Goal: Task Accomplishment & Management: Manage account settings

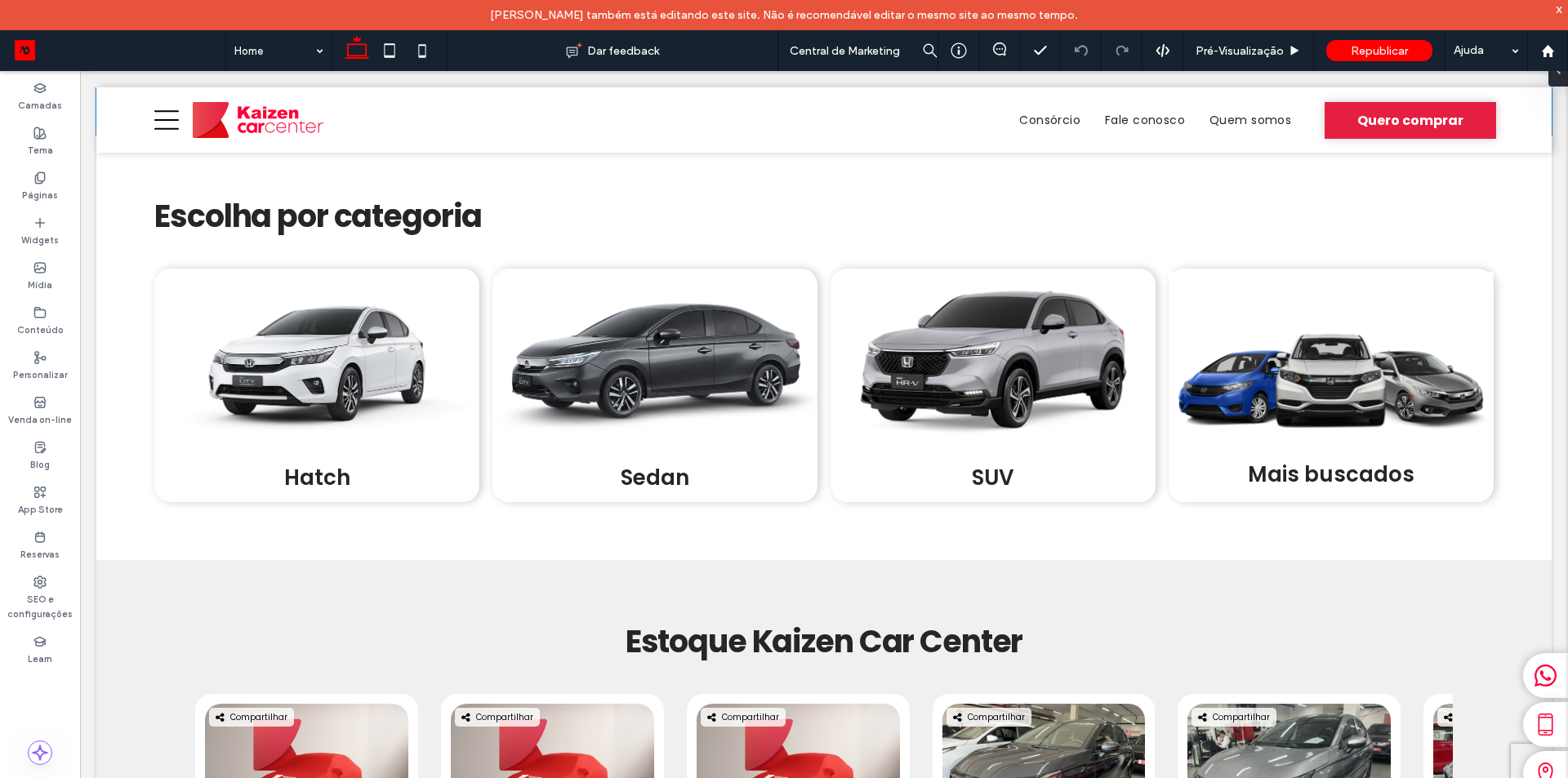
scroll to position [82, 0]
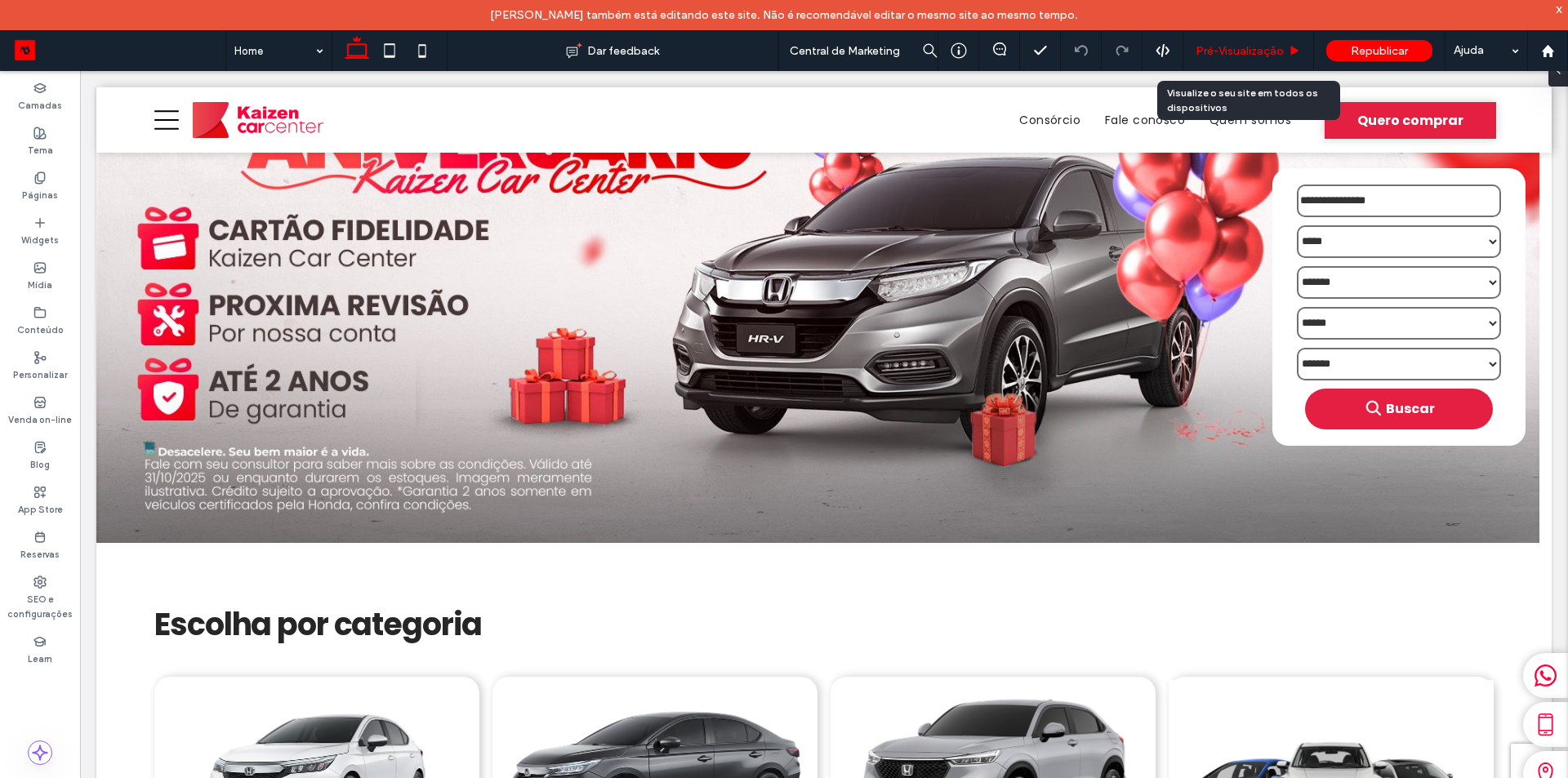
click at [1226, 52] on span "Pré-Visualizaçāo" at bounding box center [1239, 51] width 88 height 14
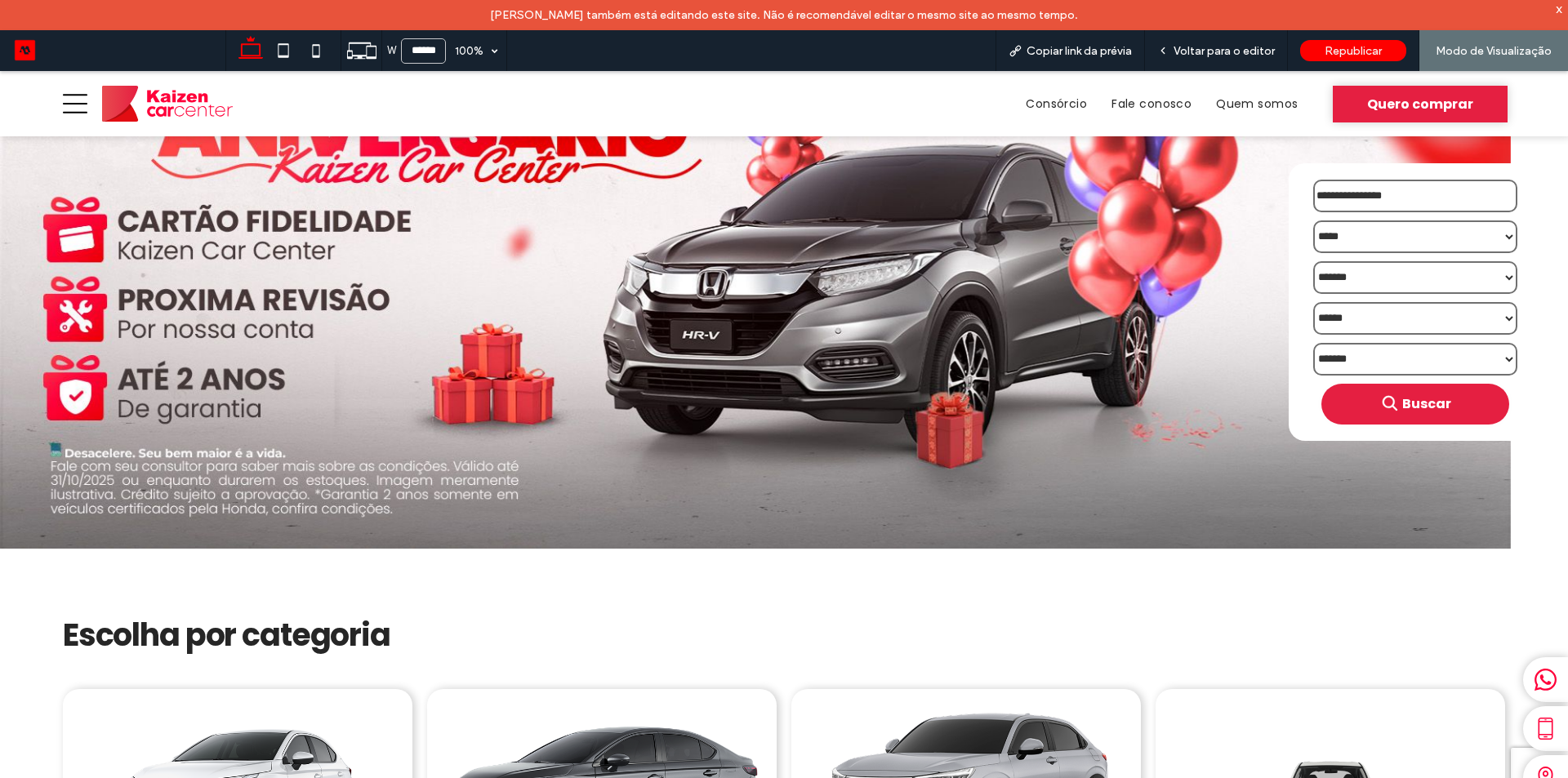
scroll to position [65, 0]
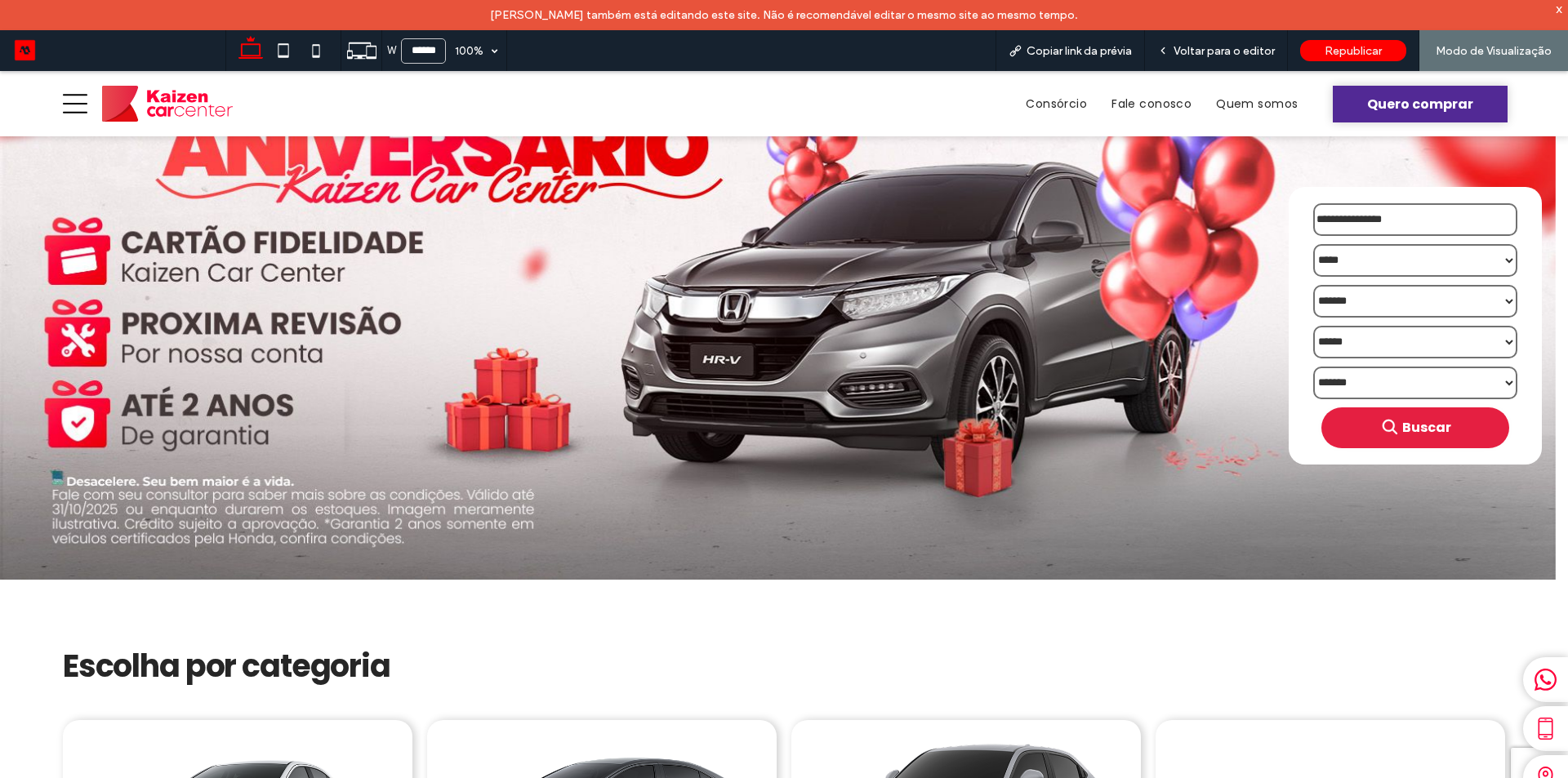
click at [1397, 109] on span "Quero comprar" at bounding box center [1420, 104] width 106 height 20
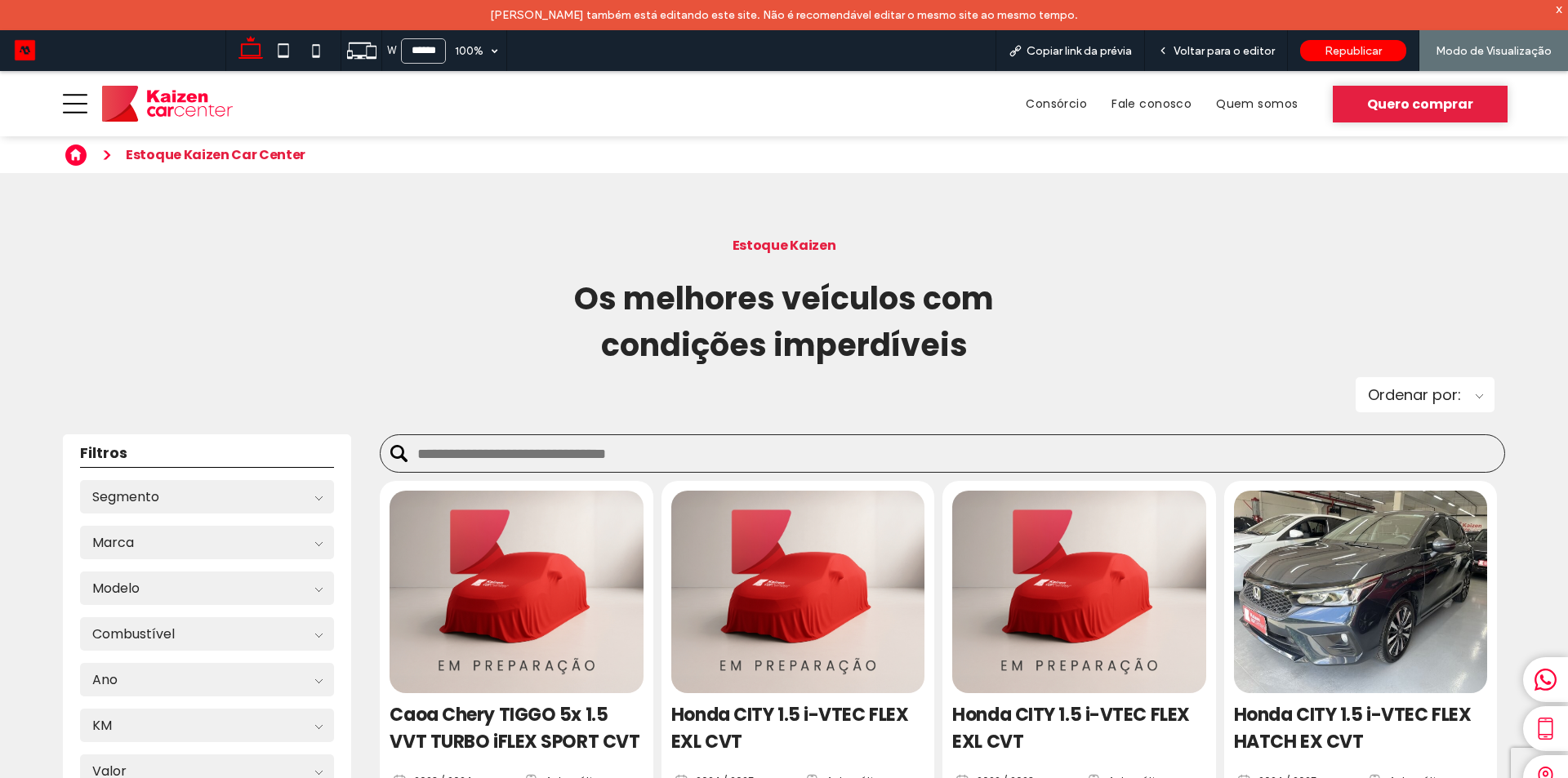
scroll to position [327, 0]
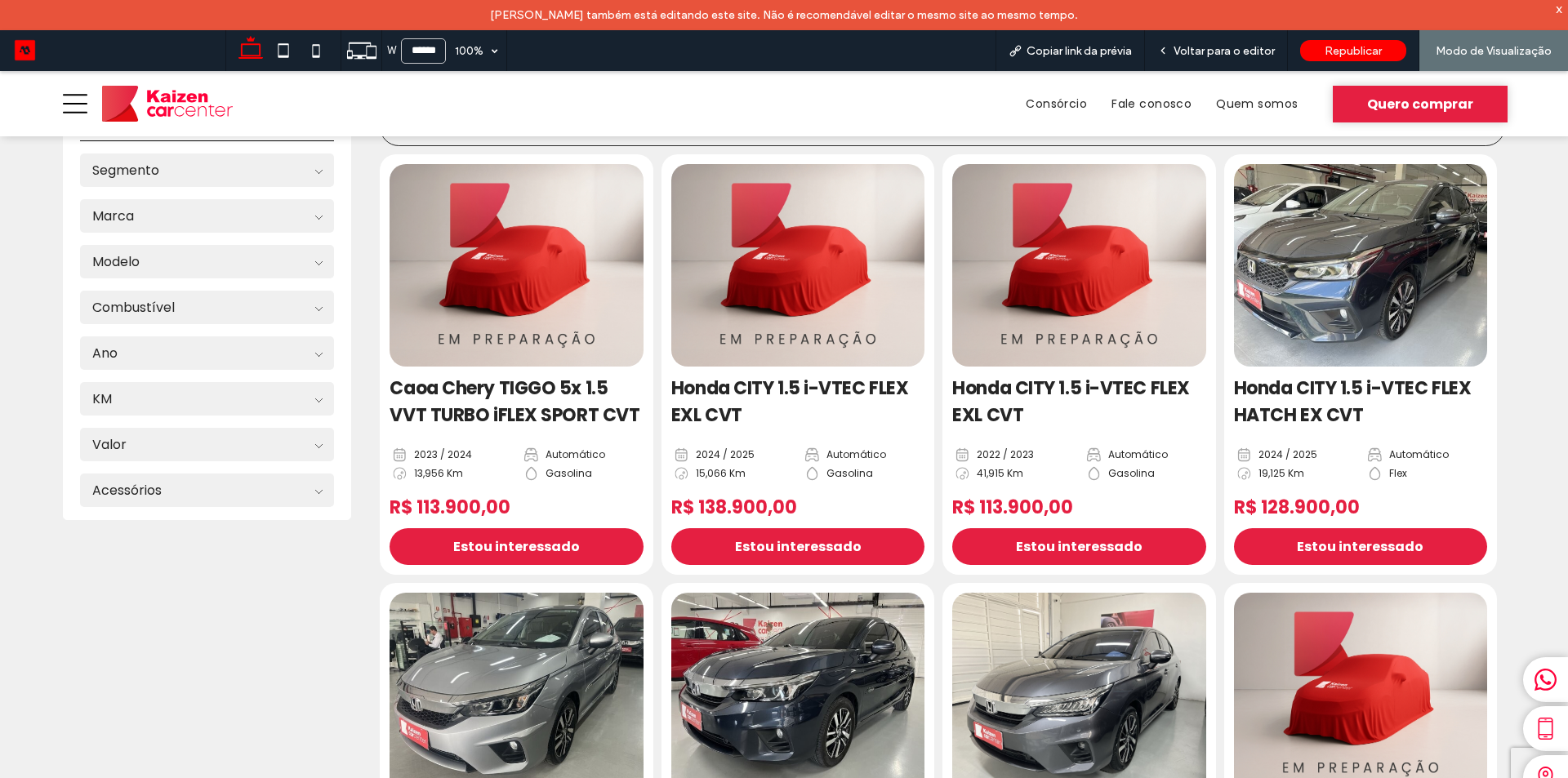
click at [1356, 328] on img at bounding box center [1360, 265] width 266 height 213
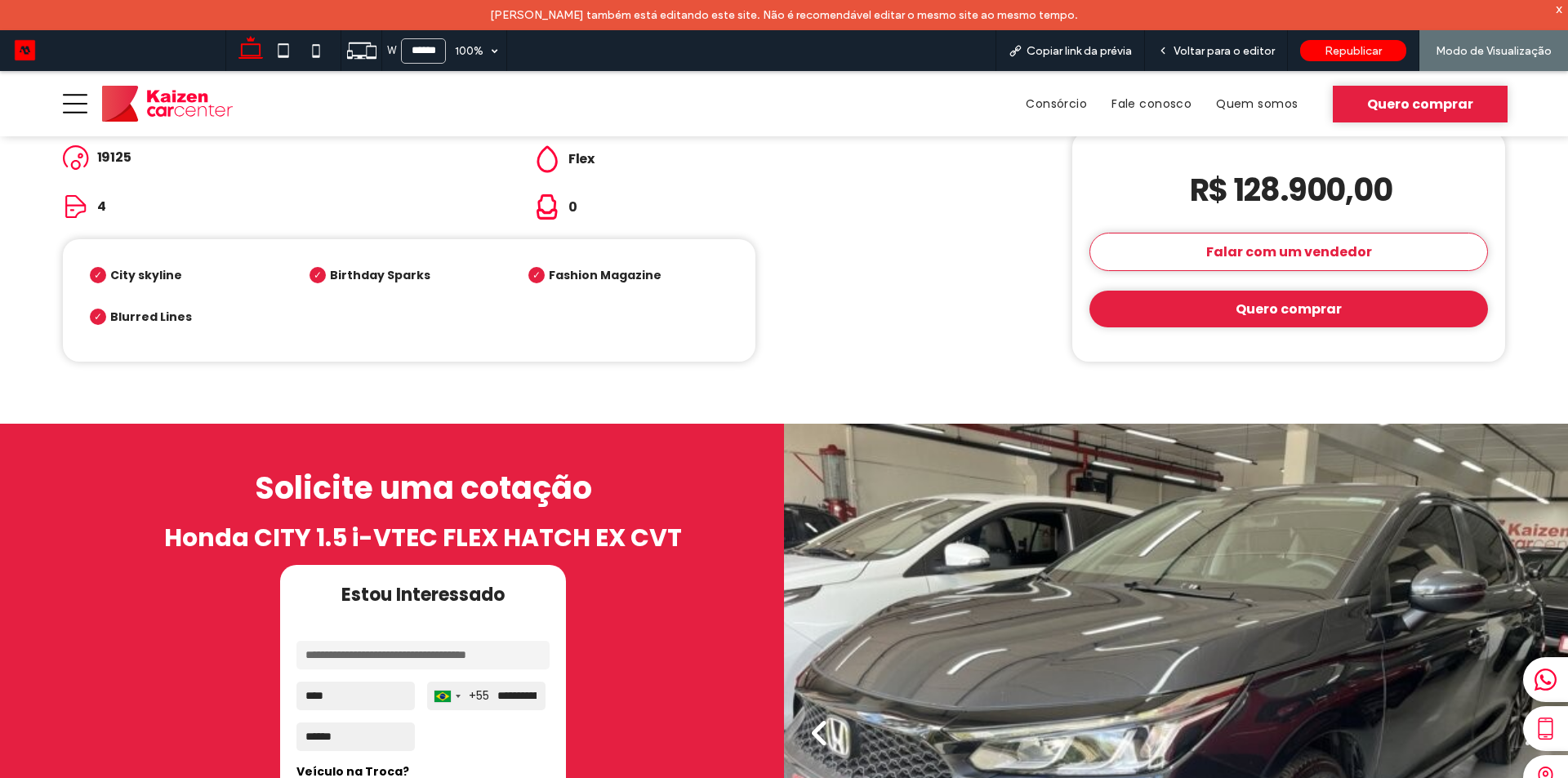
scroll to position [653, 0]
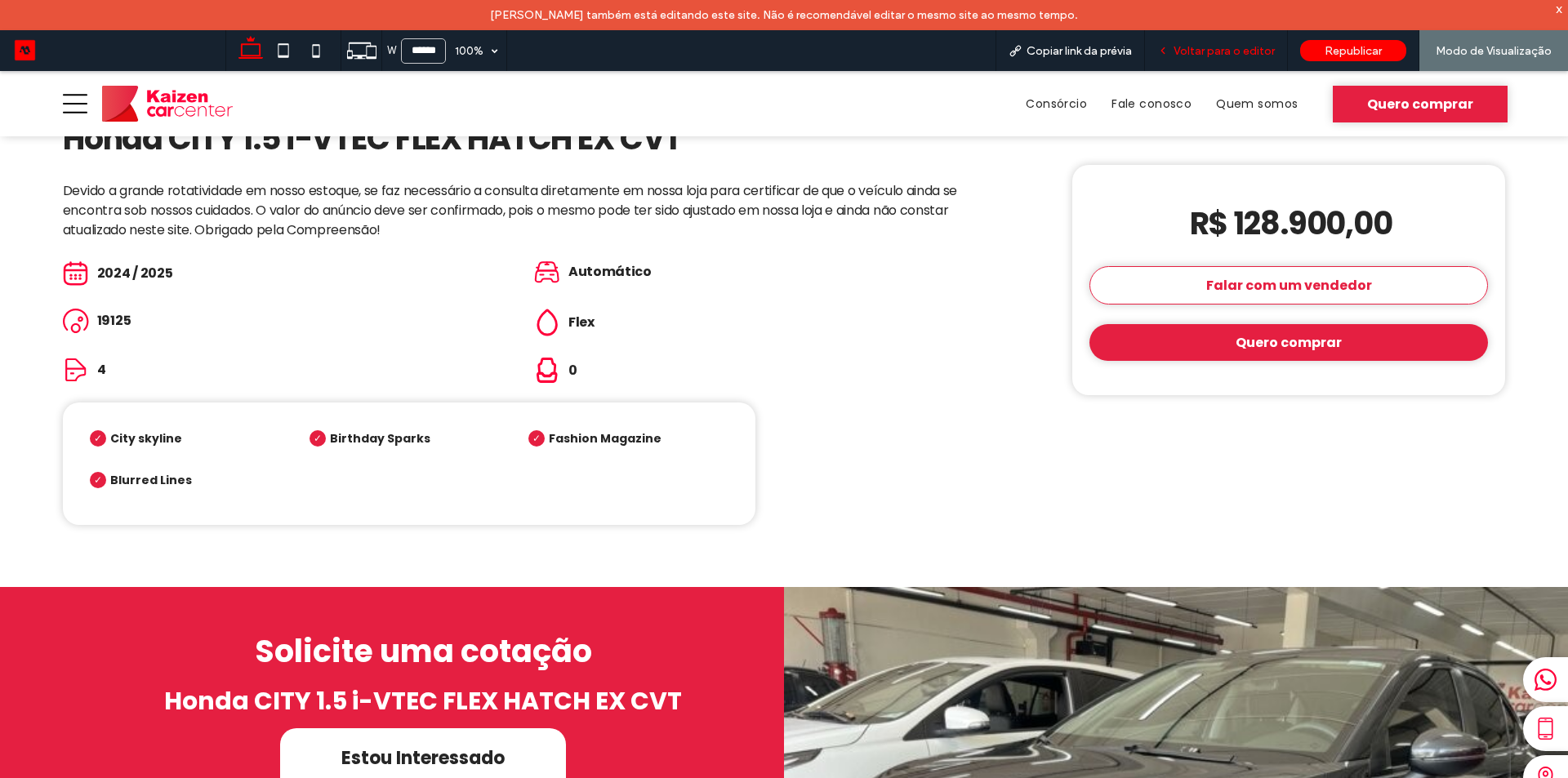
click at [1227, 54] on span "Voltar para o editor" at bounding box center [1224, 51] width 101 height 14
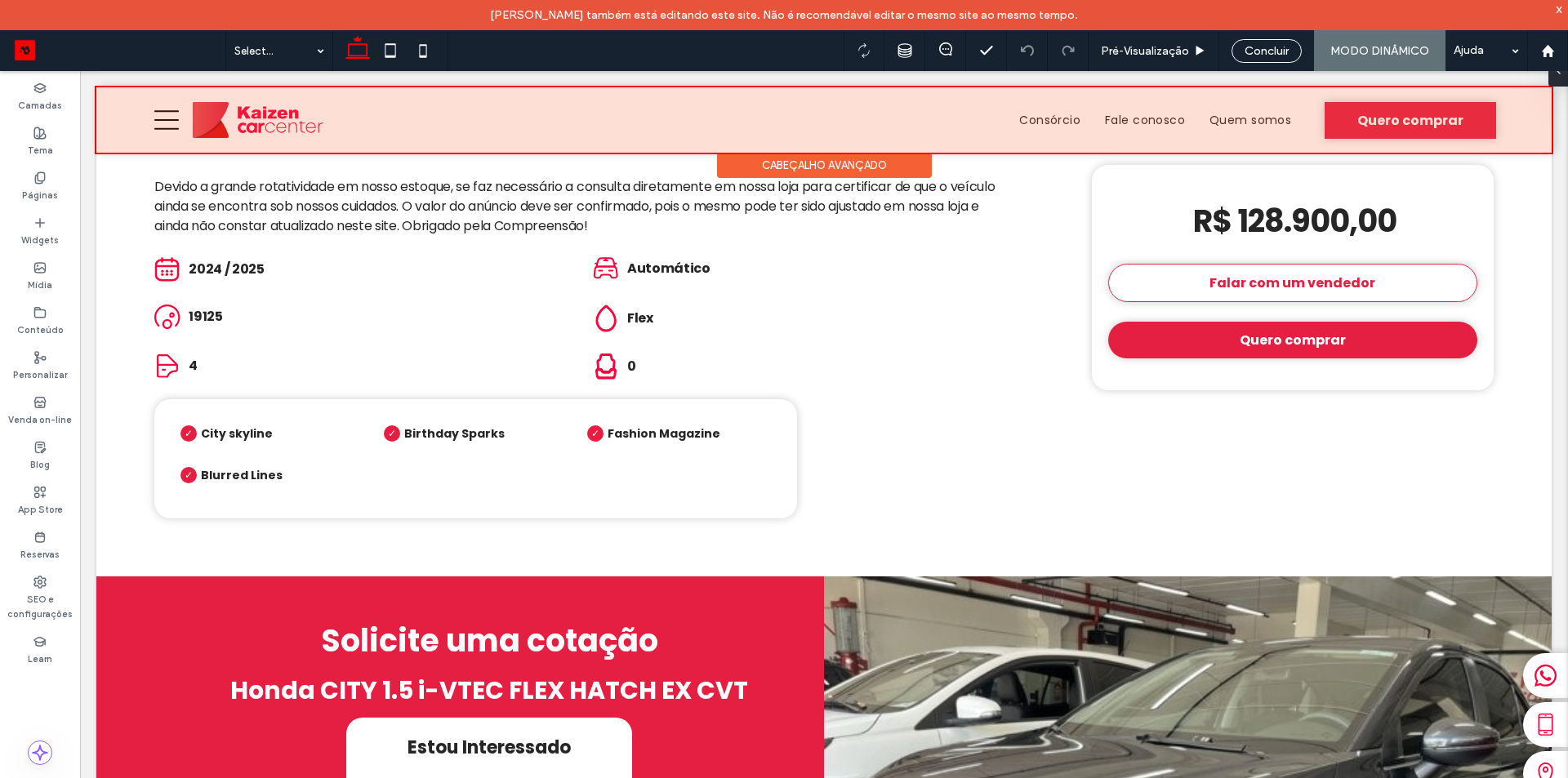
scroll to position [629, 0]
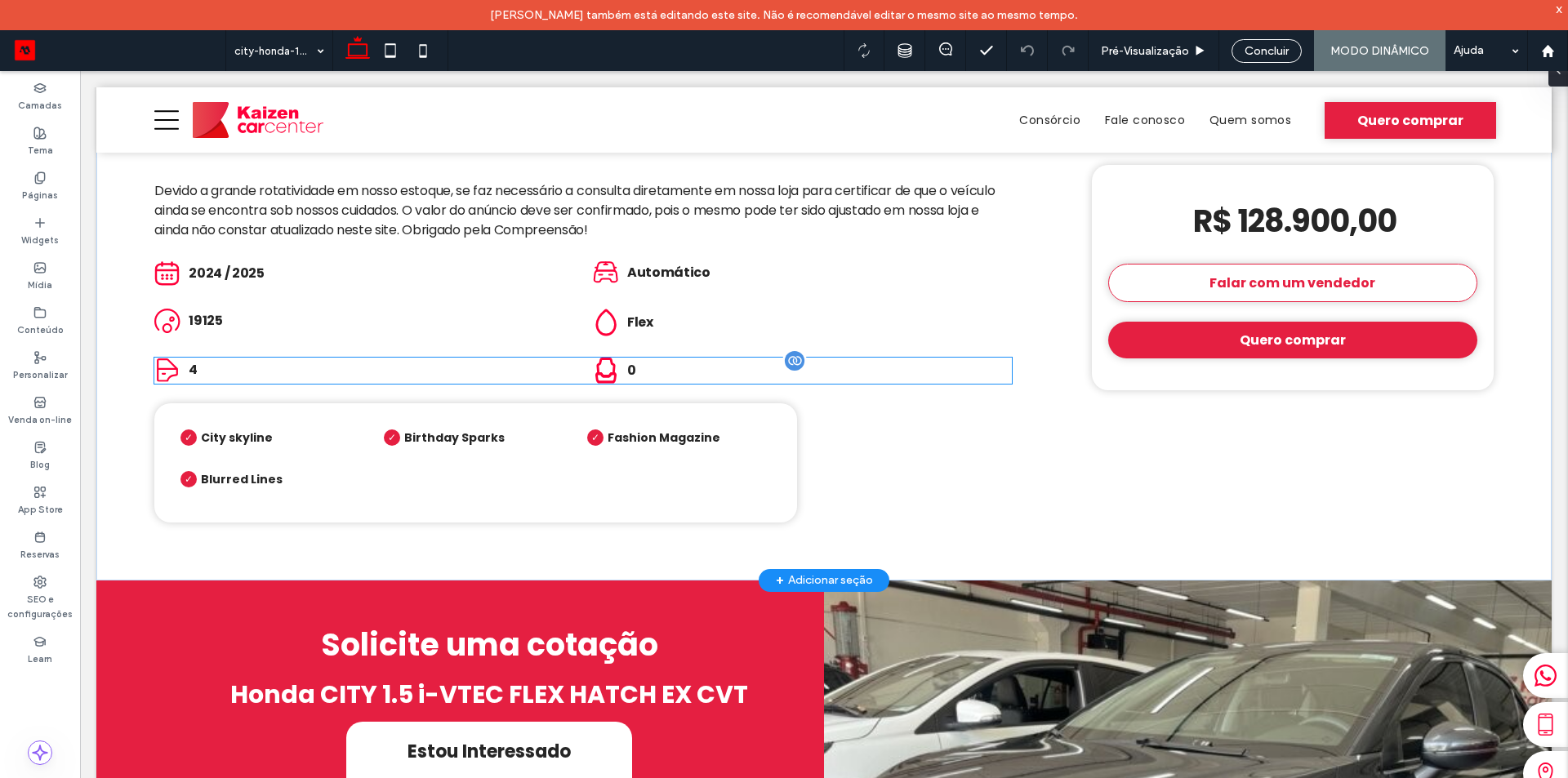
click at [635, 361] on p "0" at bounding box center [819, 370] width 384 height 19
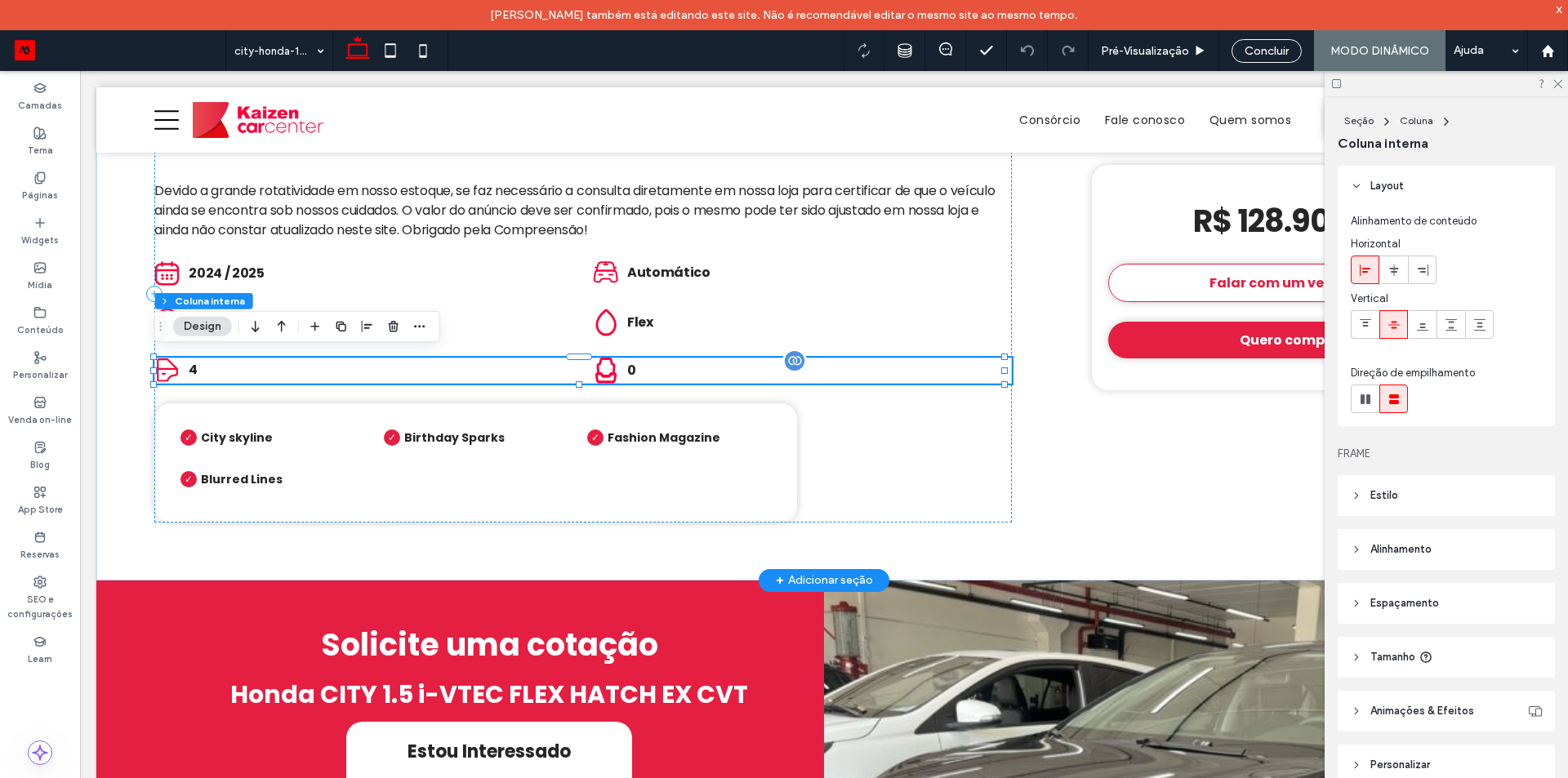
click at [648, 361] on p "0" at bounding box center [819, 370] width 384 height 19
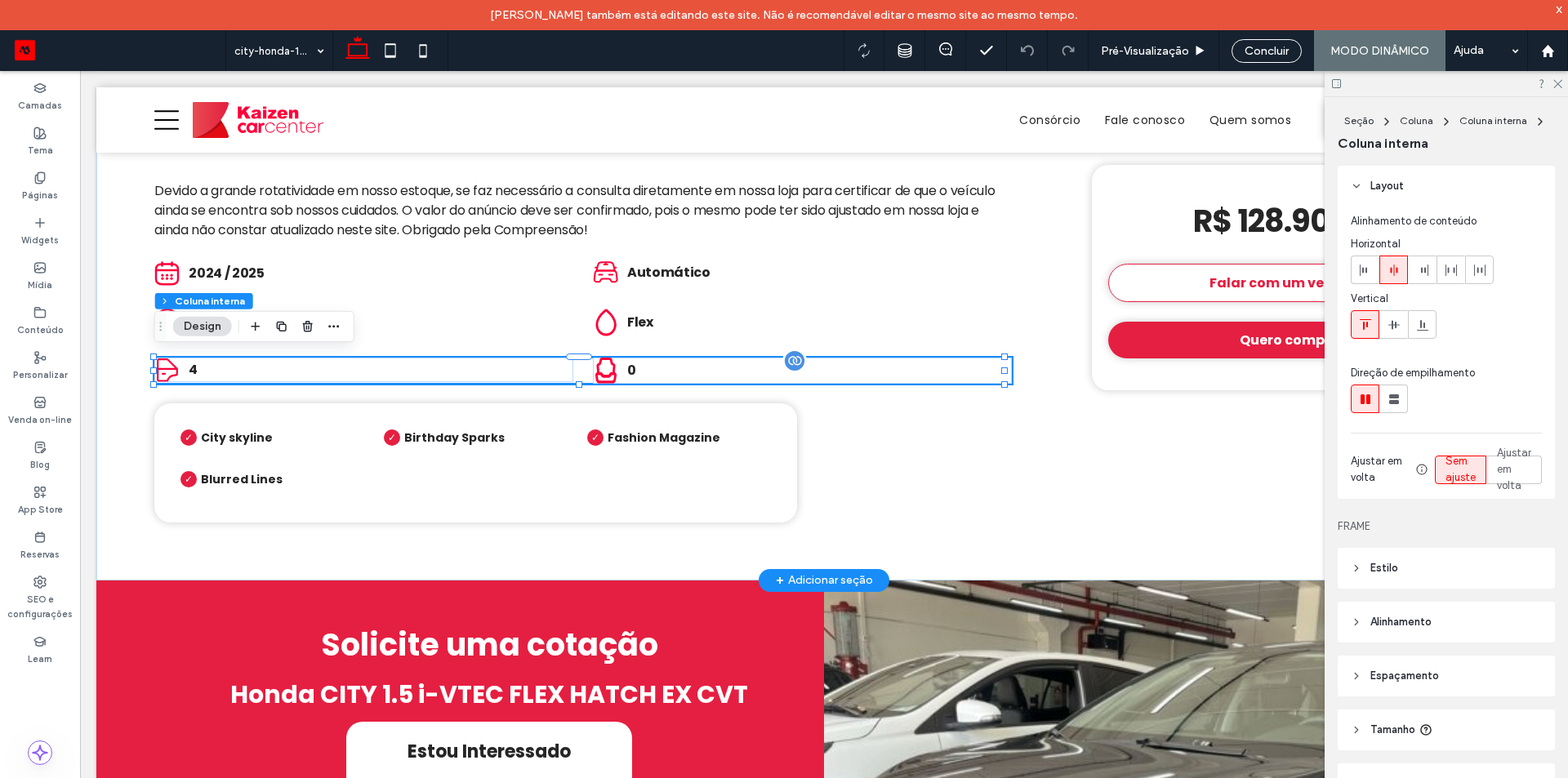
click at [648, 369] on p "0" at bounding box center [819, 370] width 384 height 19
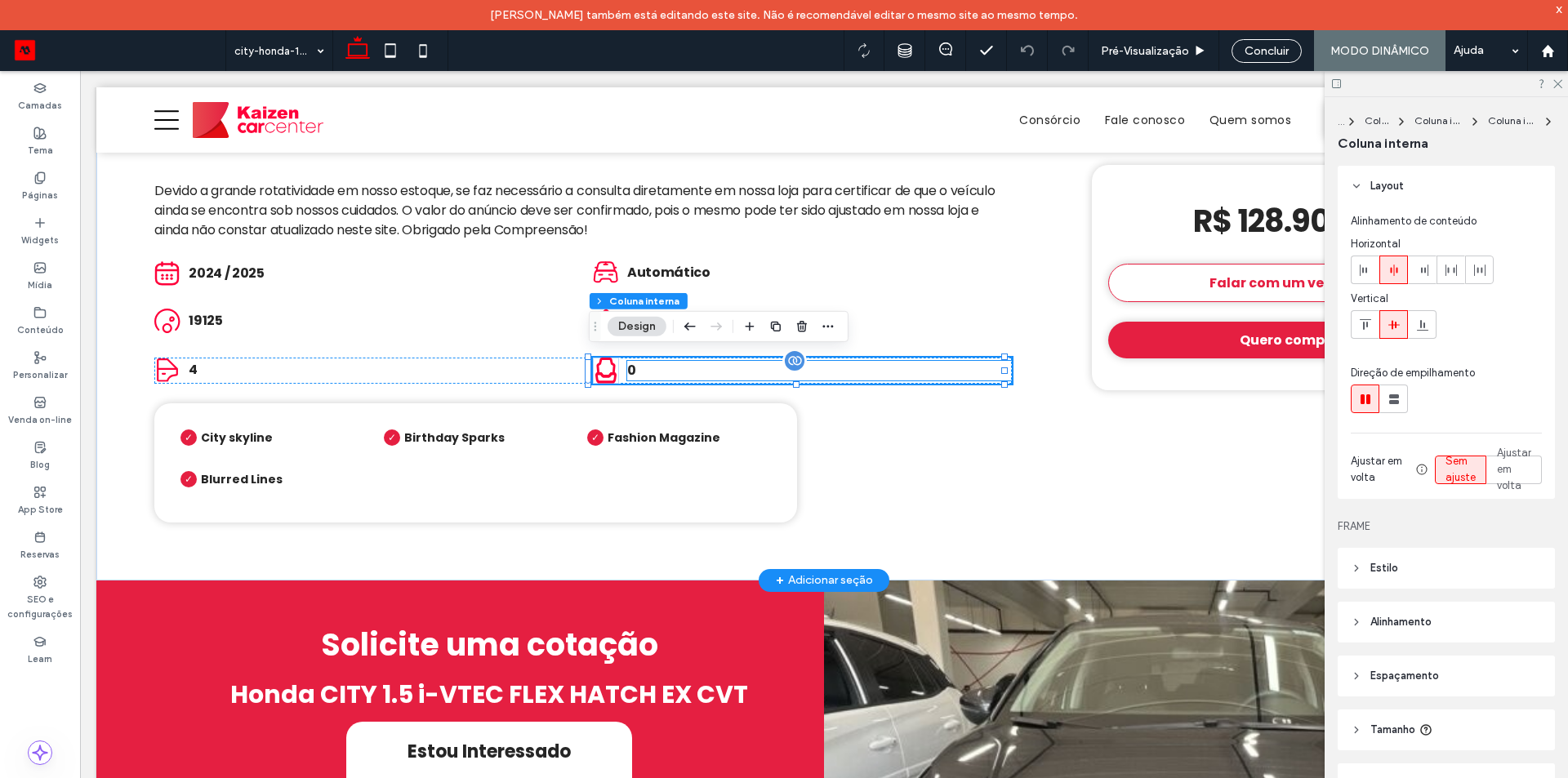
click at [637, 369] on p "0" at bounding box center [819, 370] width 384 height 19
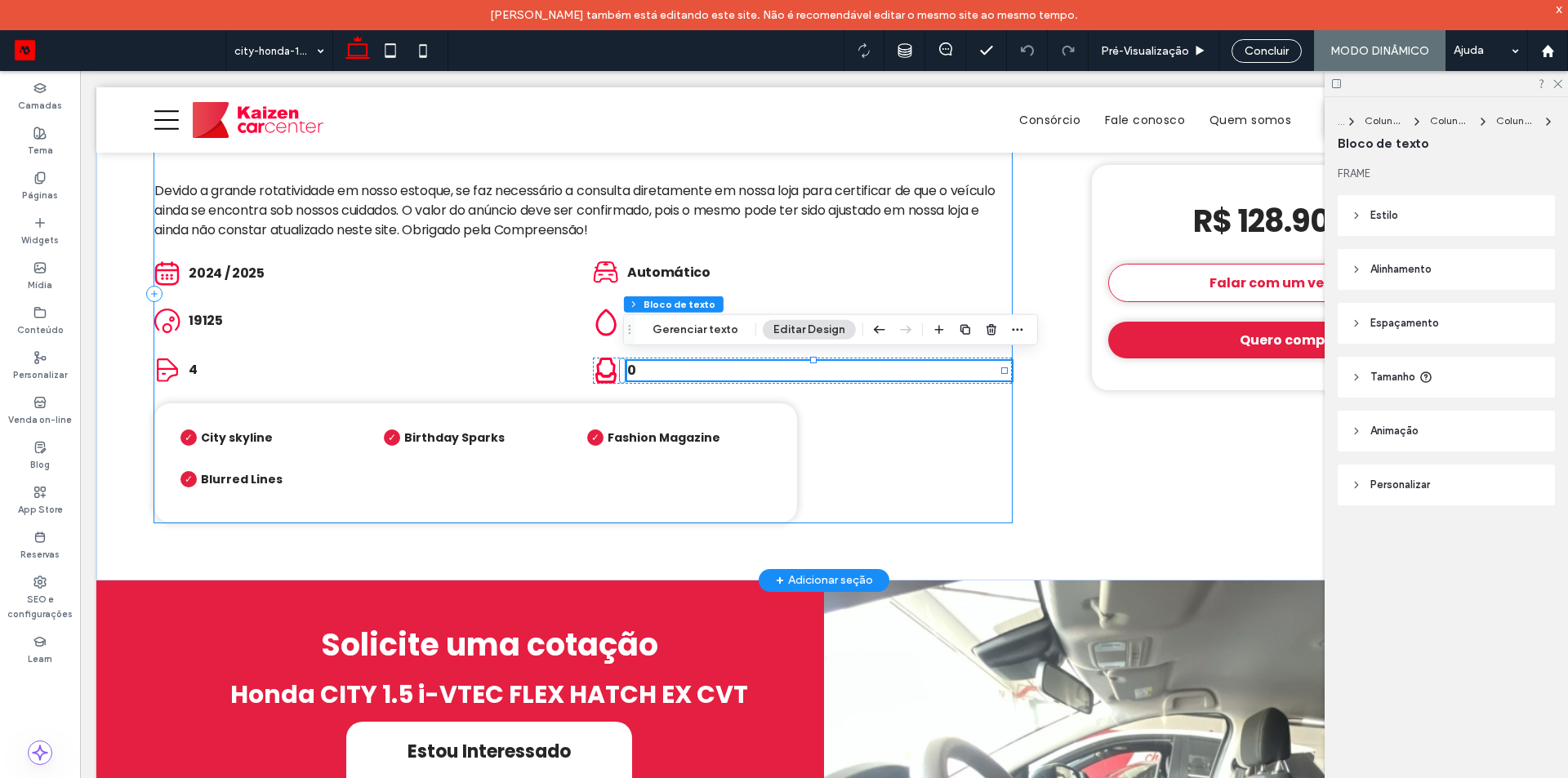
click at [918, 441] on div "Este é um marcador de posição e não aparecerá no site ativo. Automático Honda C…" at bounding box center [583, 293] width 857 height 456
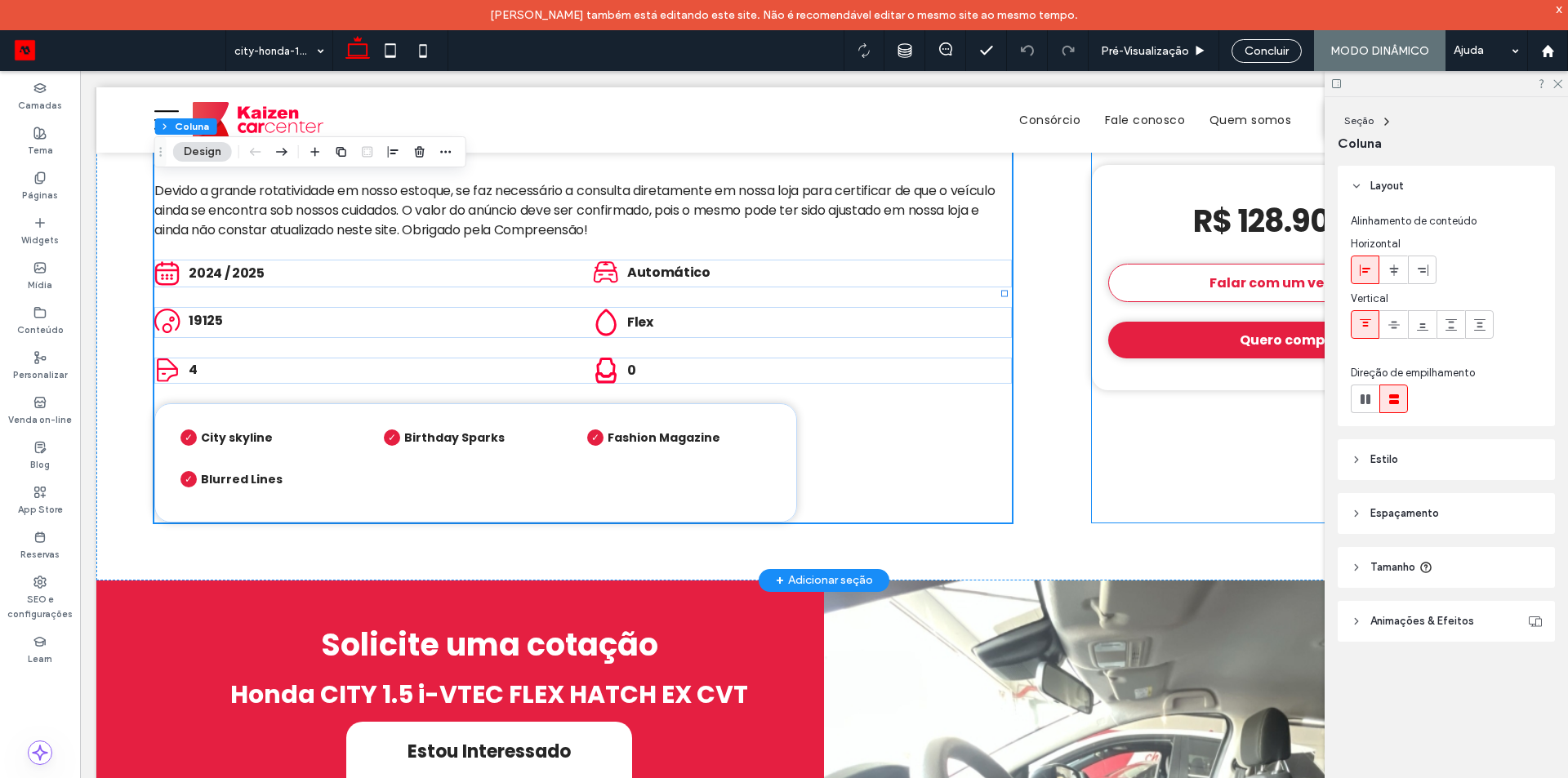
click at [1081, 461] on div "Este é um marcador de posição e não aparecerá no site ativo. Automático Honda C…" at bounding box center [824, 294] width 1455 height 573
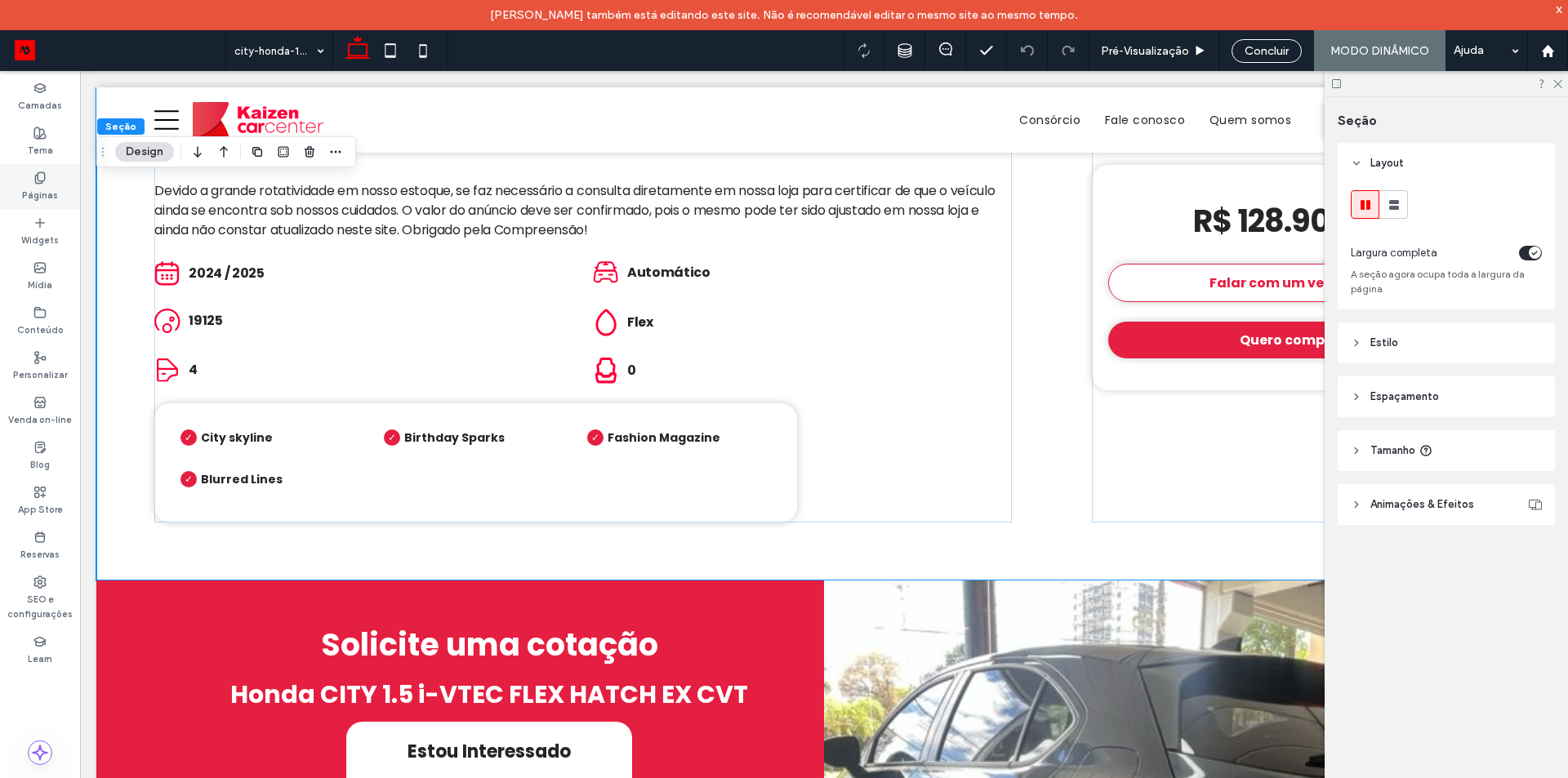
click at [47, 195] on label "Páginas" at bounding box center [40, 192] width 36 height 17
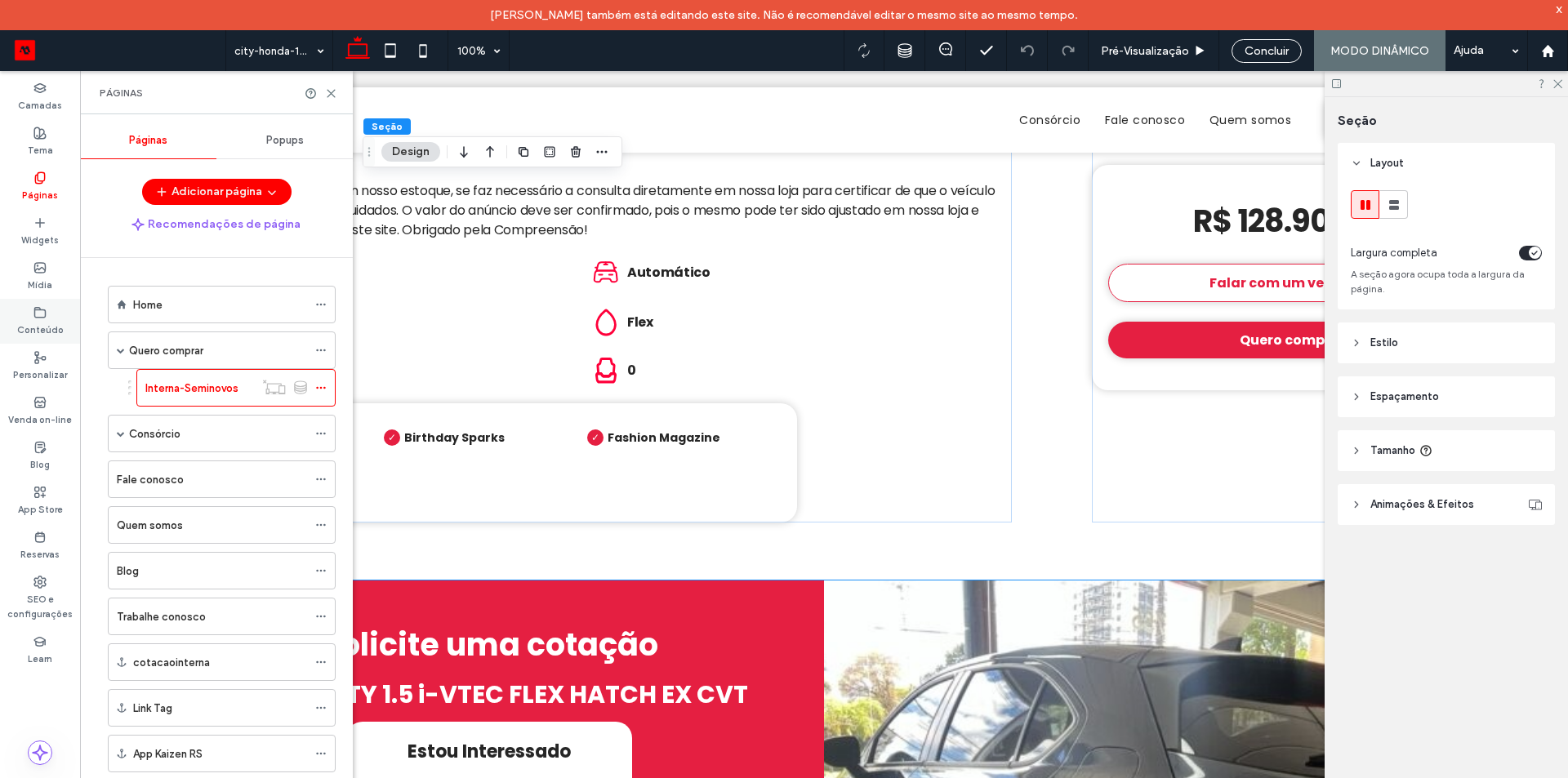
click at [32, 312] on div "Conteúdo" at bounding box center [40, 320] width 80 height 45
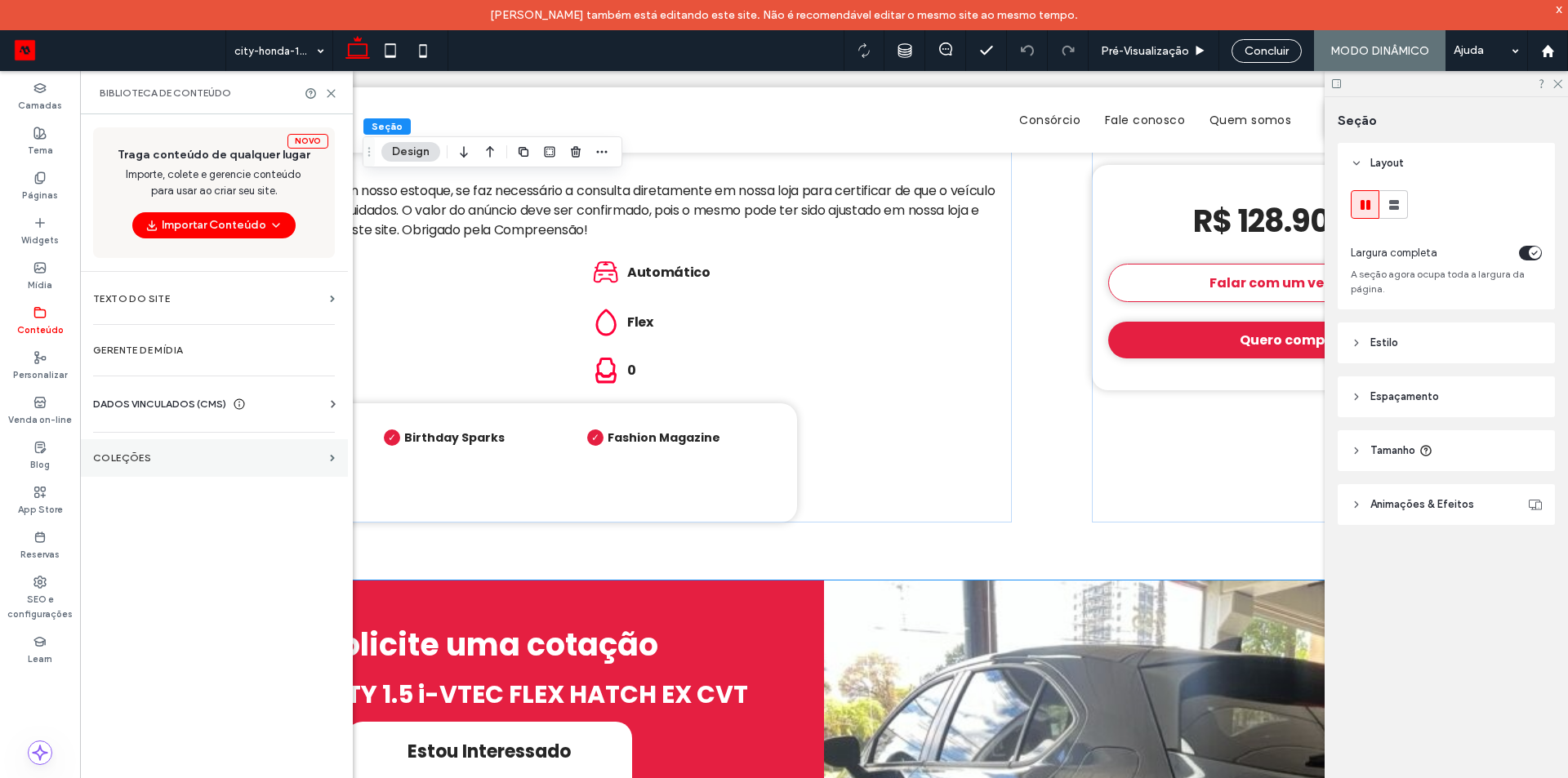
click at [124, 459] on label "COLEÇÕES" at bounding box center [208, 458] width 230 height 11
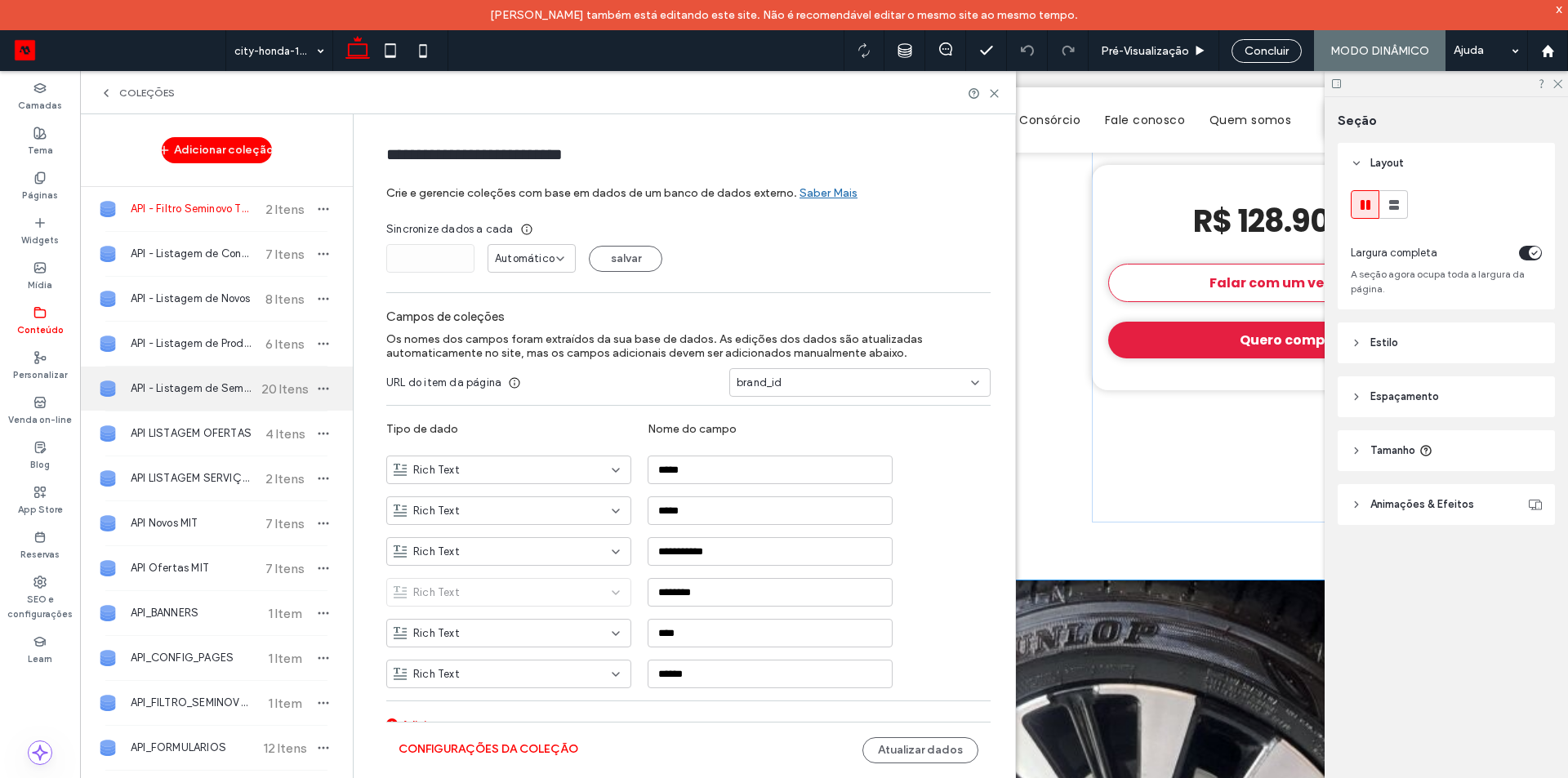
click at [174, 380] on span "API - Listagem de Seminovos" at bounding box center [192, 389] width 122 height 17
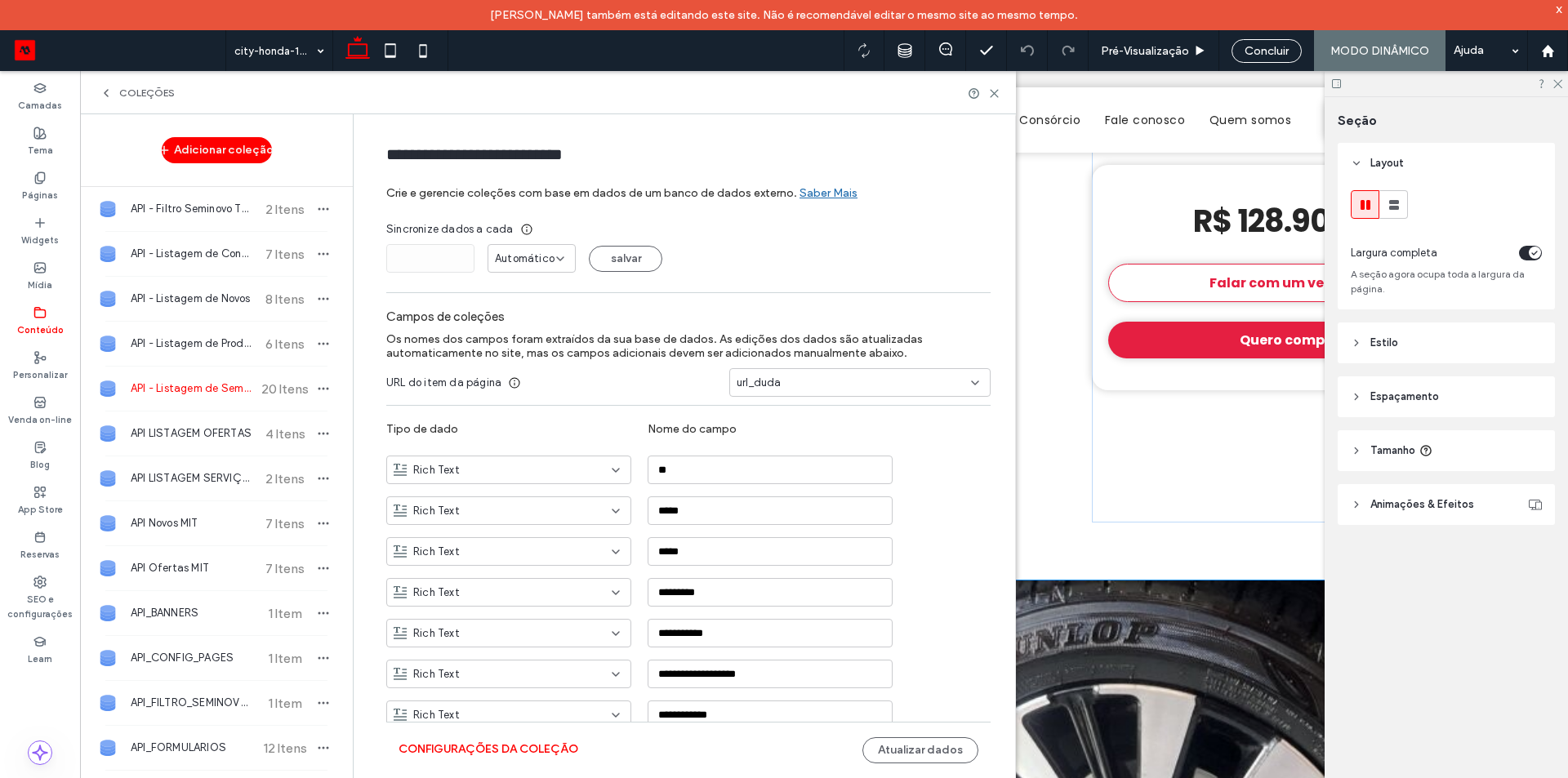
type input "**********"
click at [477, 750] on button "Configurações da coleção" at bounding box center [487, 749] width 180 height 26
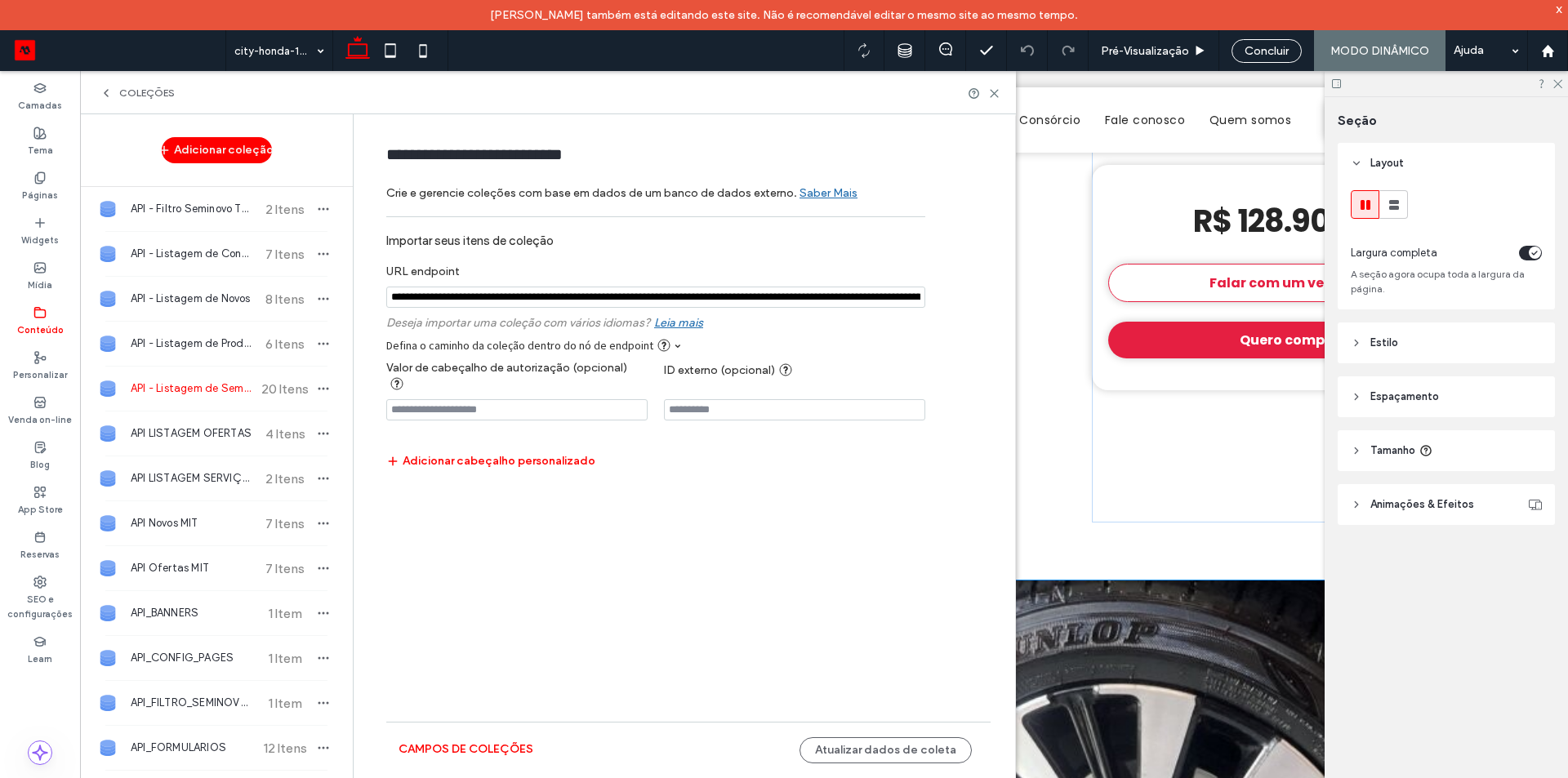
click at [513, 298] on input "notEmpty" at bounding box center [655, 296] width 539 height 21
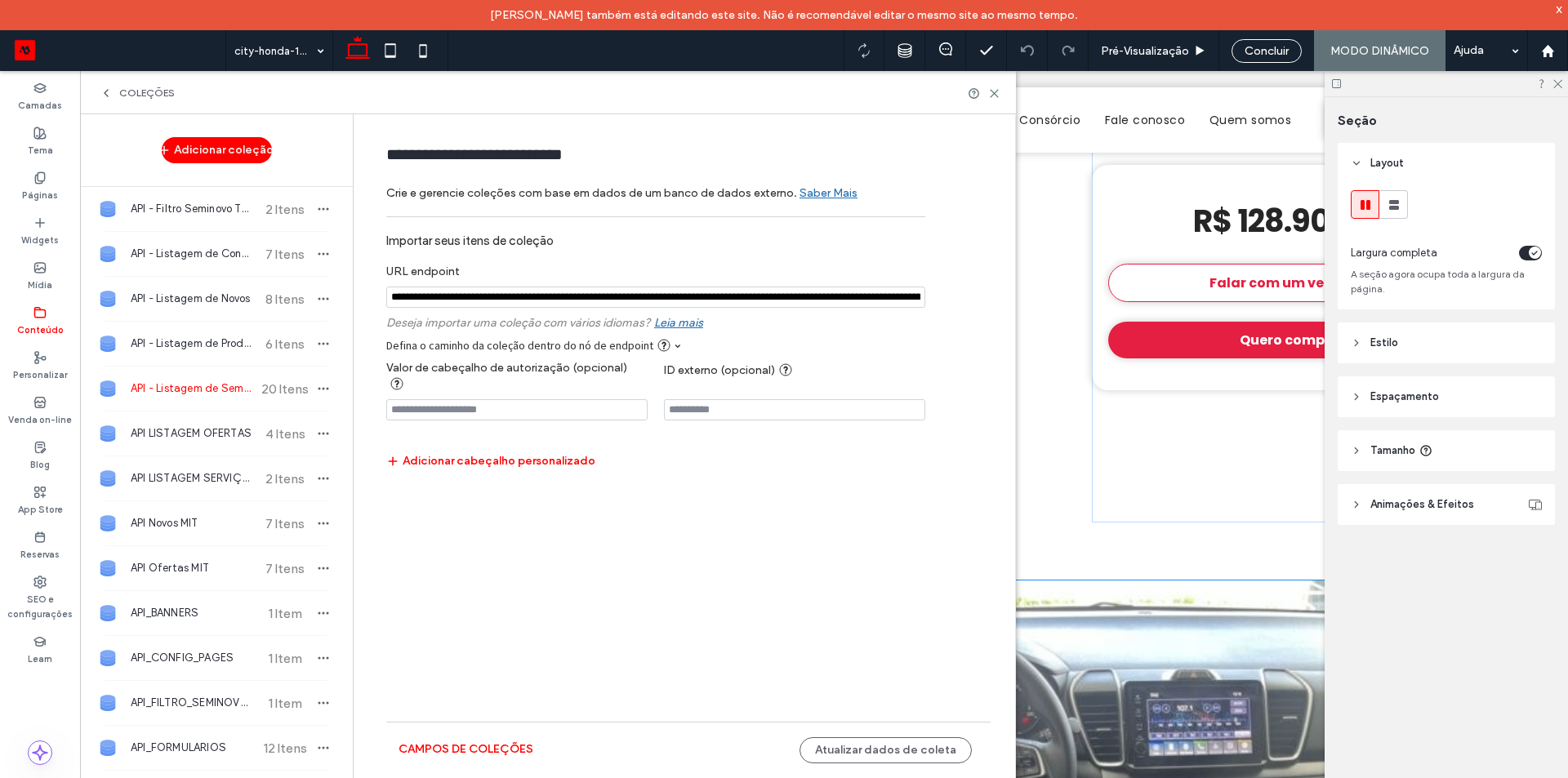
click at [998, 83] on div "COLEÇÕES" at bounding box center [548, 92] width 936 height 43
click at [994, 88] on icon at bounding box center [993, 93] width 12 height 12
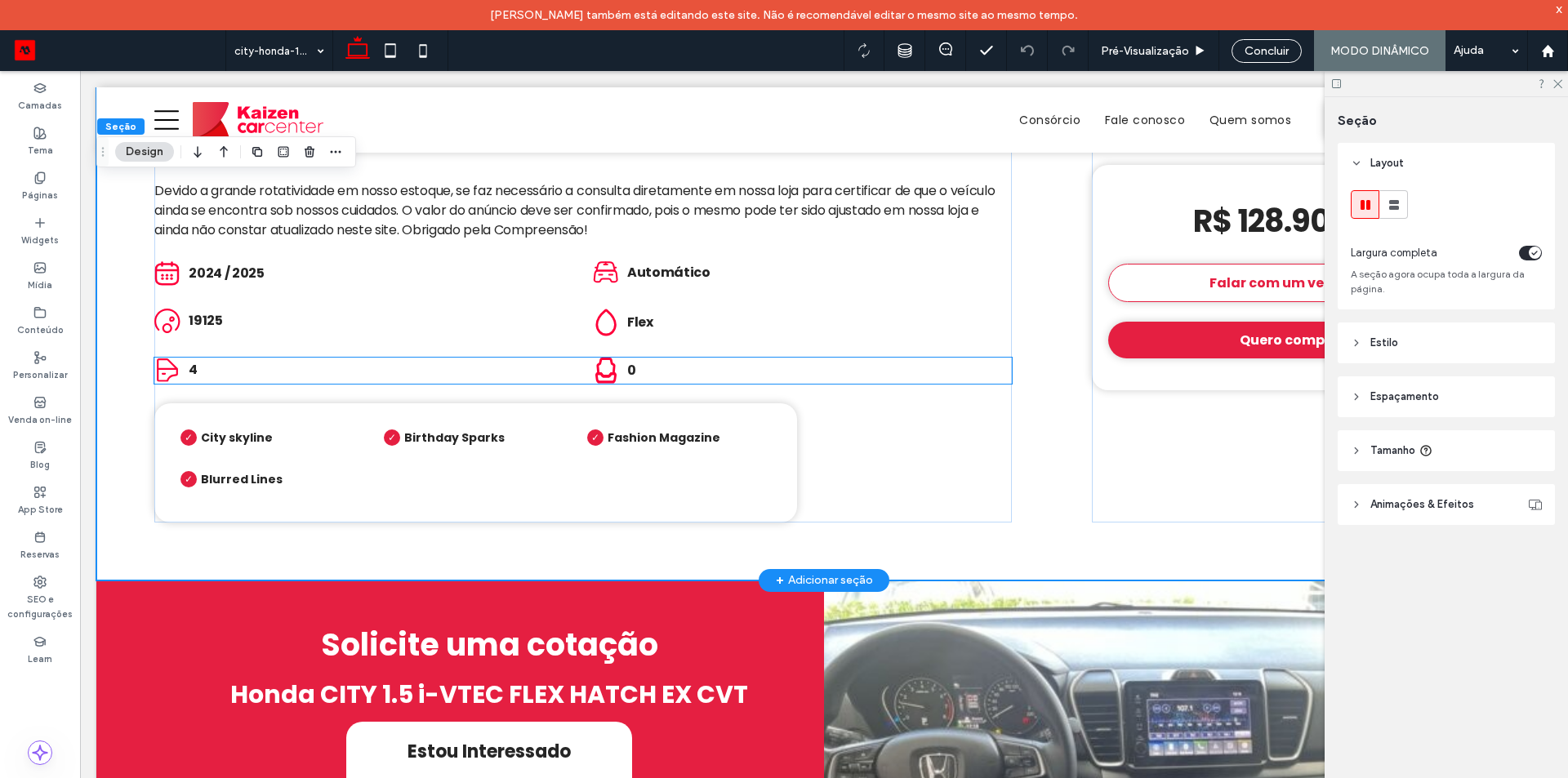
click at [615, 366] on div "Emblema ornamentado rosa e branco. 0" at bounding box center [802, 370] width 419 height 26
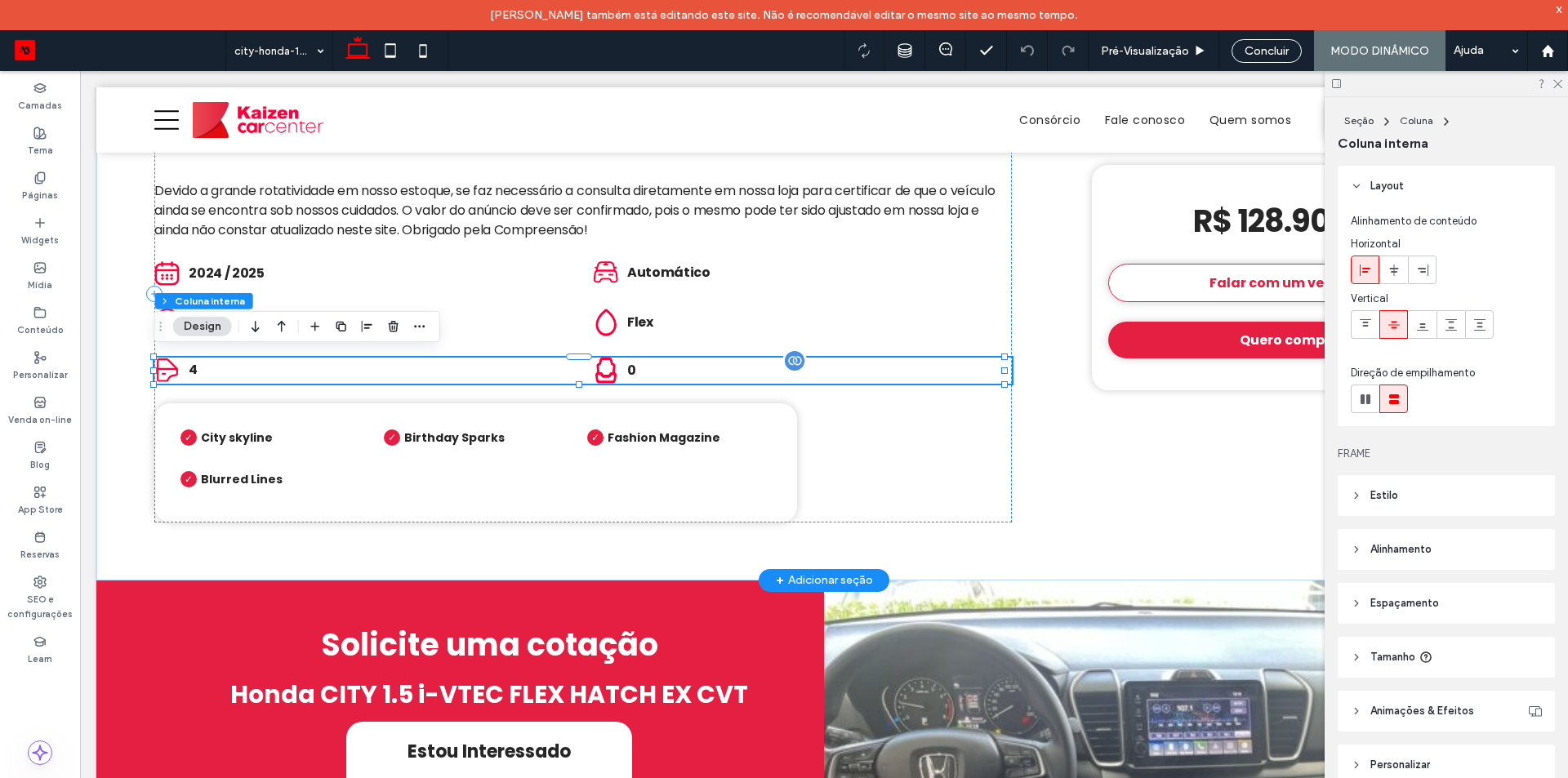
click at [627, 366] on span "0" at bounding box center [632, 370] width 9 height 18
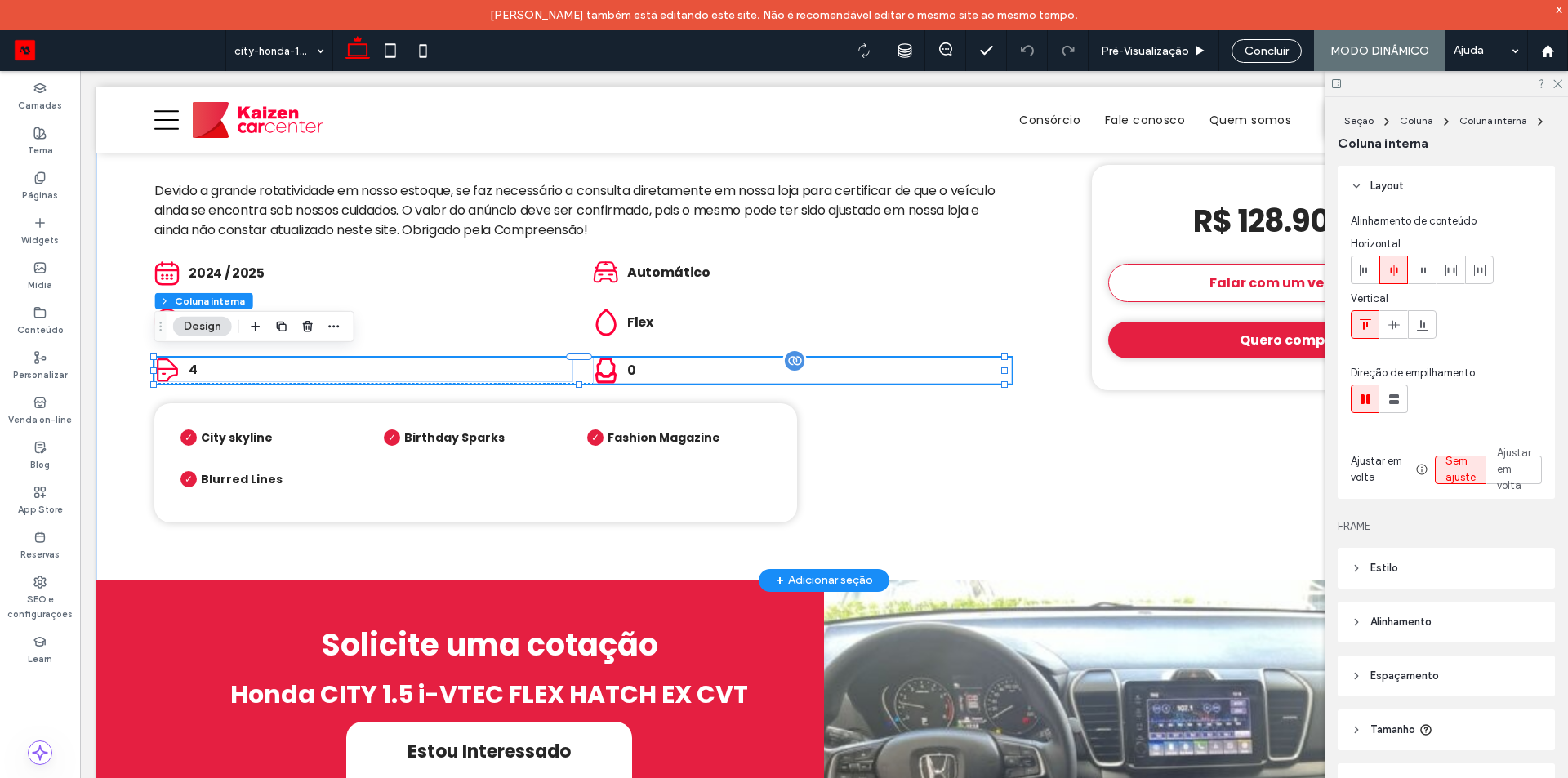
click at [628, 366] on span "0" at bounding box center [632, 370] width 9 height 18
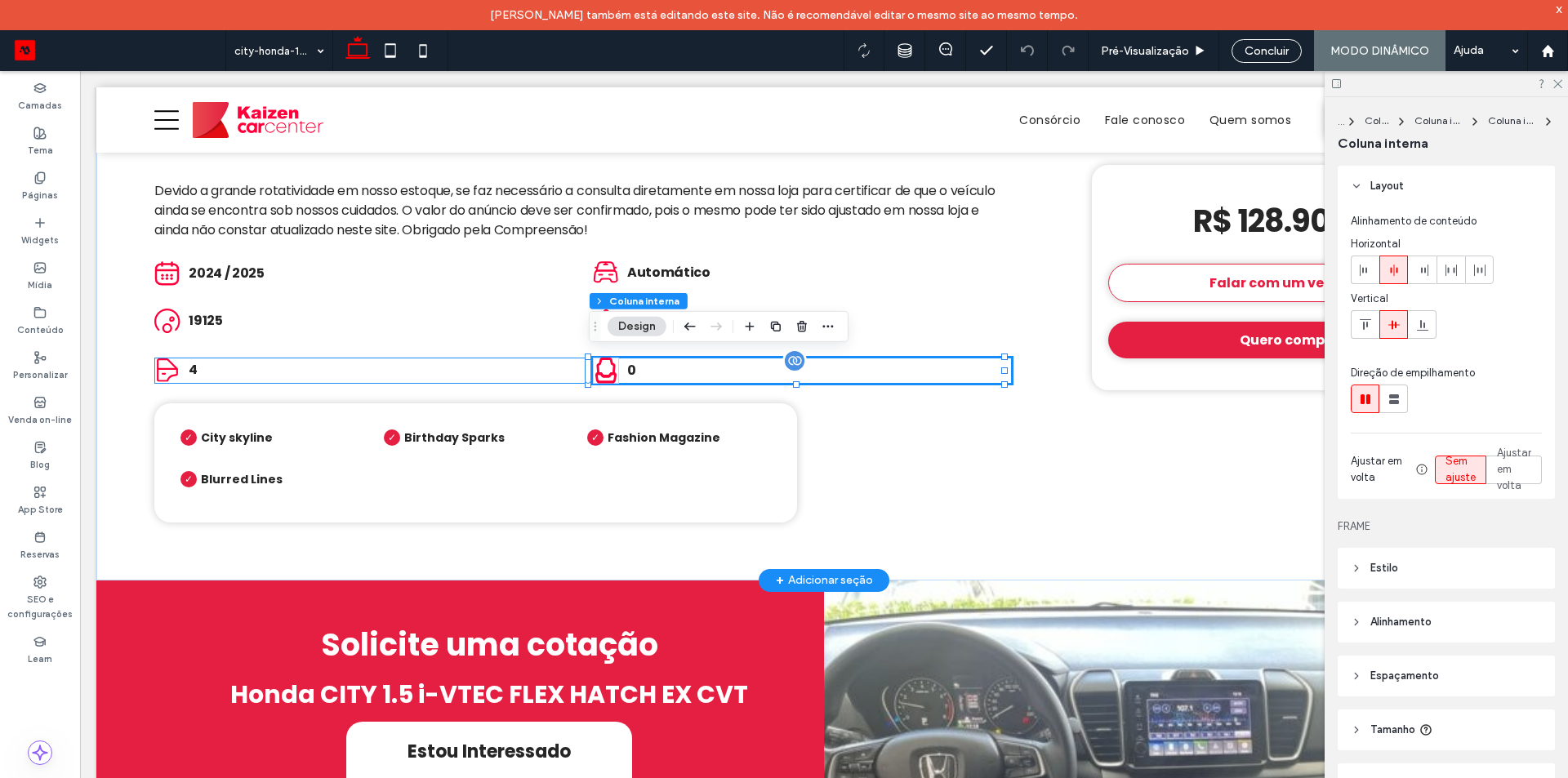
click at [628, 366] on span "0" at bounding box center [632, 370] width 9 height 18
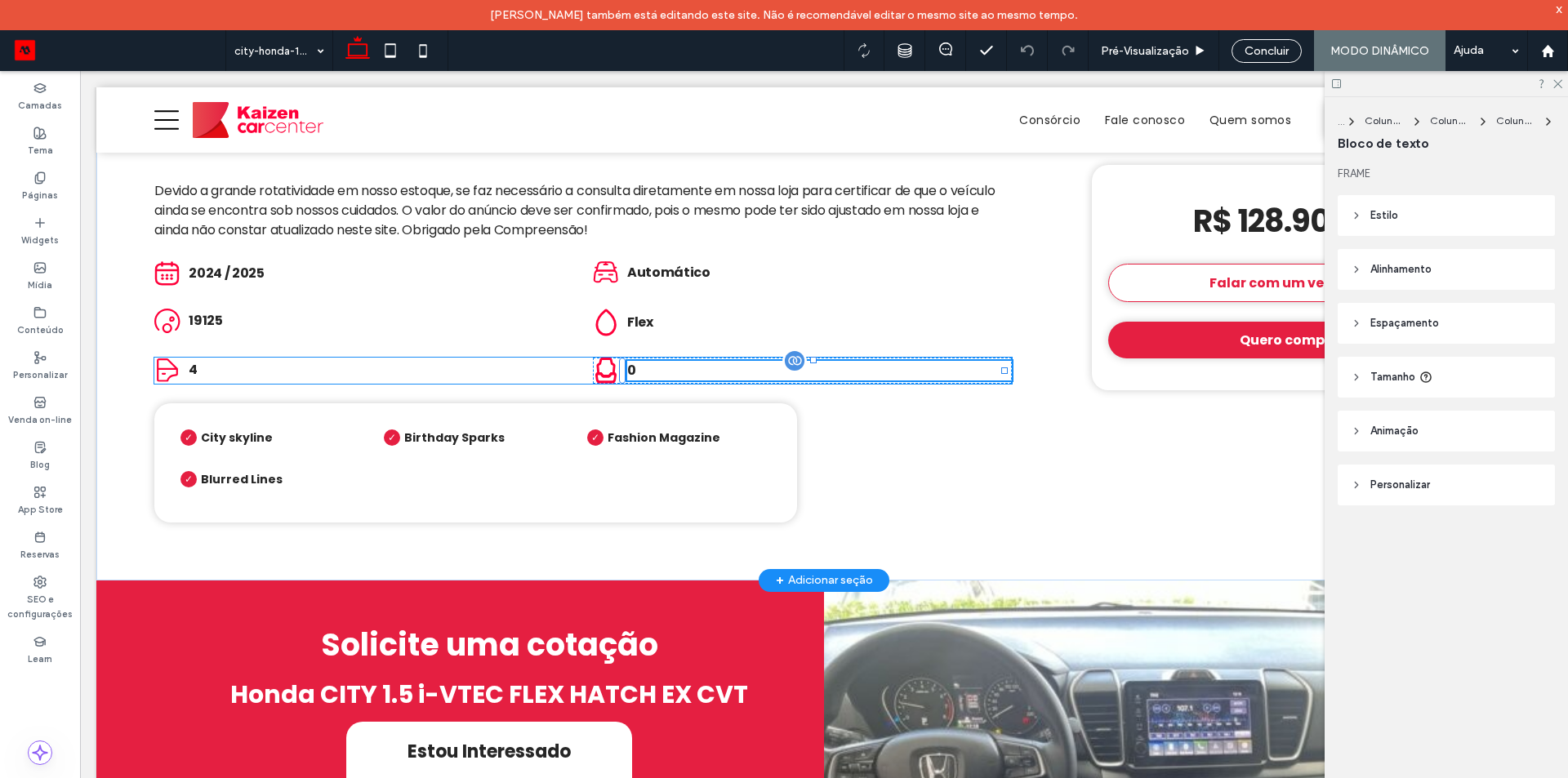
click at [628, 366] on div "0" at bounding box center [819, 370] width 384 height 19
type input "*******"
type input "**"
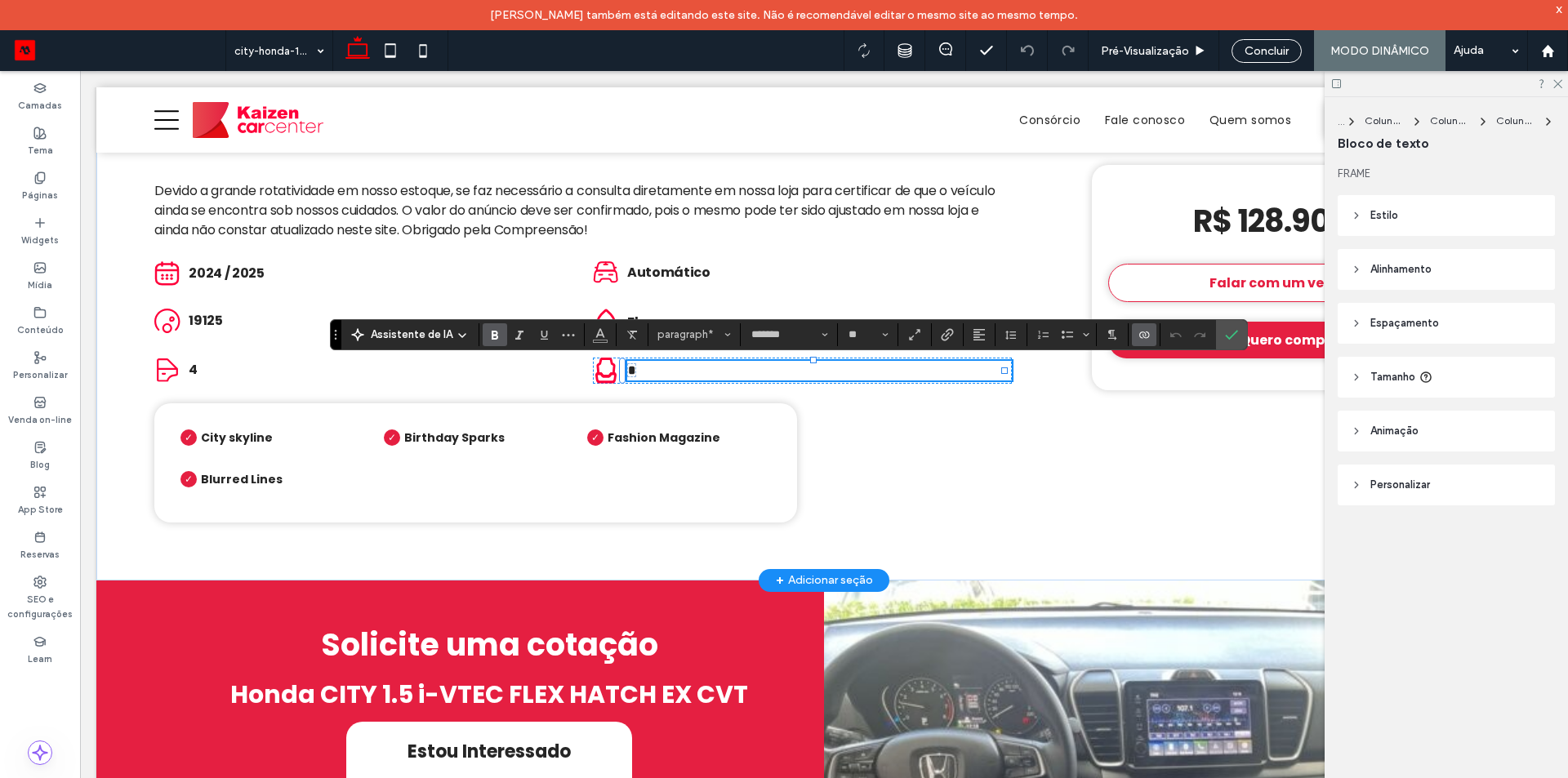
click at [1132, 339] on label "Conectar-se a dados" at bounding box center [1143, 334] width 25 height 23
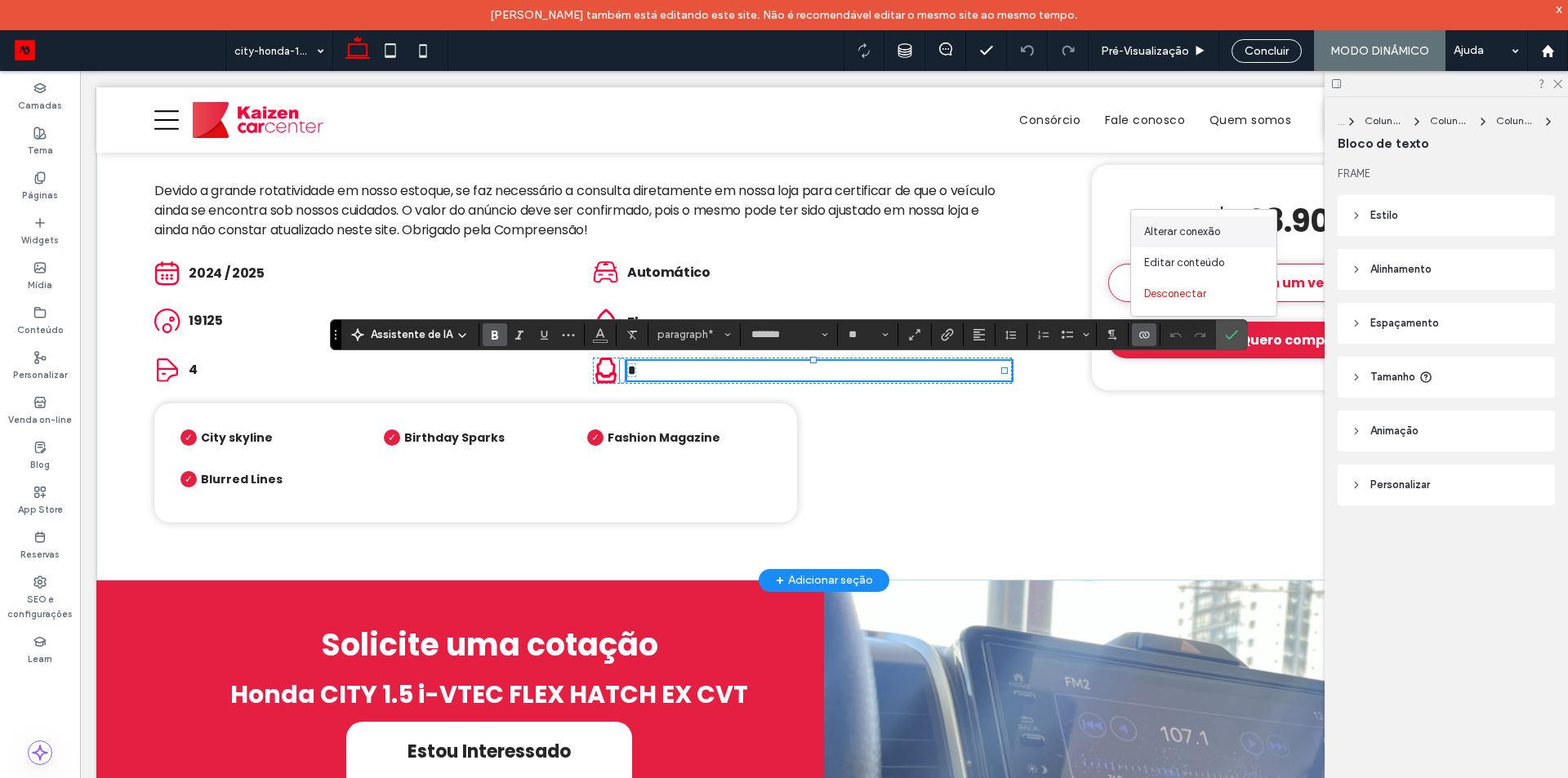
click at [1193, 225] on span "Alterar conexão" at bounding box center [1182, 232] width 76 height 17
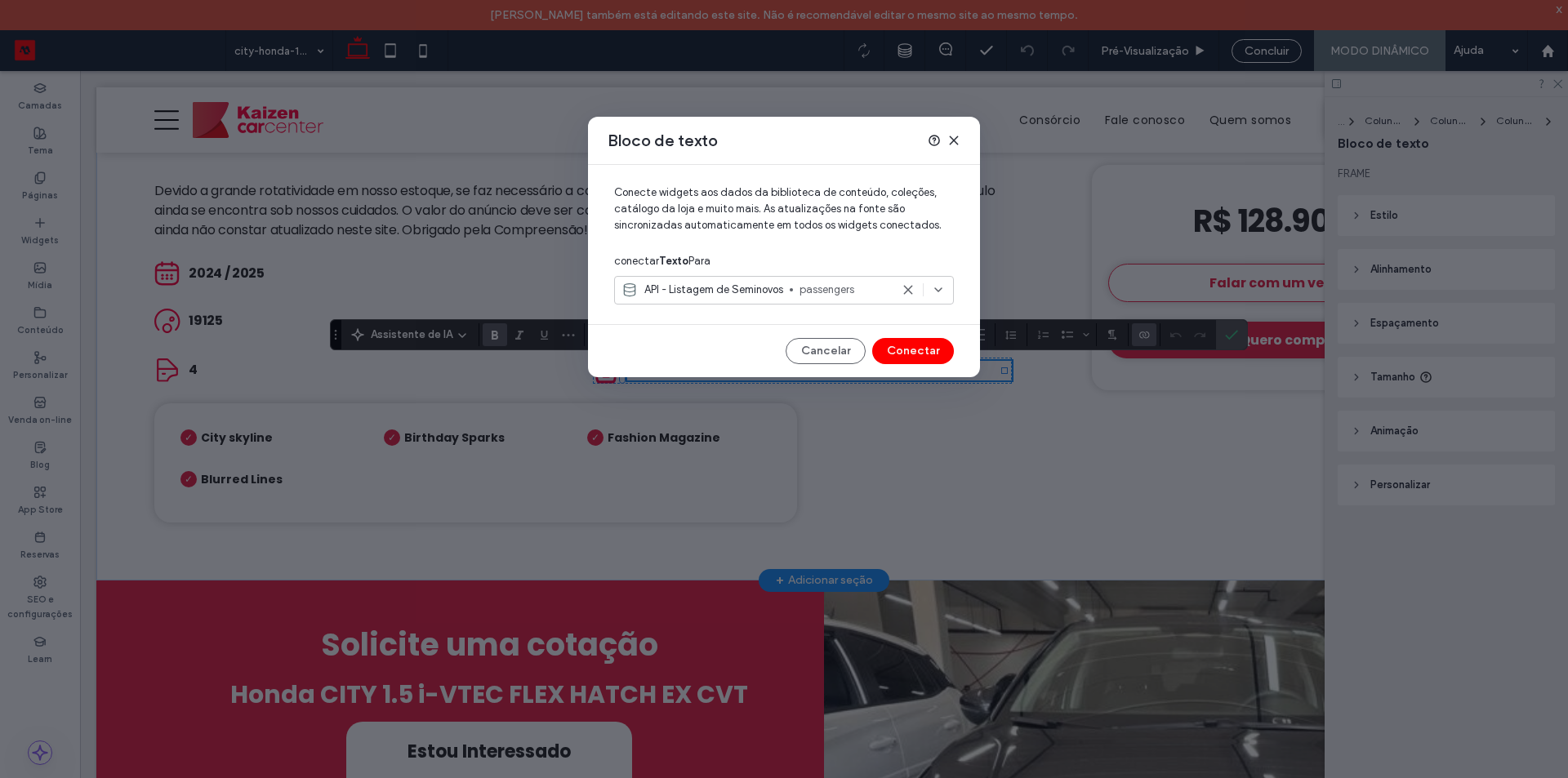
click at [946, 134] on div at bounding box center [943, 140] width 32 height 13
click at [951, 135] on icon at bounding box center [954, 140] width 13 height 13
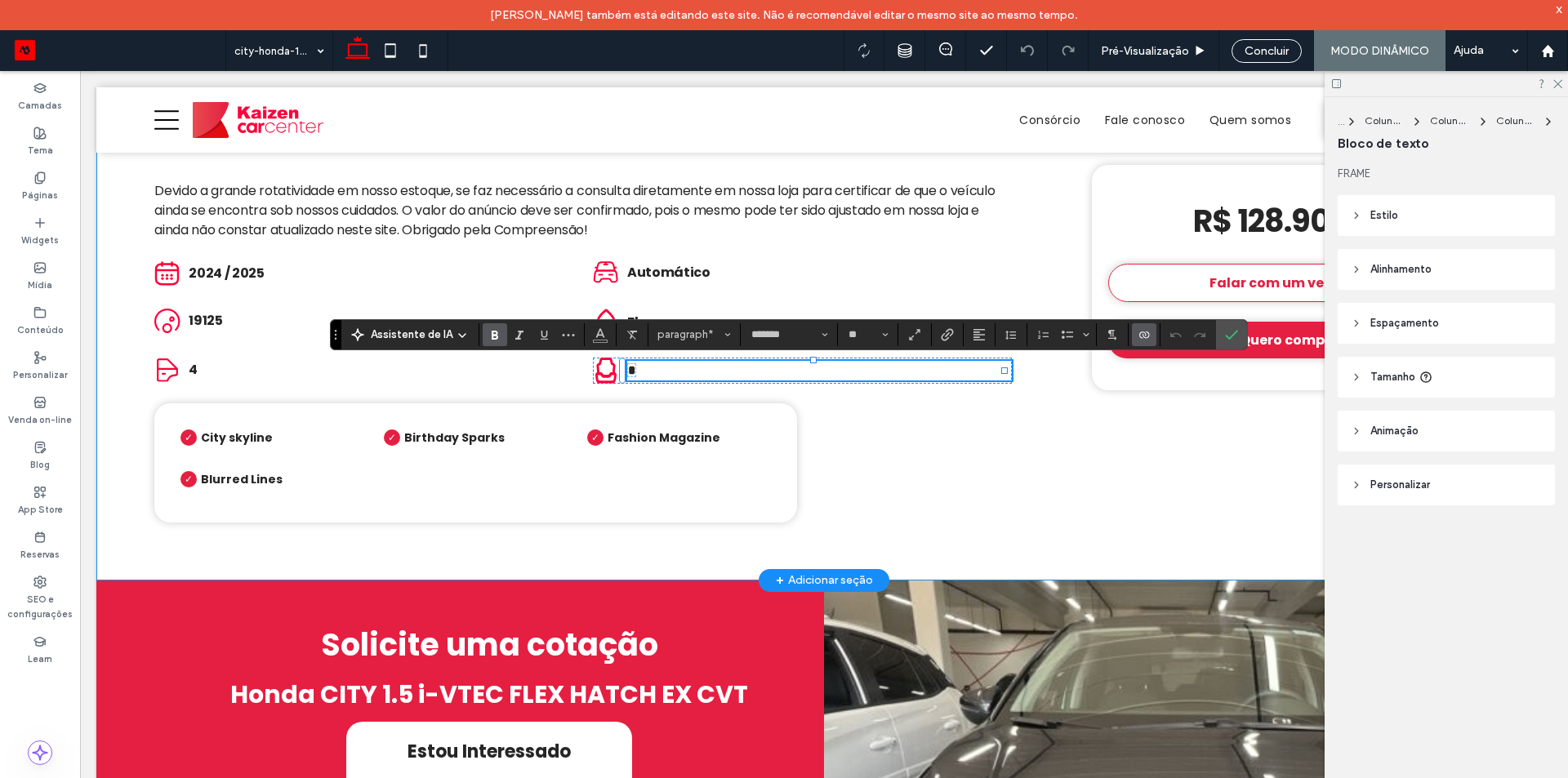
click at [1025, 463] on div "Este é um marcador de posição e não aparecerá no site ativo. Automático Honda C…" at bounding box center [824, 294] width 1455 height 573
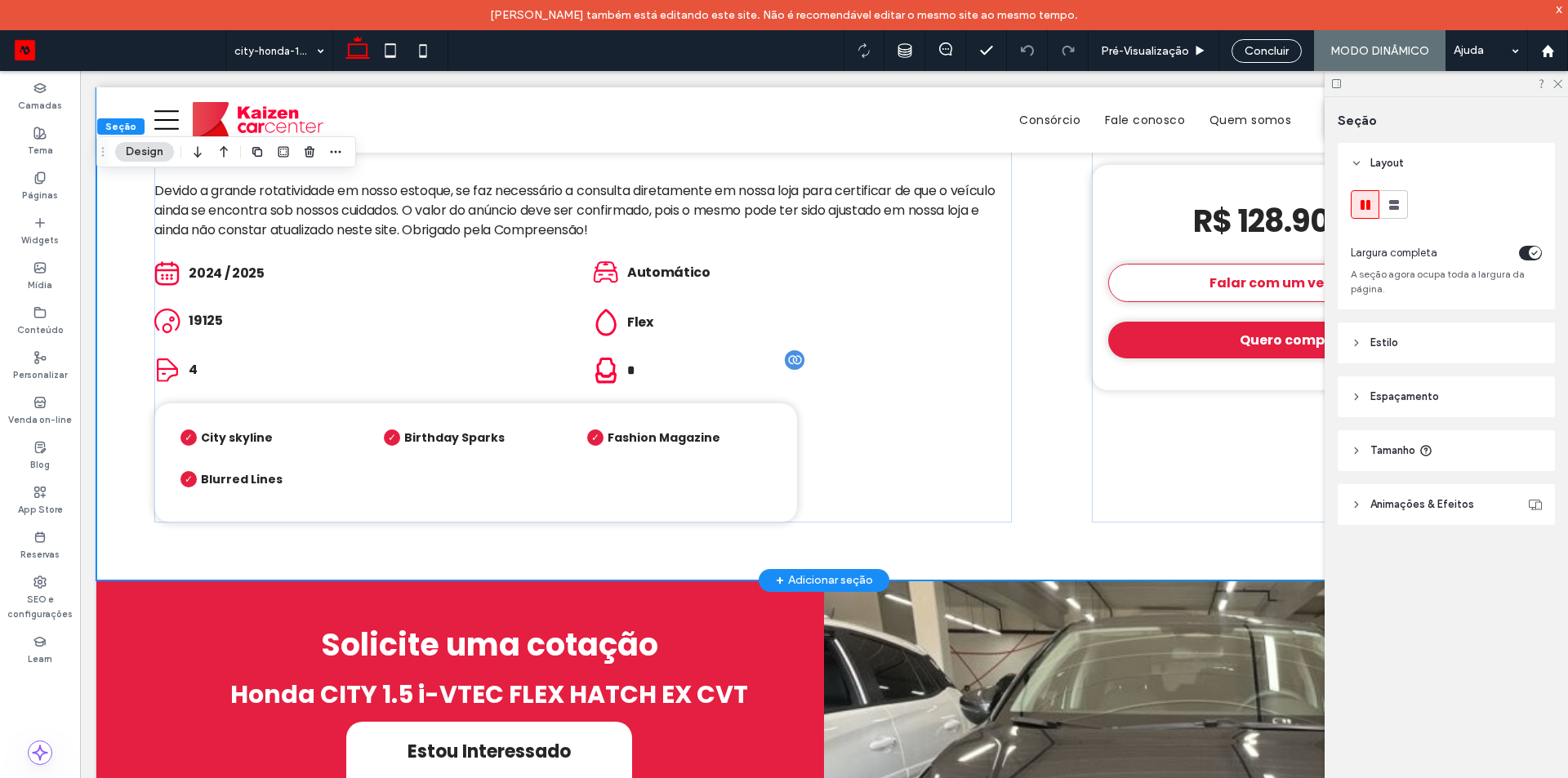
scroll to position [466, 0]
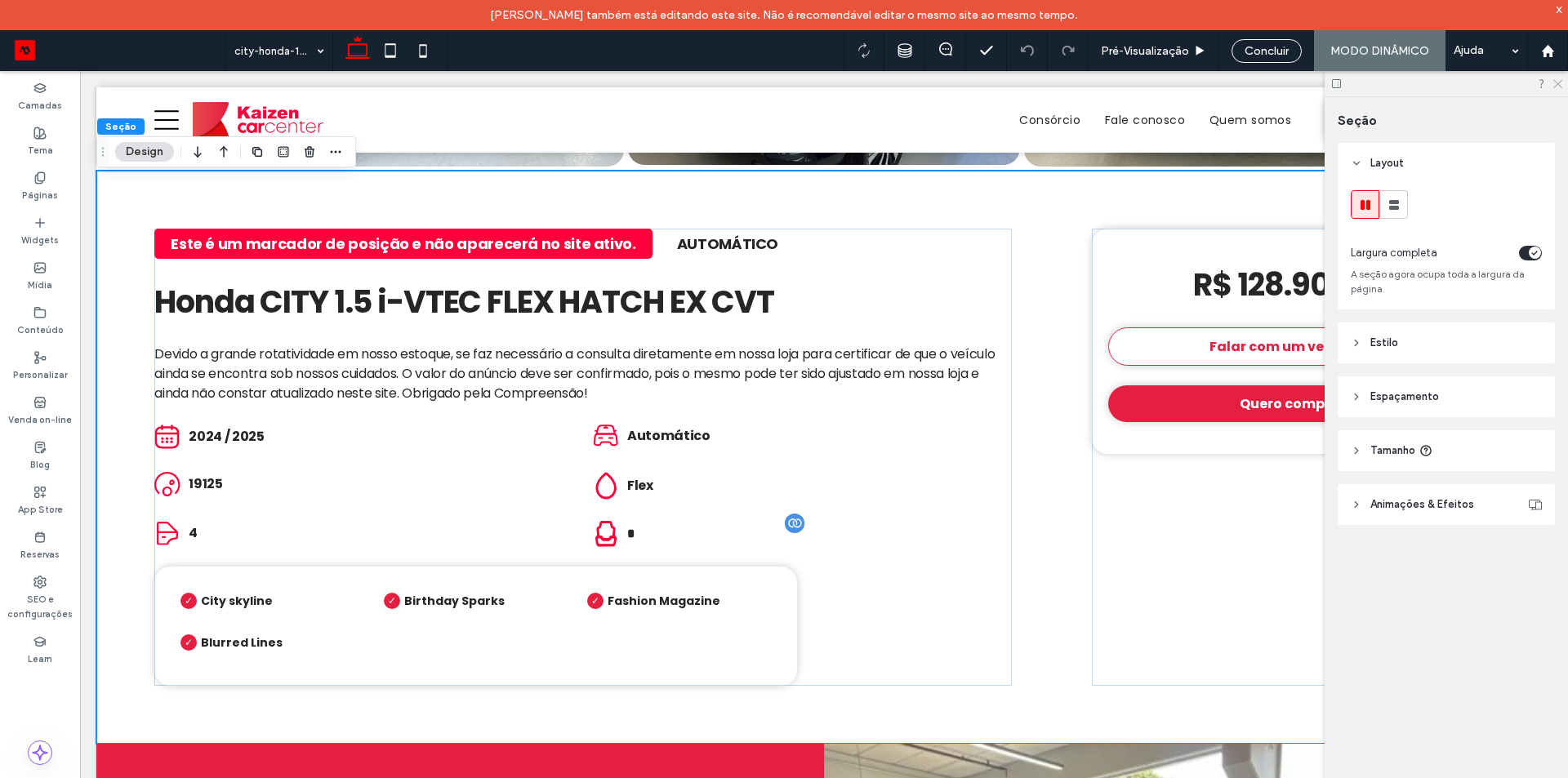
click at [1557, 87] on icon at bounding box center [1557, 83] width 11 height 11
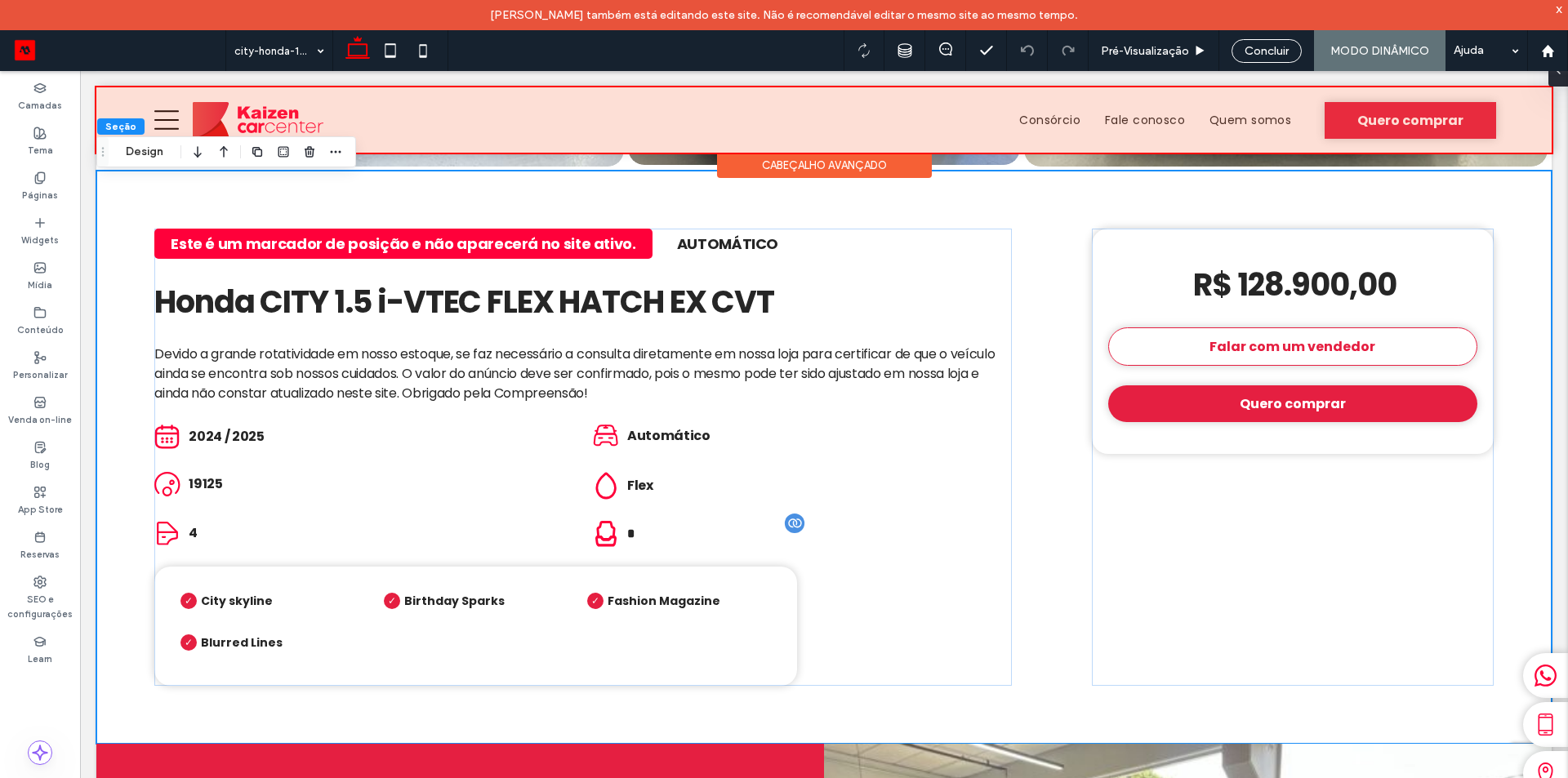
click at [1416, 121] on div at bounding box center [824, 120] width 1455 height 65
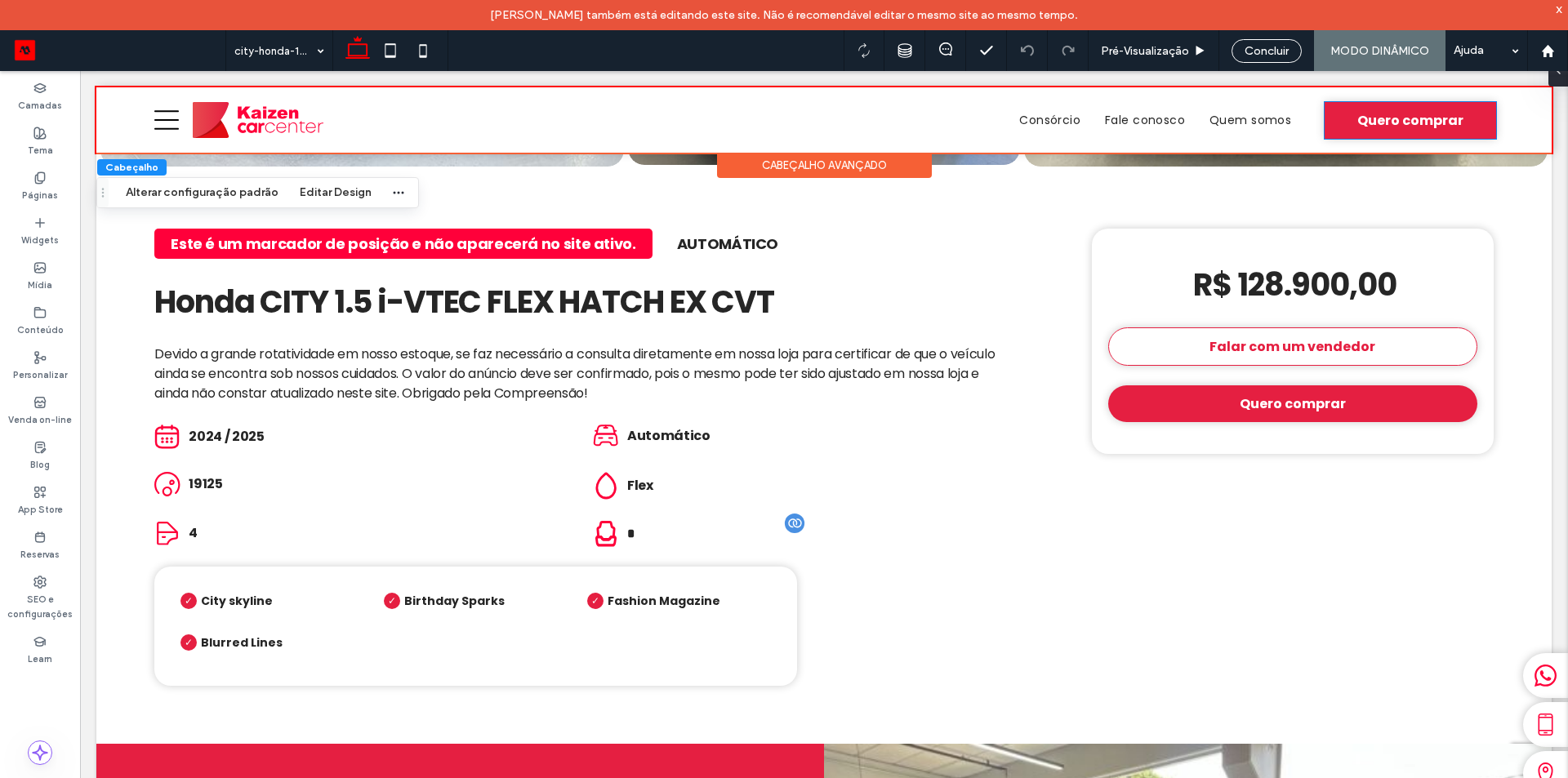
click at [1416, 121] on span "Quero comprar" at bounding box center [1410, 121] width 106 height 20
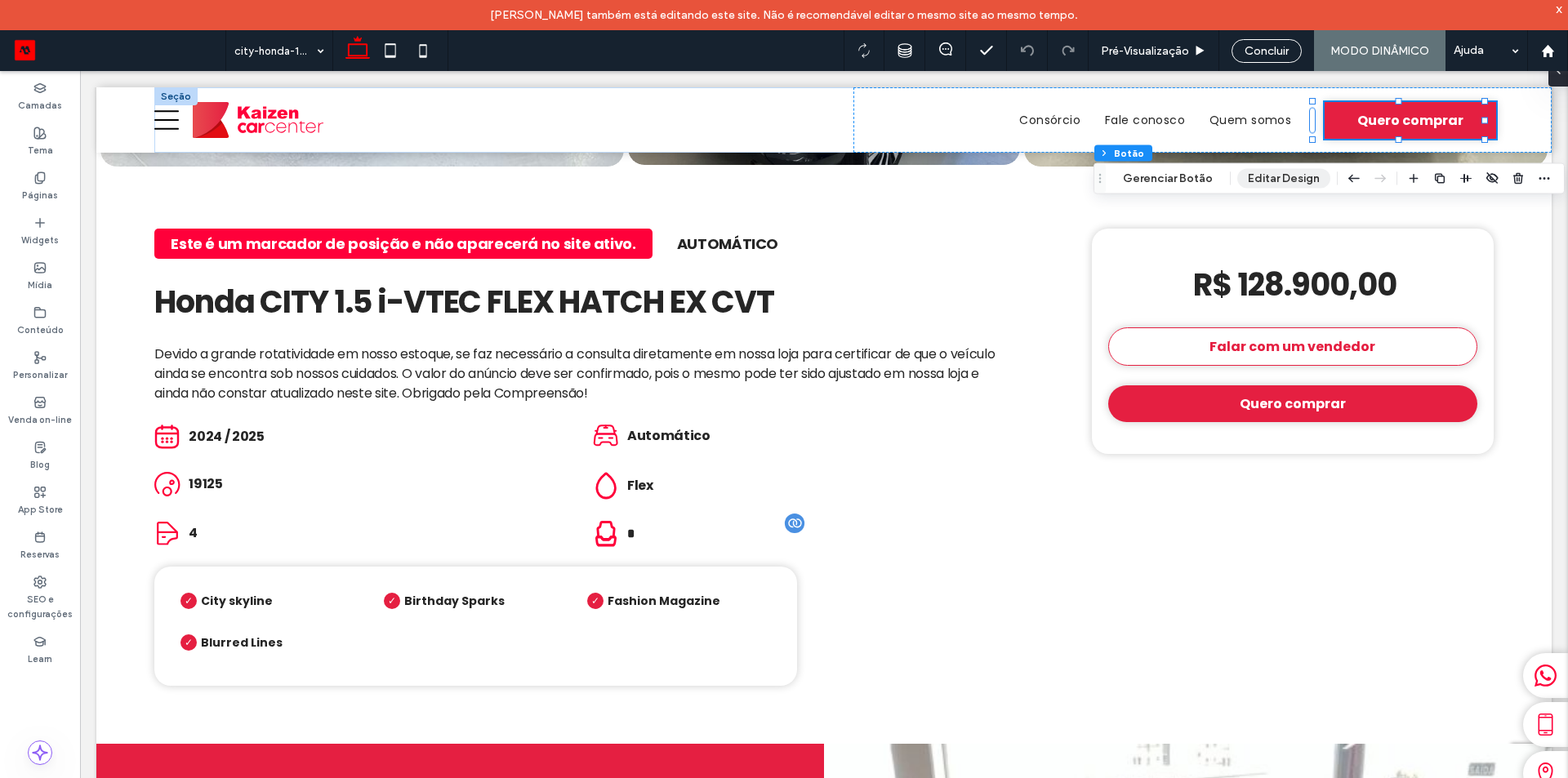
click at [1289, 178] on button "Editar Design" at bounding box center [1283, 178] width 93 height 19
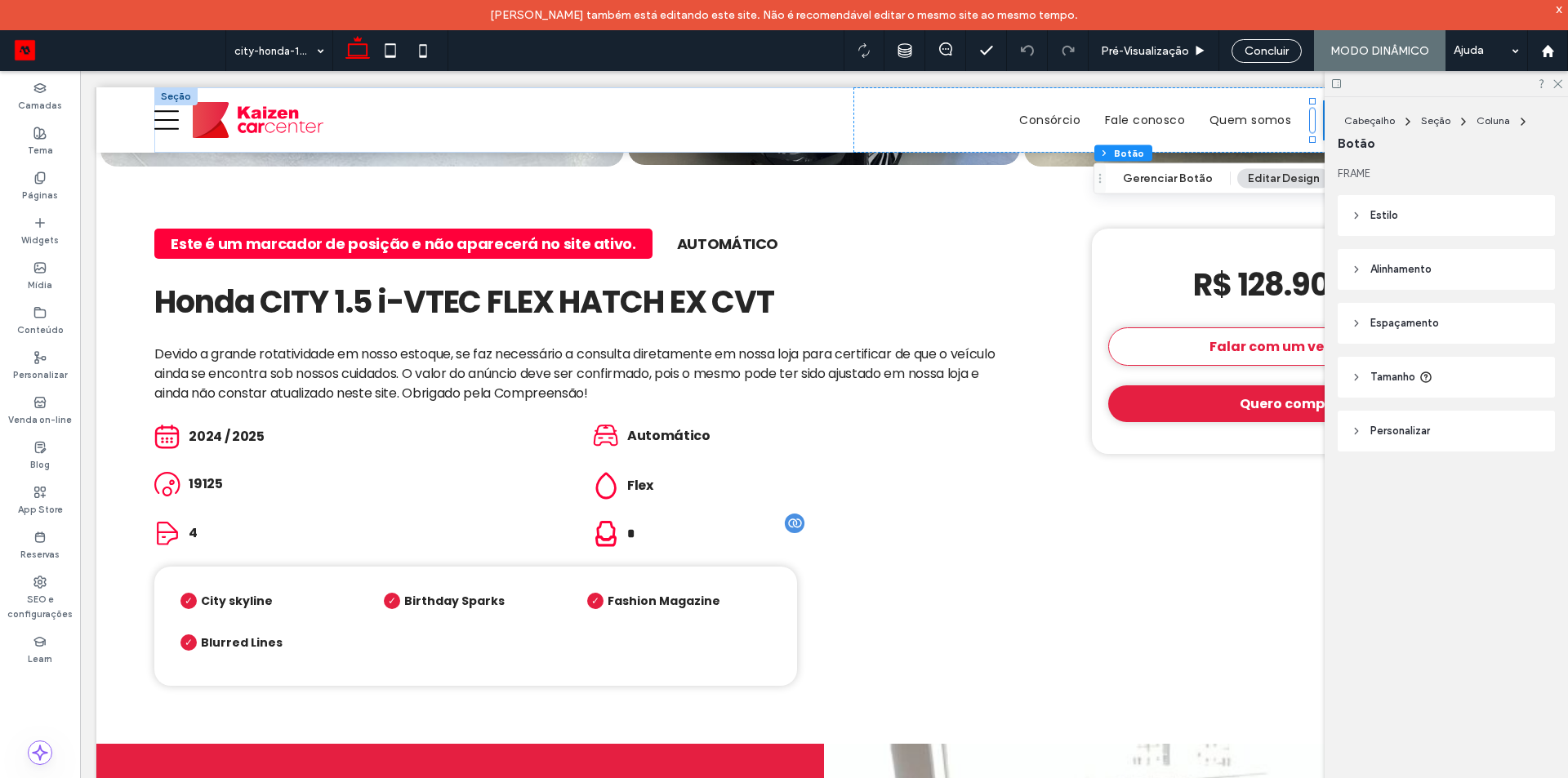
click at [1398, 434] on span "Personalizar" at bounding box center [1399, 431] width 60 height 17
click at [1398, 216] on header "Estilo" at bounding box center [1446, 215] width 217 height 41
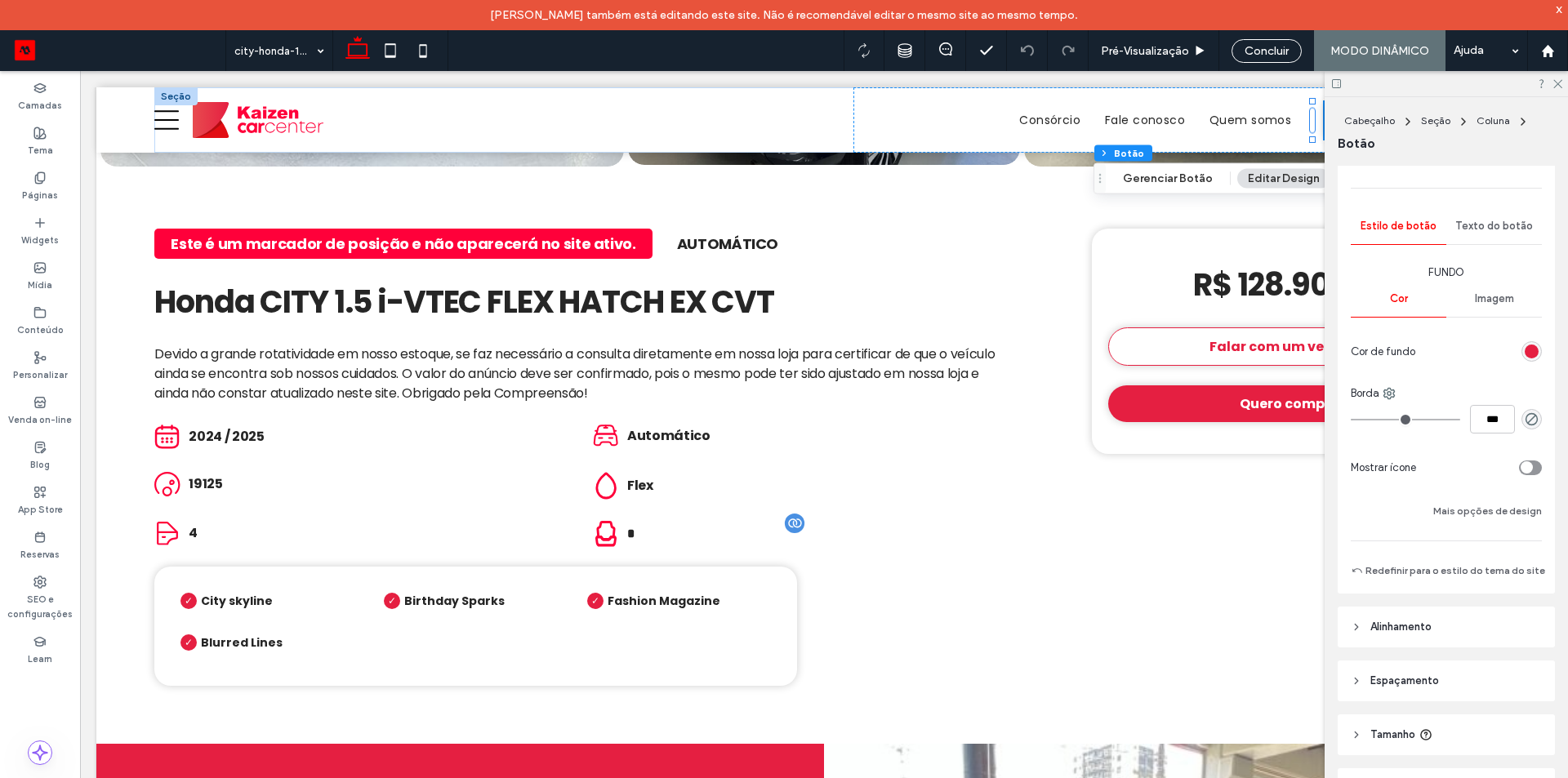
scroll to position [240, 0]
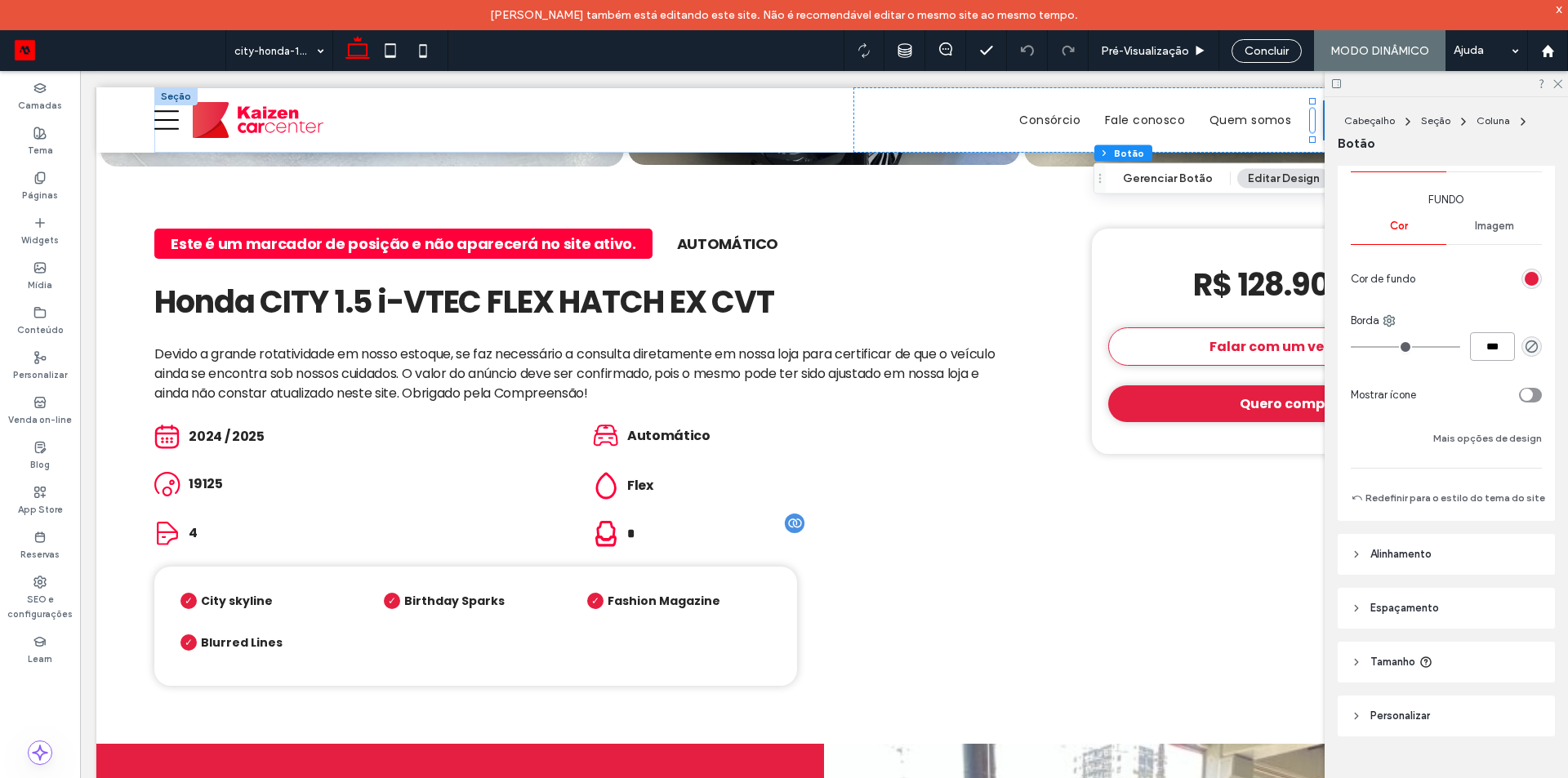
click at [1476, 344] on input "***" at bounding box center [1492, 346] width 45 height 29
click at [1459, 437] on button "Mais opções de design" at bounding box center [1487, 437] width 109 height 19
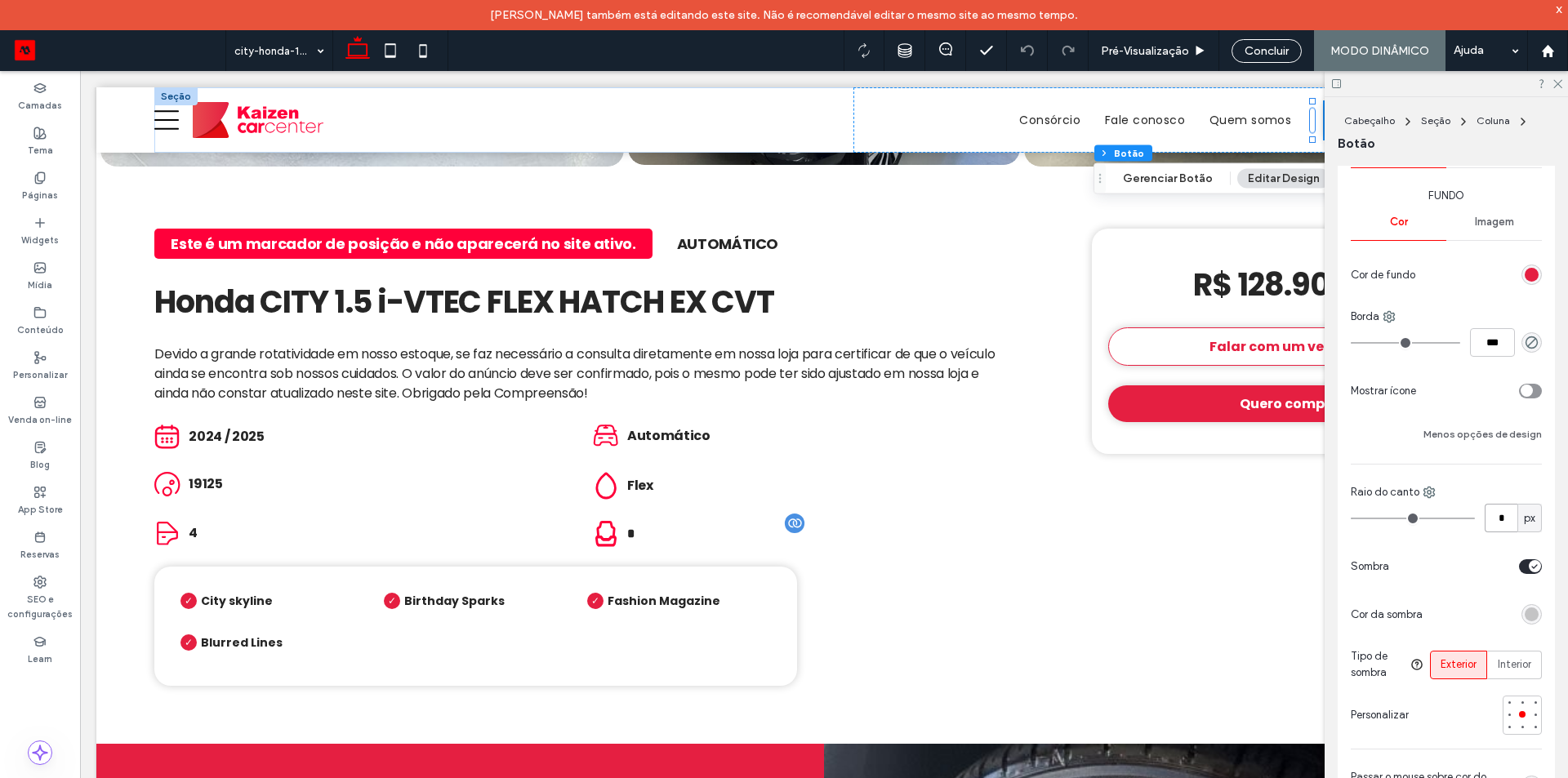
click at [1496, 520] on input "*" at bounding box center [1500, 517] width 32 height 29
type input "**"
click at [1556, 78] on icon at bounding box center [1557, 83] width 11 height 11
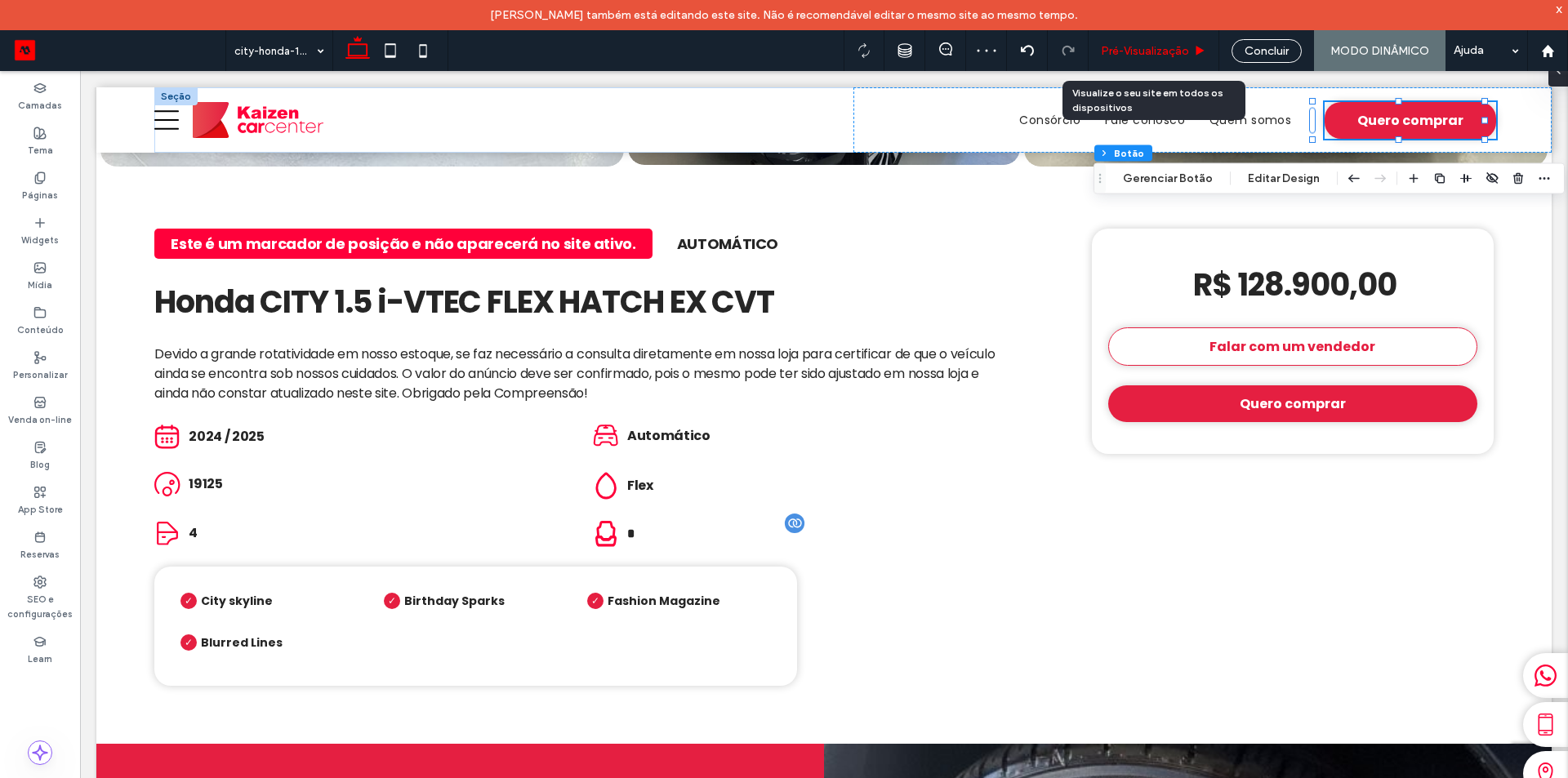
click at [1153, 44] on span "Pré-Visualizaçāo" at bounding box center [1145, 51] width 88 height 14
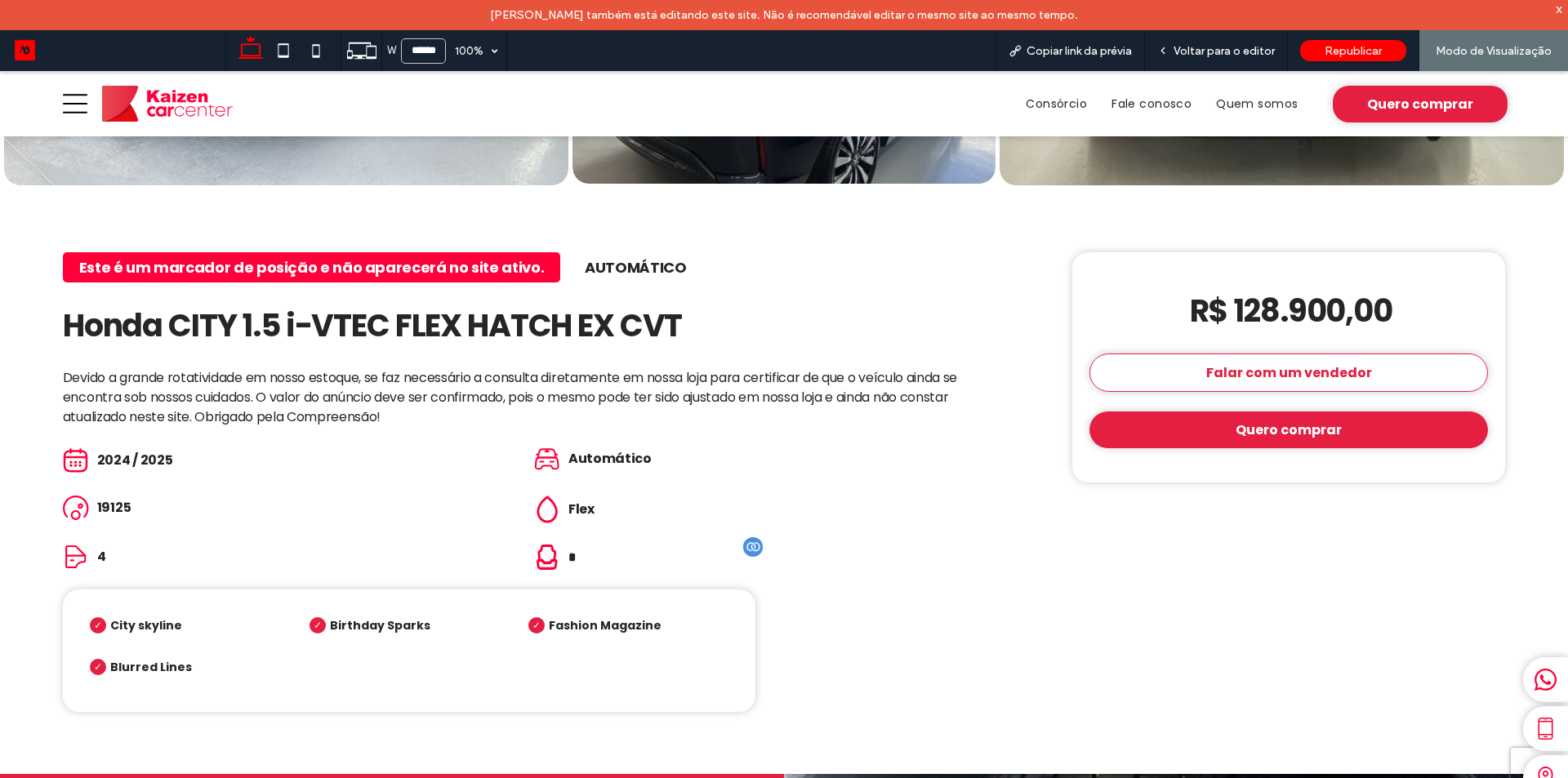
scroll to position [450, 0]
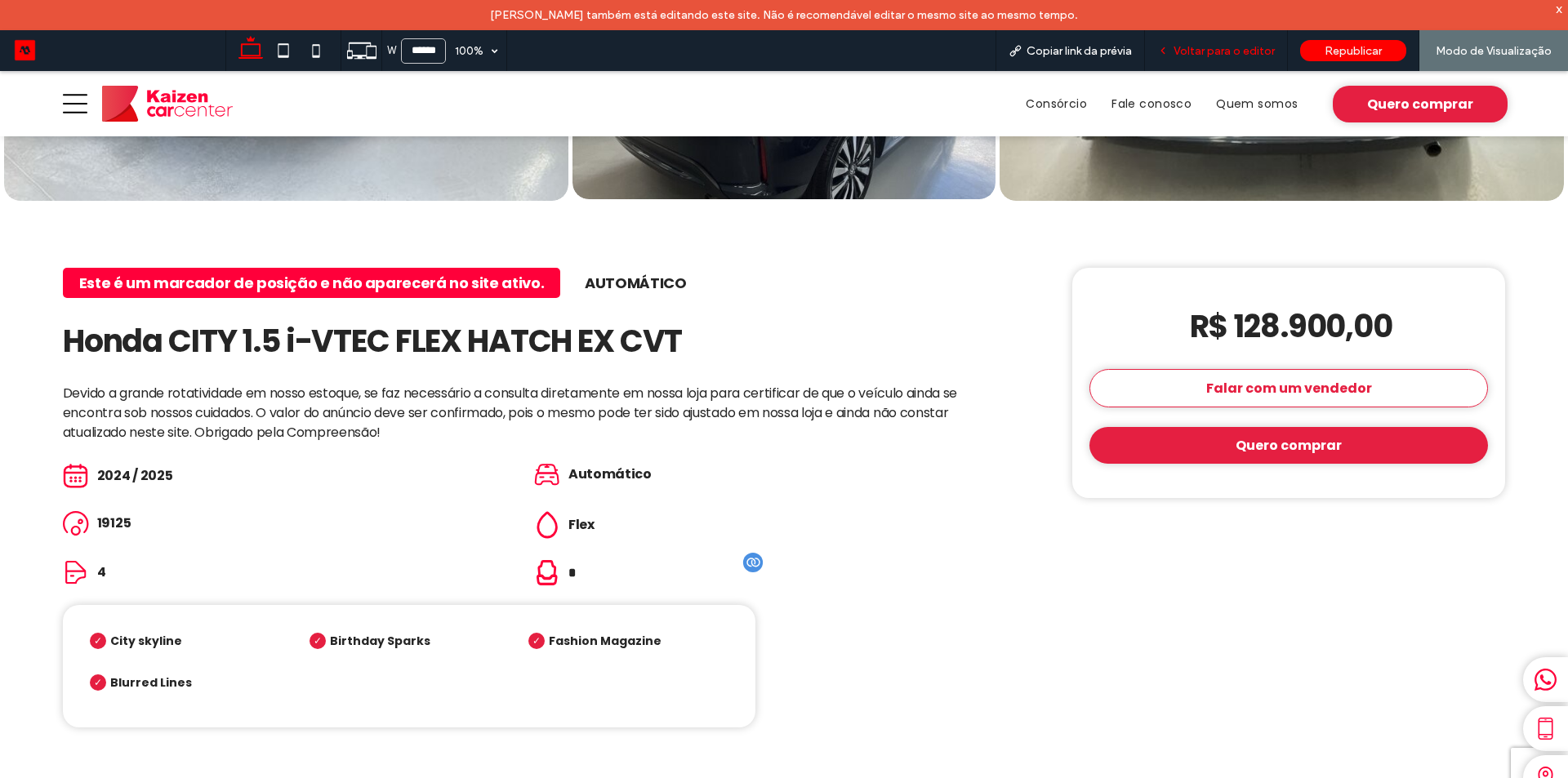
click at [1204, 47] on span "Voltar para o editor" at bounding box center [1224, 51] width 101 height 14
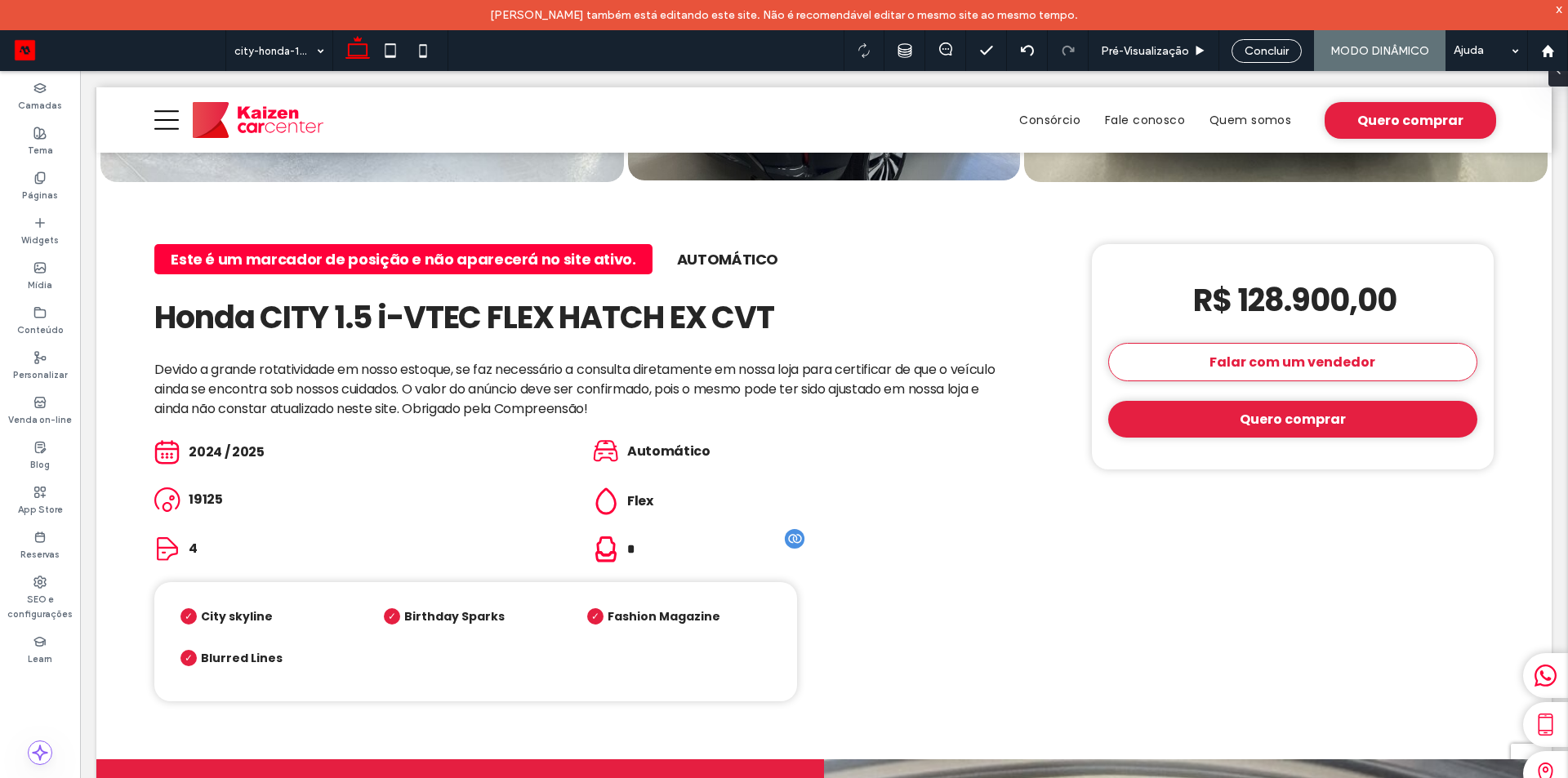
scroll to position [466, 0]
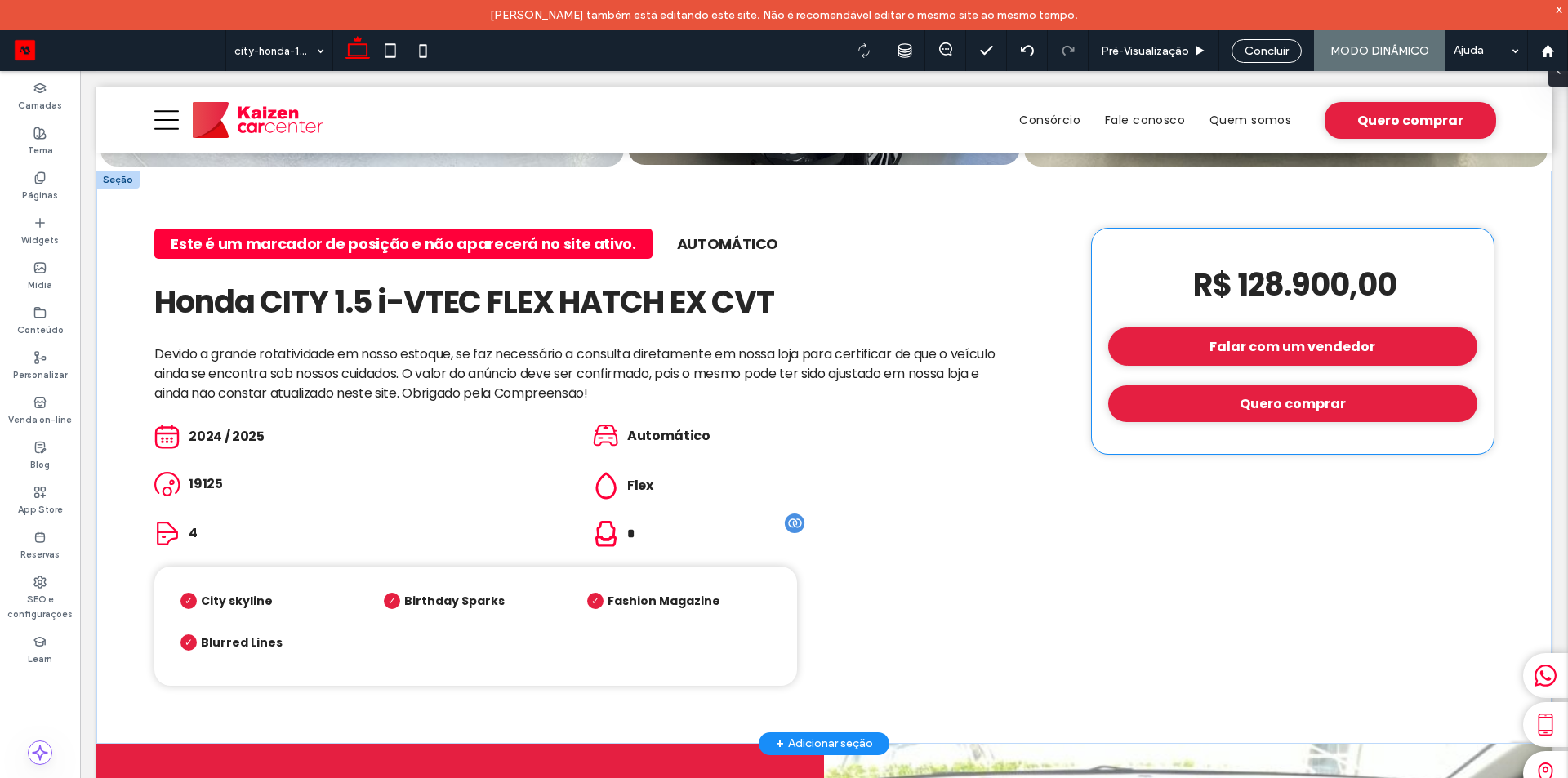
click at [1292, 330] on link "Falar com um vendedor" at bounding box center [1293, 346] width 369 height 39
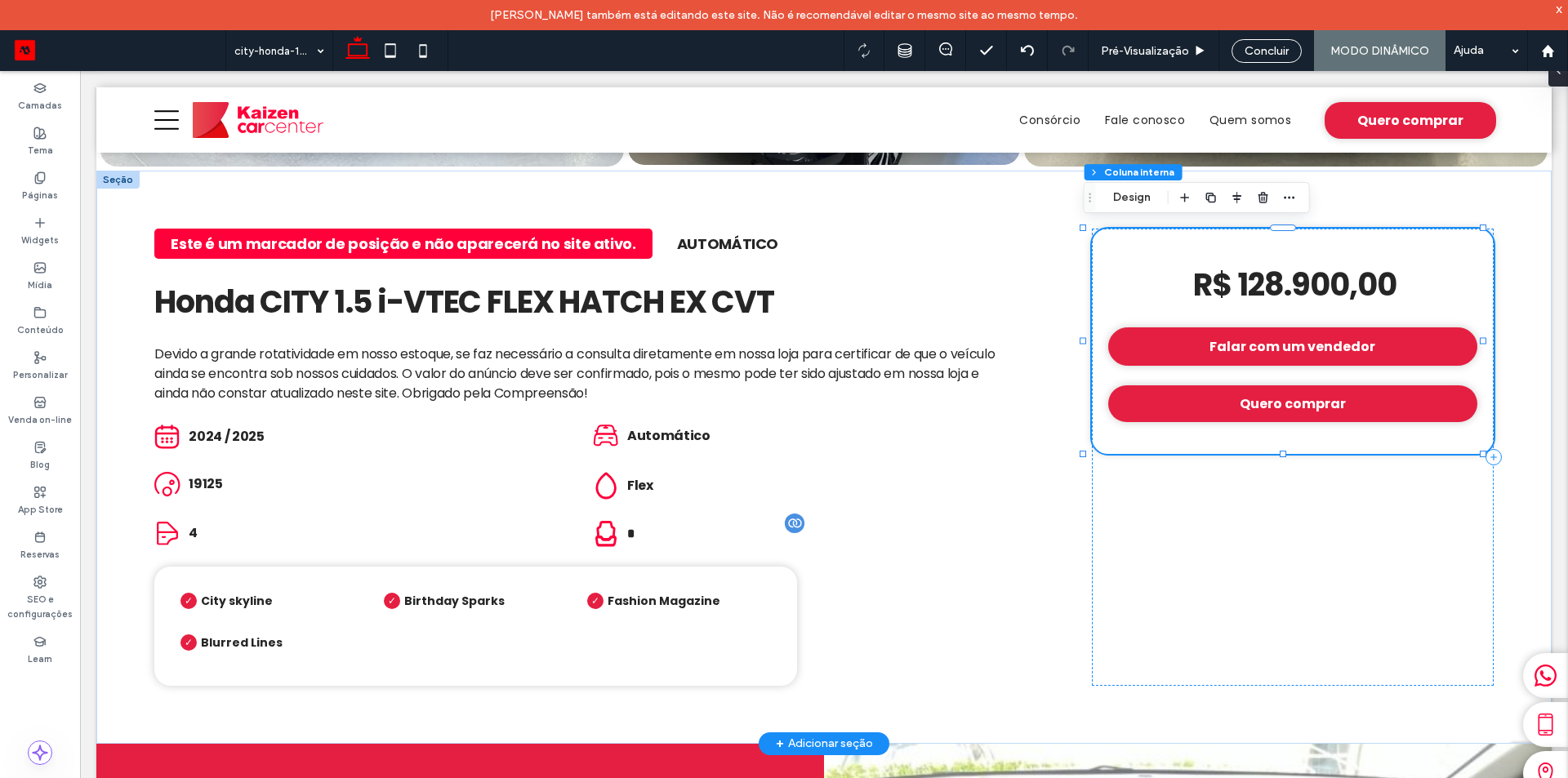
click at [1292, 330] on link "Falar com um vendedor" at bounding box center [1293, 346] width 369 height 39
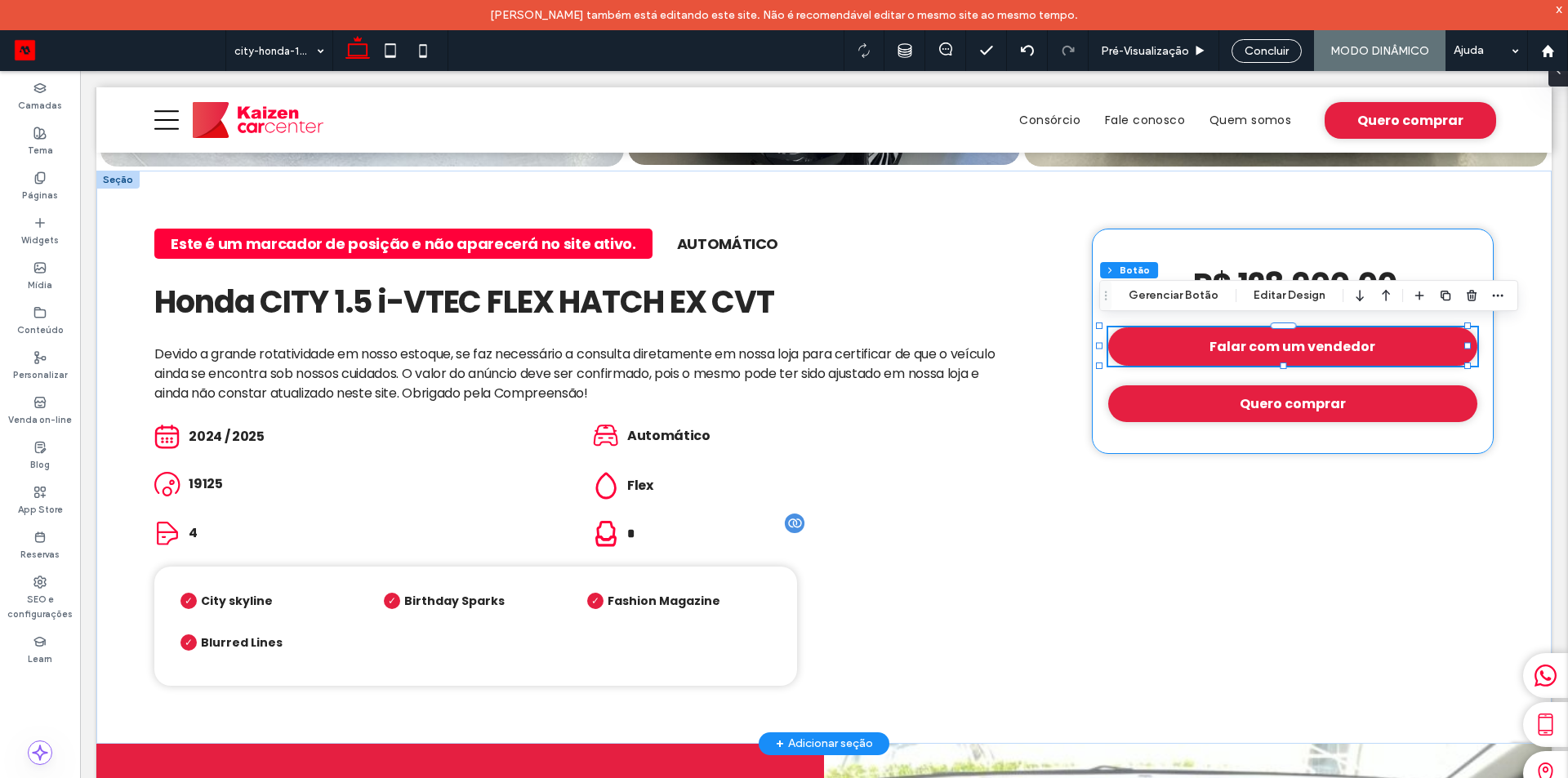
type input "**"
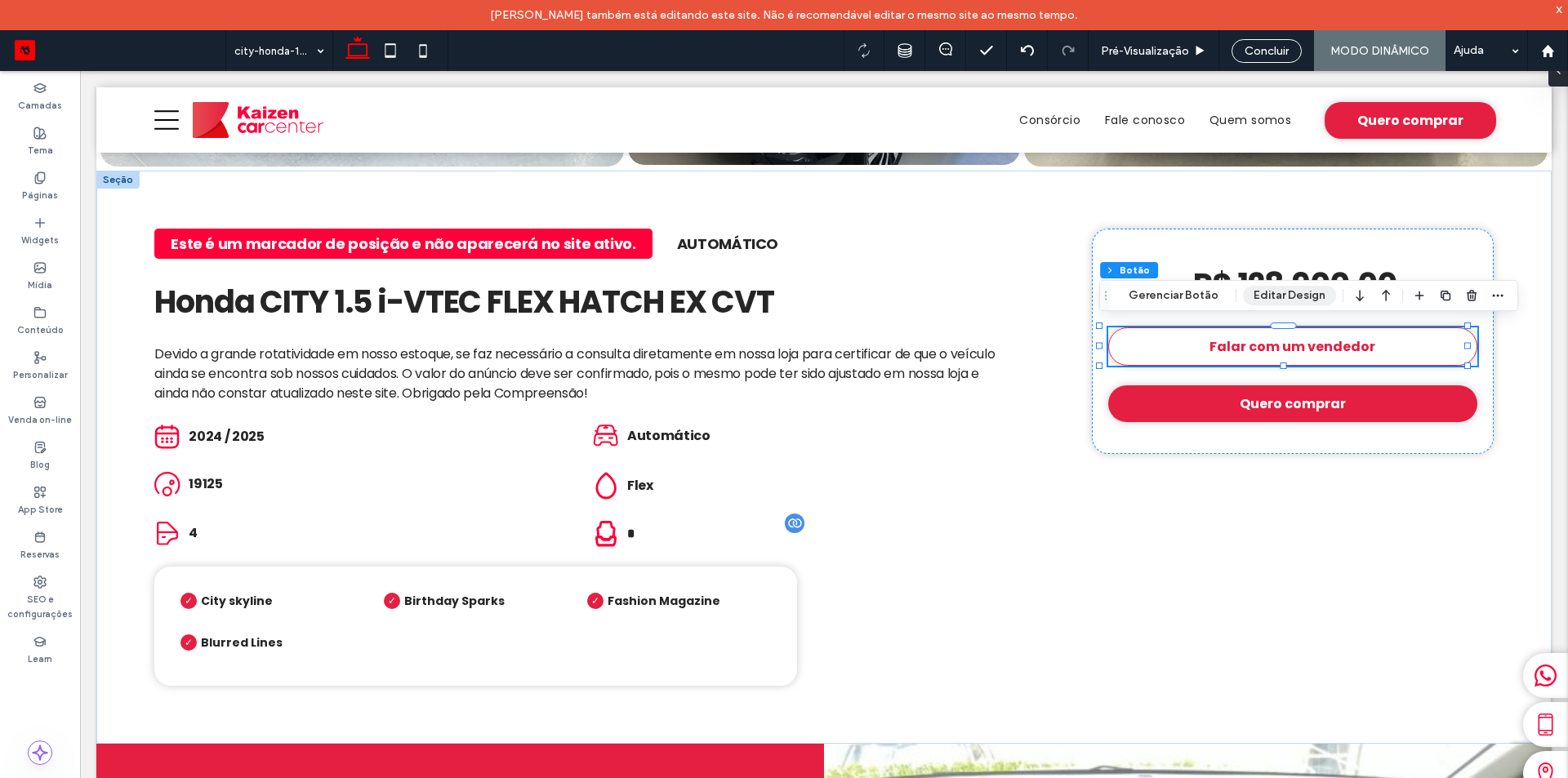
click at [1286, 291] on button "Editar Design" at bounding box center [1289, 295] width 93 height 19
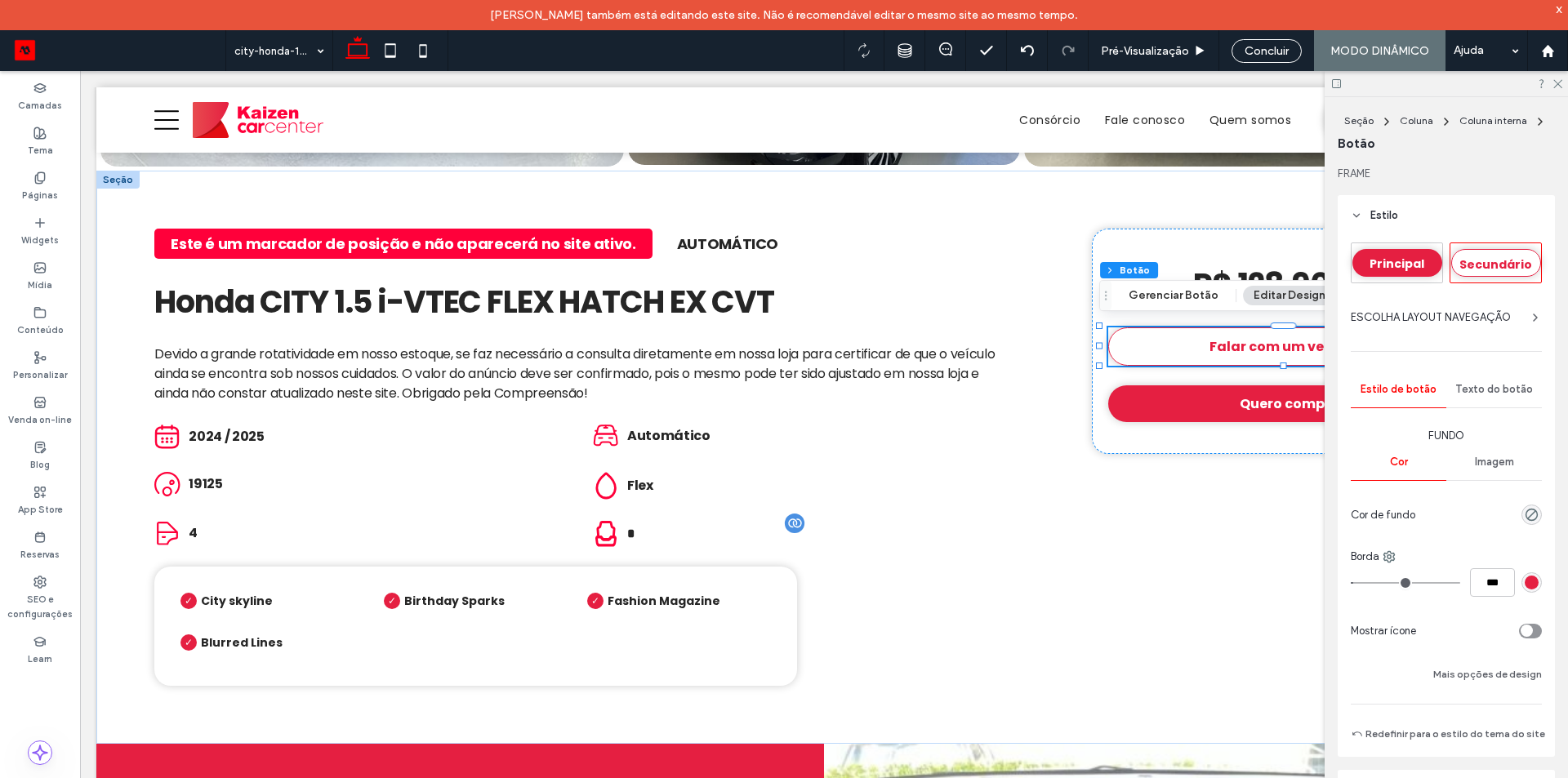
scroll to position [245, 0]
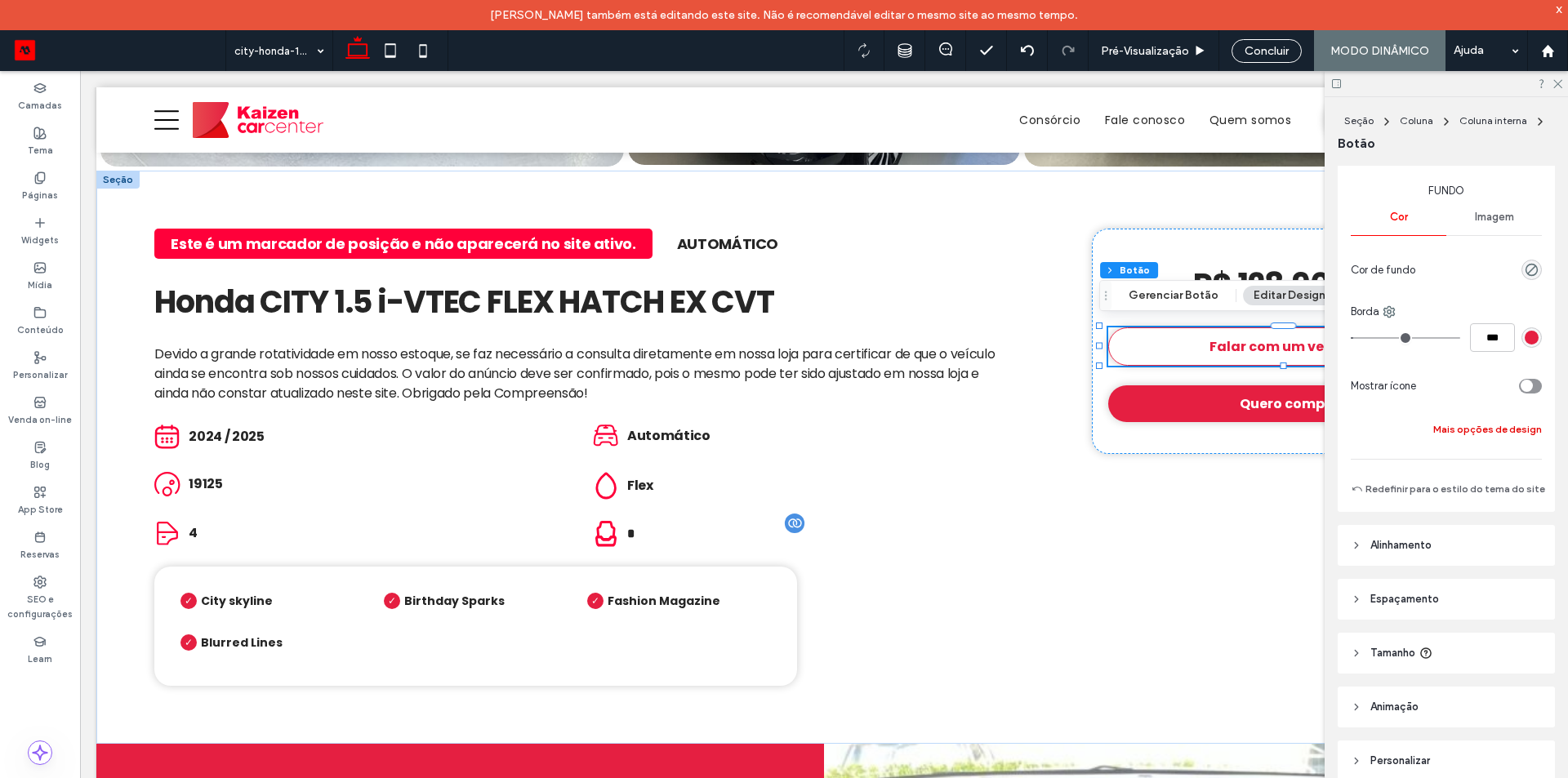
click at [1475, 427] on button "Mais opções de design" at bounding box center [1487, 429] width 109 height 19
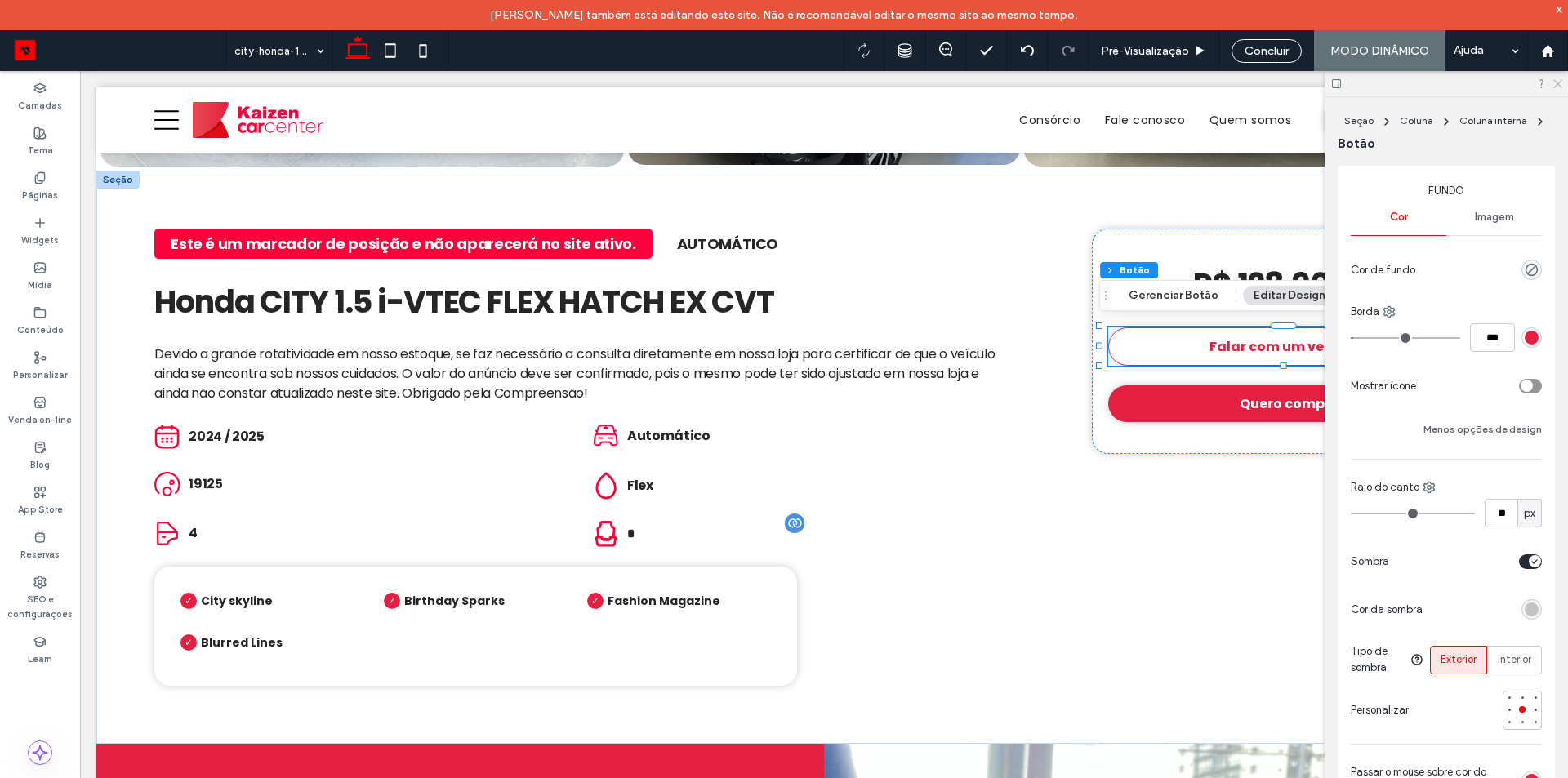
click at [1556, 83] on icon at bounding box center [1557, 83] width 11 height 11
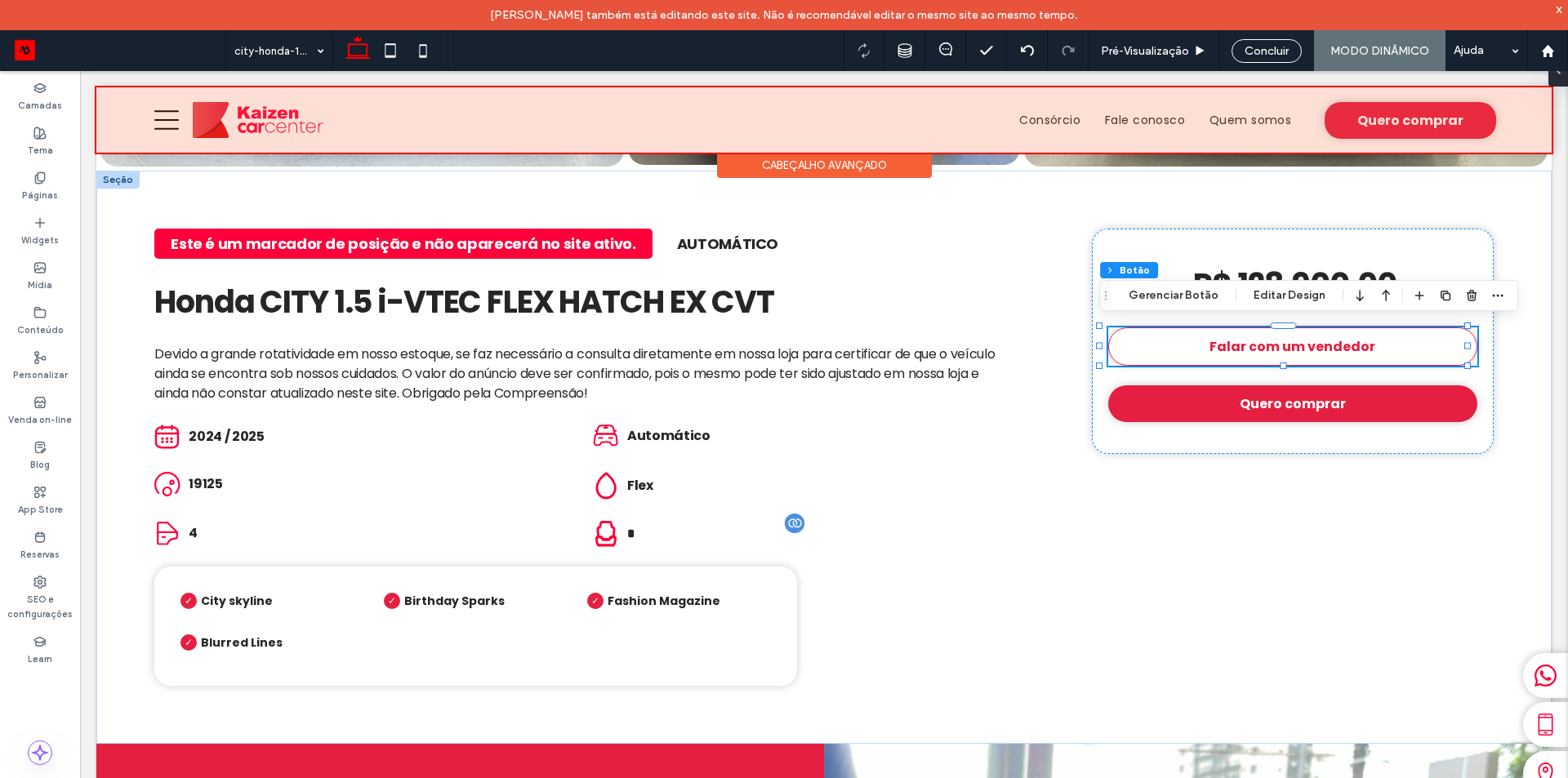
click at [1380, 115] on div at bounding box center [824, 120] width 1455 height 65
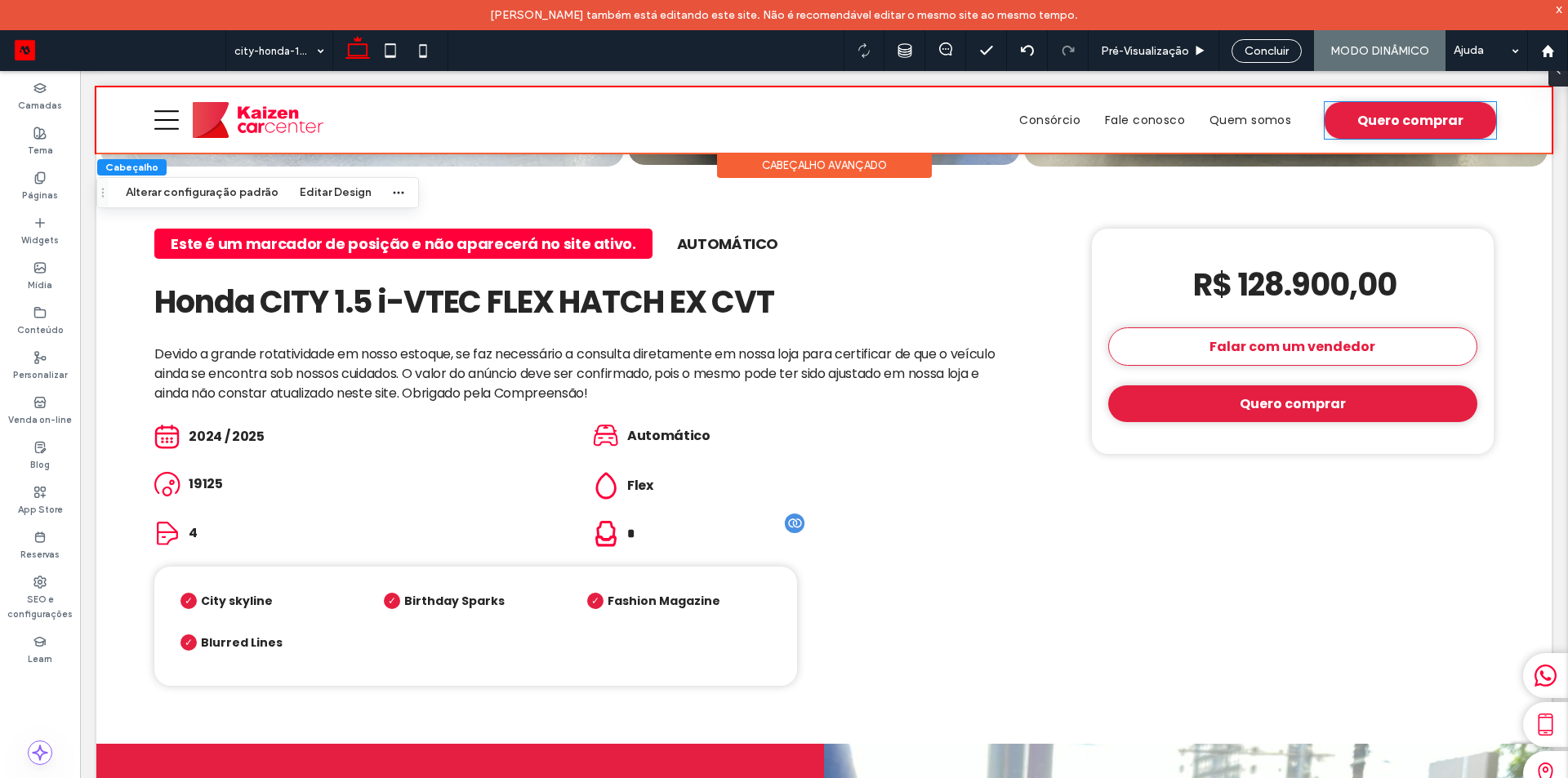
click at [1380, 115] on span "Quero comprar" at bounding box center [1410, 121] width 106 height 20
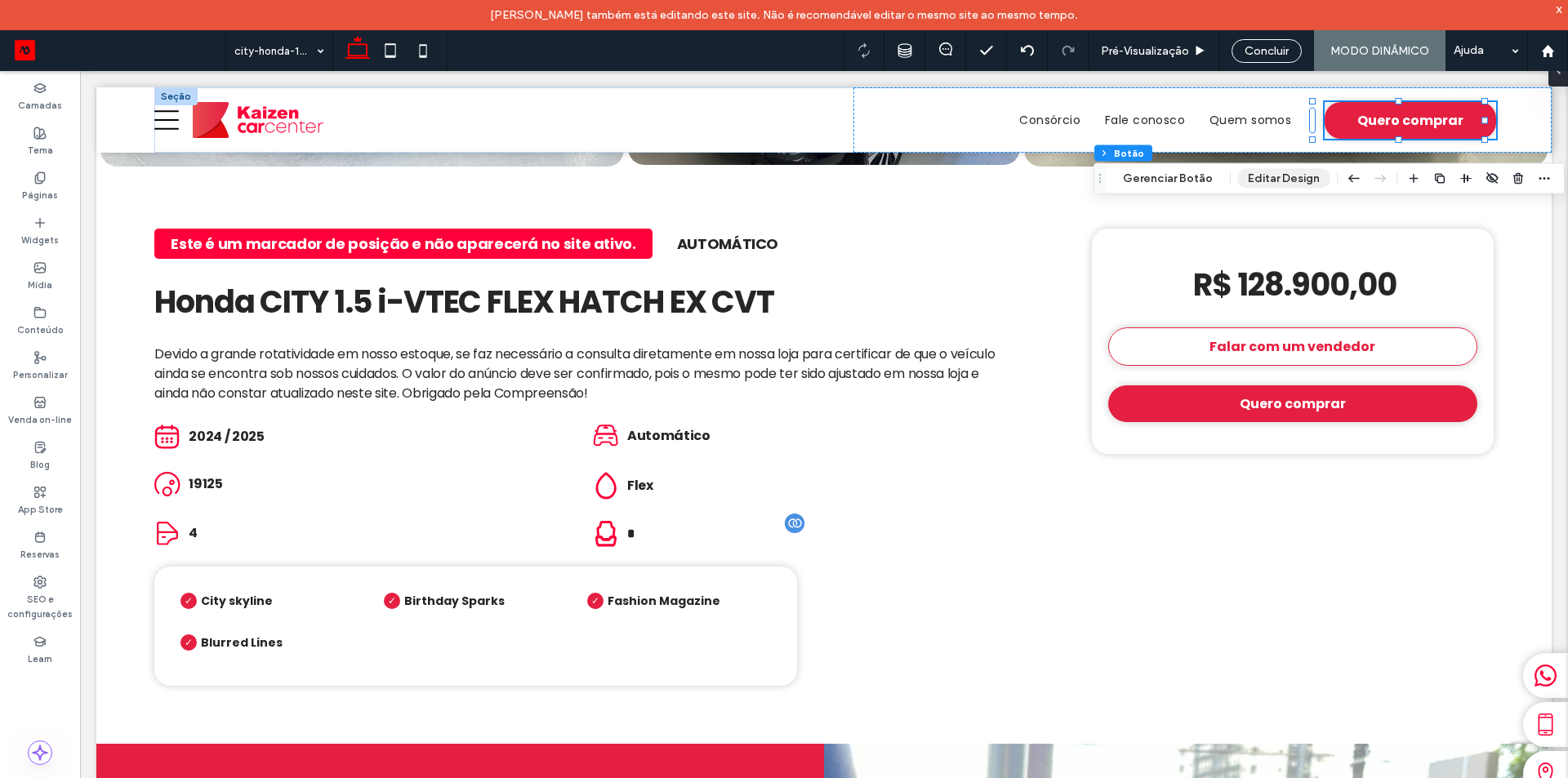
click at [1278, 183] on button "Editar Design" at bounding box center [1283, 178] width 93 height 19
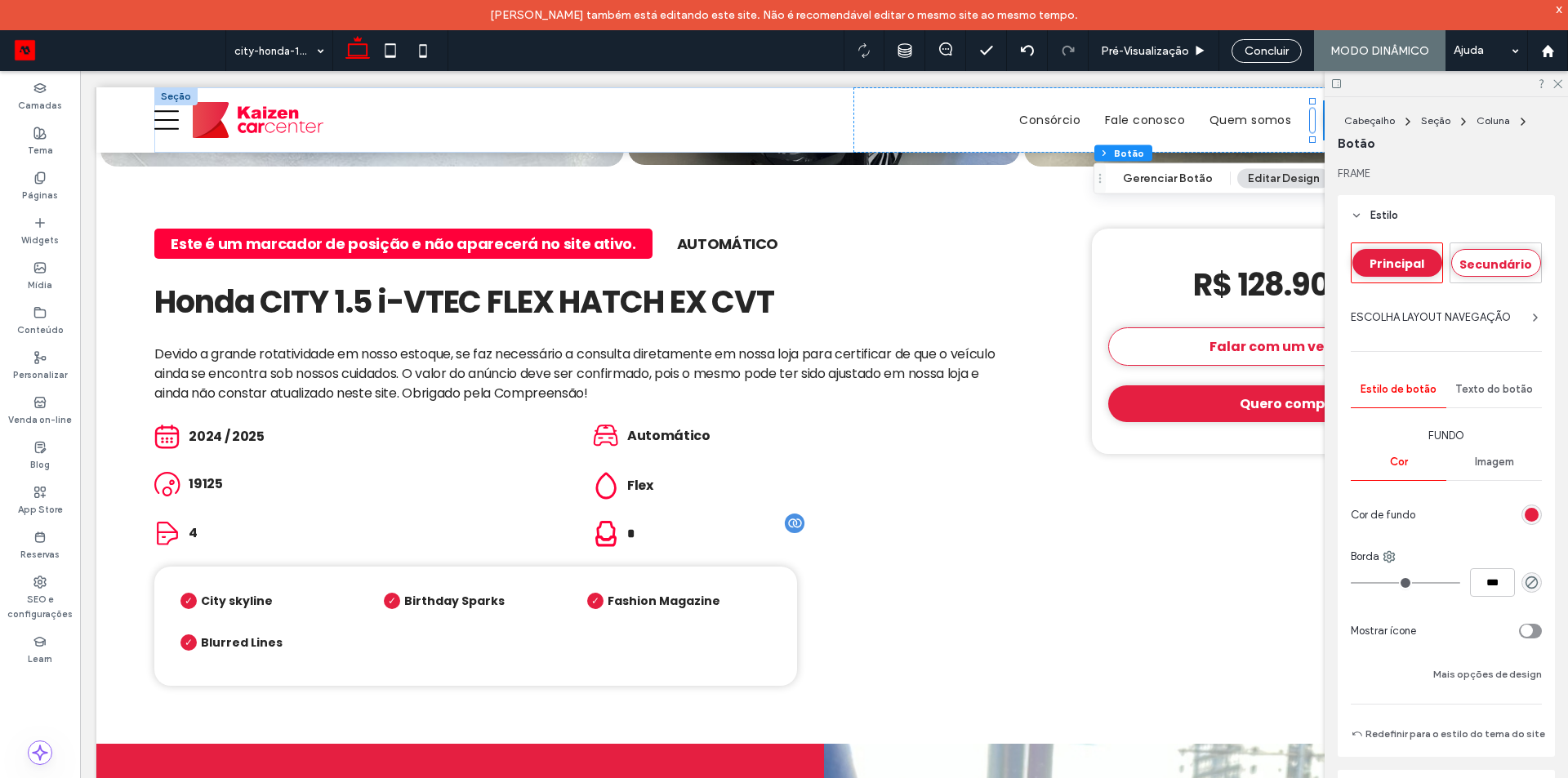
scroll to position [240, 0]
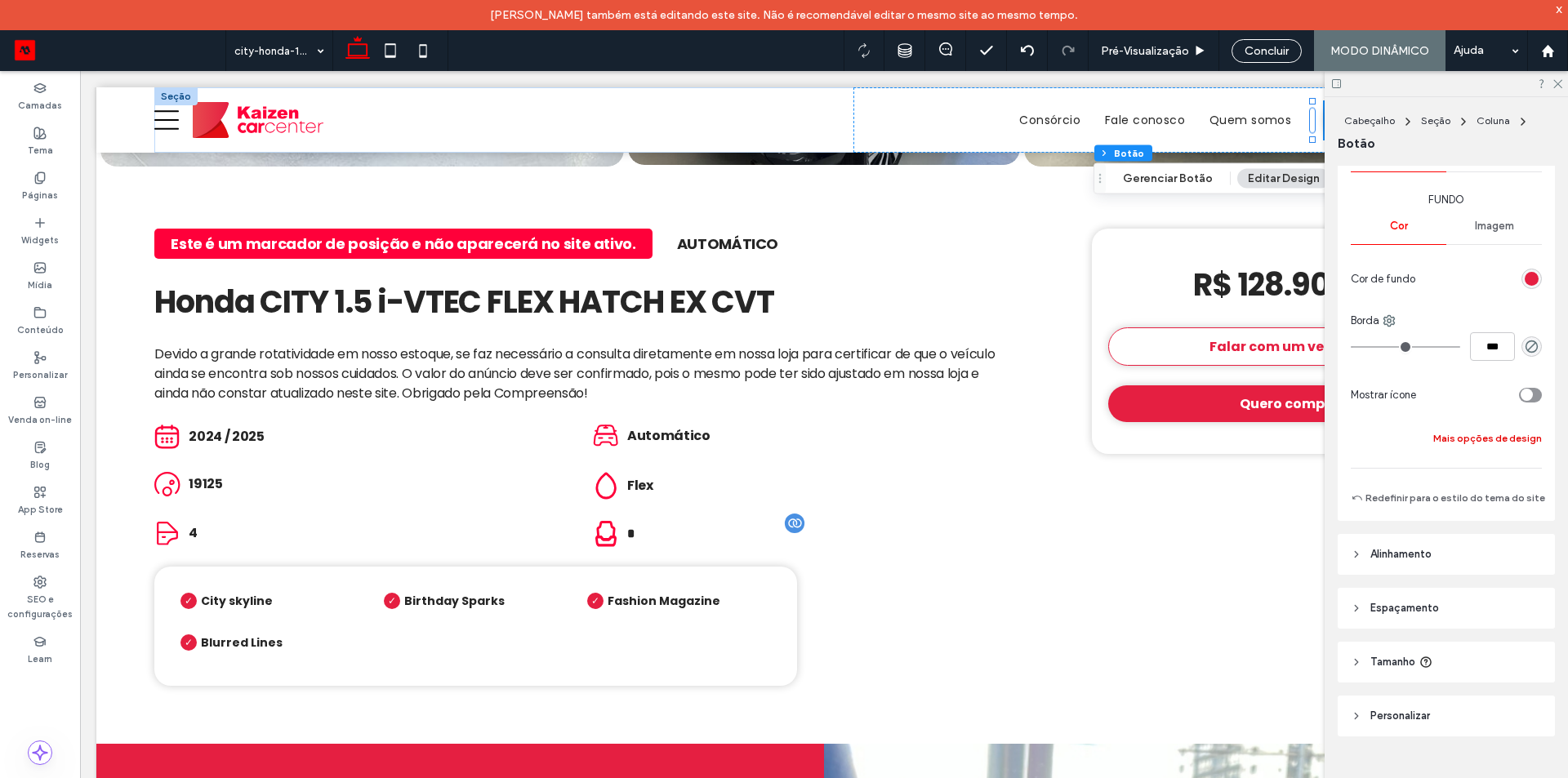
click at [1477, 435] on button "Mais opções de design" at bounding box center [1487, 437] width 109 height 19
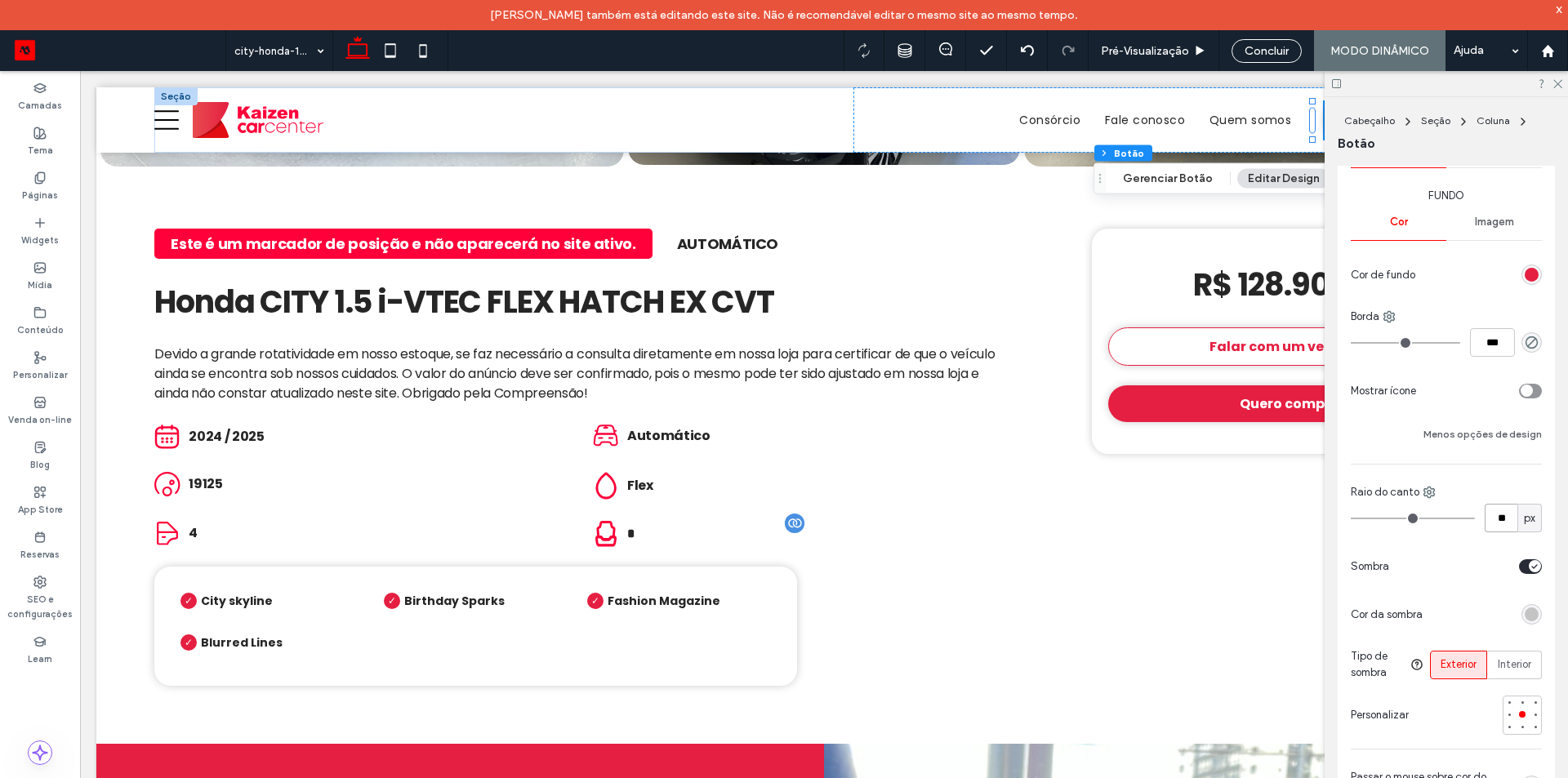
click at [1489, 526] on input "**" at bounding box center [1500, 517] width 32 height 29
type input "**"
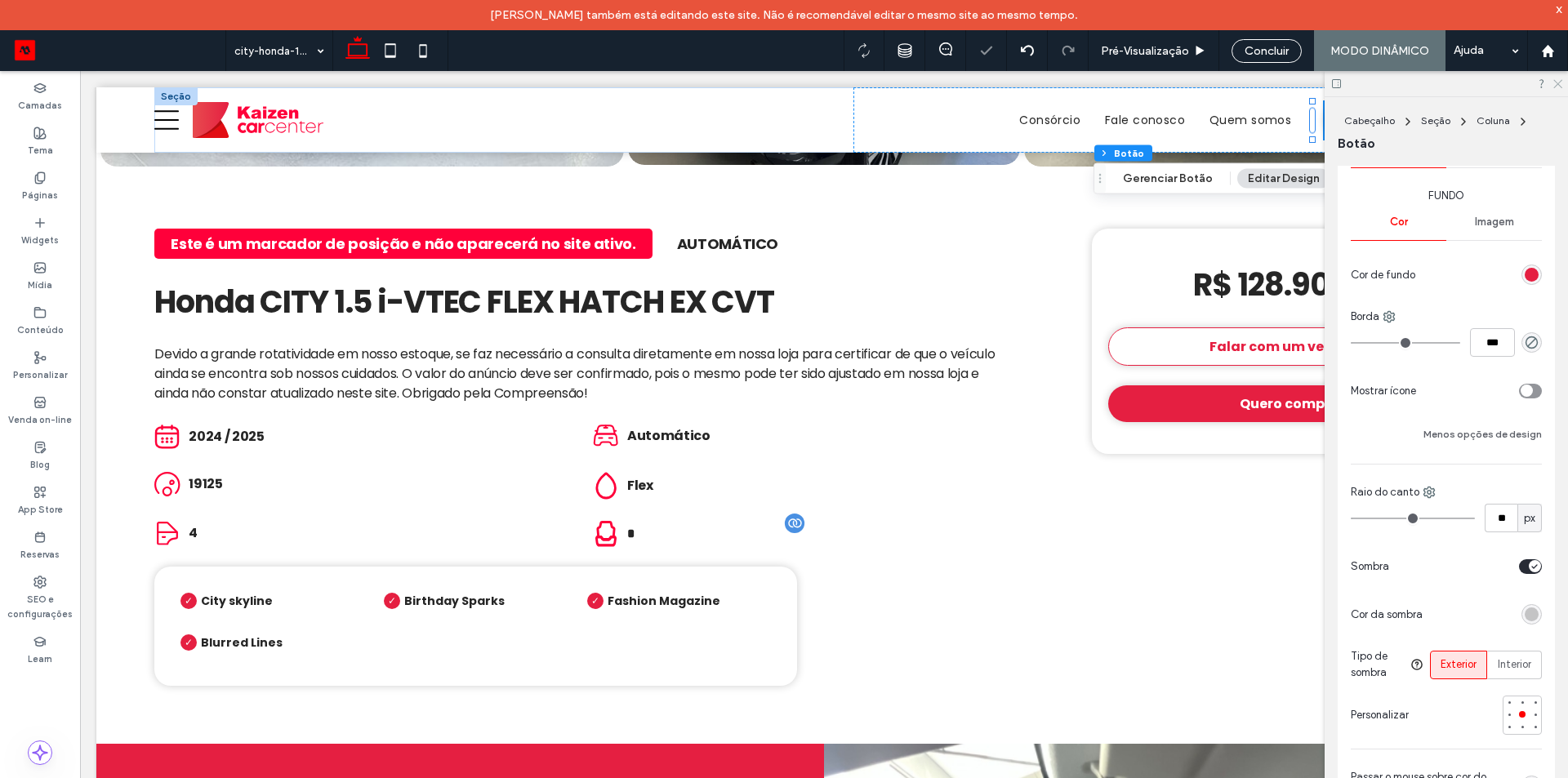
click at [1558, 82] on icon at bounding box center [1557, 83] width 11 height 11
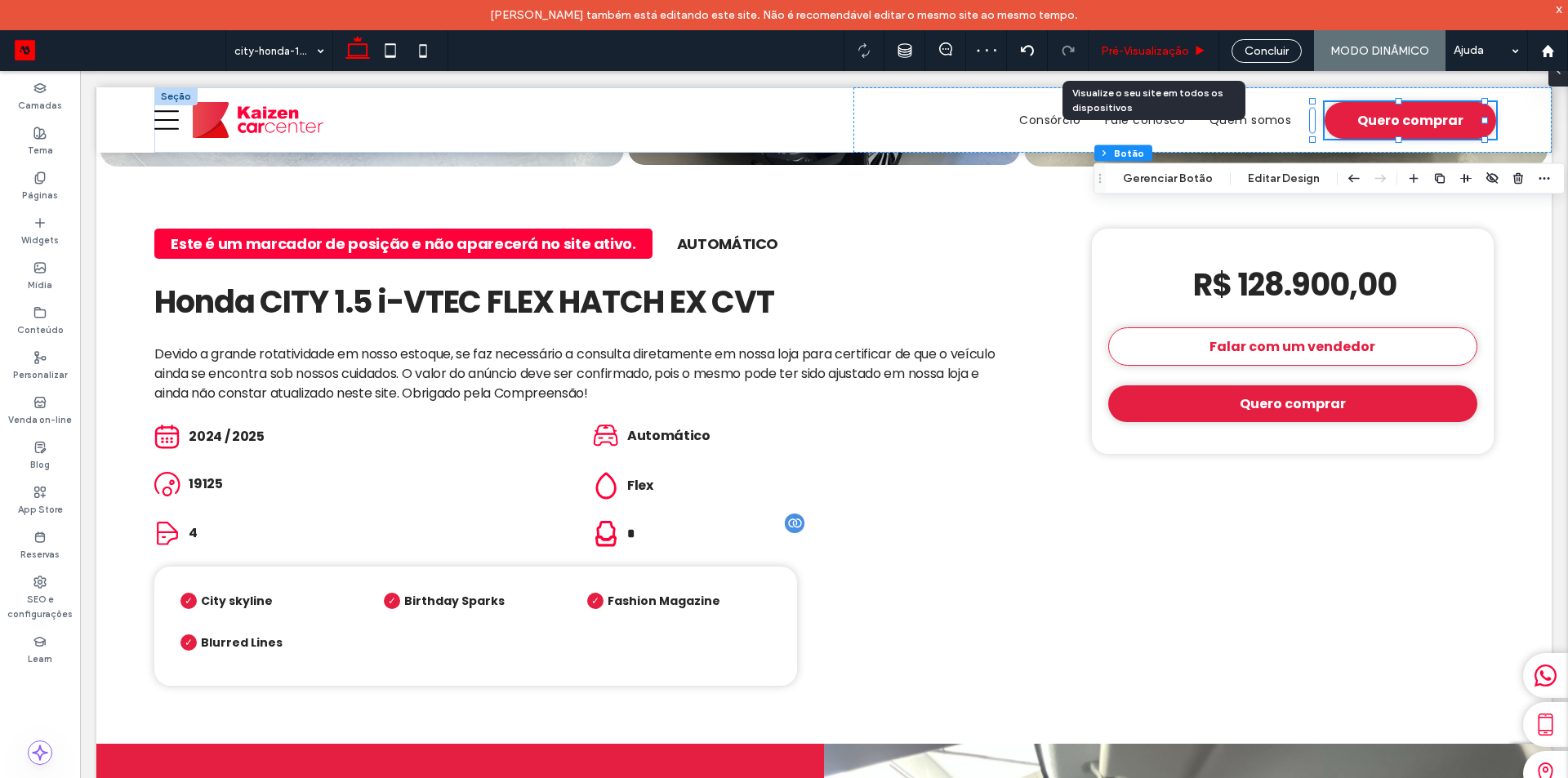
click at [1137, 53] on span "Pré-Visualizaçāo" at bounding box center [1145, 51] width 88 height 14
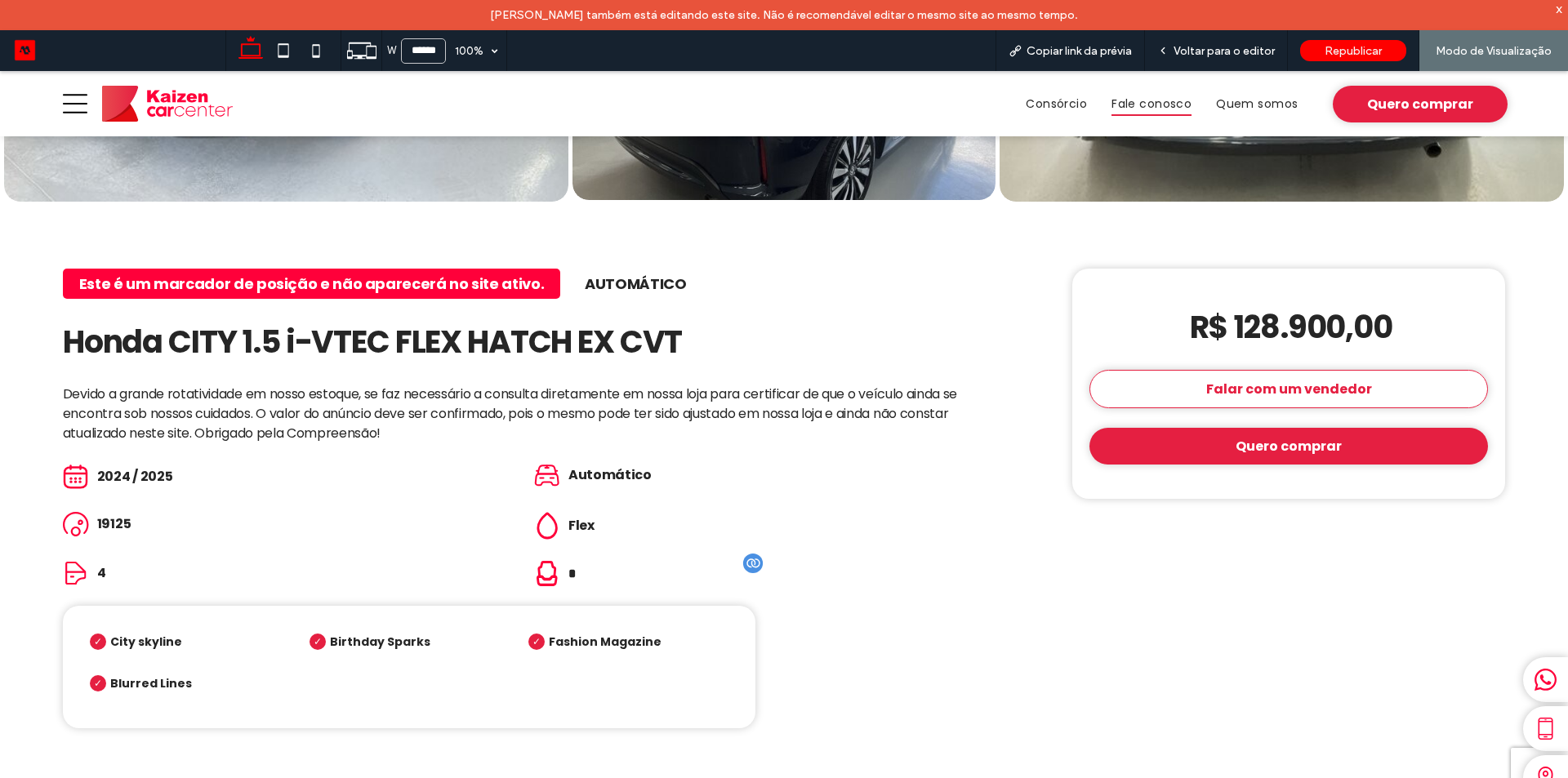
scroll to position [450, 0]
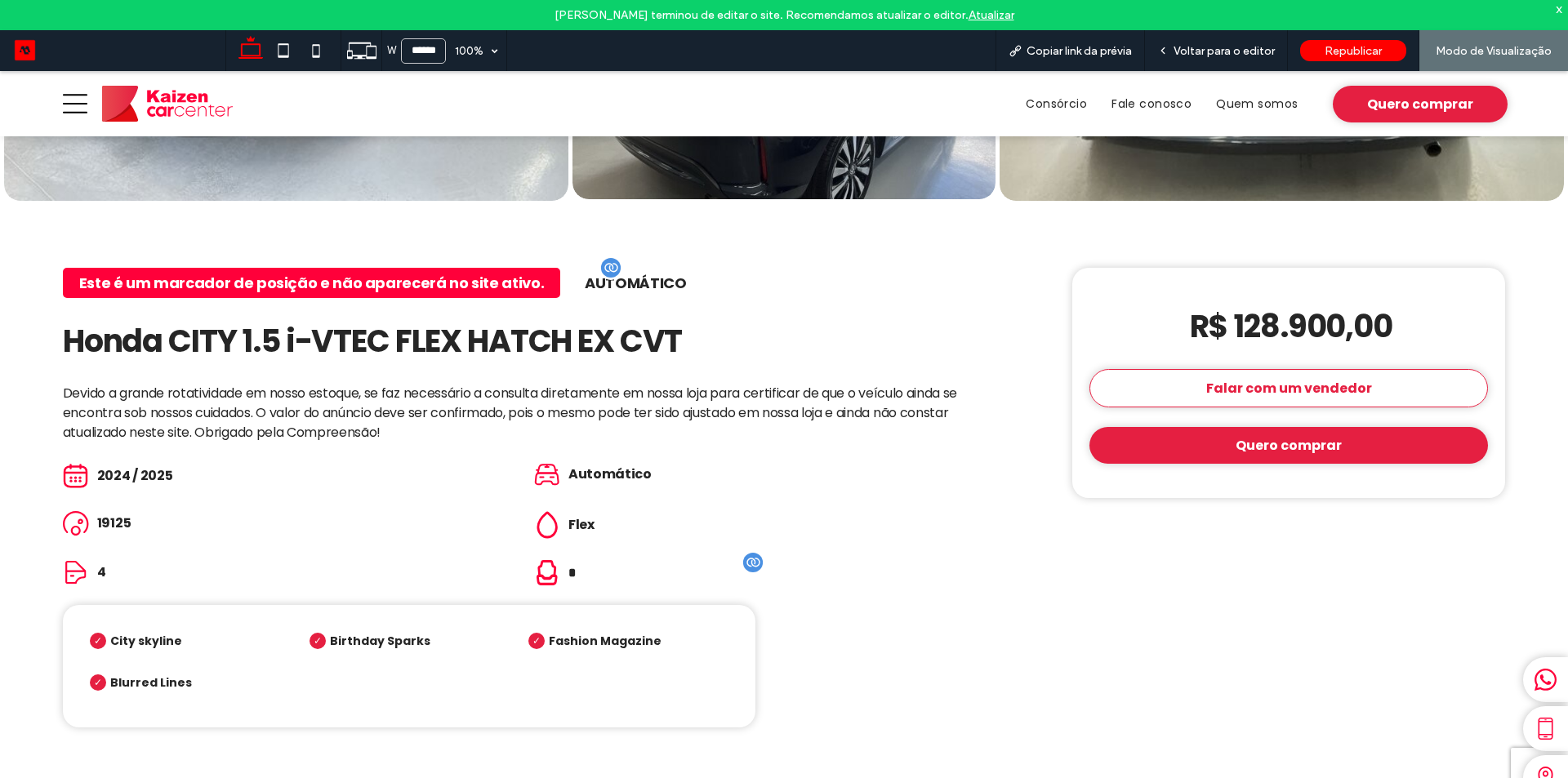
click at [648, 273] on span "Automático" at bounding box center [636, 283] width 101 height 20
click at [1199, 49] on span "Voltar para o editor" at bounding box center [1224, 51] width 101 height 14
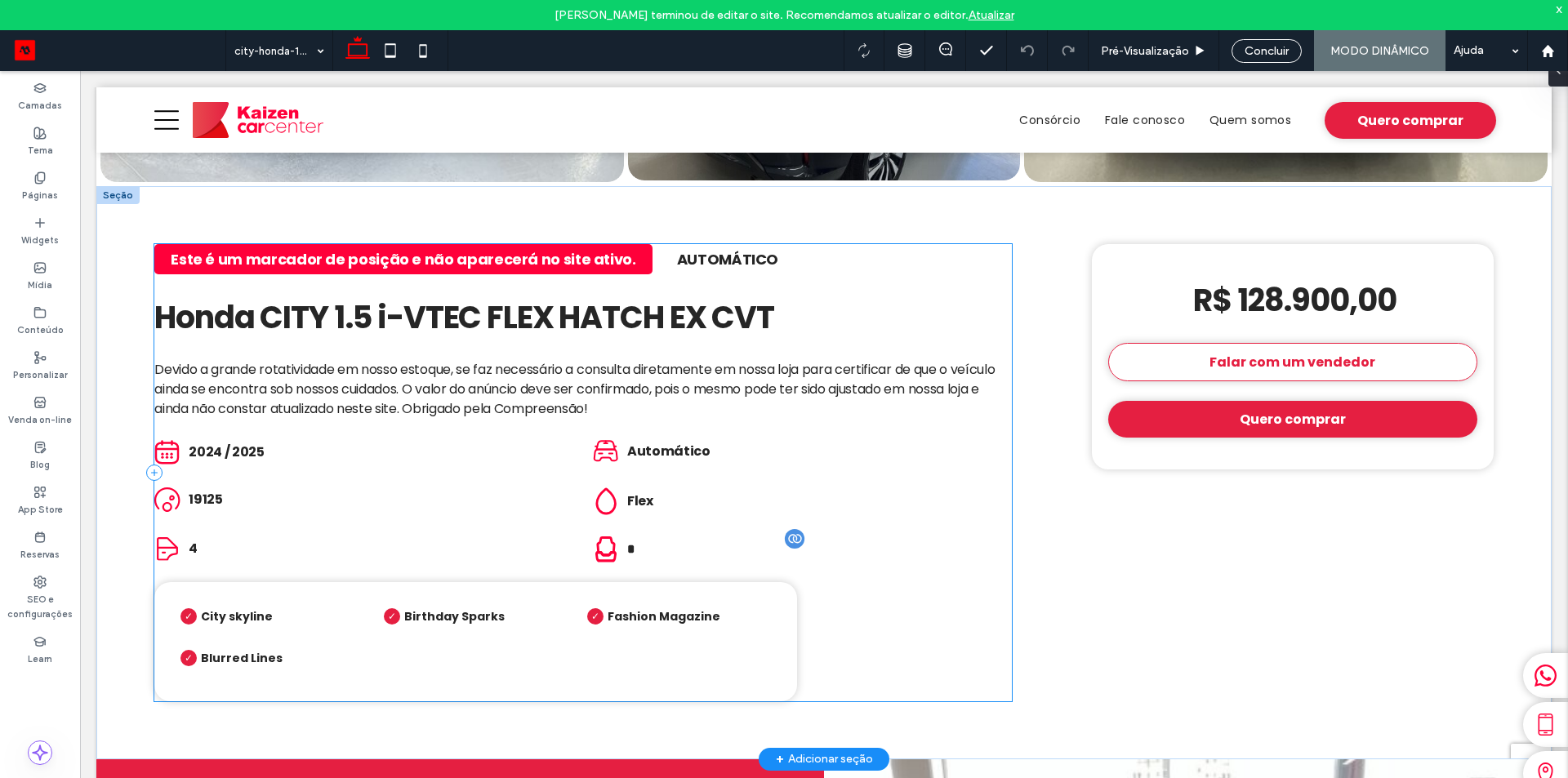
scroll to position [466, 0]
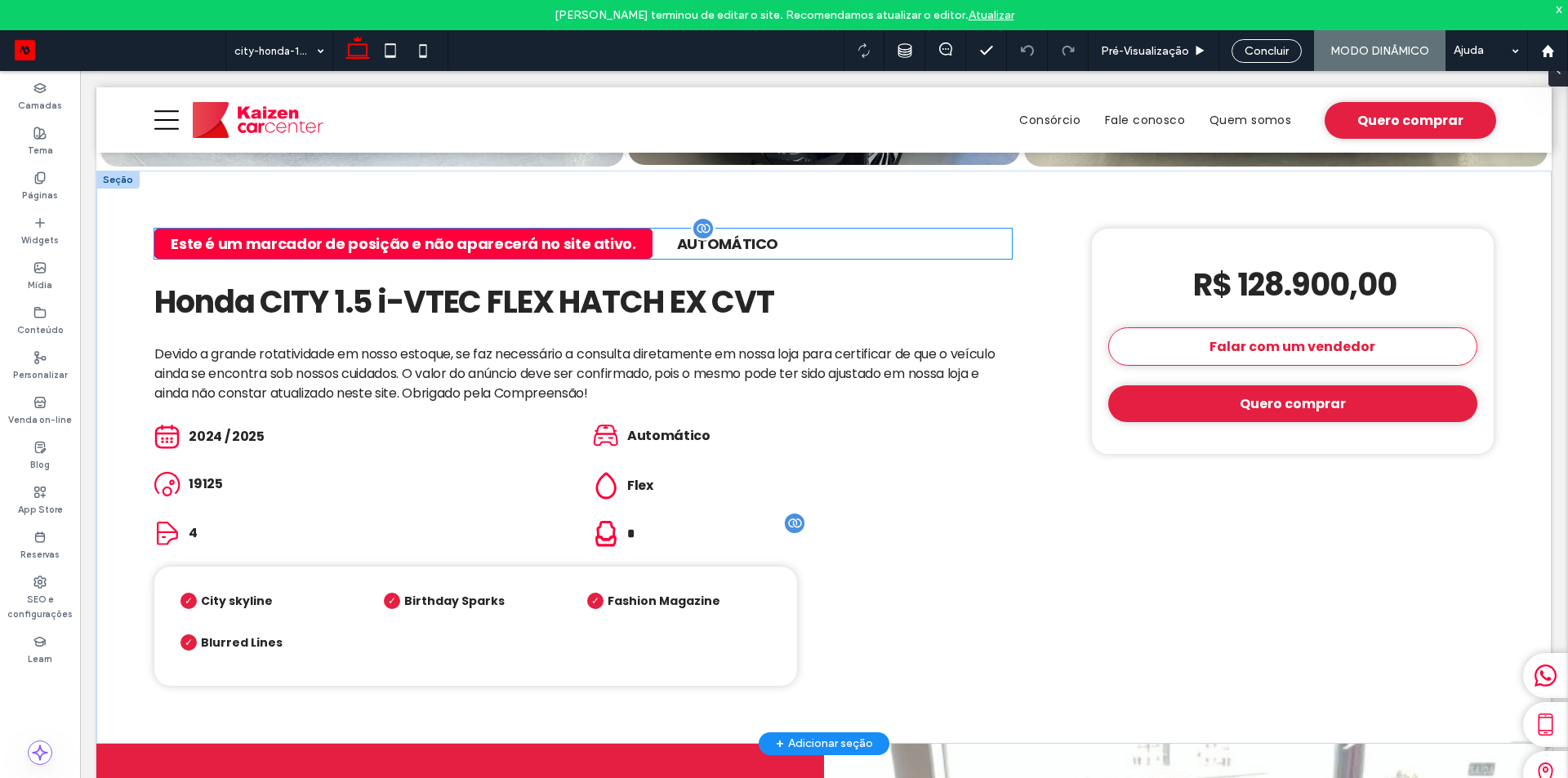
click at [713, 241] on span "Automático" at bounding box center [728, 243] width 101 height 20
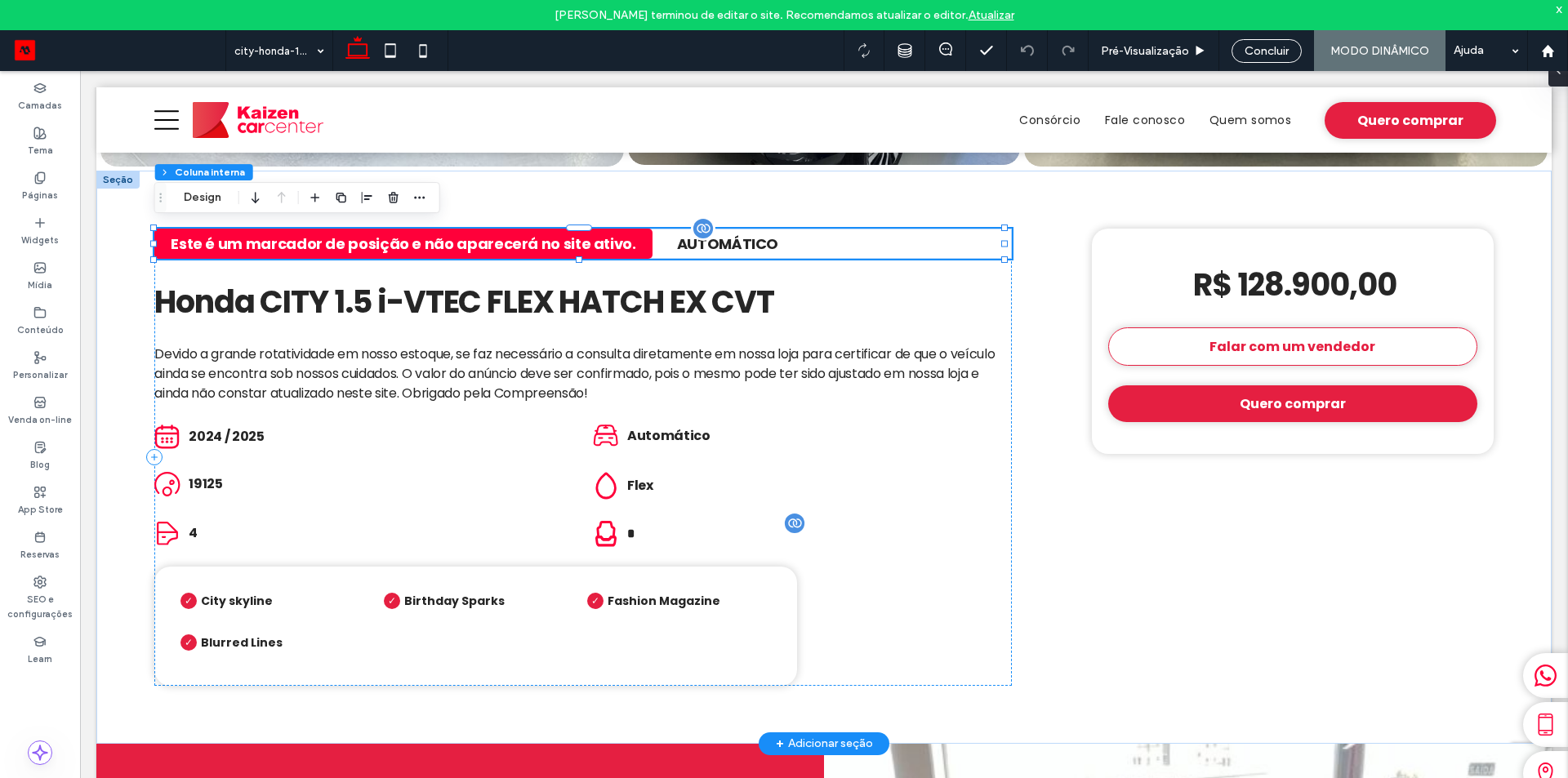
click at [731, 235] on span "Automático" at bounding box center [728, 243] width 101 height 20
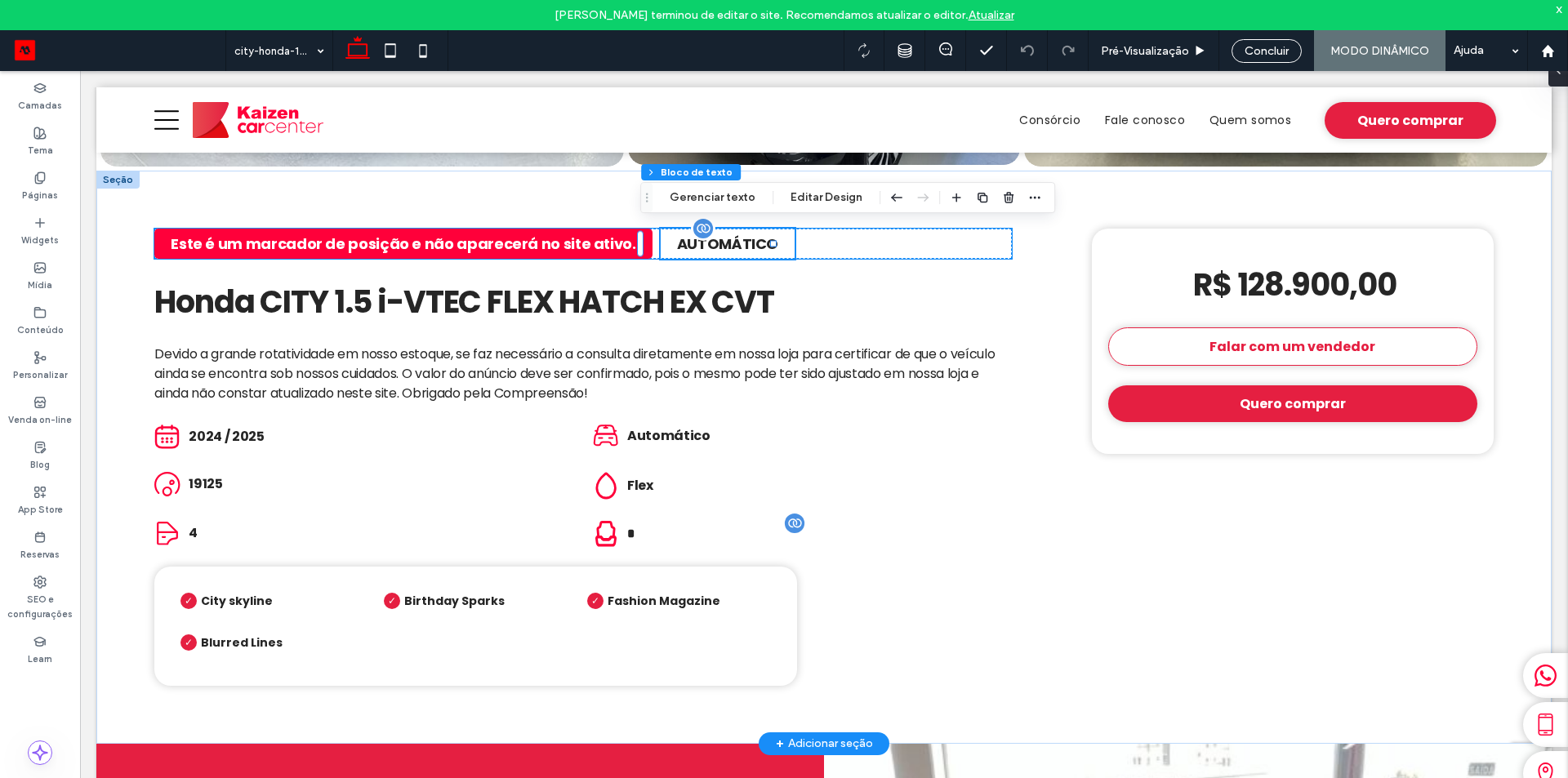
click at [731, 235] on span "Automático" at bounding box center [728, 243] width 101 height 20
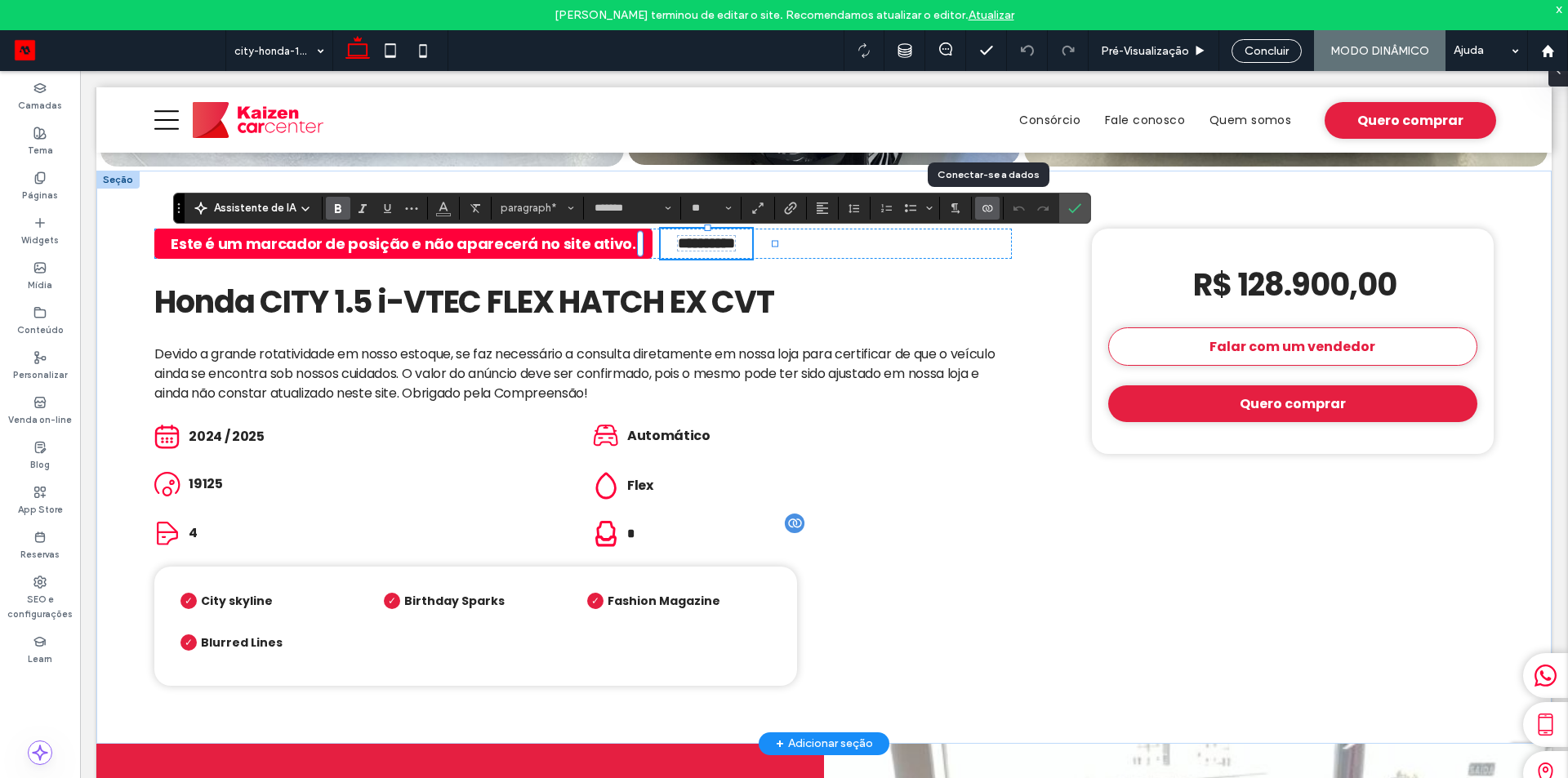
click at [989, 203] on icon "Conectar-se a dados" at bounding box center [987, 208] width 13 height 13
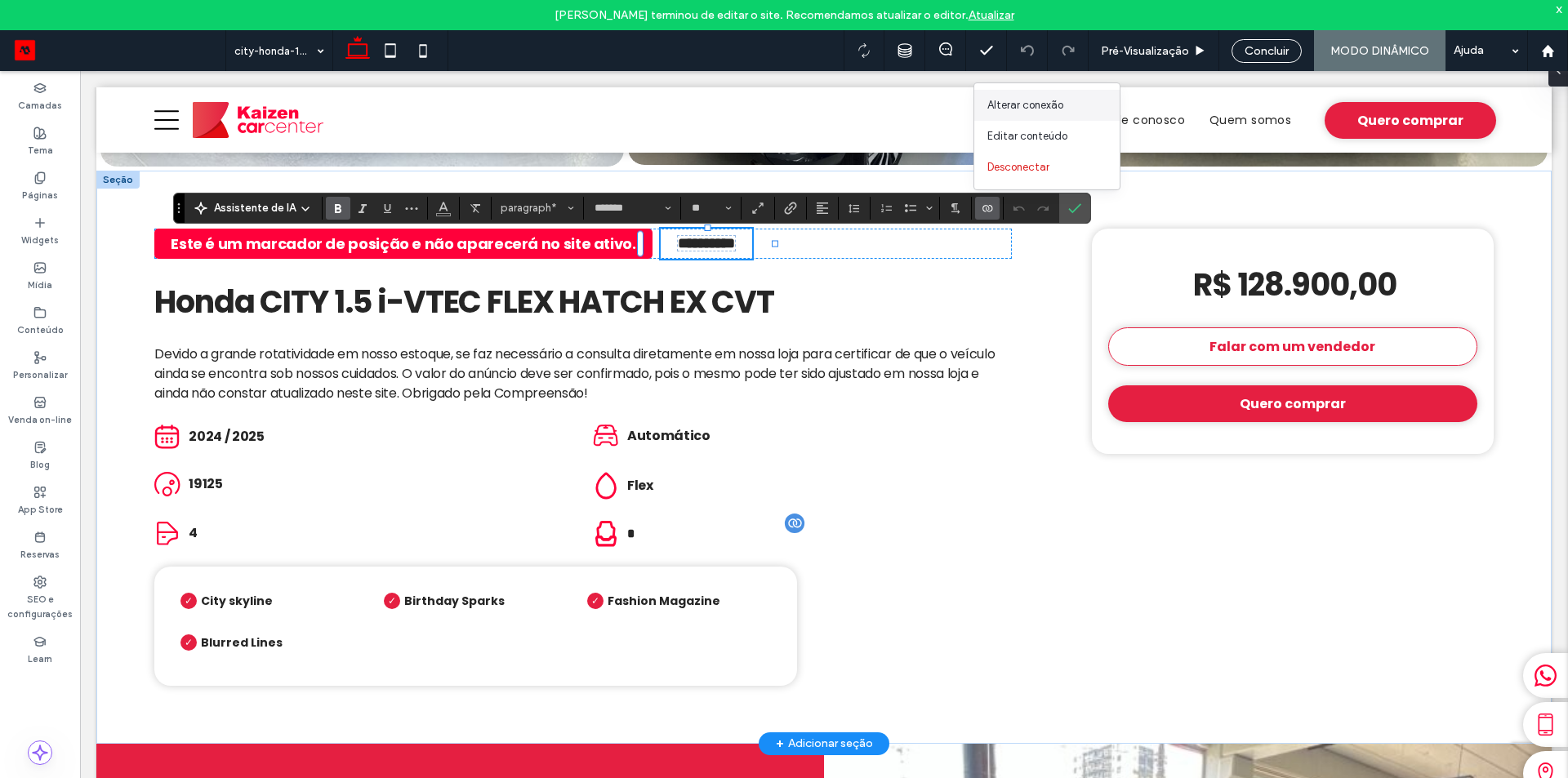
click at [1002, 106] on span "Alterar conexão" at bounding box center [1024, 105] width 76 height 17
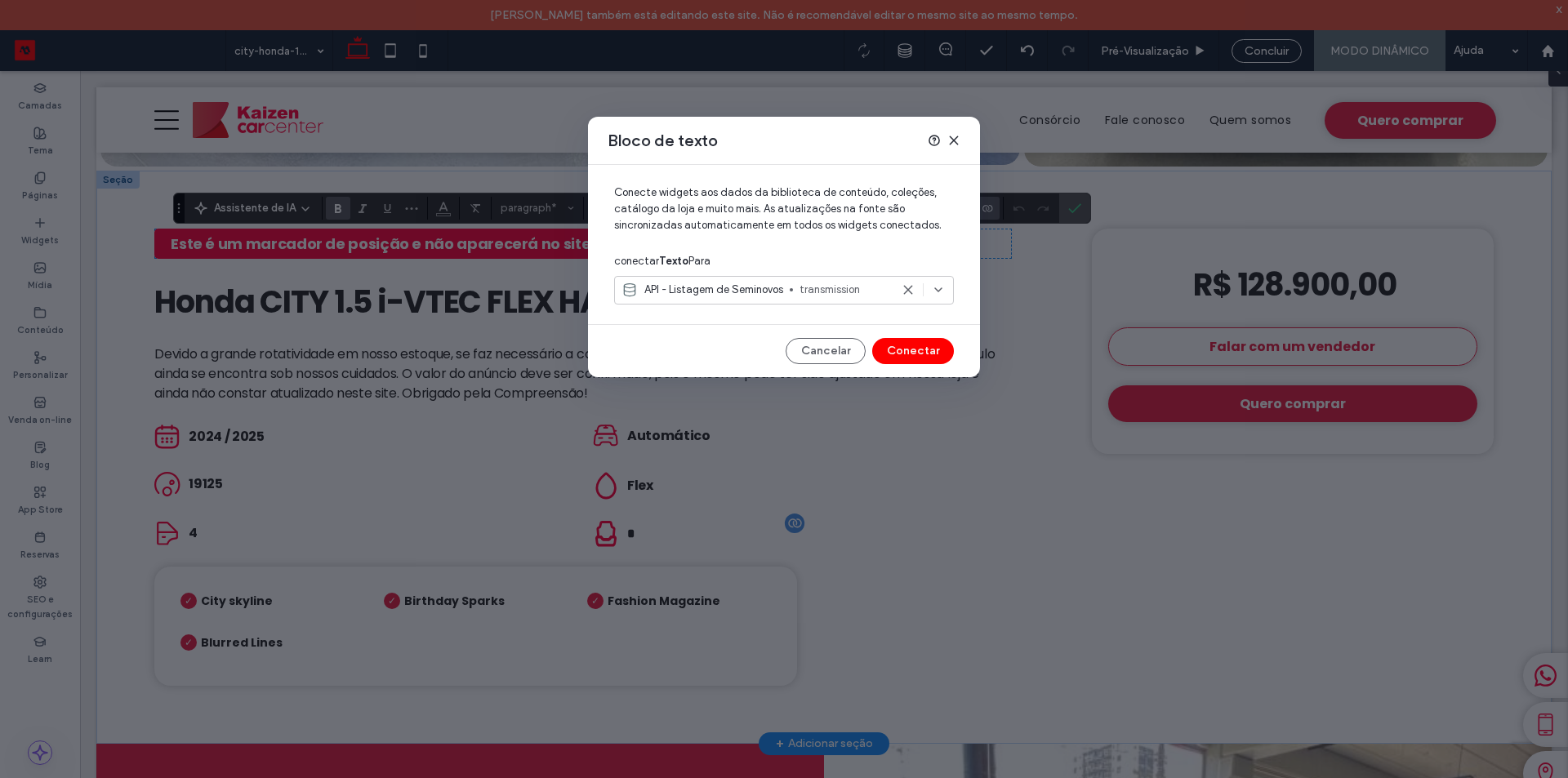
click at [951, 141] on icon at bounding box center [954, 140] width 13 height 13
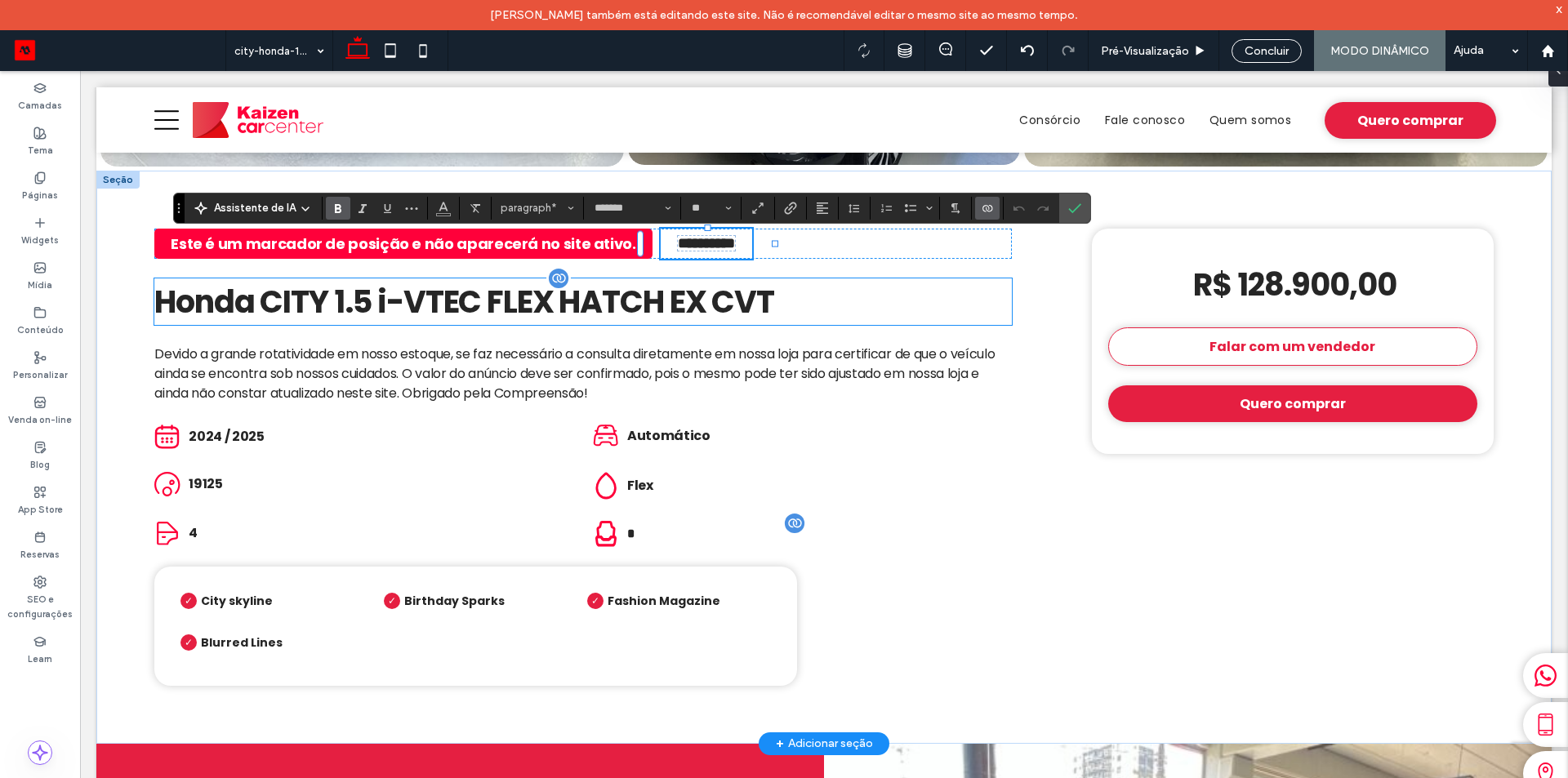
click at [949, 316] on h2 "Honda CITY 1.5 i-VTEC FLEX HATCH EX CVT" at bounding box center [583, 301] width 857 height 47
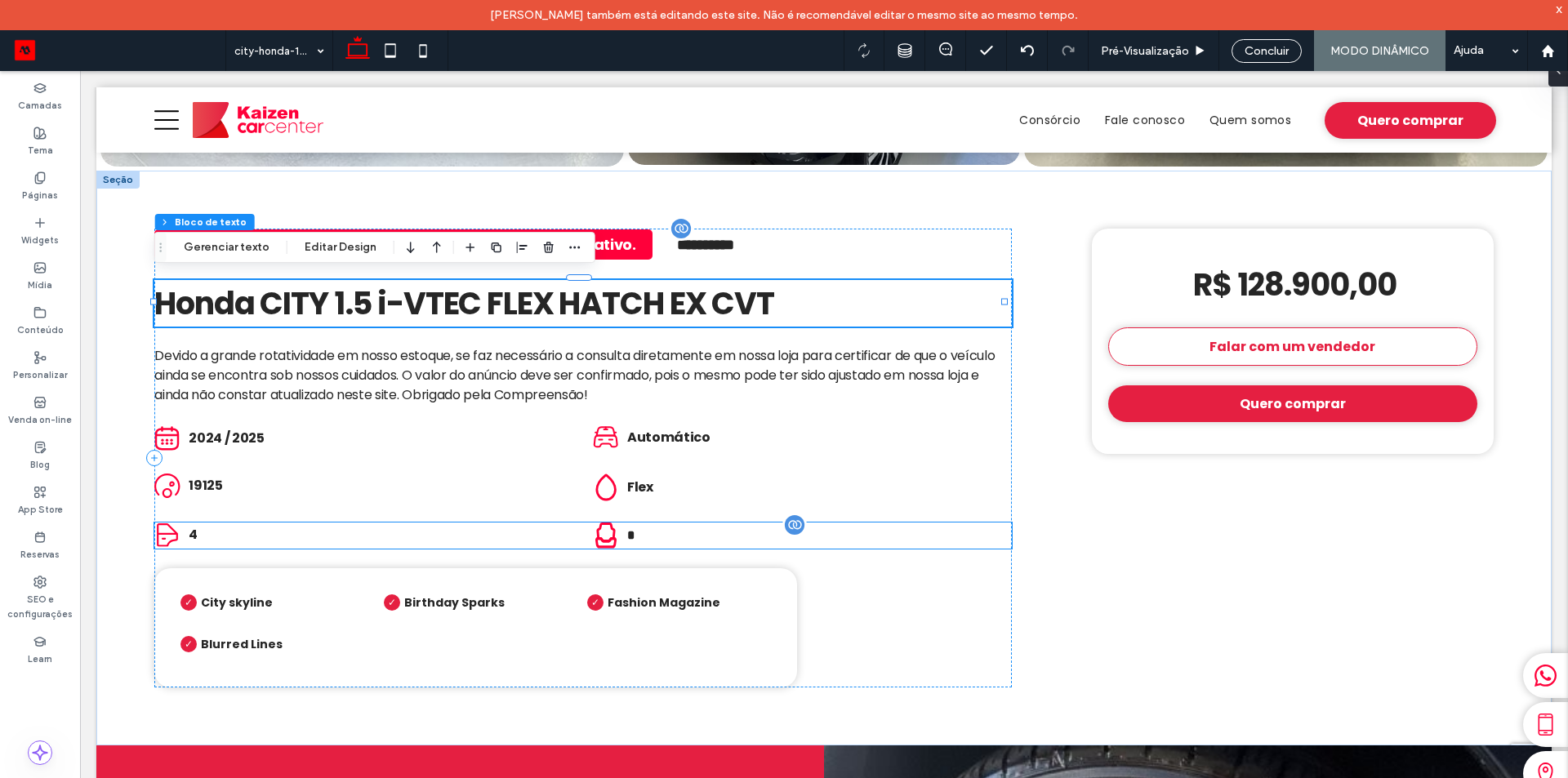
click at [627, 528] on span "*" at bounding box center [631, 534] width 7 height 12
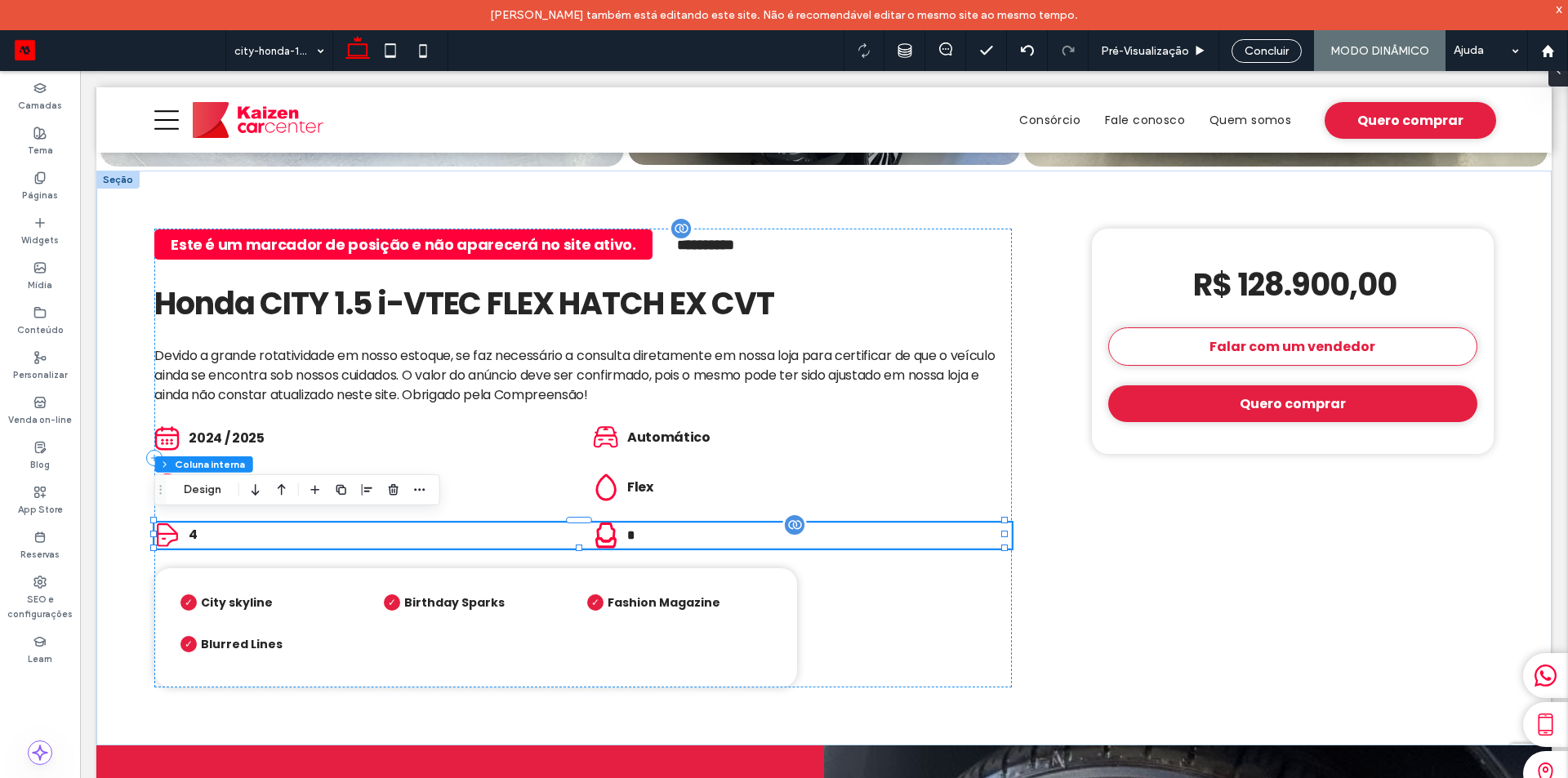
click at [627, 528] on span "*" at bounding box center [631, 534] width 7 height 12
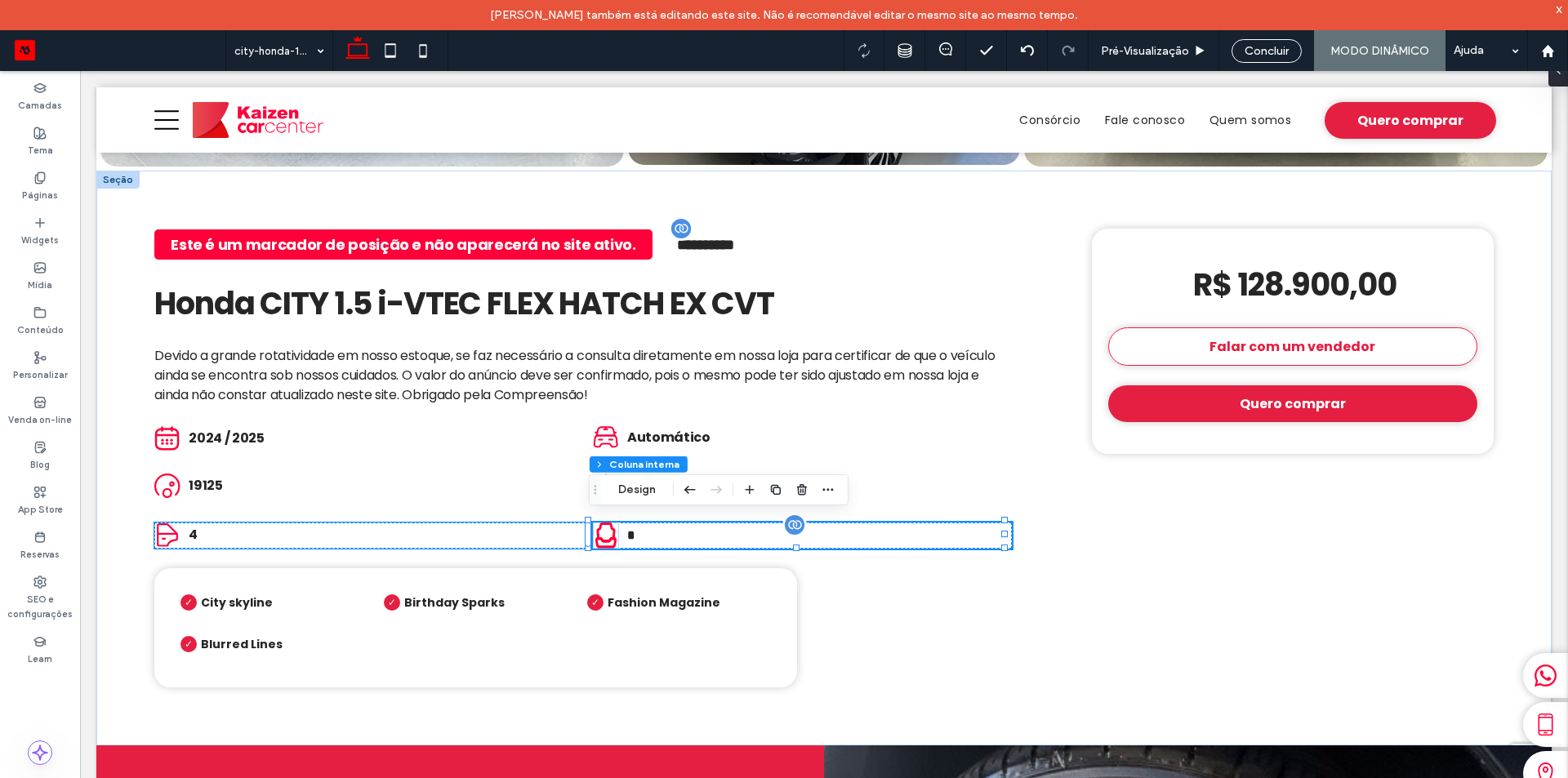
click at [627, 528] on span "*" at bounding box center [631, 534] width 7 height 12
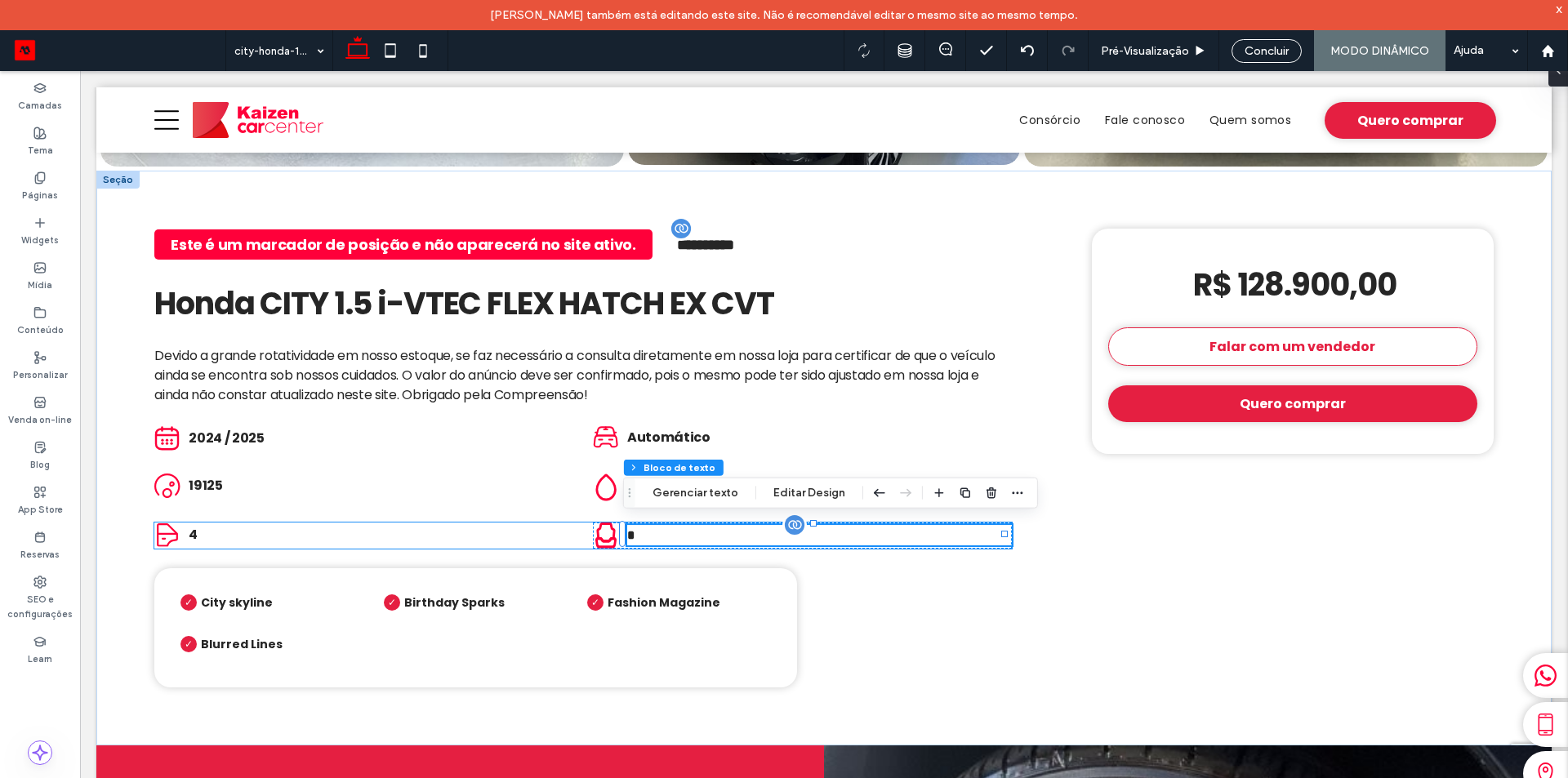
click at [627, 528] on span "*" at bounding box center [631, 534] width 7 height 12
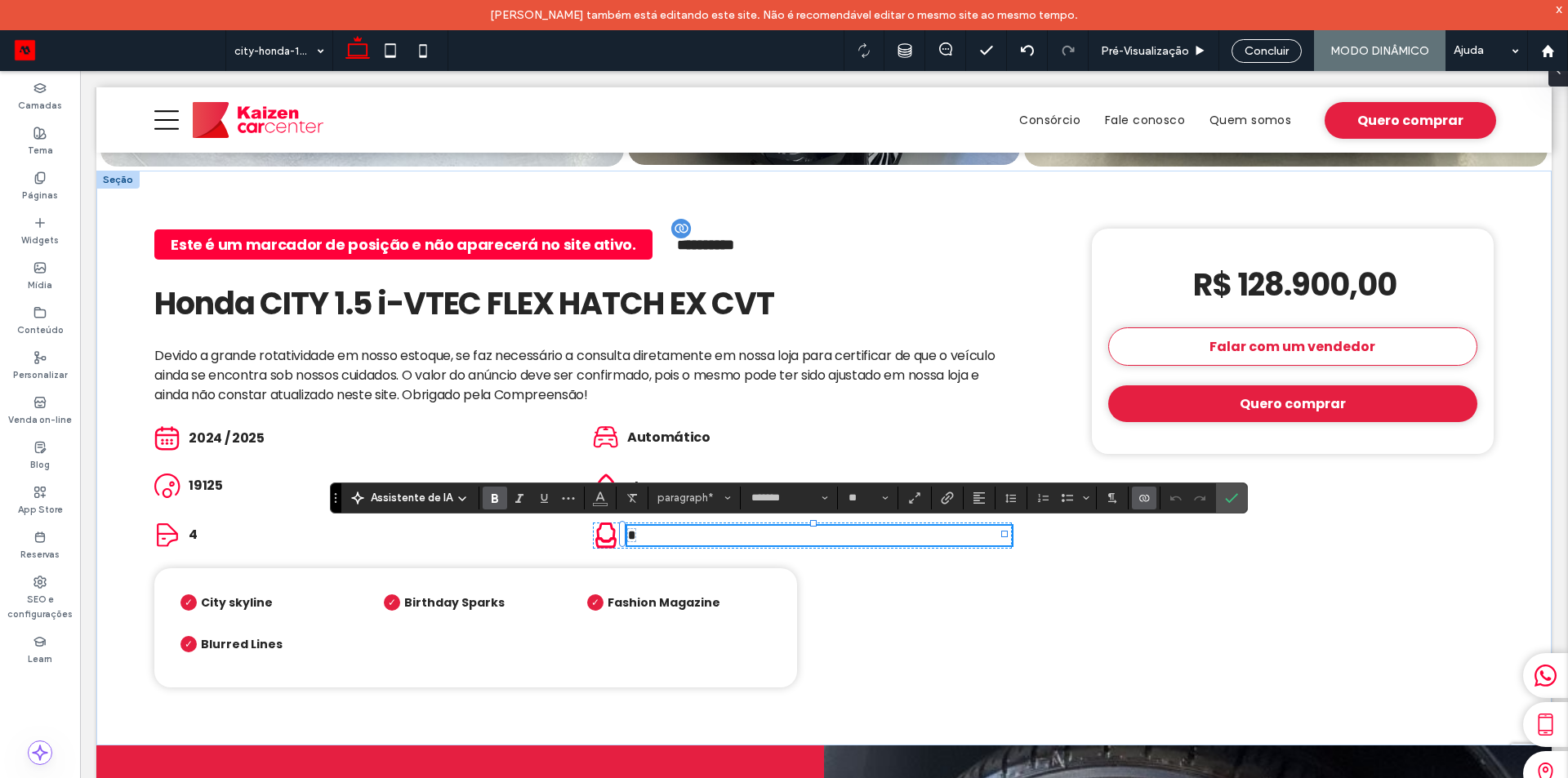
click at [1144, 501] on use "Conectar-se a dados" at bounding box center [1143, 497] width 10 height 6
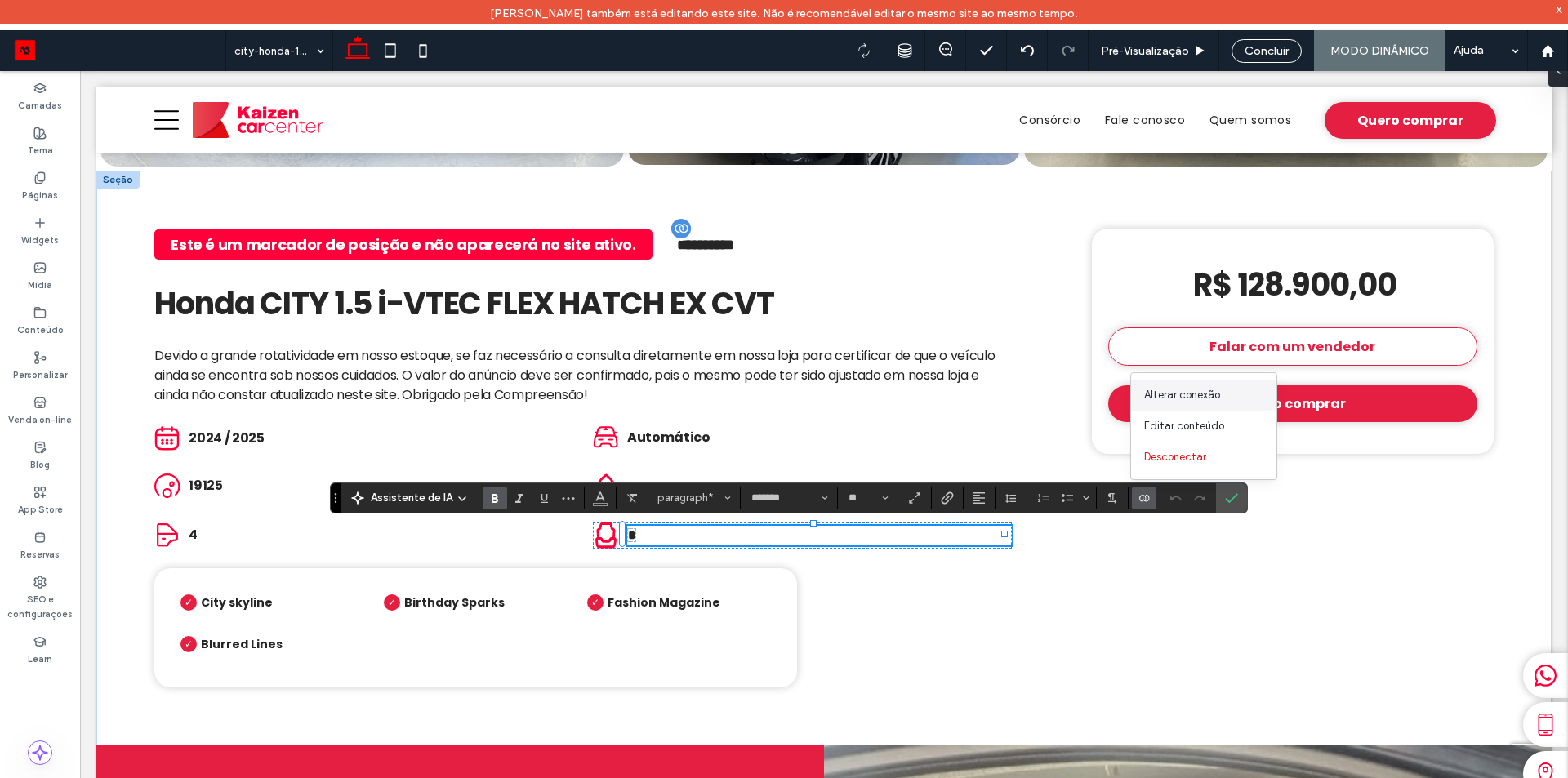
click at [1175, 391] on span "Alterar conexão" at bounding box center [1182, 395] width 76 height 17
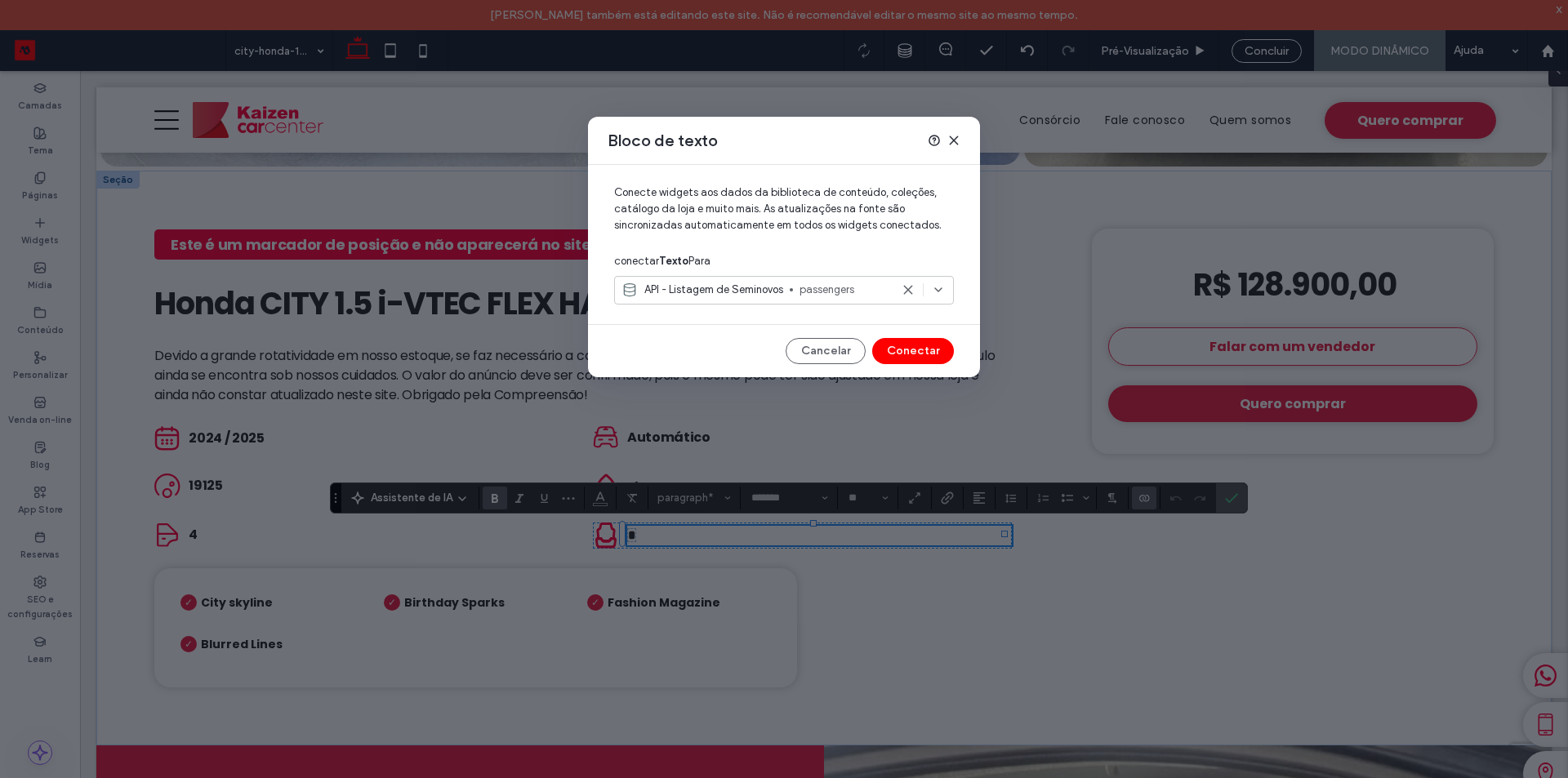
click at [936, 288] on icon at bounding box center [938, 290] width 13 height 13
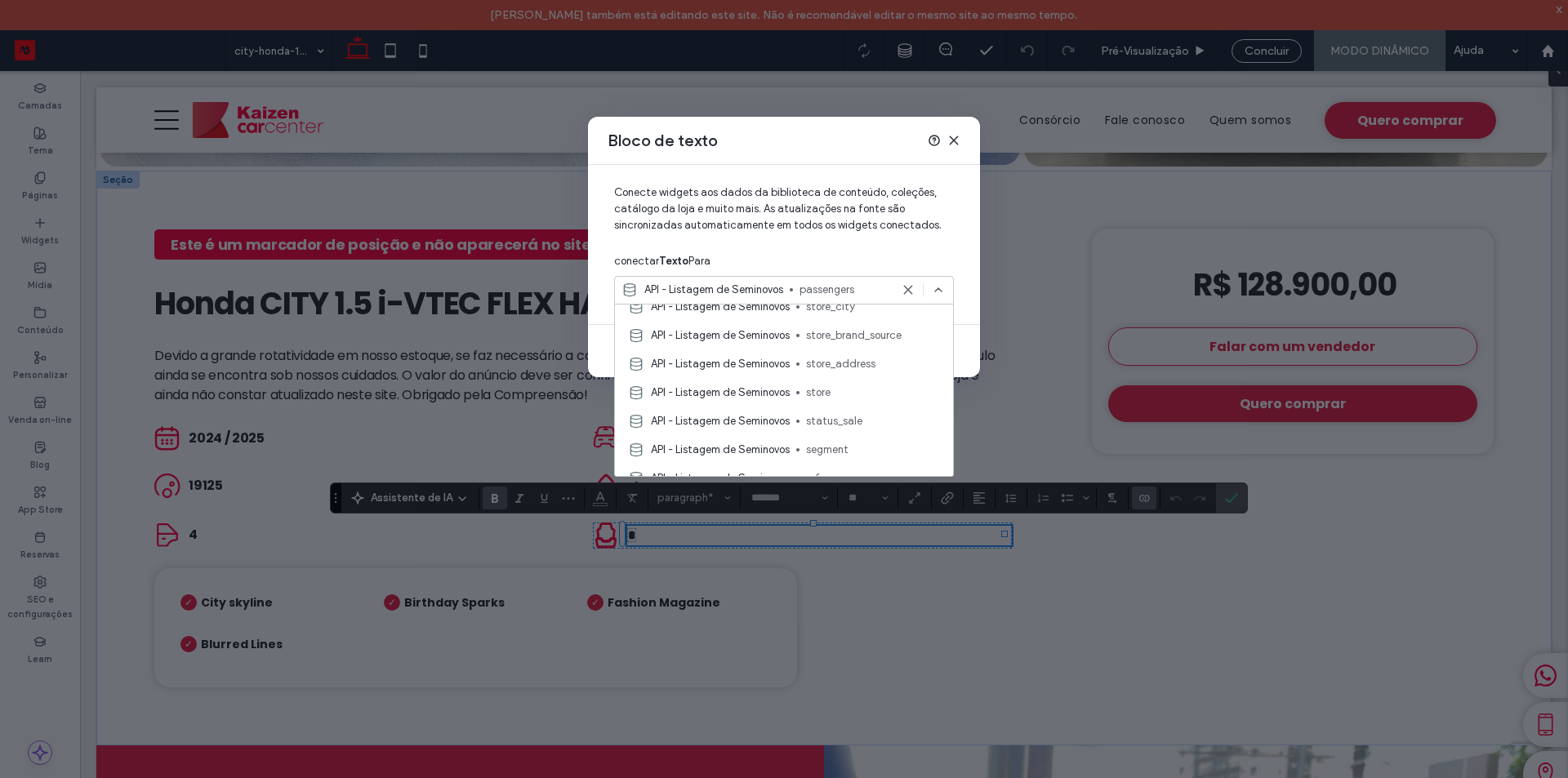
scroll to position [980, 0]
click at [791, 393] on div "API - Listagem de Seminovos reference" at bounding box center [783, 396] width 338 height 29
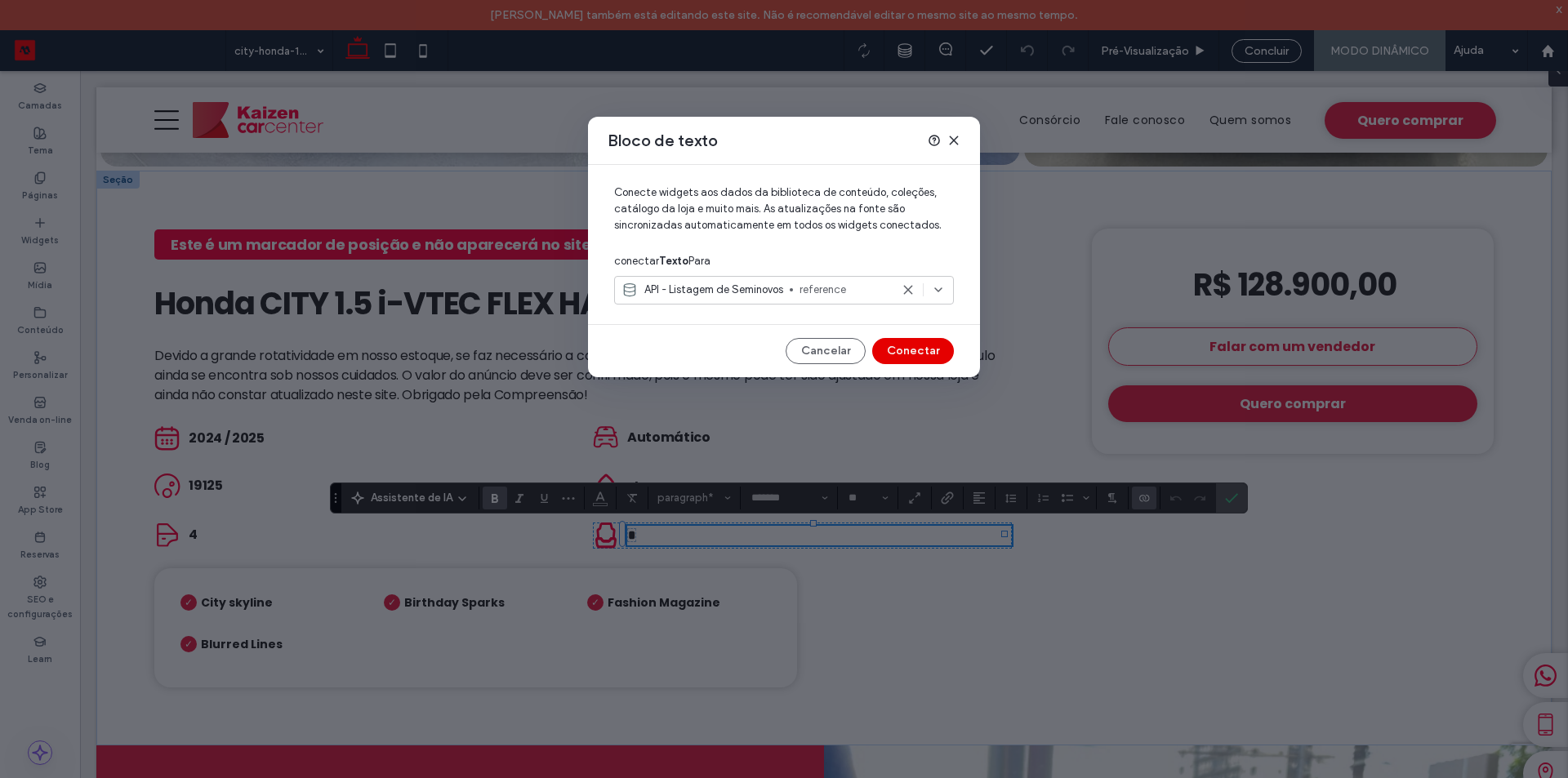
click at [905, 354] on button "Conectar" at bounding box center [913, 351] width 82 height 26
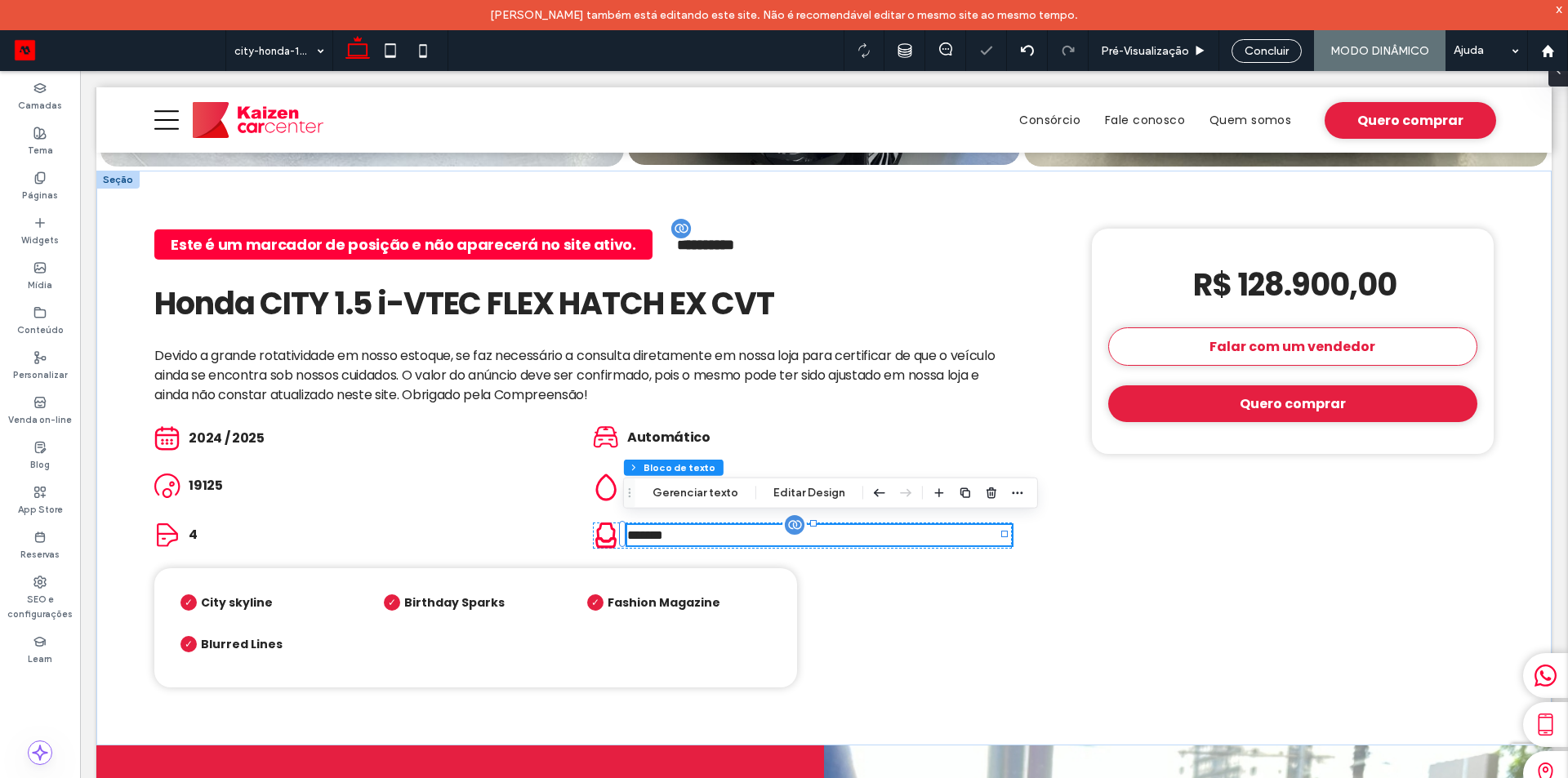
click at [644, 528] on span "*******" at bounding box center [645, 534] width 36 height 12
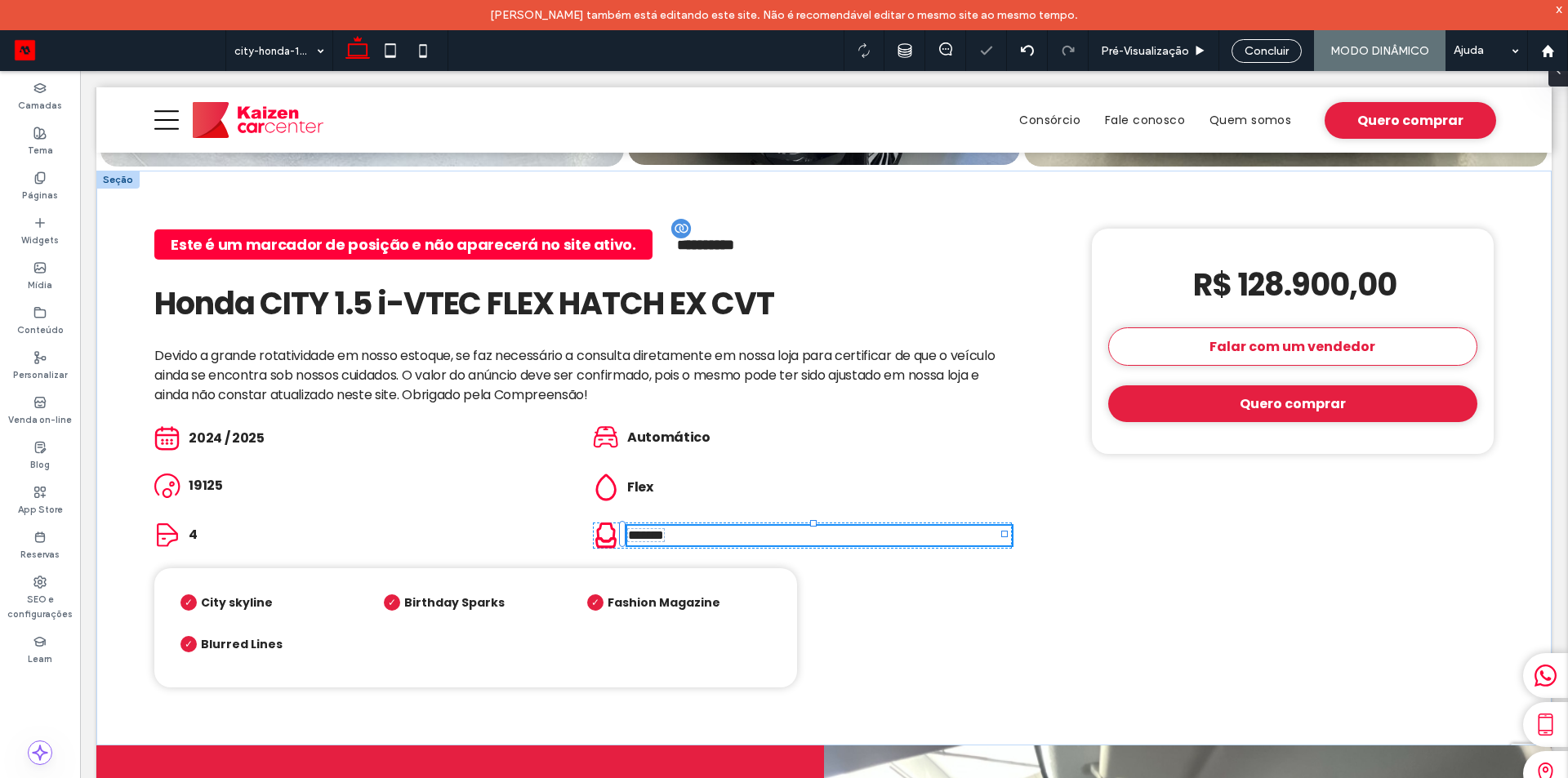
type input "*******"
type input "**"
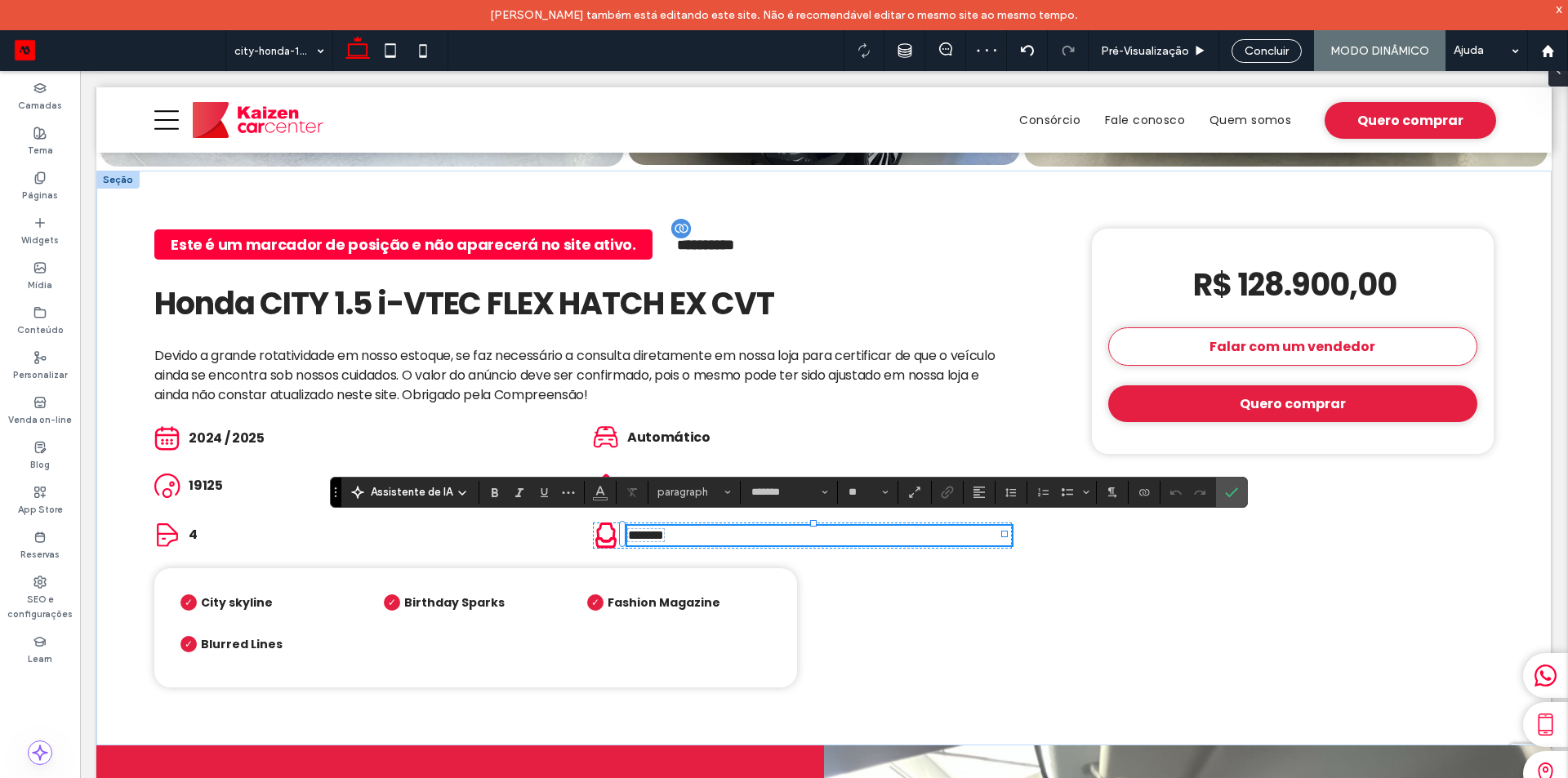
click at [639, 528] on span "*******" at bounding box center [646, 534] width 36 height 12
click at [195, 528] on span "4" at bounding box center [193, 534] width 9 height 18
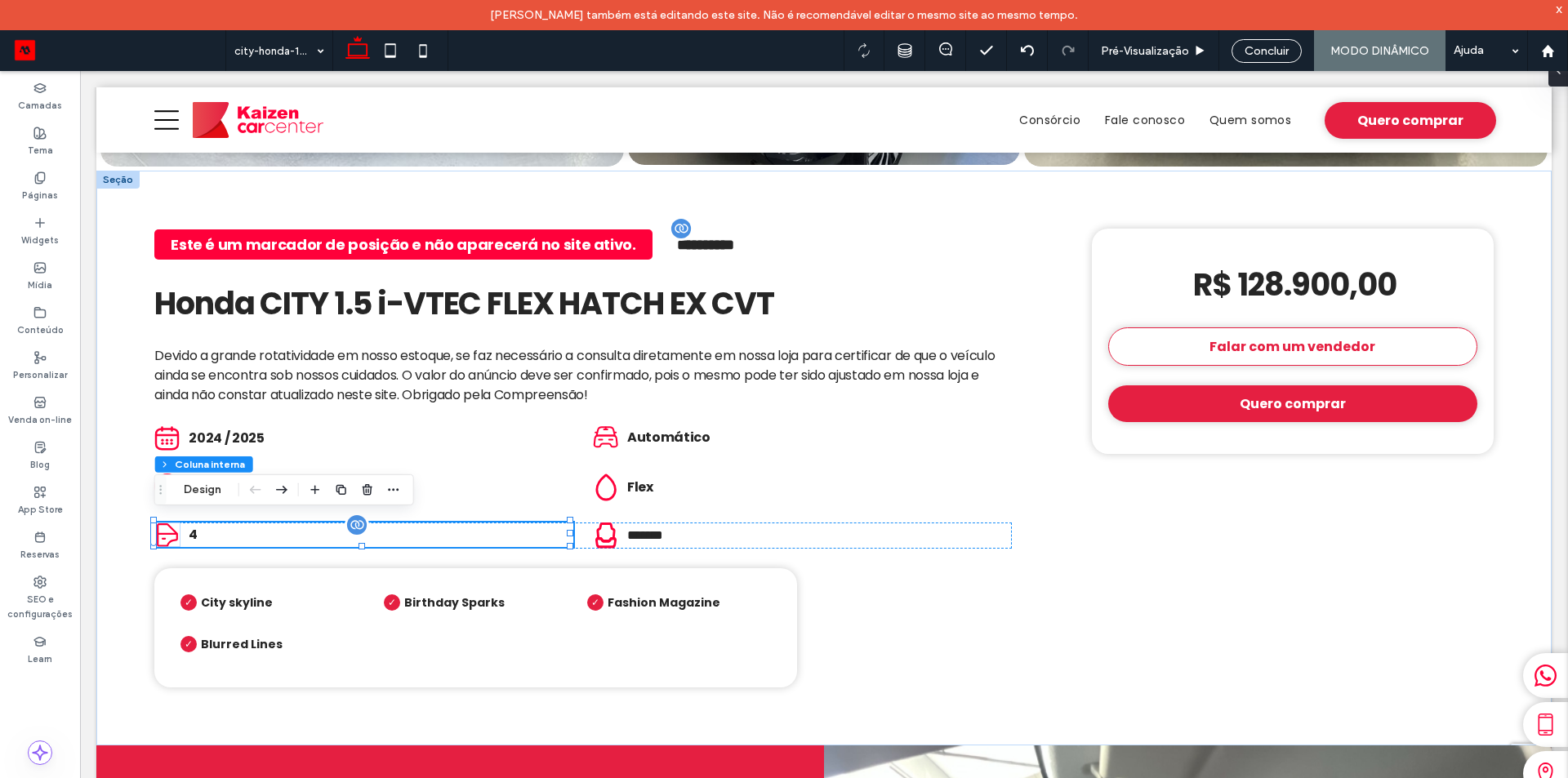
click at [195, 528] on span "4" at bounding box center [193, 534] width 9 height 18
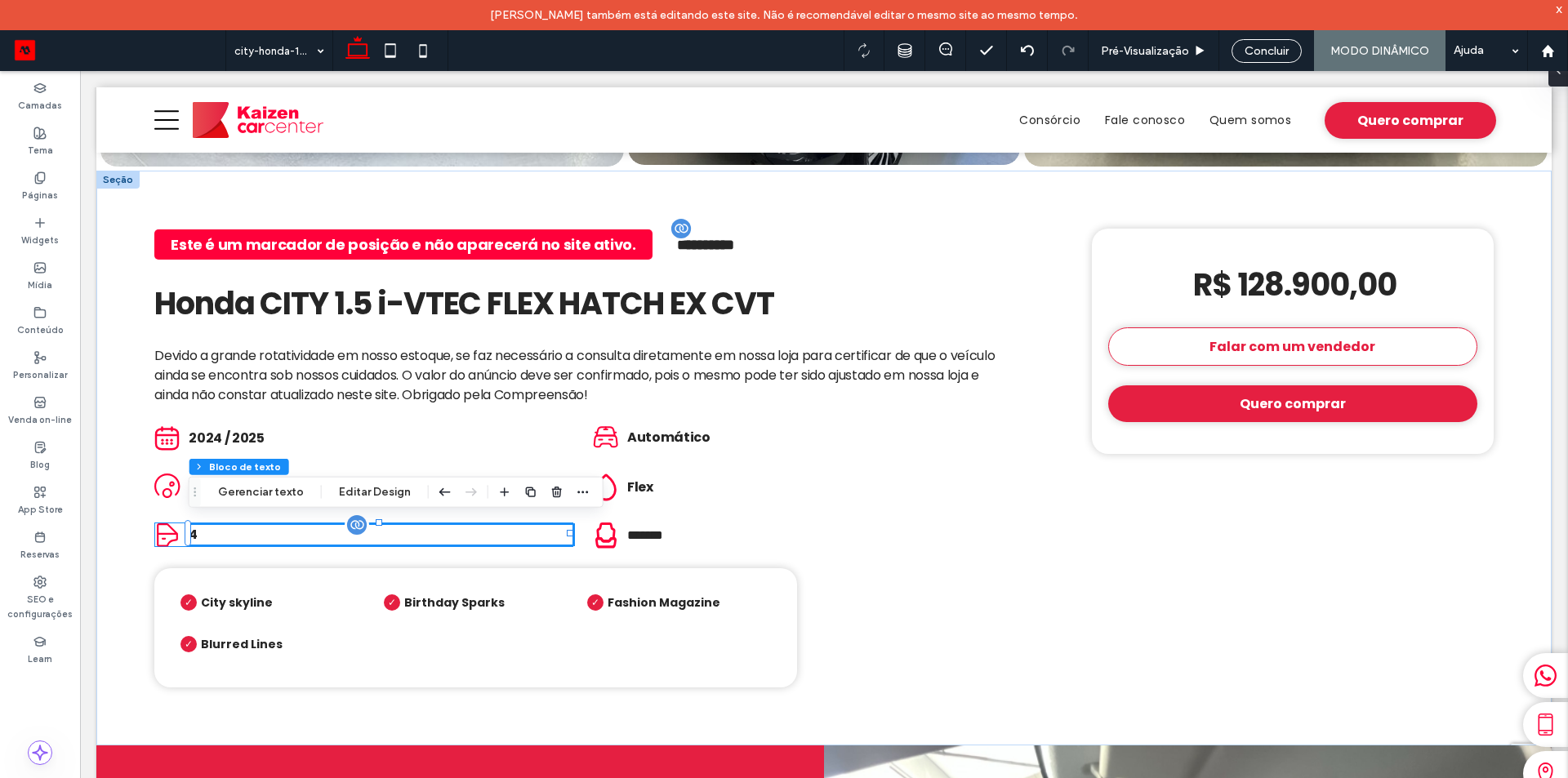
click at [195, 528] on span "4" at bounding box center [193, 534] width 9 height 18
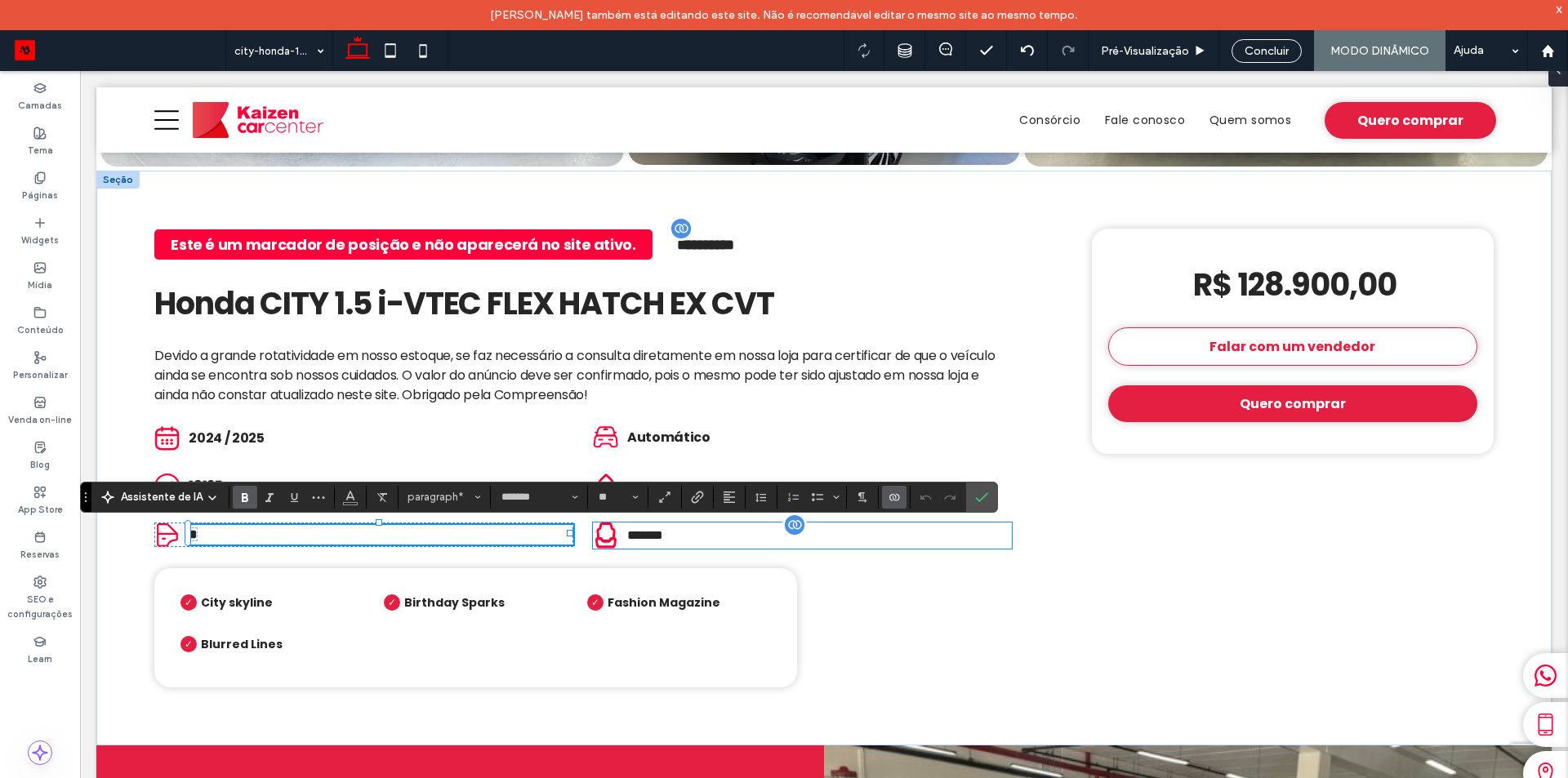
click at [651, 530] on span "*******" at bounding box center [645, 534] width 36 height 12
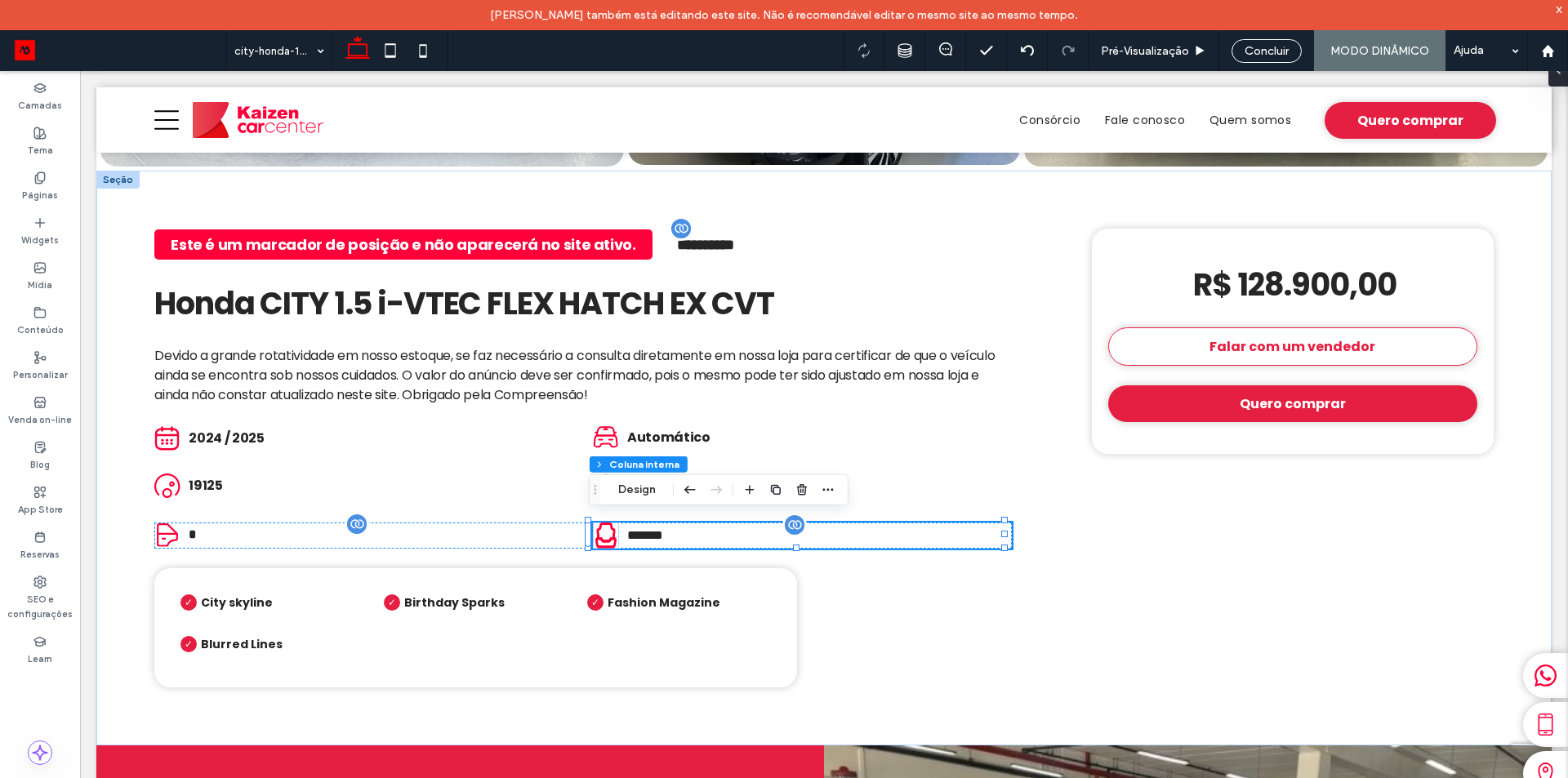
click at [651, 528] on span "*******" at bounding box center [645, 534] width 36 height 12
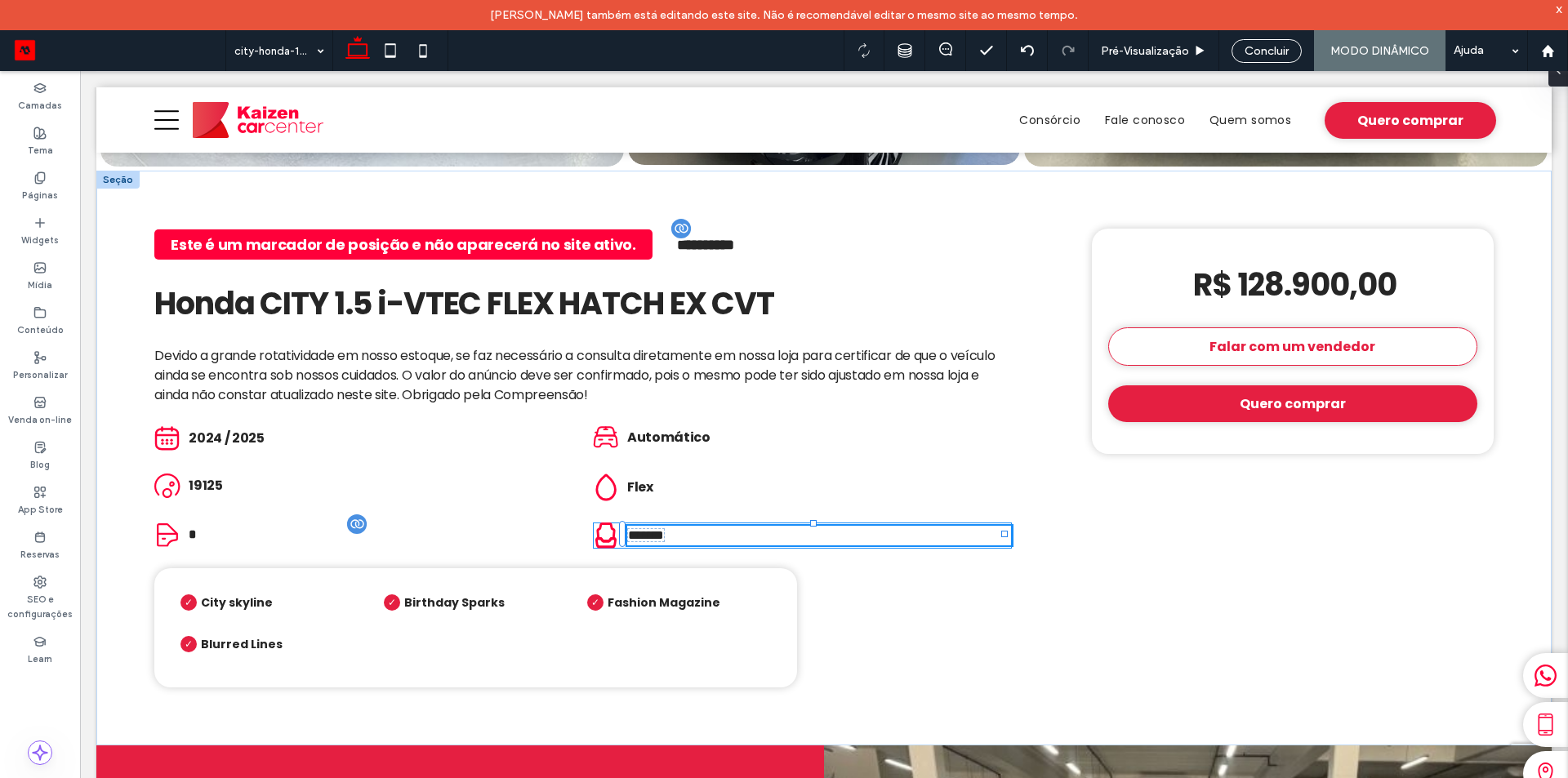
type input "*******"
type input "**"
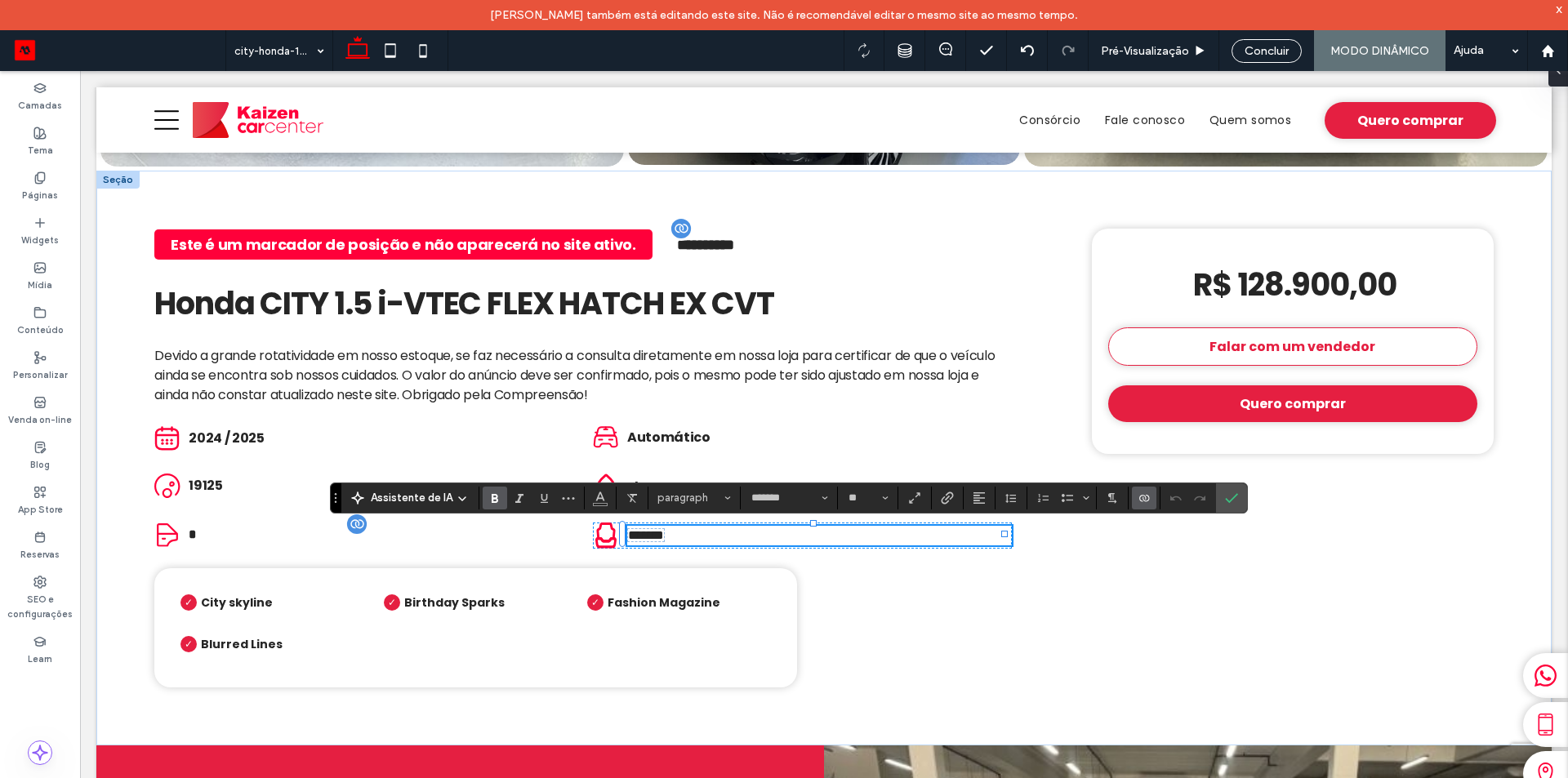
click at [493, 498] on use "Negrito" at bounding box center [495, 498] width 6 height 9
click at [1234, 501] on icon "Confirmar" at bounding box center [1231, 498] width 13 height 13
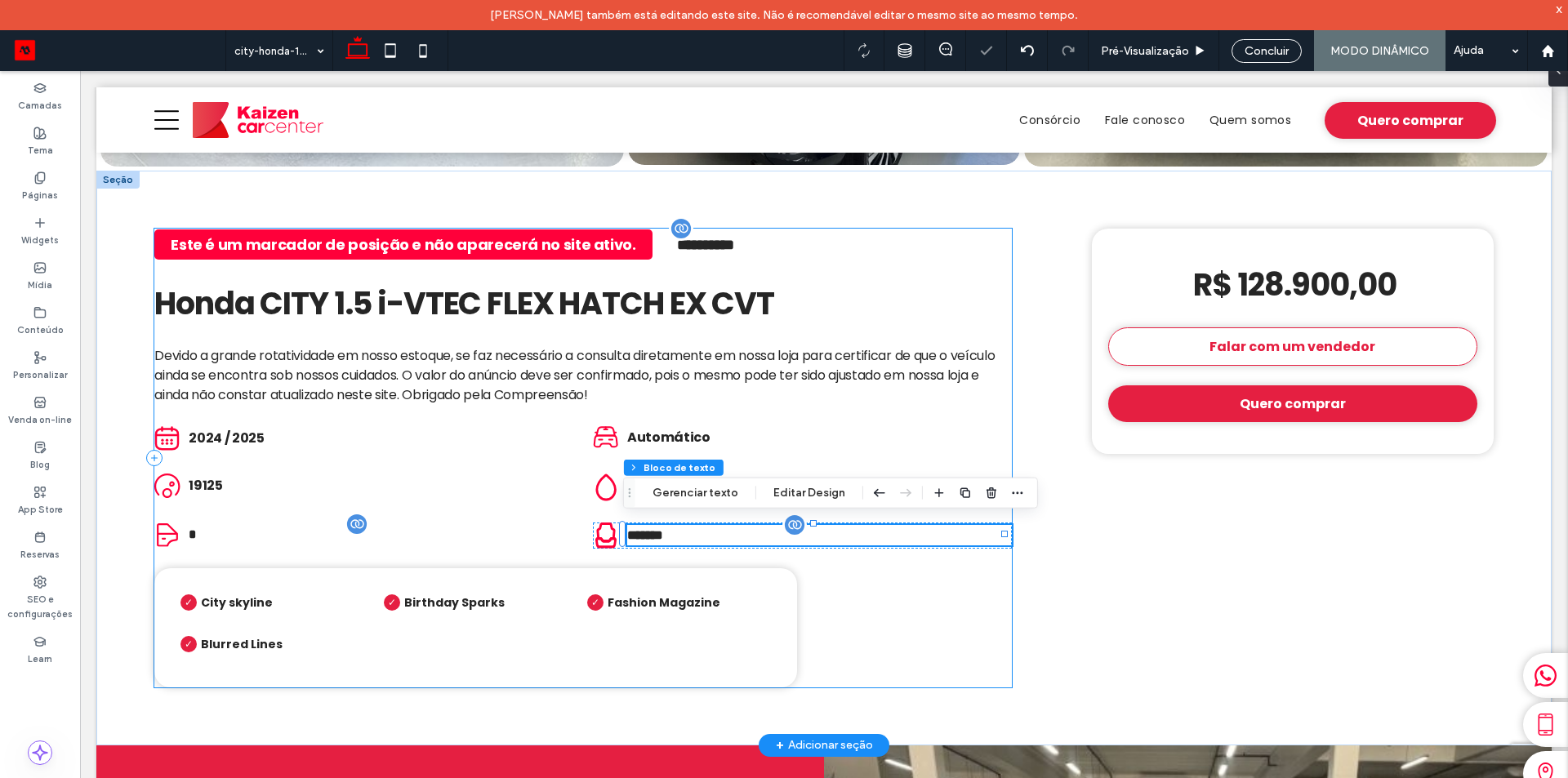
click at [917, 578] on div "**********" at bounding box center [583, 457] width 857 height 458
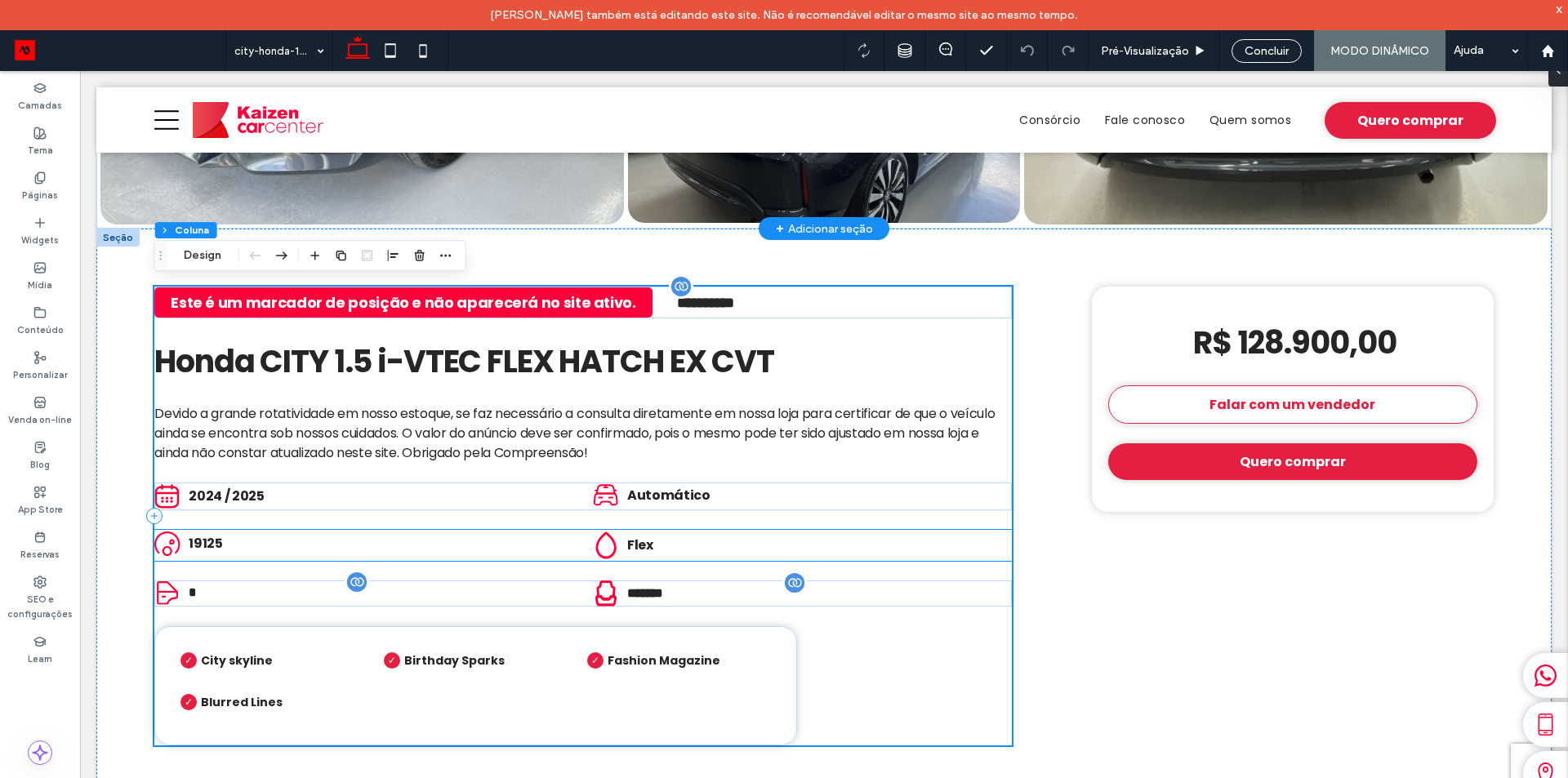
scroll to position [571, 0]
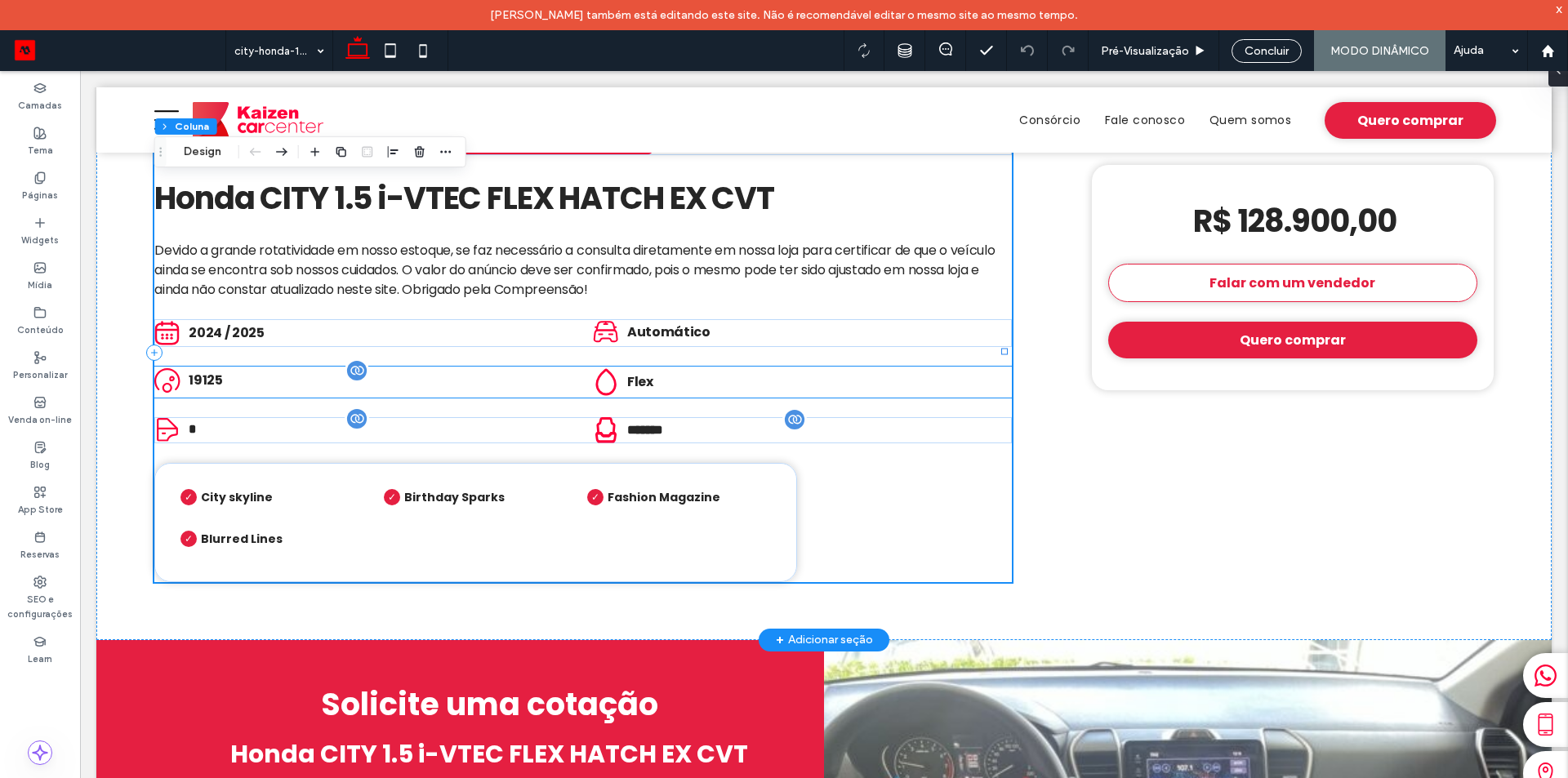
click at [193, 370] on span "19125" at bounding box center [205, 379] width 33 height 18
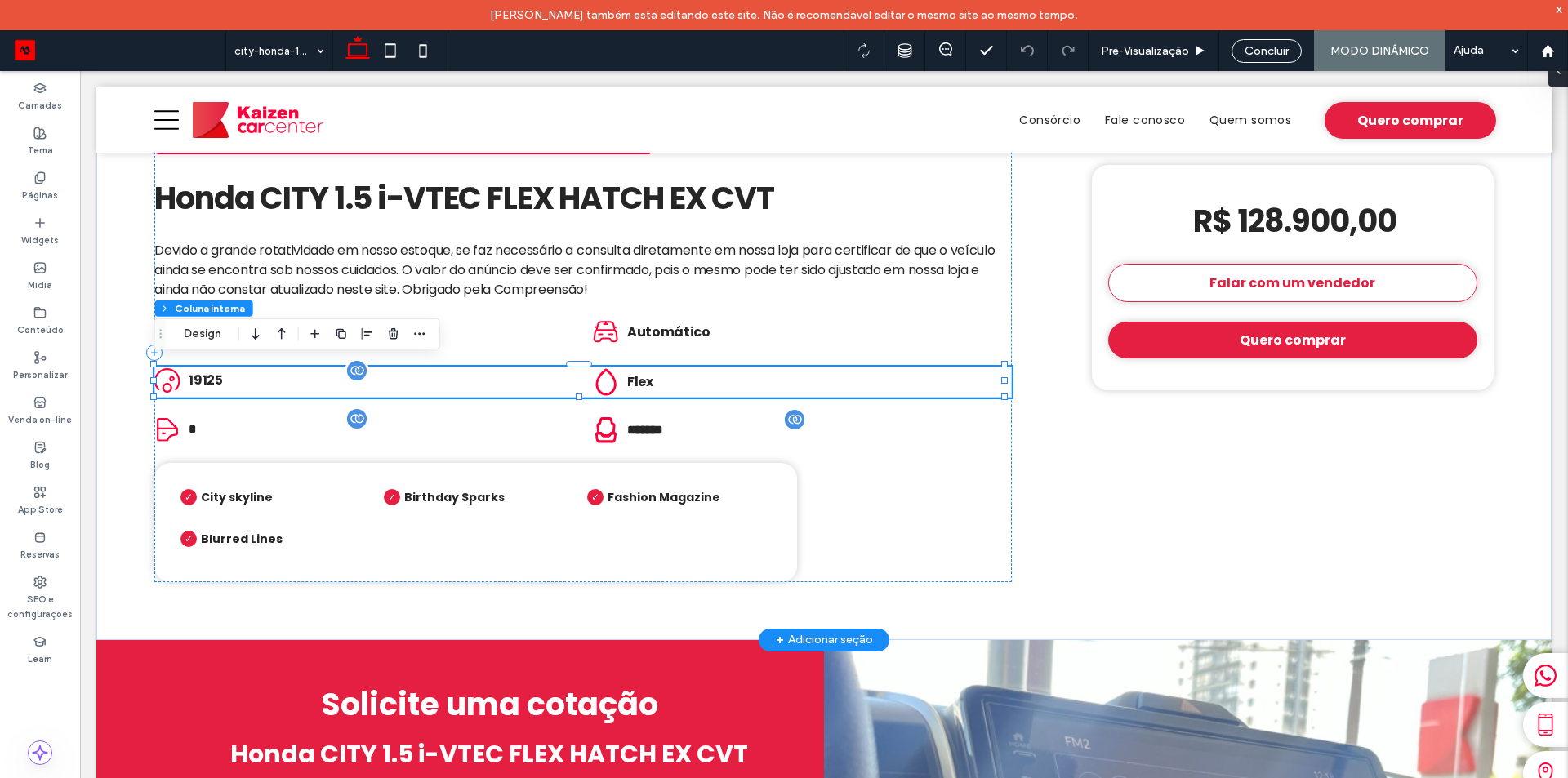
click at [193, 370] on span "19125" at bounding box center [205, 379] width 33 height 18
click at [195, 370] on span "19125" at bounding box center [205, 379] width 33 height 18
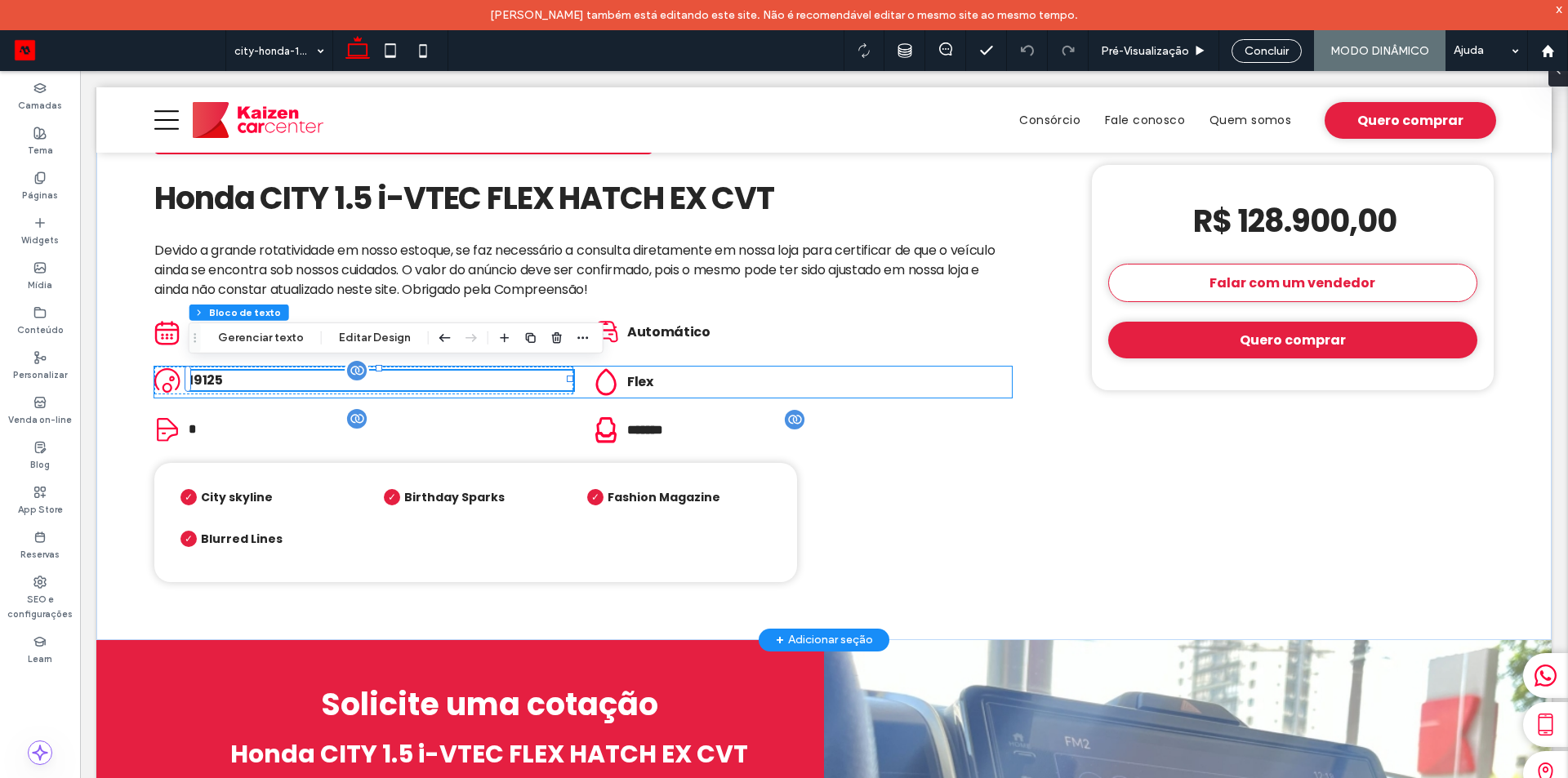
click at [195, 370] on span "19125" at bounding box center [205, 379] width 33 height 18
type input "*******"
type input "**"
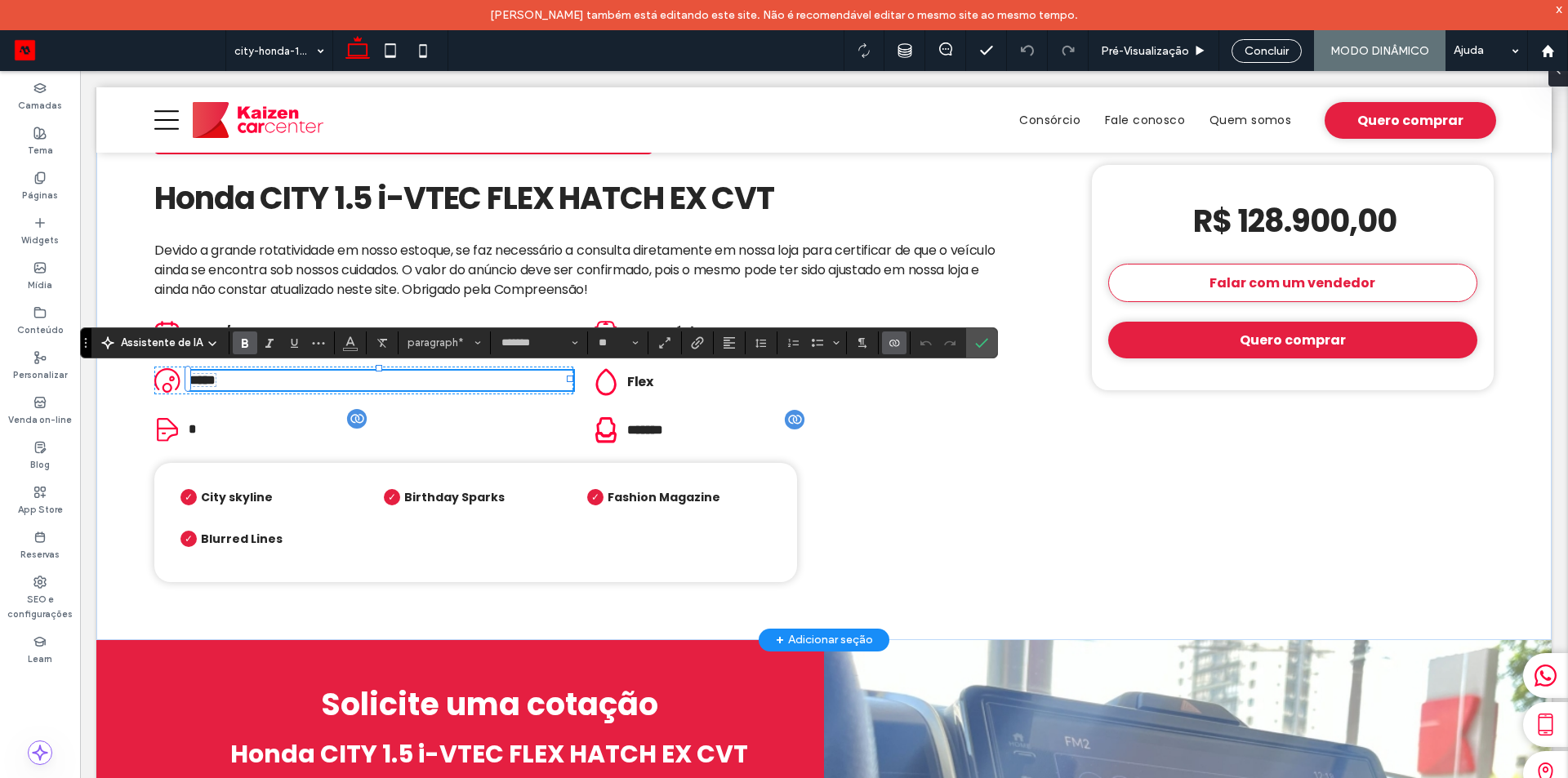
click at [894, 346] on use "Conectar-se a dados" at bounding box center [894, 343] width 10 height 6
click at [951, 240] on span "Alterar conexão" at bounding box center [931, 240] width 76 height 17
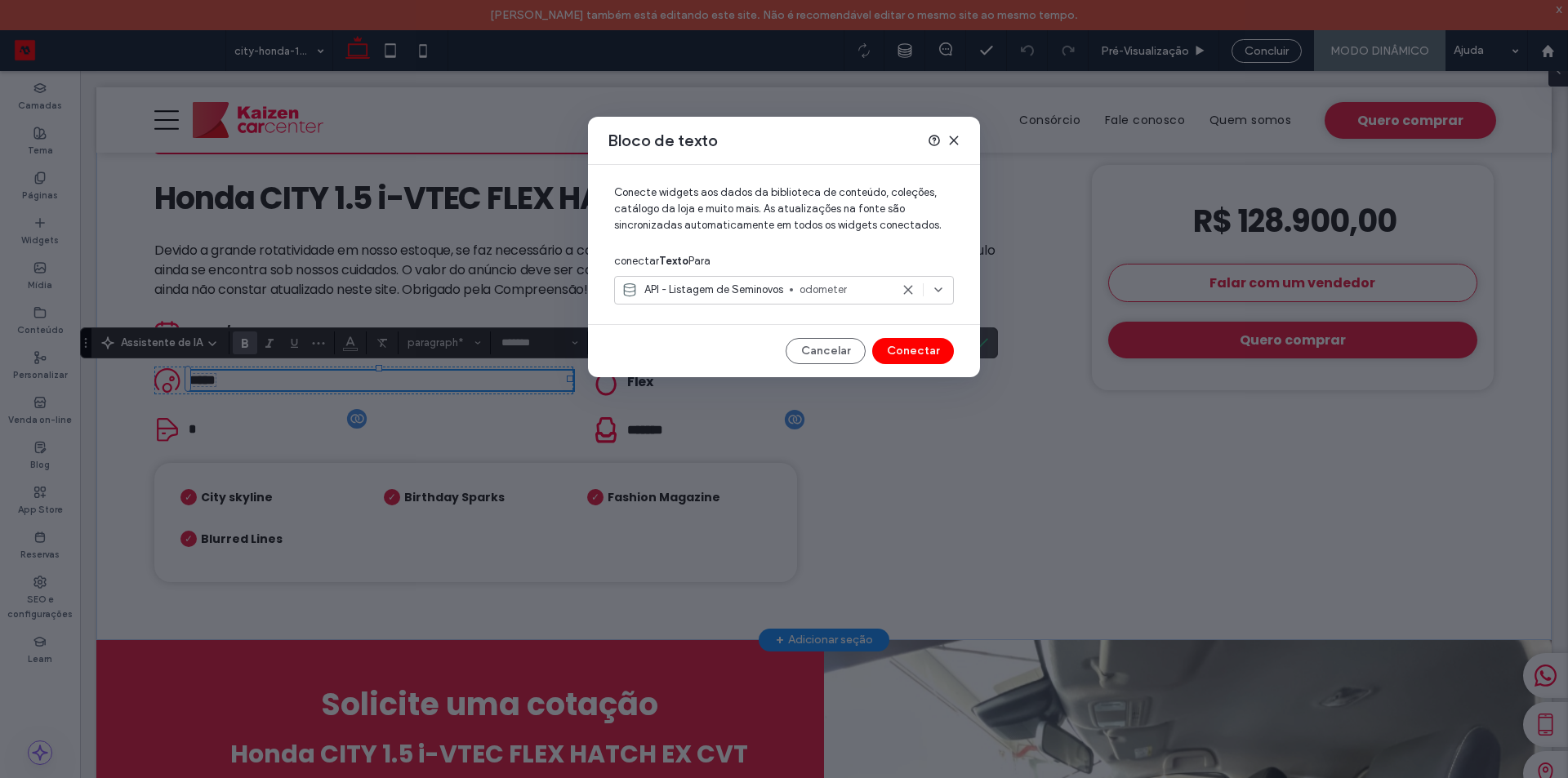
click at [943, 289] on icon at bounding box center [938, 290] width 13 height 13
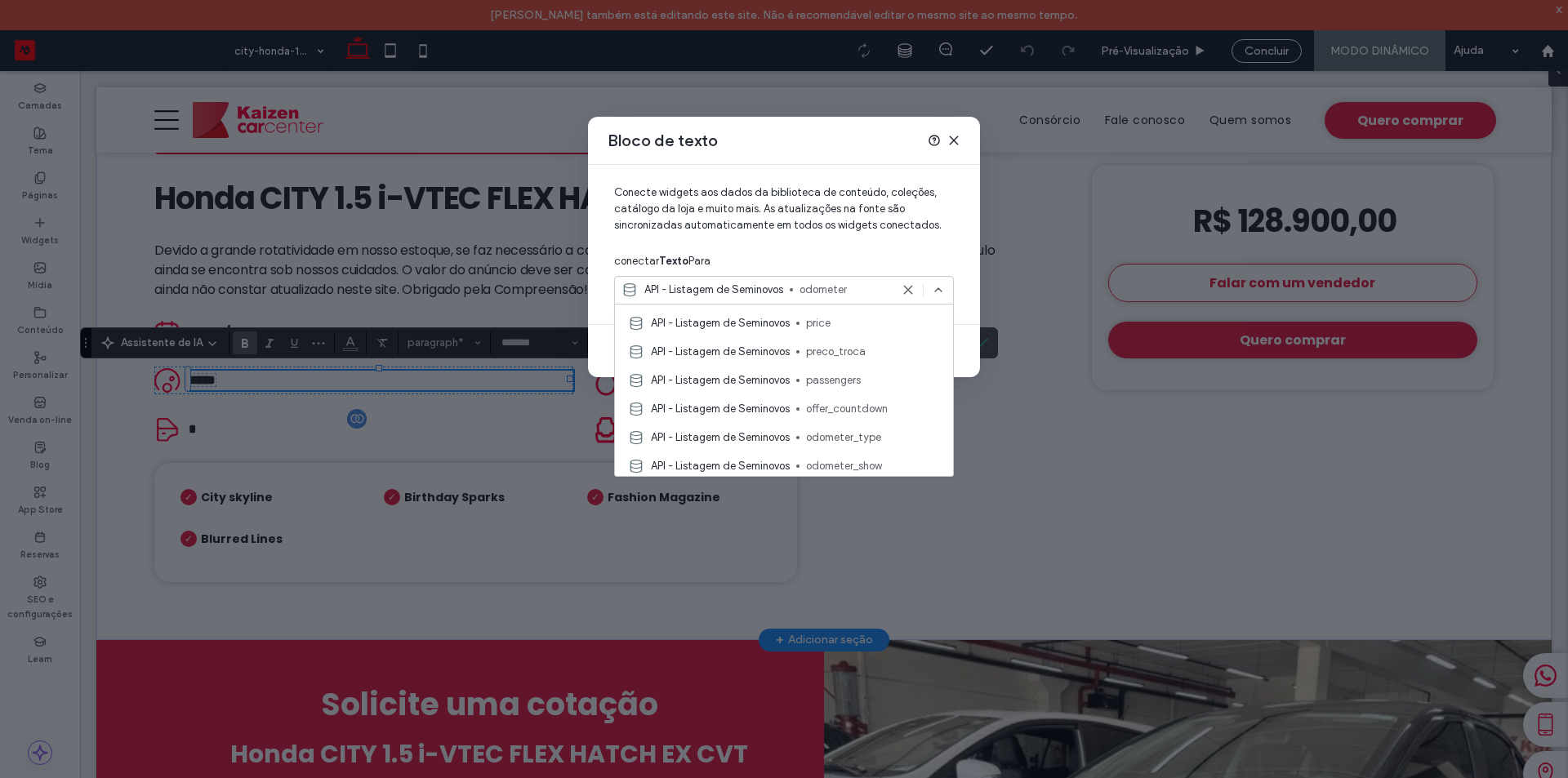
scroll to position [1306, 0]
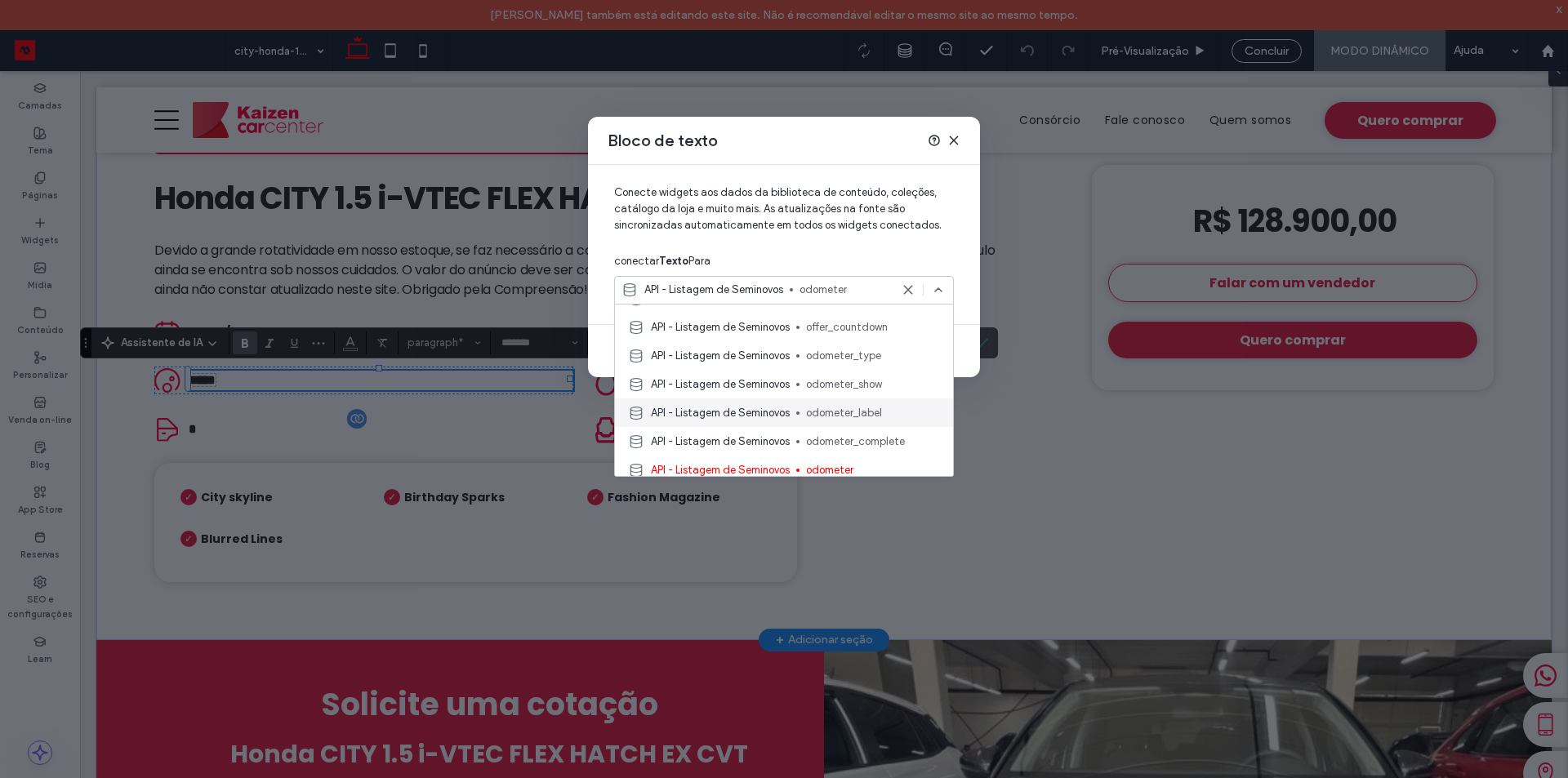
click at [865, 412] on span "odometer_label" at bounding box center [872, 413] width 134 height 17
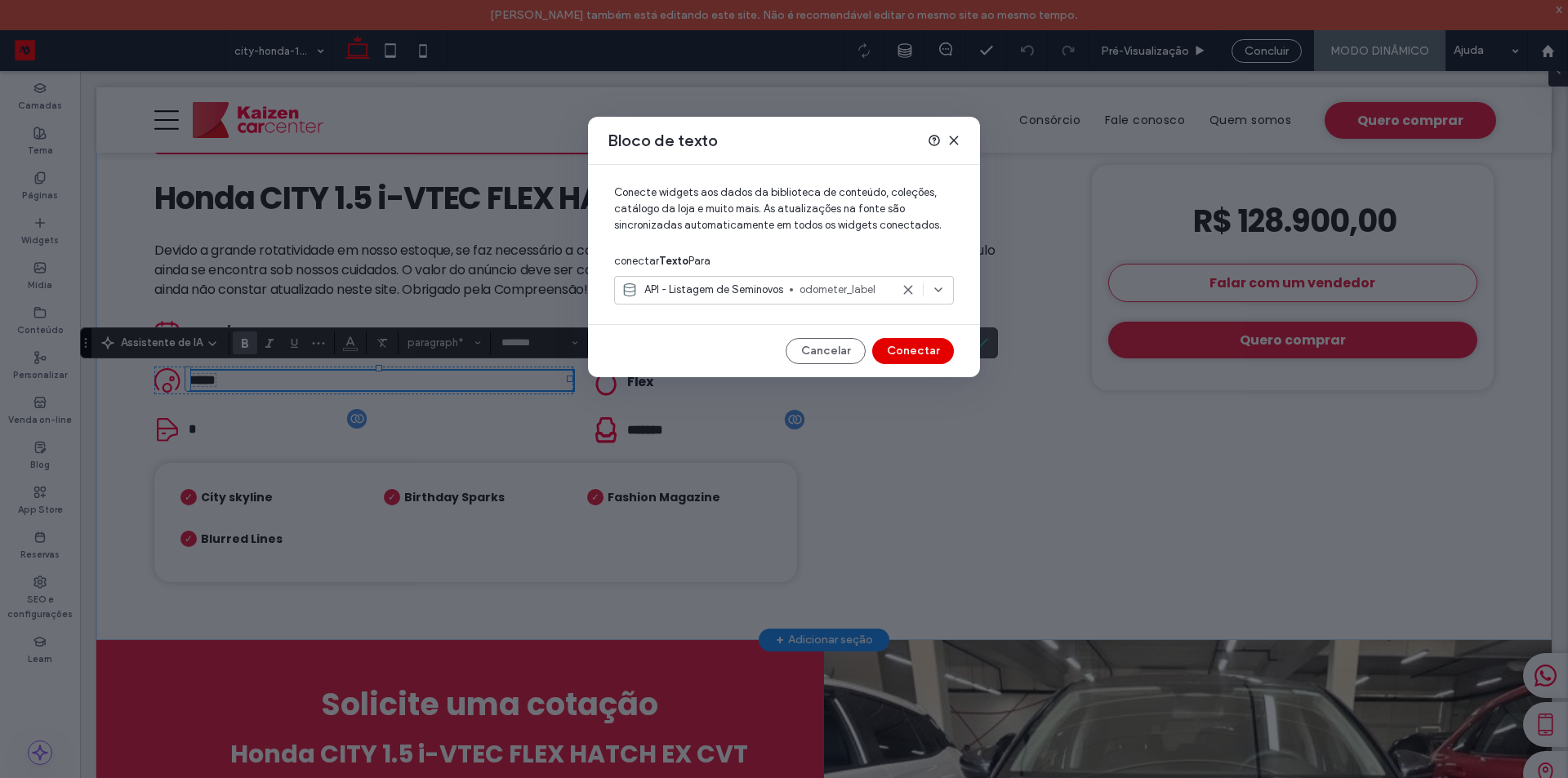
click at [915, 349] on button "Conectar" at bounding box center [913, 351] width 82 height 26
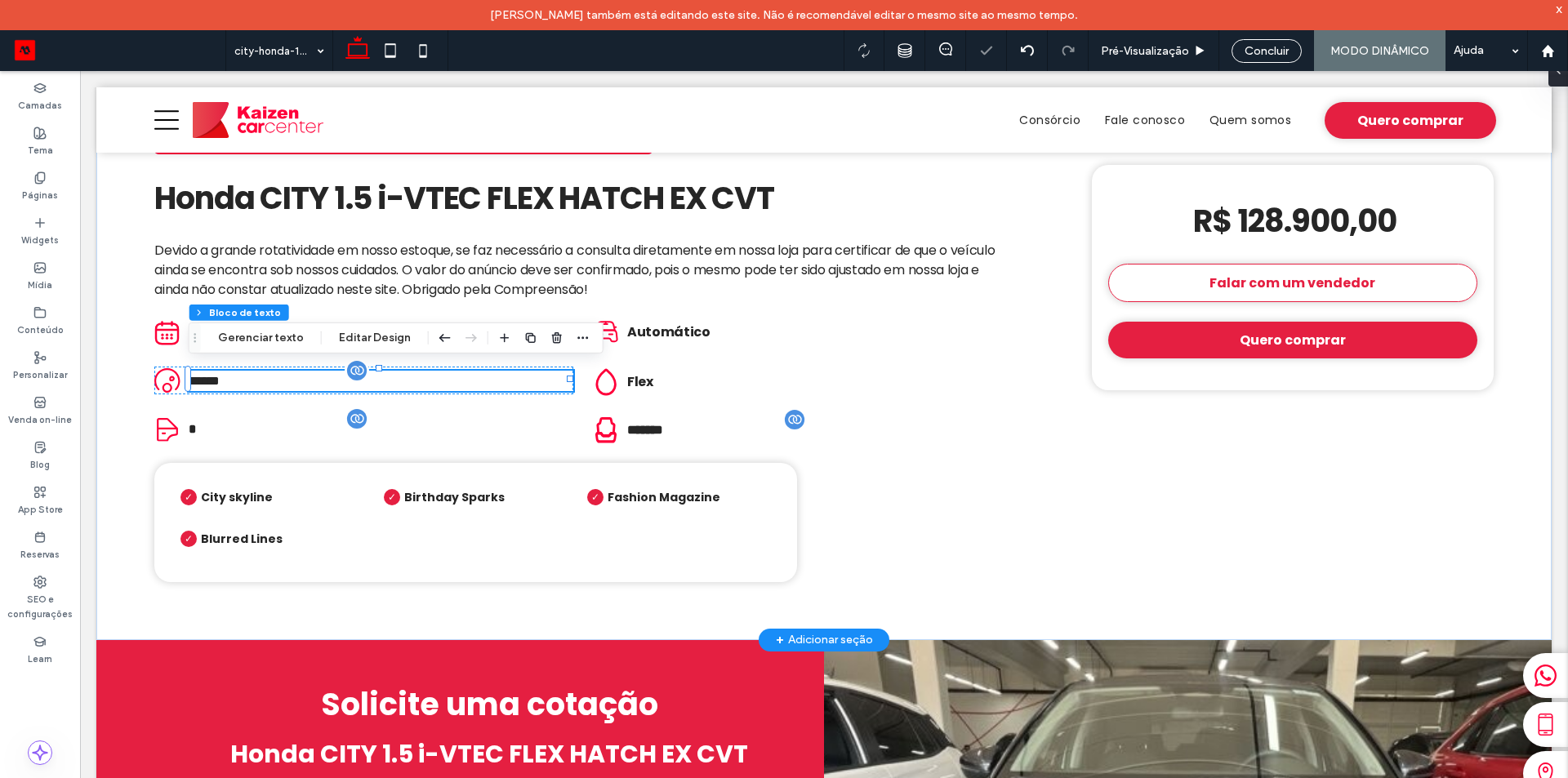
click at [211, 381] on span "******" at bounding box center [205, 380] width 31 height 12
type input "*******"
type input "**"
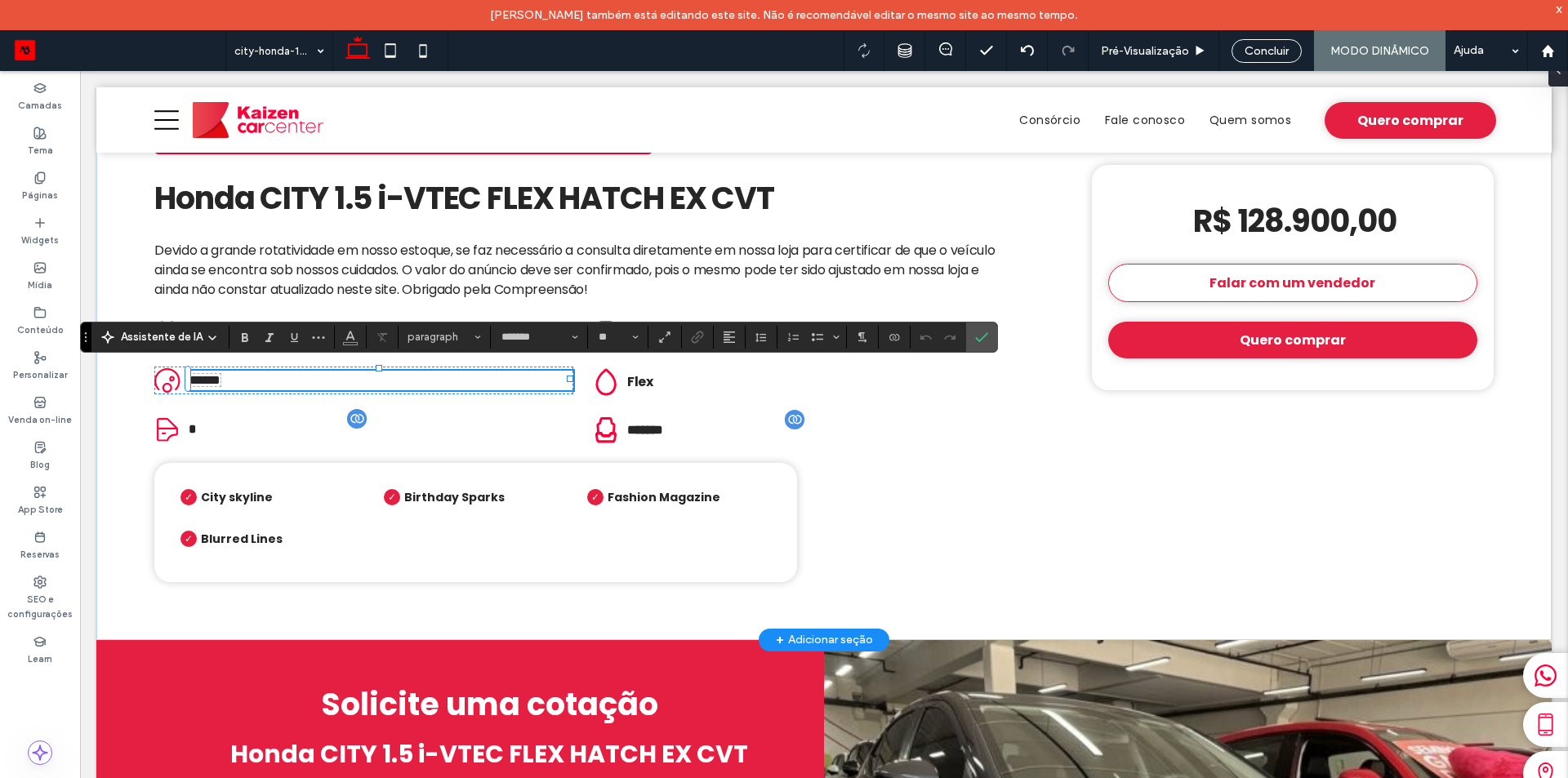
click at [201, 375] on span "******" at bounding box center [205, 379] width 31 height 12
click at [889, 336] on use "Conectar-se a dados" at bounding box center [894, 336] width 10 height 6
click at [930, 238] on span "Alterar conexão" at bounding box center [931, 234] width 76 height 17
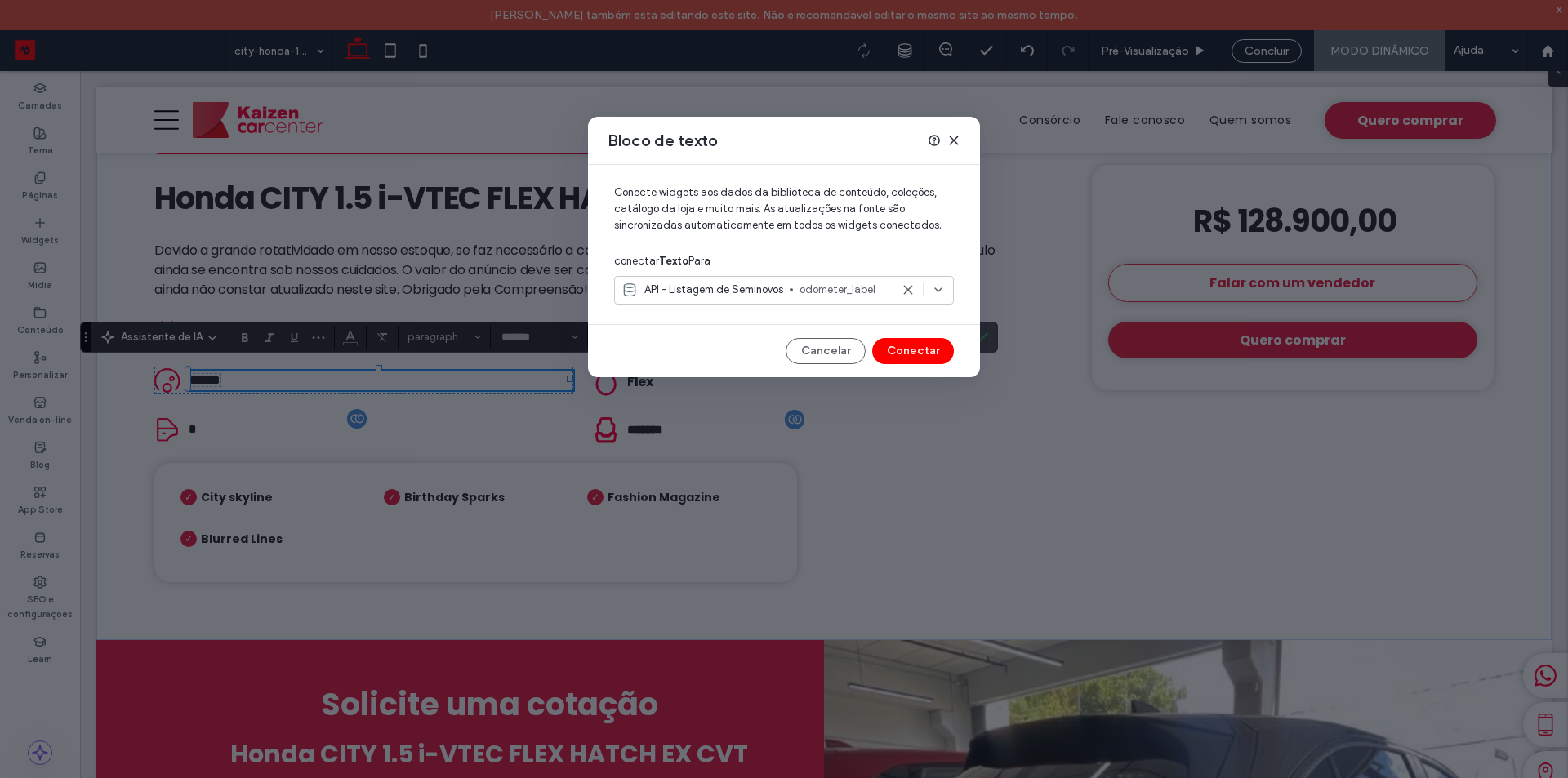
click at [878, 286] on span "odometer_label" at bounding box center [845, 290] width 90 height 17
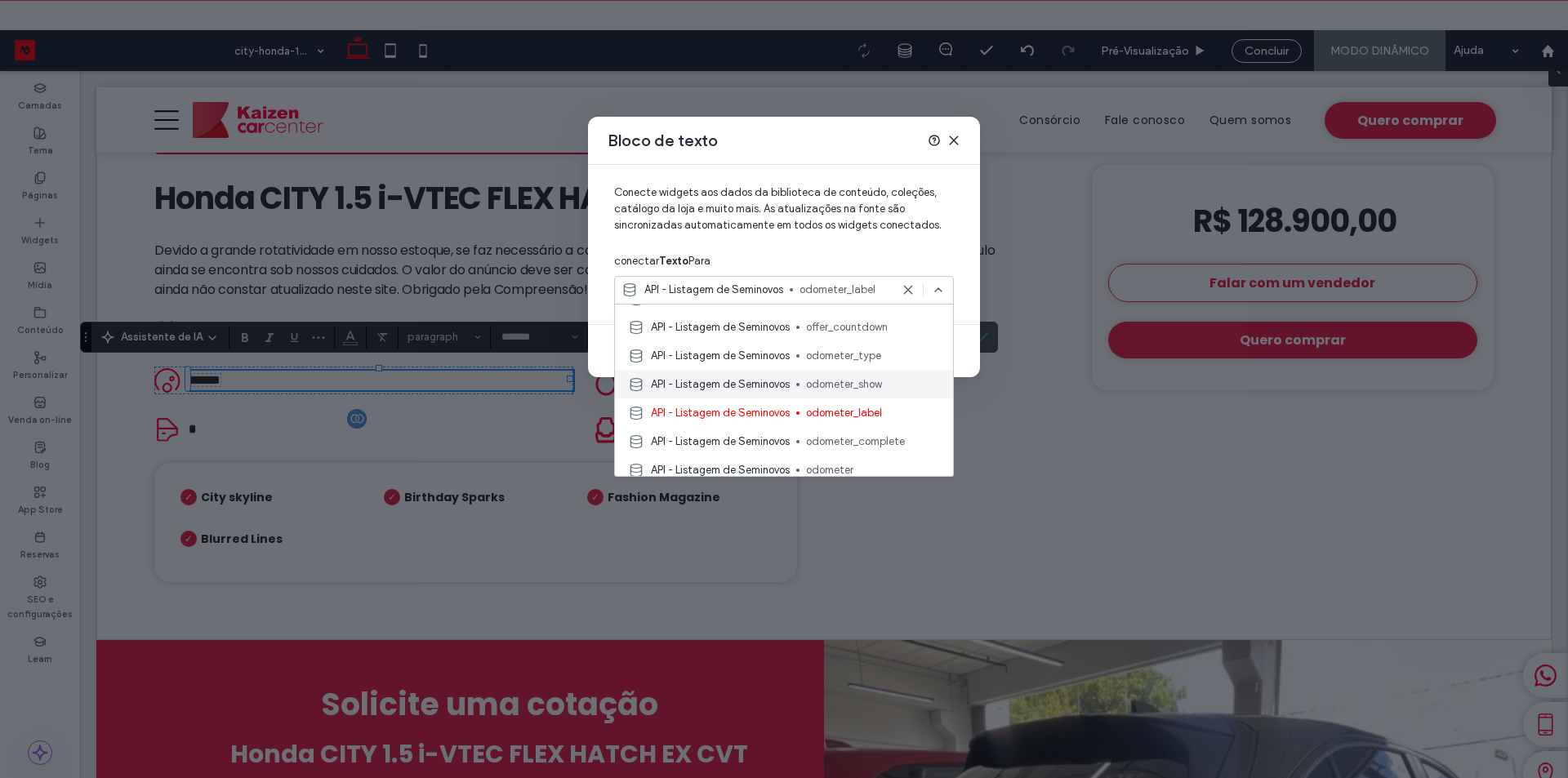
click at [857, 377] on span "odometer_show" at bounding box center [872, 385] width 134 height 17
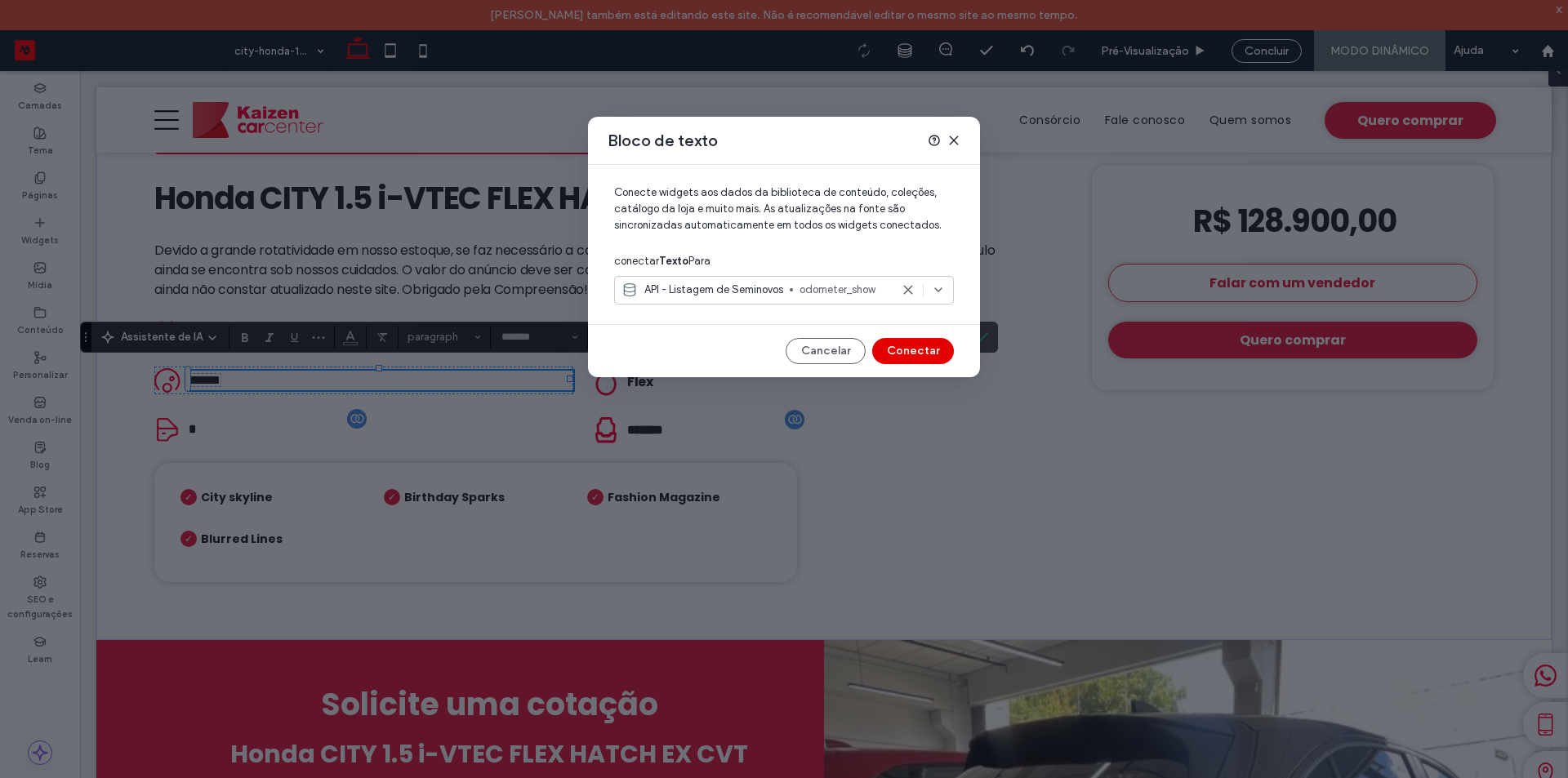
click at [915, 357] on button "Conectar" at bounding box center [913, 351] width 82 height 26
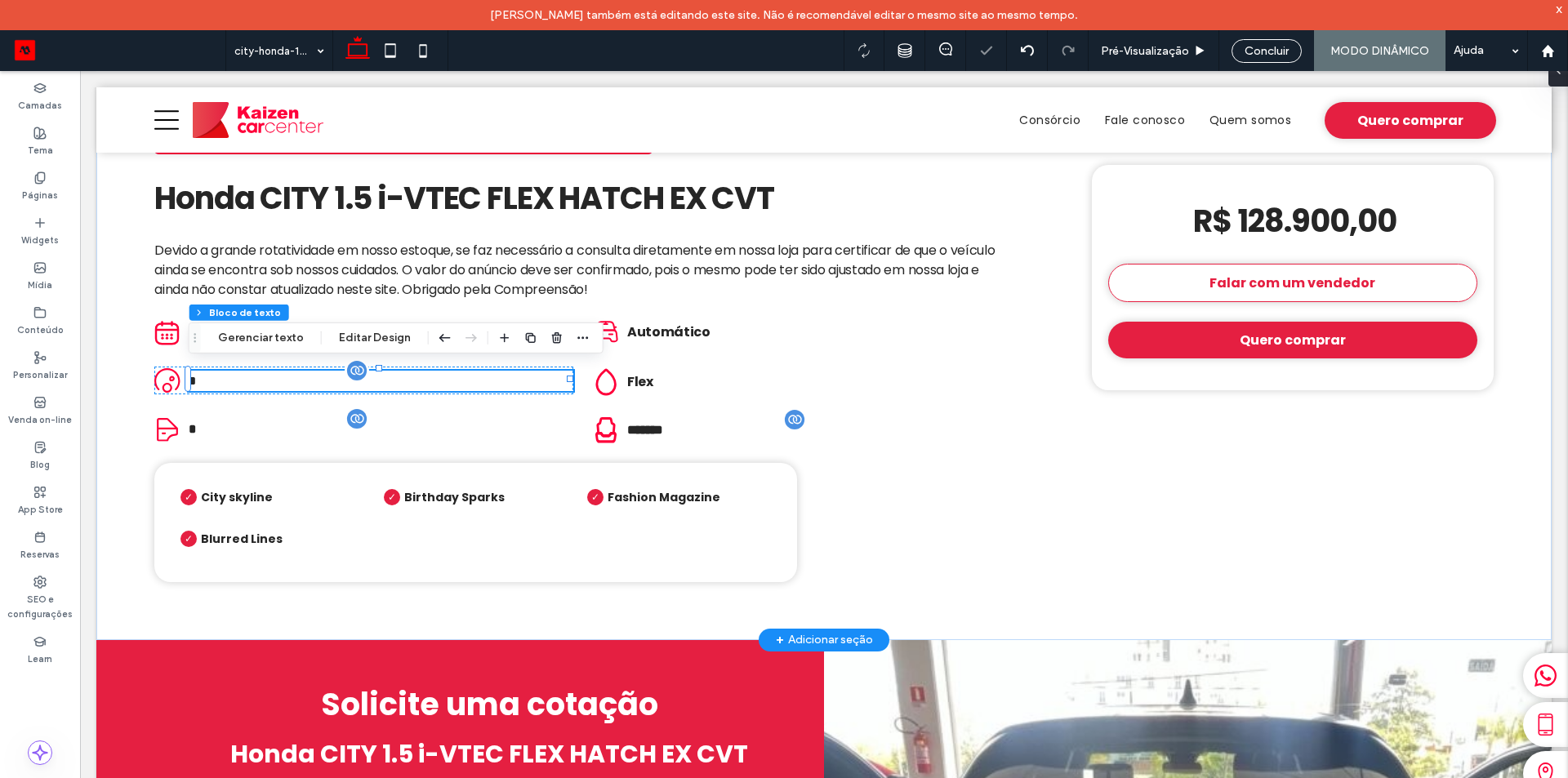
click at [225, 374] on p "* ﻿" at bounding box center [380, 380] width 384 height 20
click at [217, 374] on p "﻿ * ﻿" at bounding box center [380, 379] width 384 height 19
type input "*******"
type input "**"
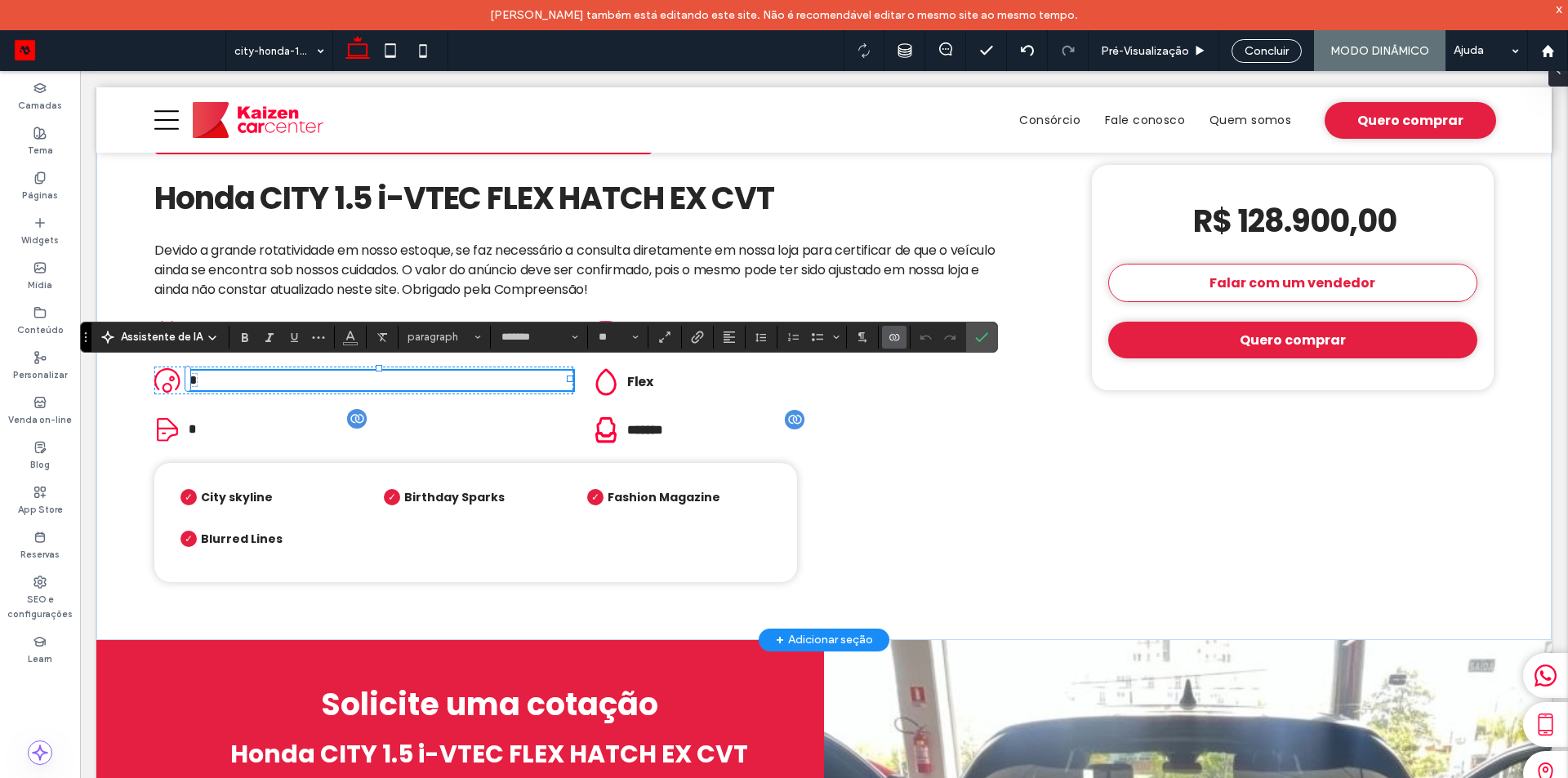
click at [894, 338] on icon "Conectar-se a dados" at bounding box center [894, 337] width 13 height 13
click at [934, 234] on span "Alterar conexão" at bounding box center [931, 234] width 76 height 17
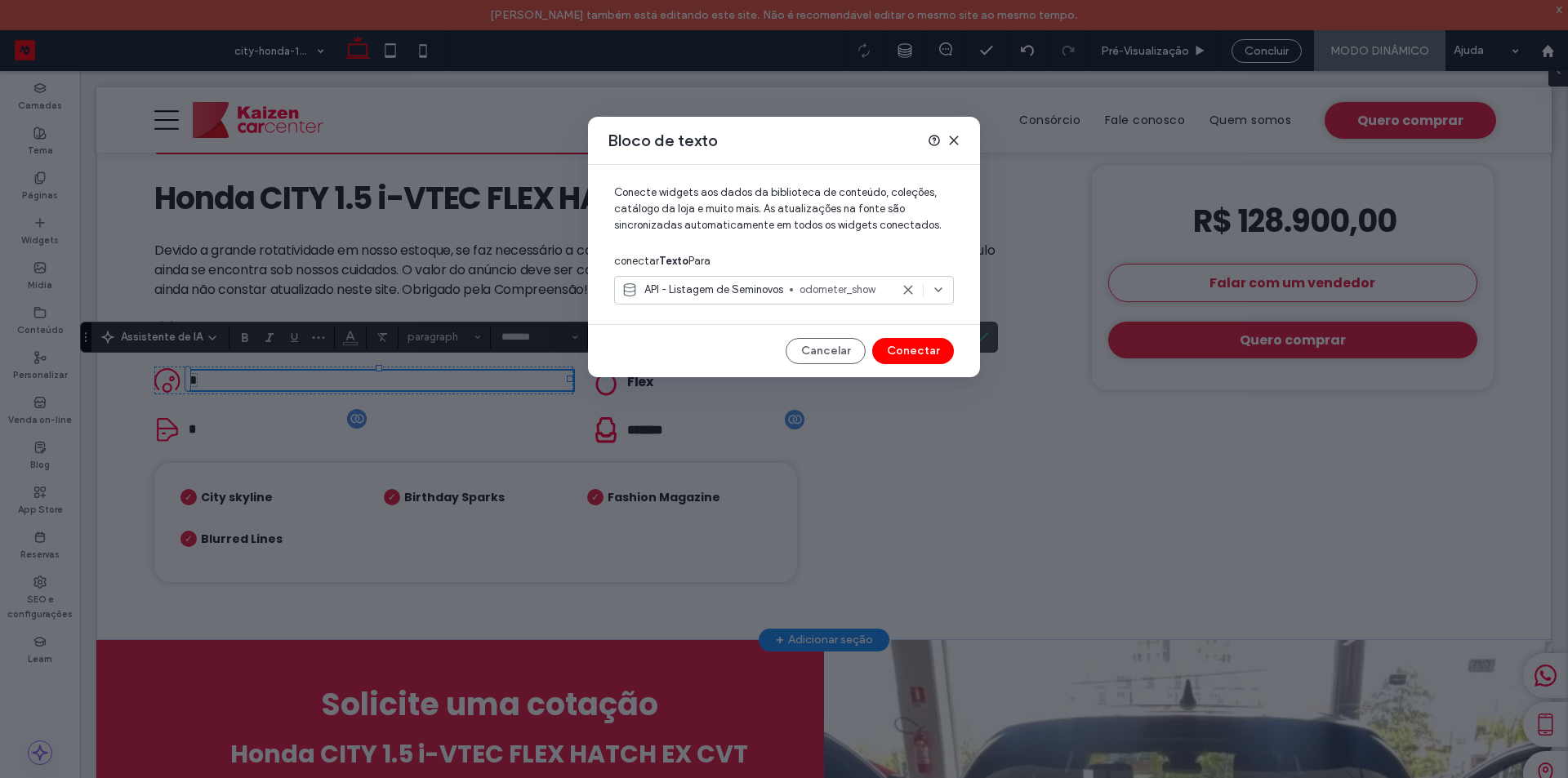
click at [872, 289] on span "odometer_show" at bounding box center [845, 290] width 90 height 17
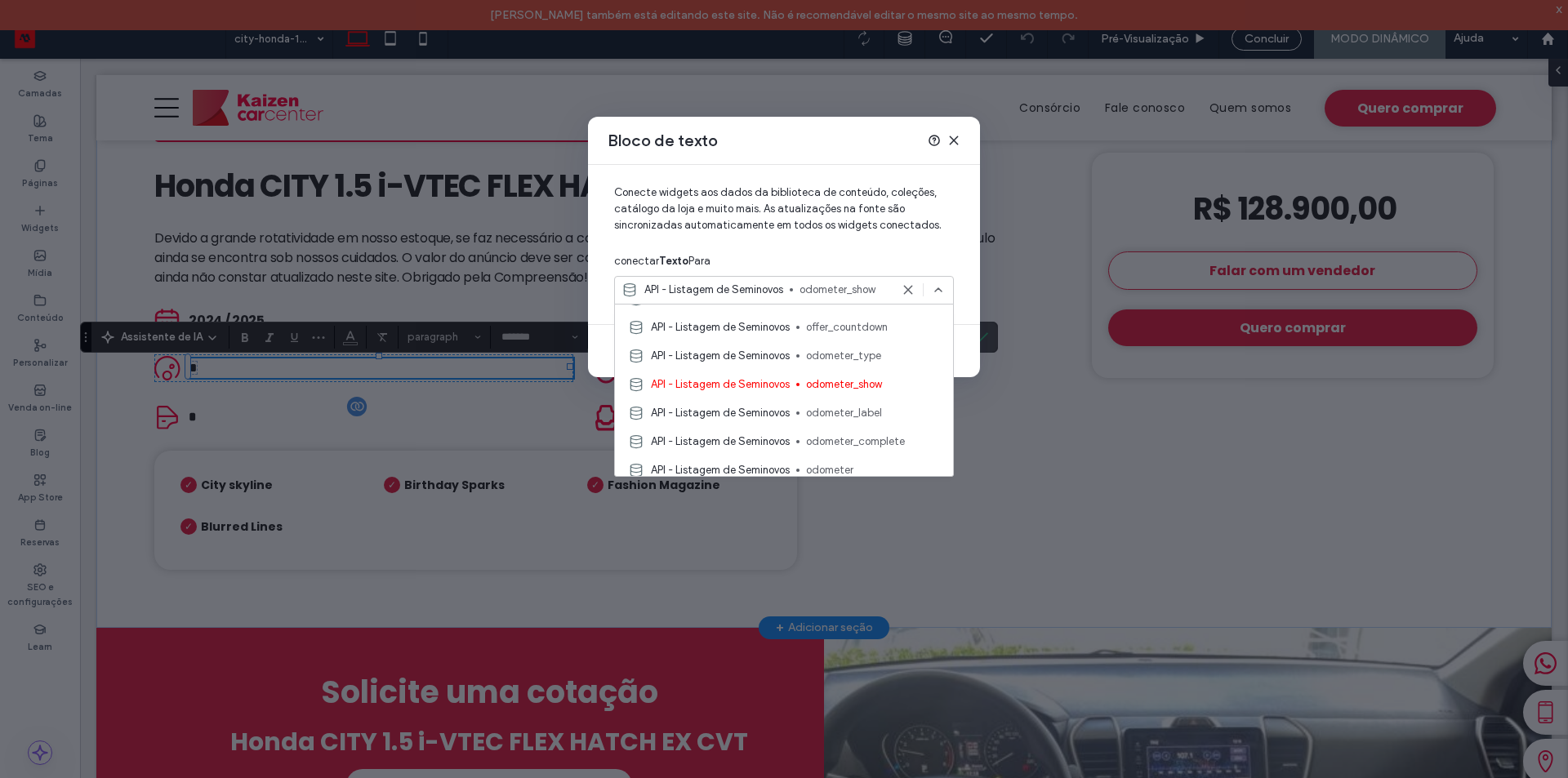
scroll to position [1388, 0]
click at [830, 360] on span "odometer_complete" at bounding box center [872, 360] width 134 height 17
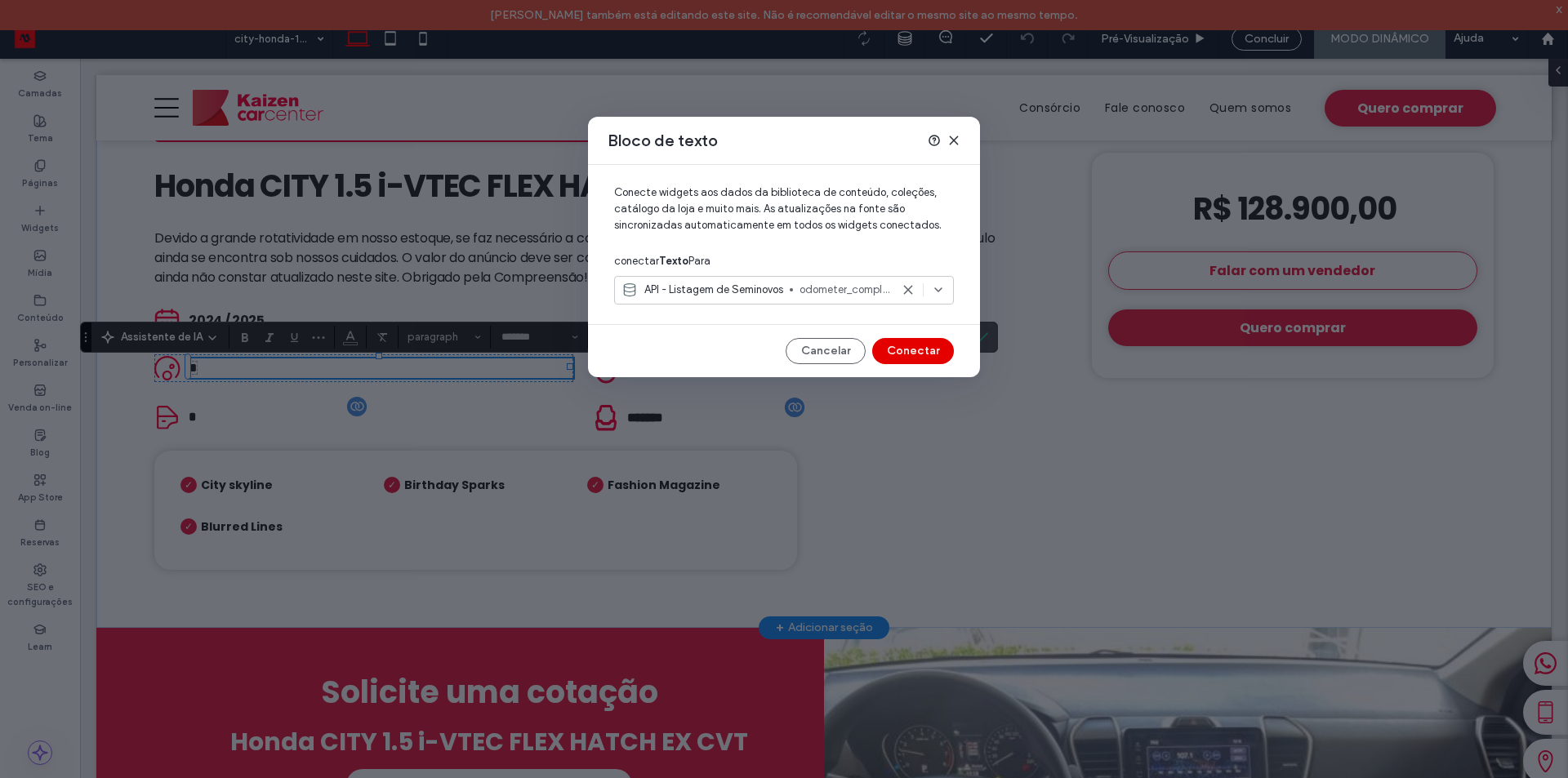
click at [916, 350] on button "Conectar" at bounding box center [913, 351] width 82 height 26
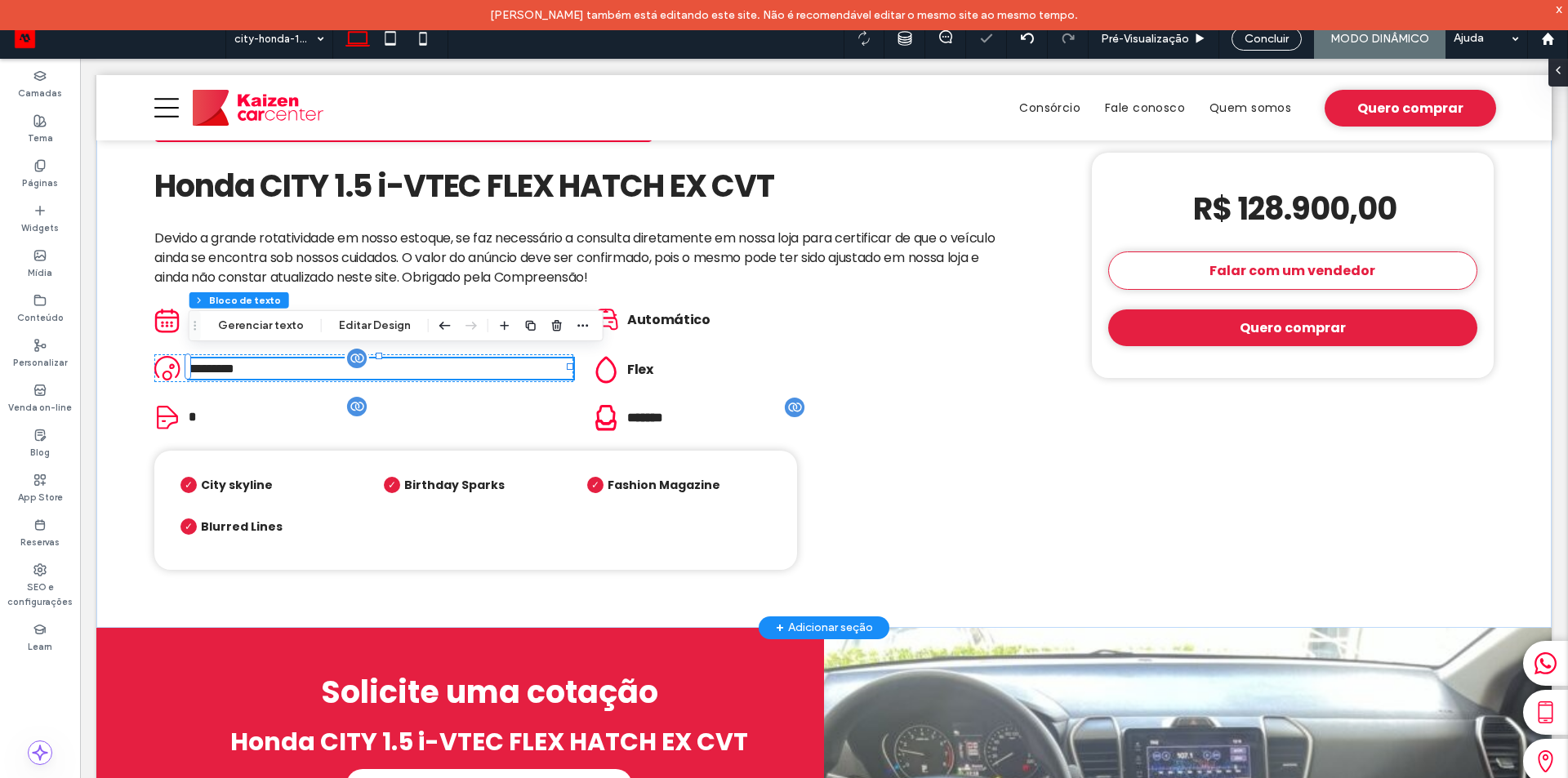
click at [222, 368] on span "*********" at bounding box center [212, 367] width 46 height 12
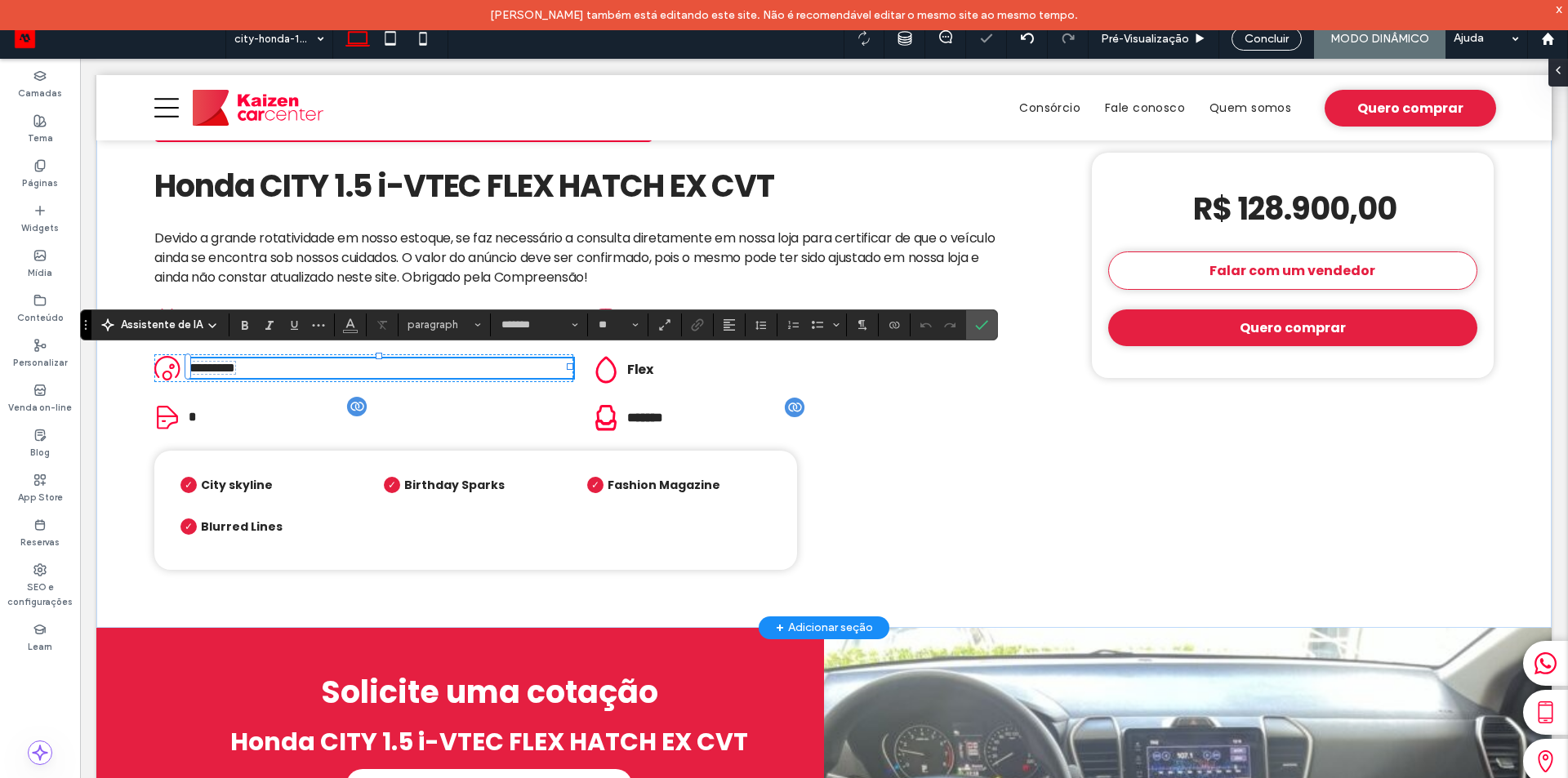
click at [212, 362] on span "*********" at bounding box center [213, 367] width 46 height 12
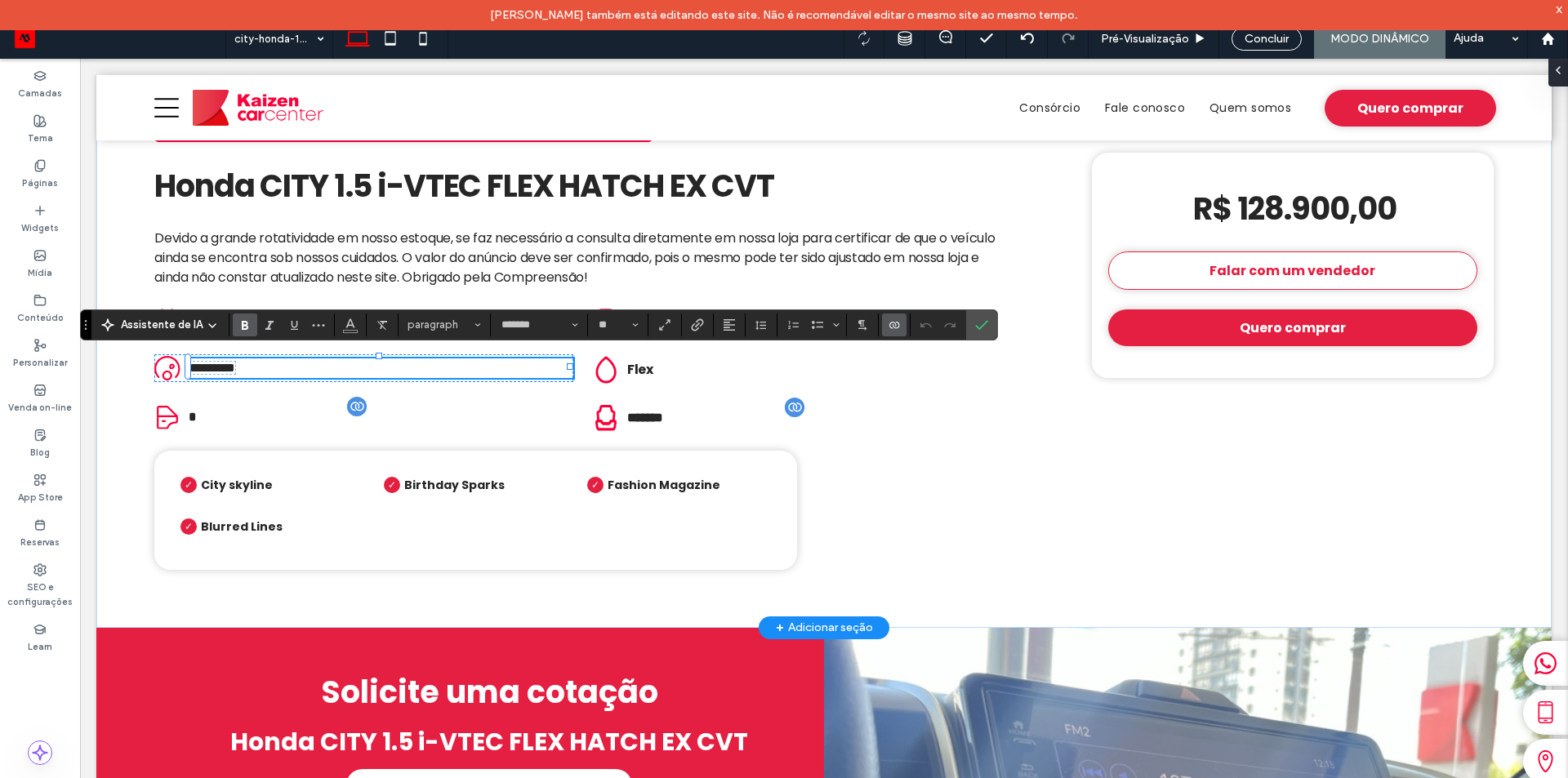
click at [239, 316] on span "Negrito" at bounding box center [242, 324] width 7 height 23
click at [977, 325] on icon "Confirmar" at bounding box center [981, 325] width 13 height 13
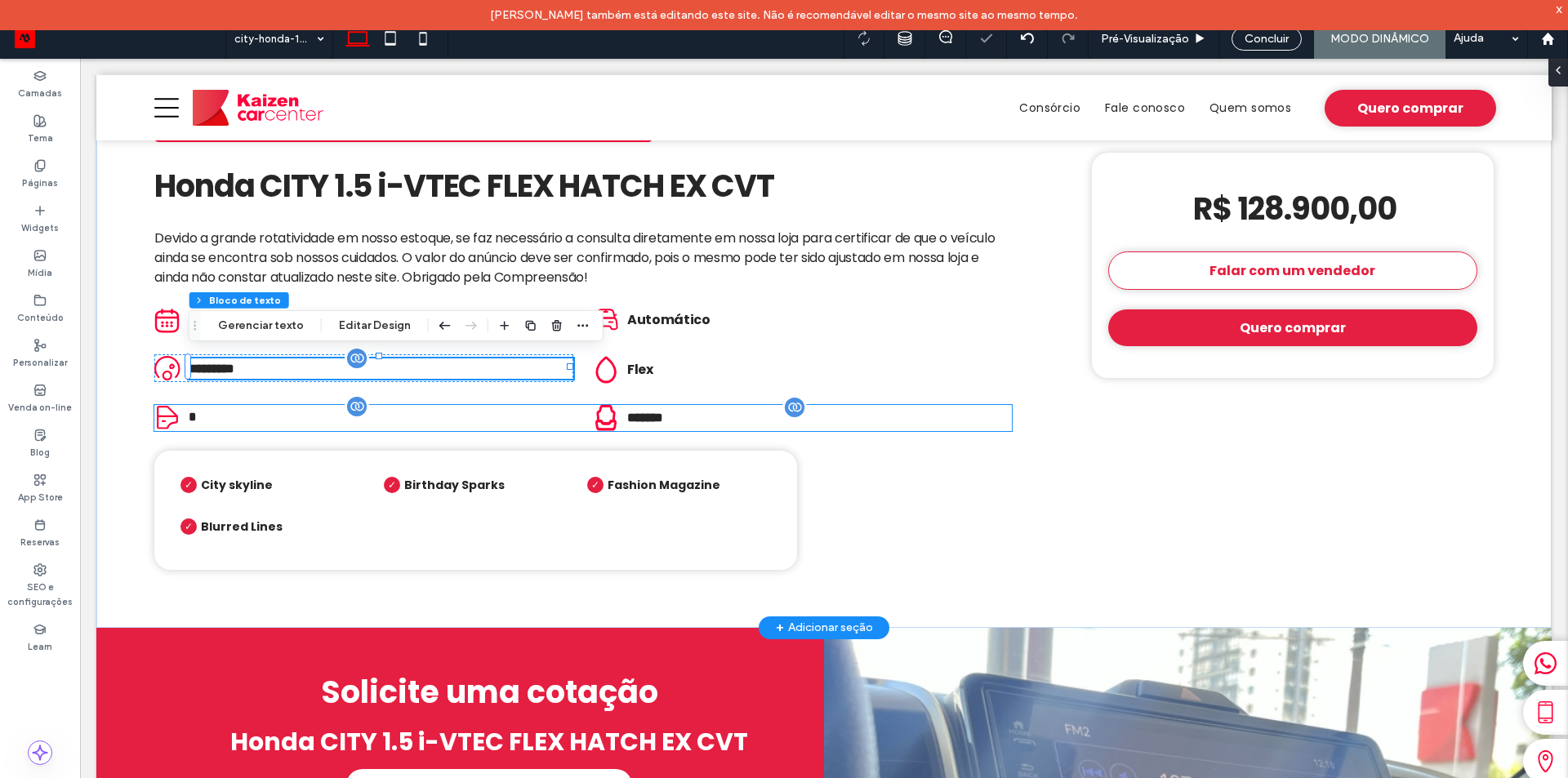
click at [976, 420] on p "﻿ ******* ﻿" at bounding box center [819, 417] width 384 height 20
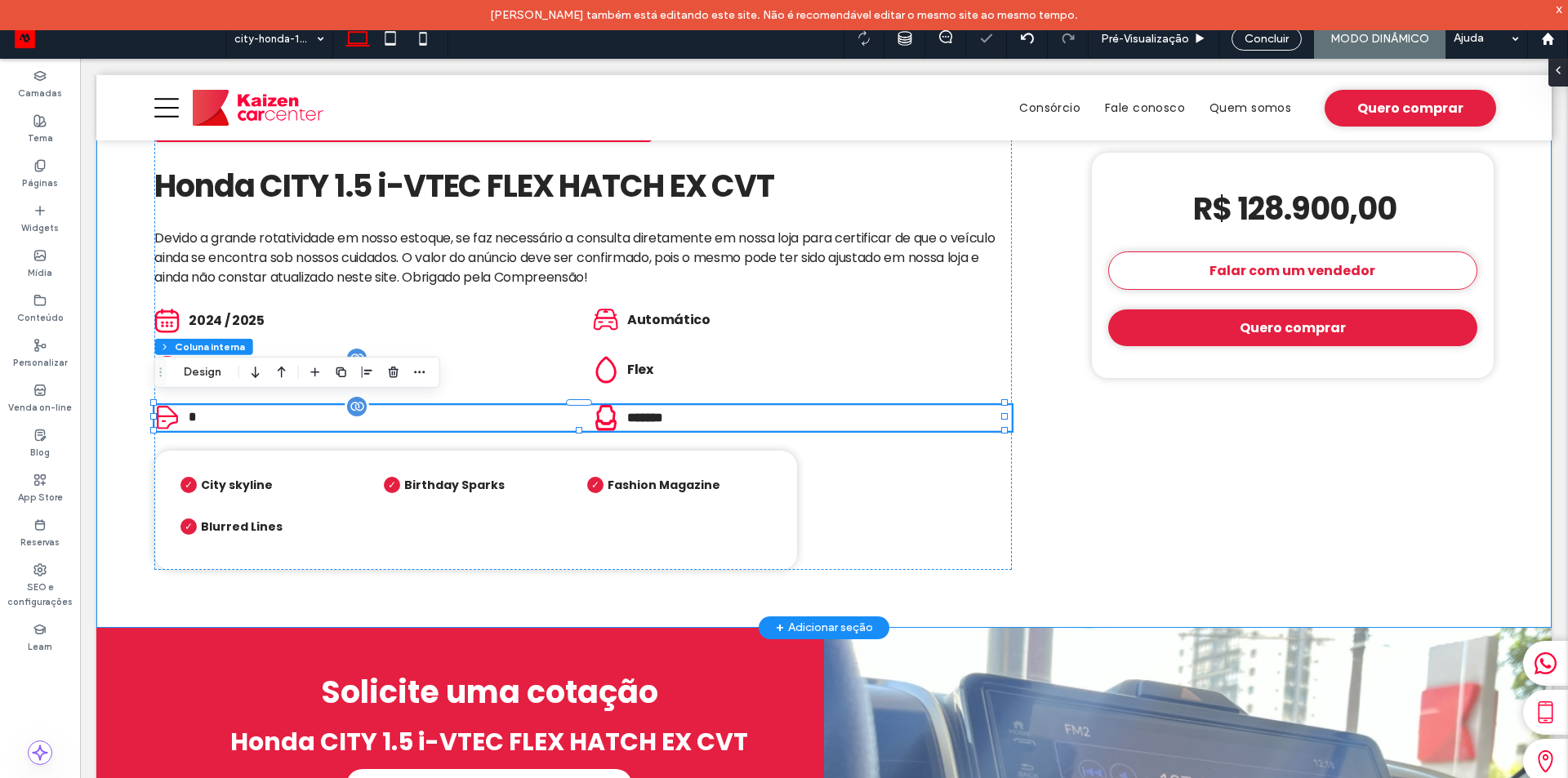
click at [1048, 421] on div "**********" at bounding box center [824, 341] width 1455 height 575
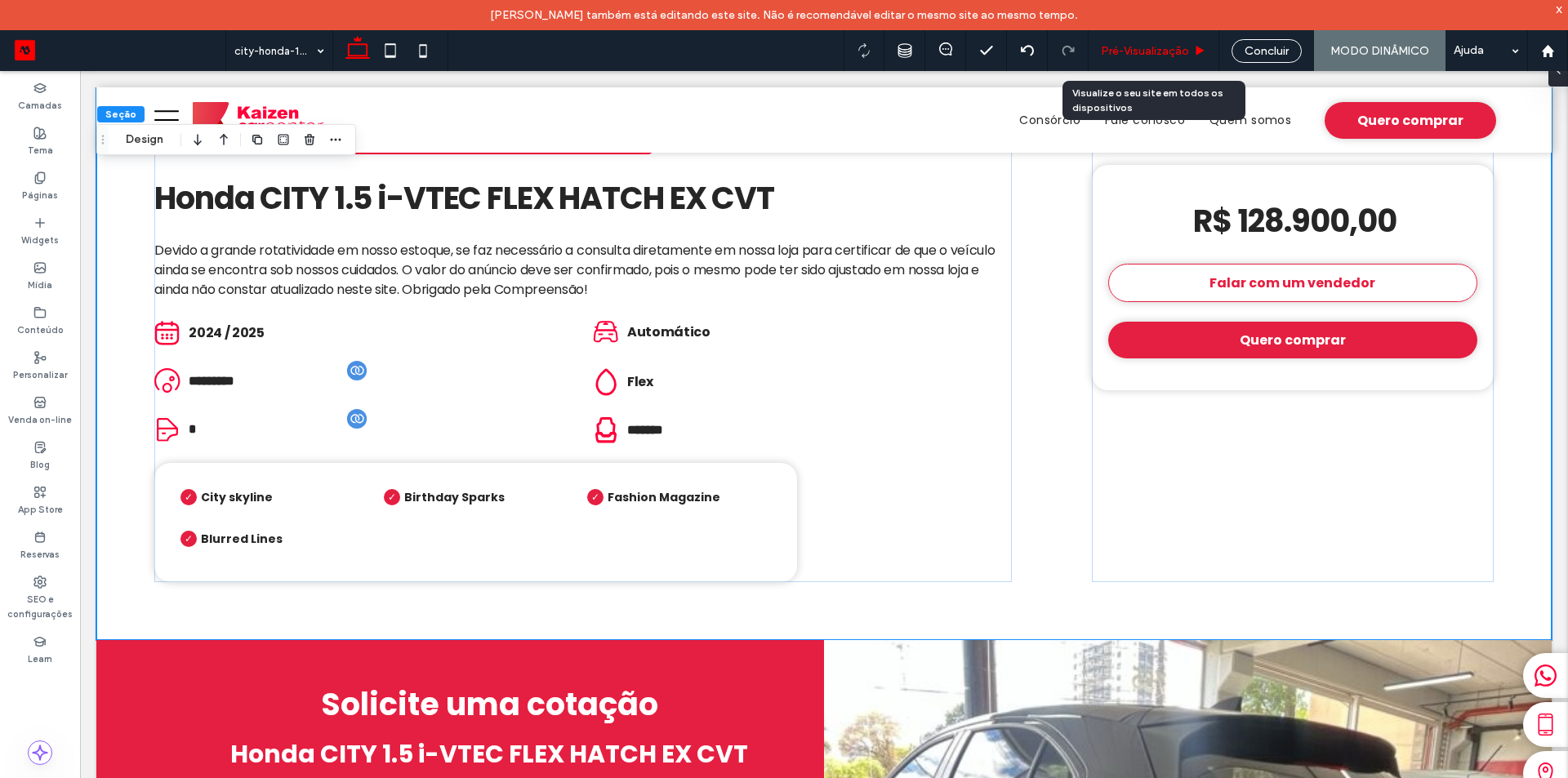
click at [1152, 48] on span "Pré-Visualizaçāo" at bounding box center [1145, 51] width 88 height 14
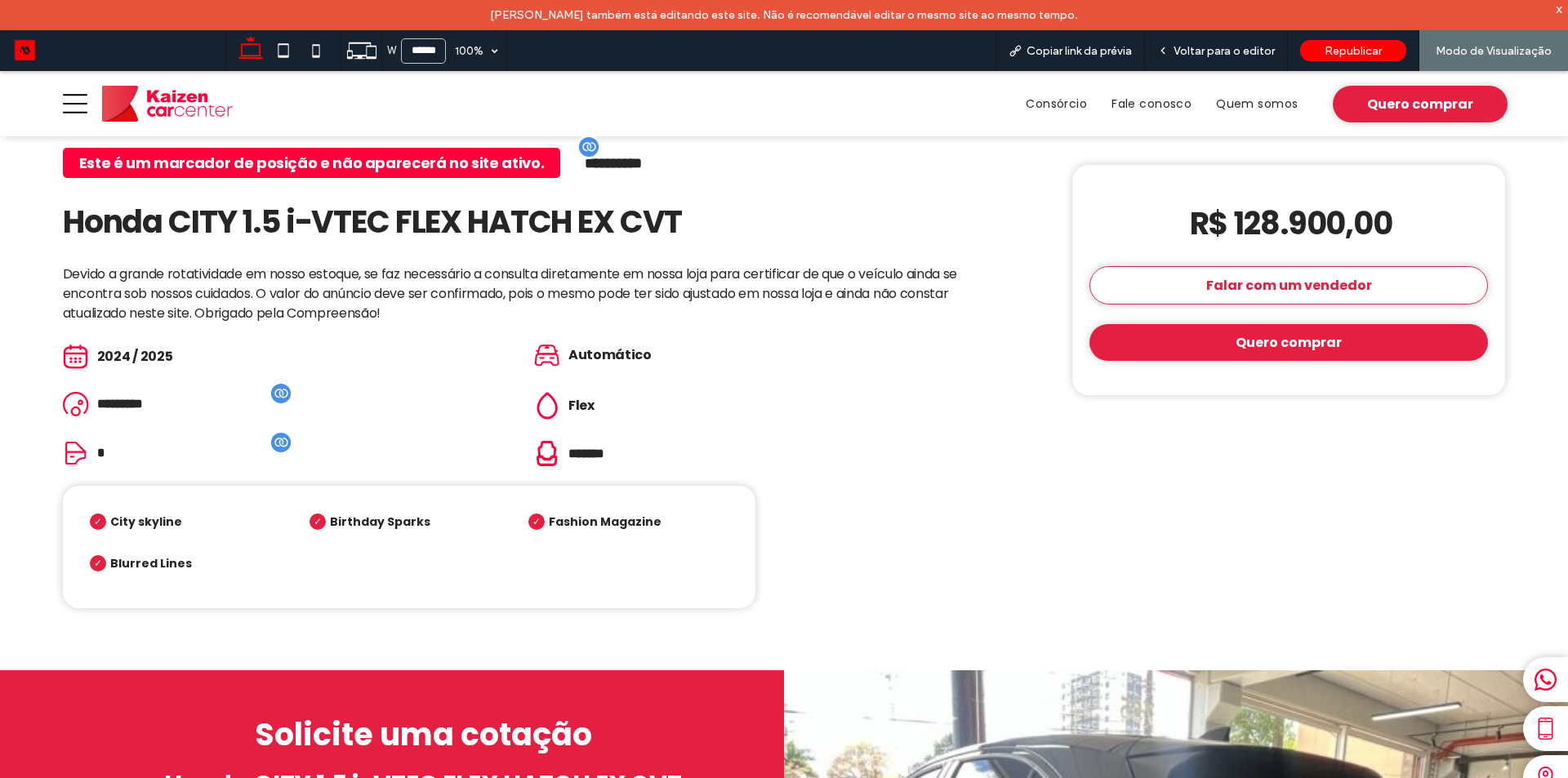
scroll to position [591, 0]
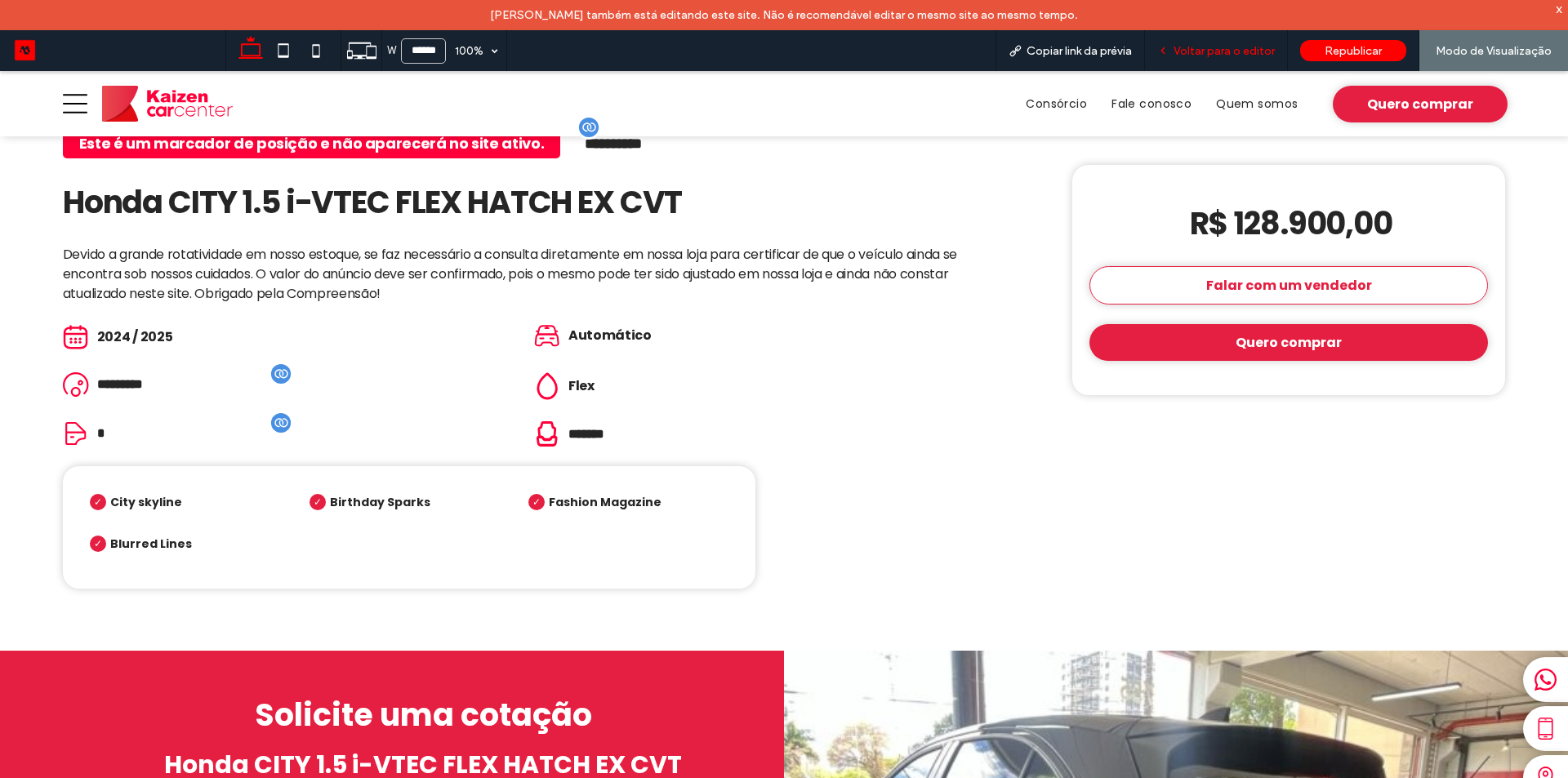
click at [1216, 52] on span "Voltar para o editor" at bounding box center [1224, 51] width 101 height 14
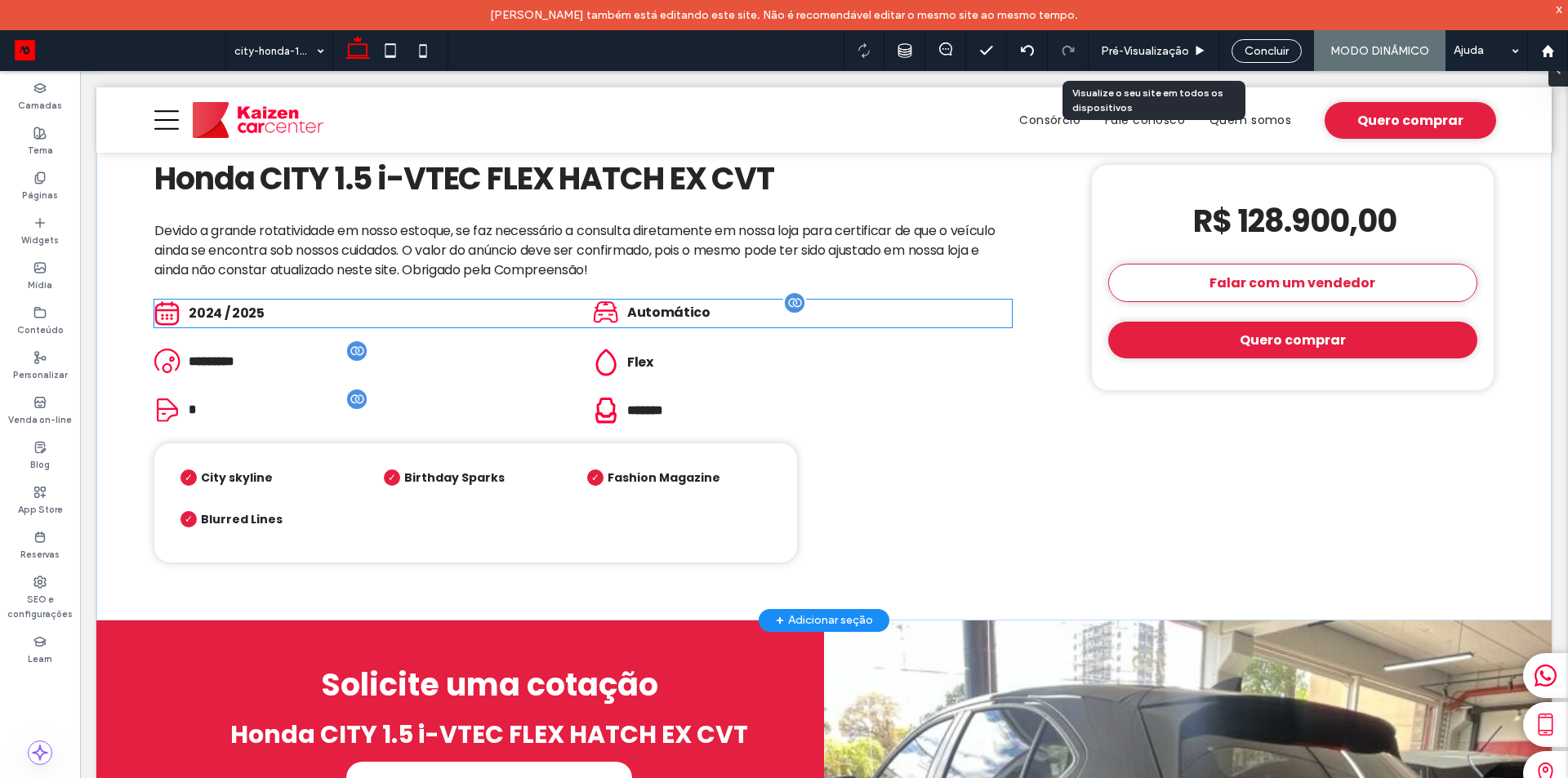
scroll to position [571, 0]
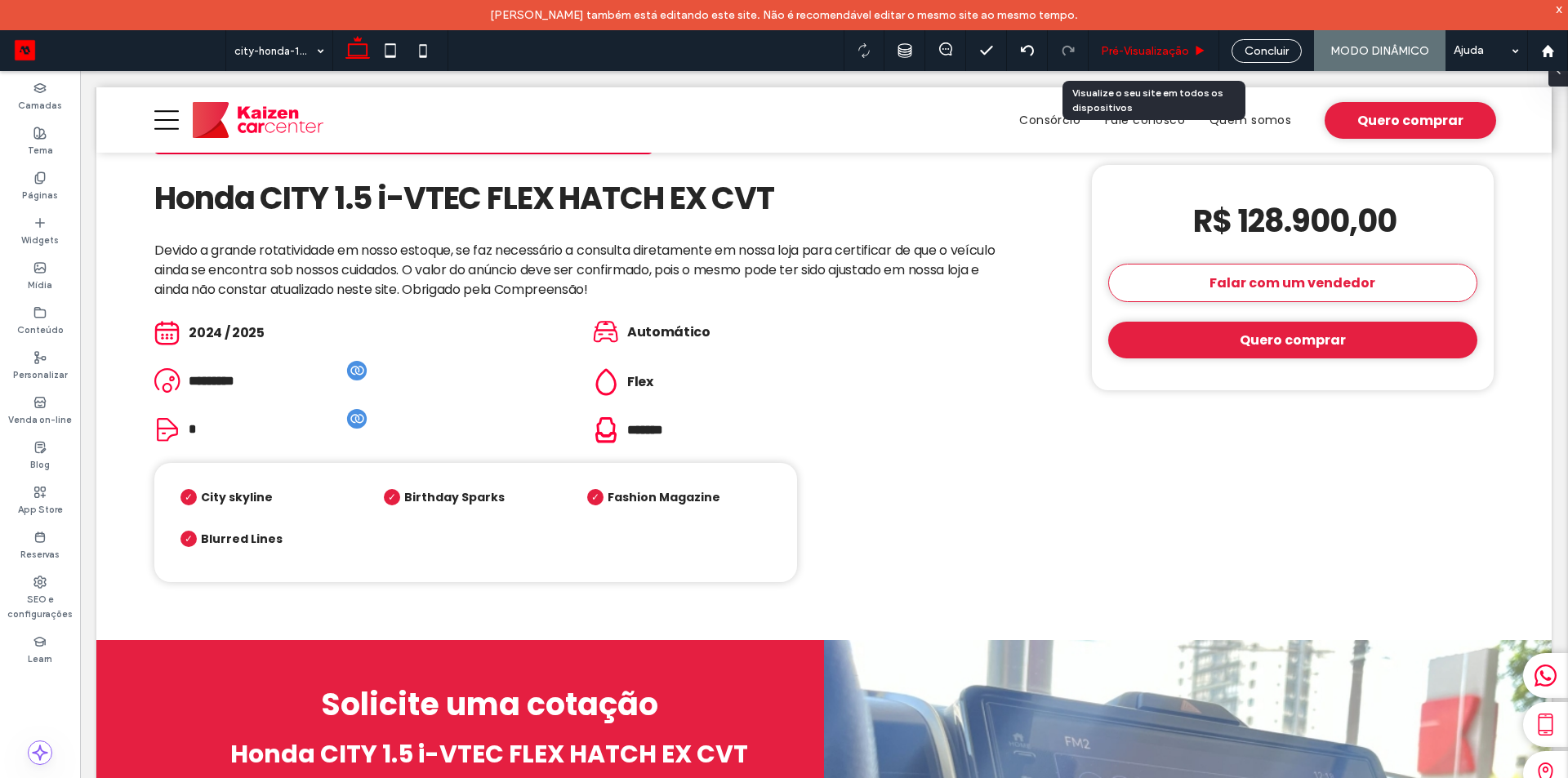
drag, startPoint x: 499, startPoint y: 12, endPoint x: 1152, endPoint y: 46, distance: 653.9
click at [1152, 46] on span "Pré-Visualizaçāo" at bounding box center [1145, 51] width 88 height 14
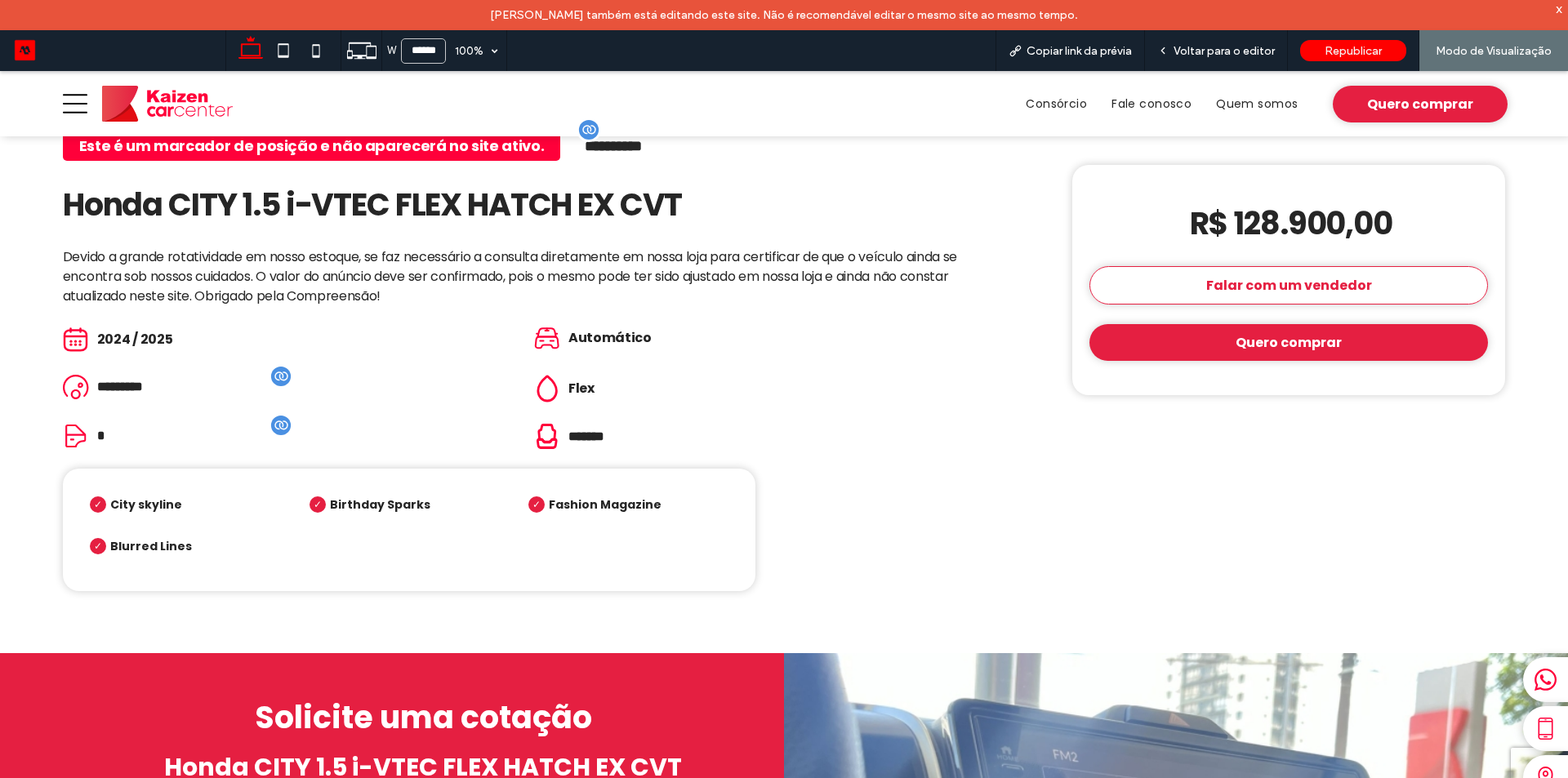
scroll to position [591, 0]
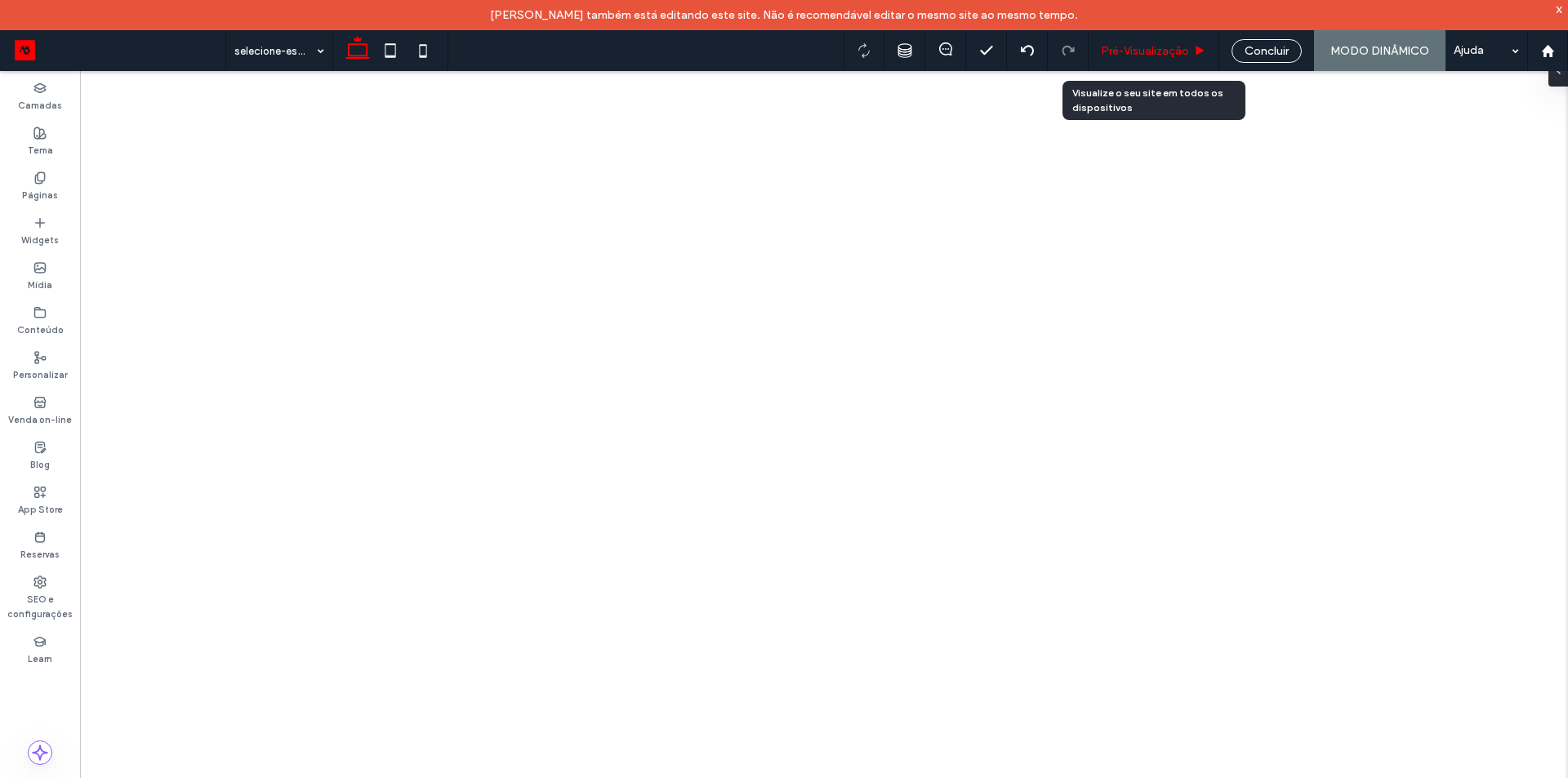
click at [1155, 53] on span "Pré-Visualizaçāo" at bounding box center [1145, 51] width 88 height 14
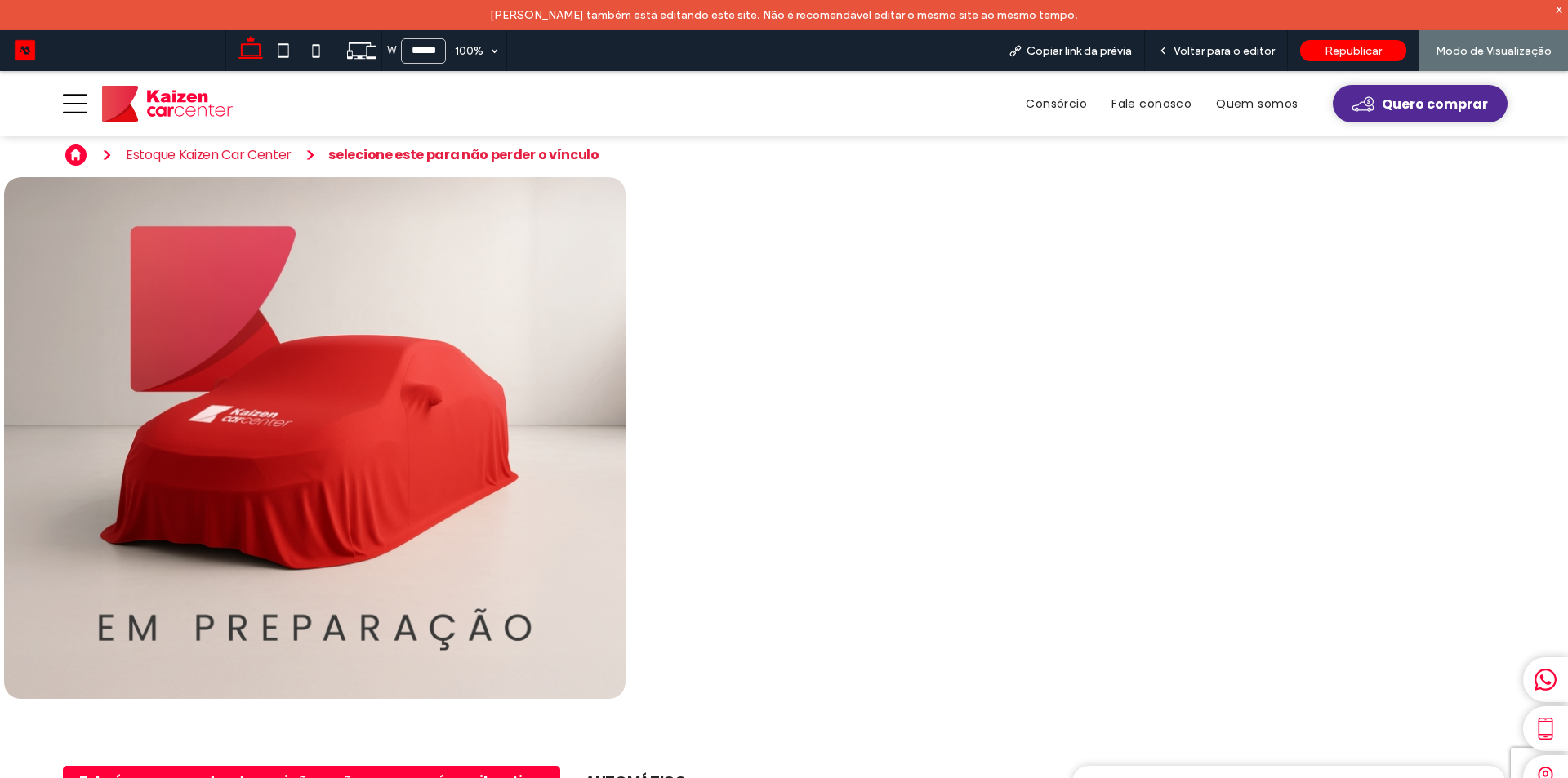
click at [1393, 106] on span "Quero comprar" at bounding box center [1434, 104] width 106 height 20
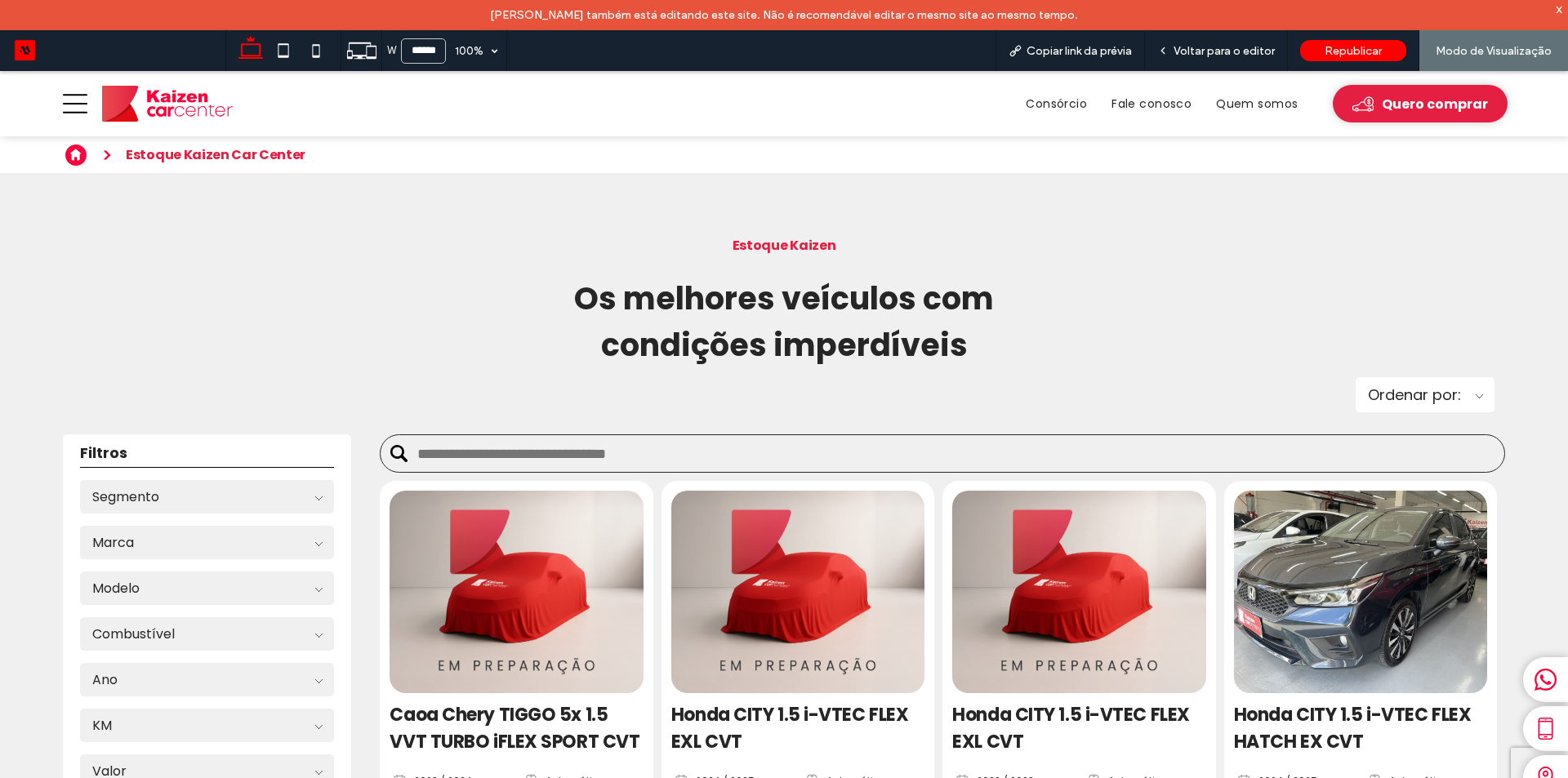
scroll to position [163, 0]
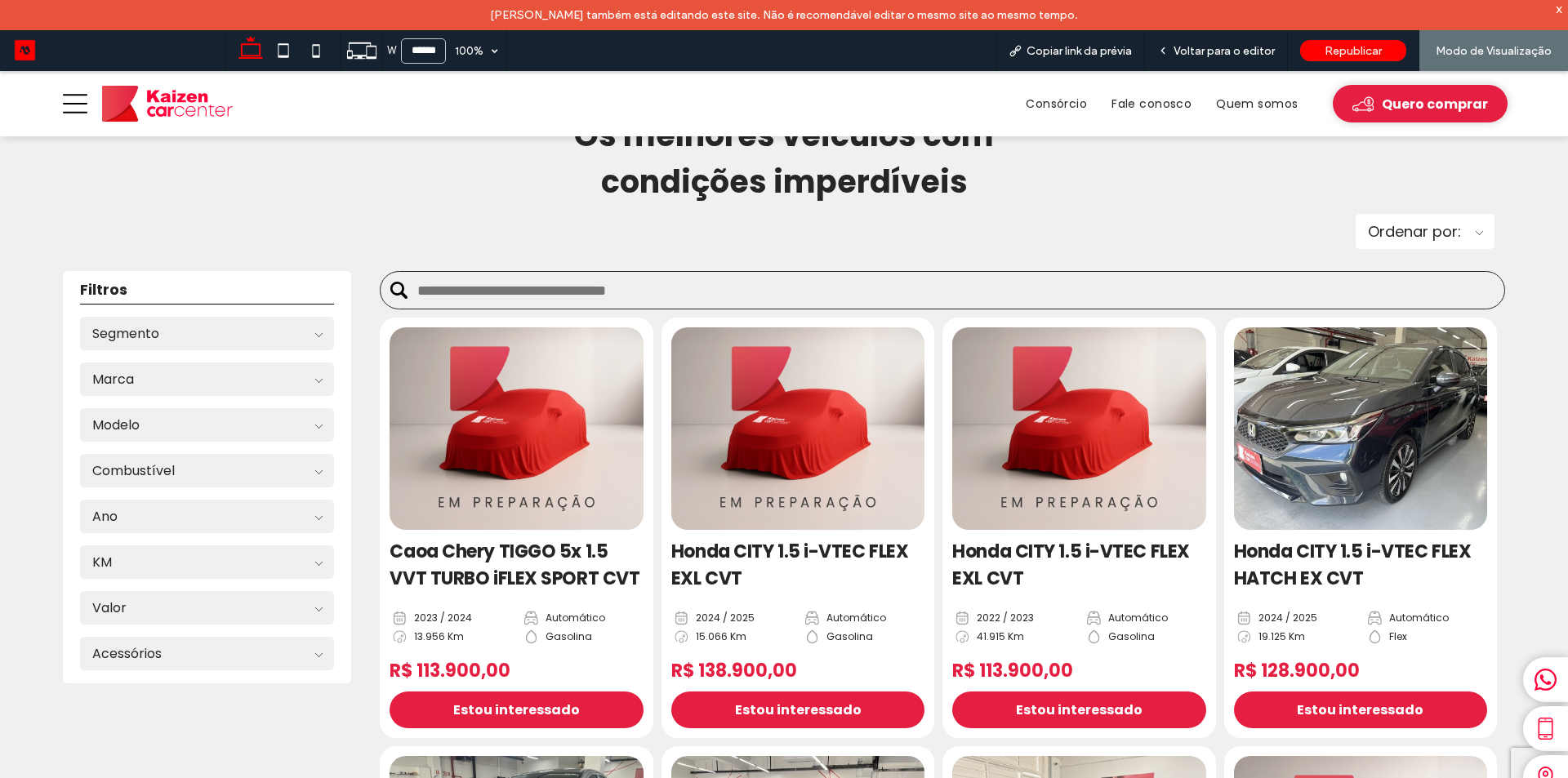
click at [1347, 435] on img at bounding box center [1360, 428] width 266 height 213
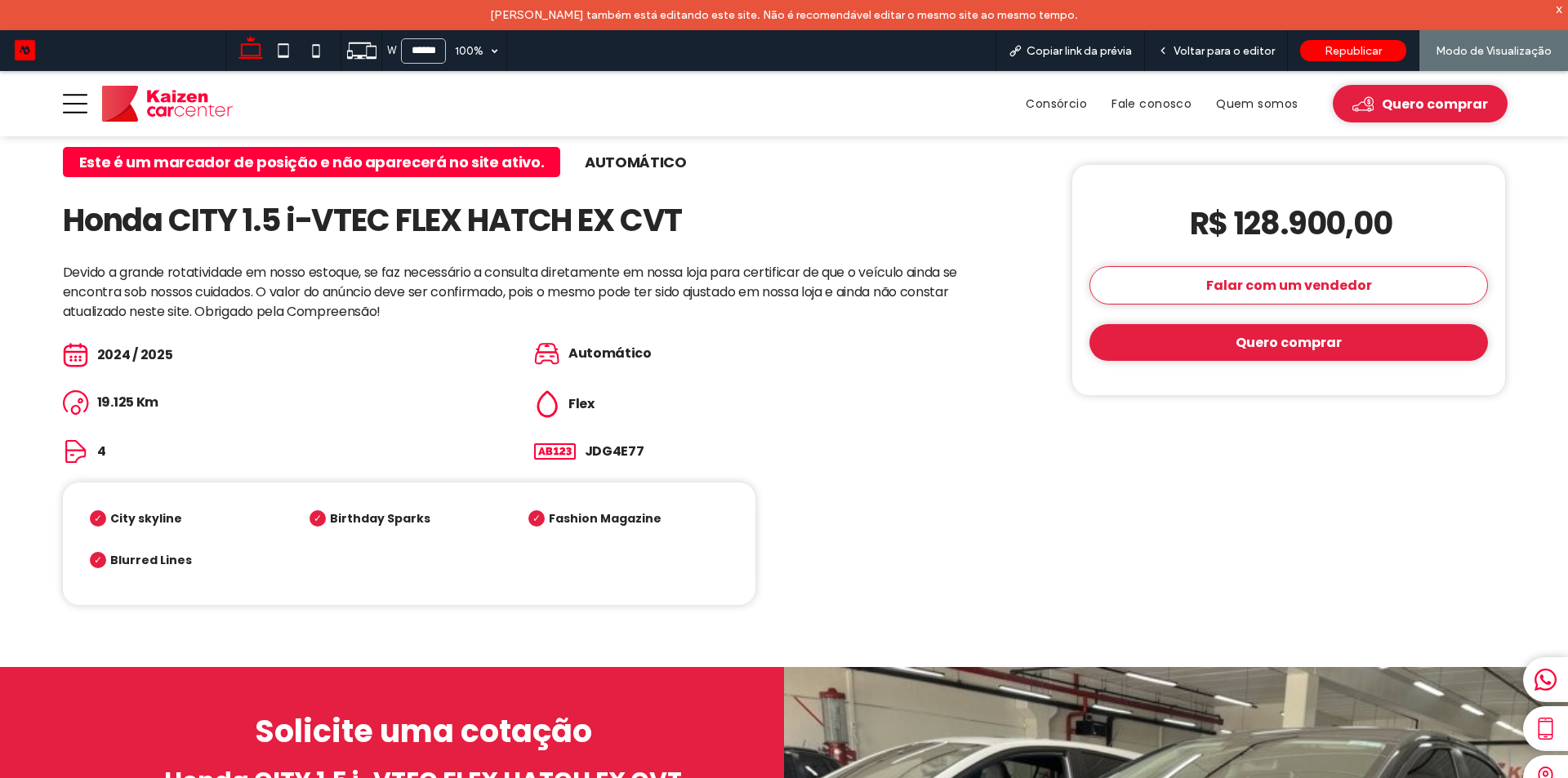
scroll to position [408, 0]
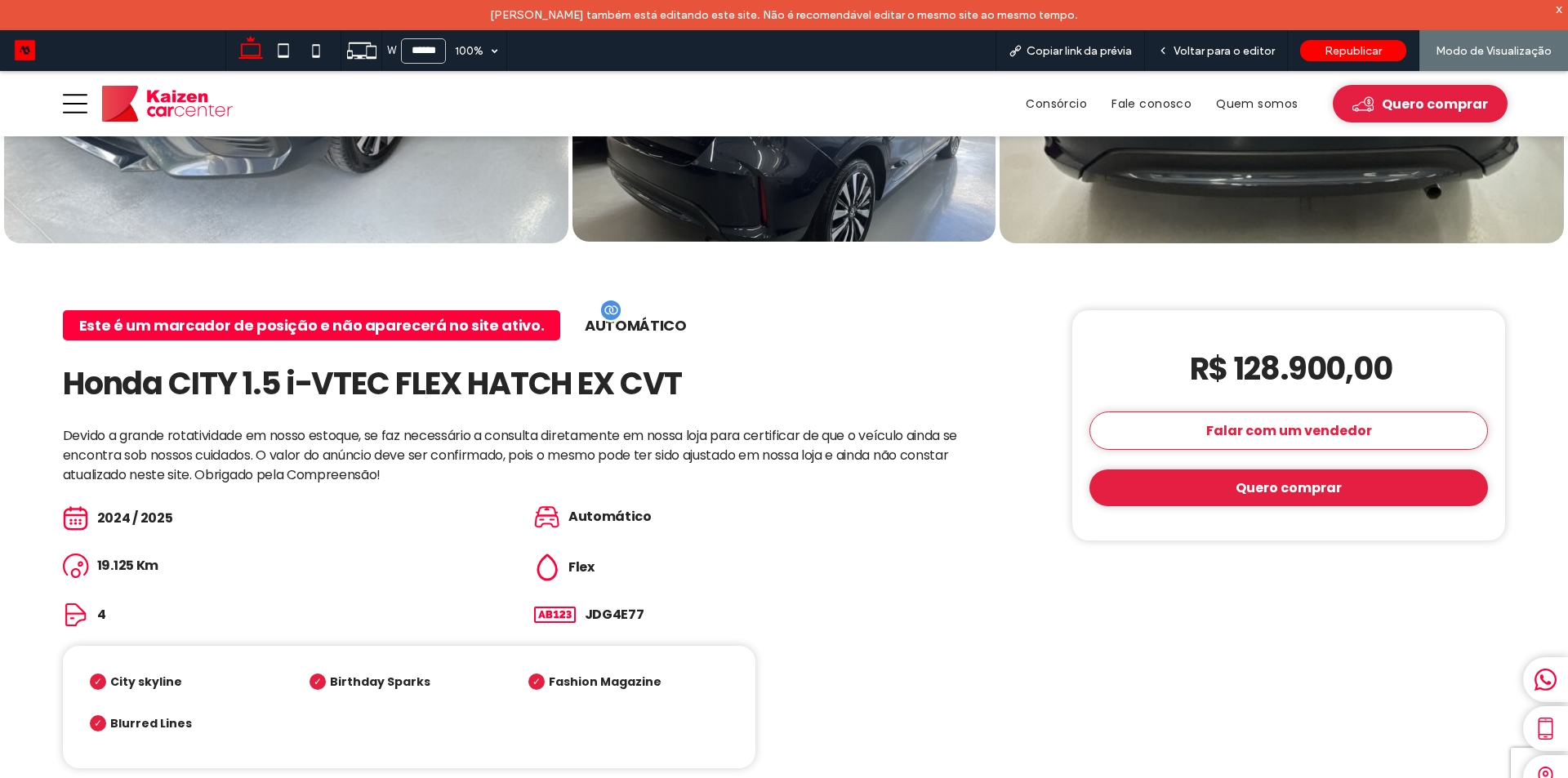
click at [625, 315] on span "Automático" at bounding box center [636, 325] width 101 height 20
click at [1196, 59] on div "Voltar para o editor" at bounding box center [1216, 51] width 143 height 41
click at [1190, 51] on span "Voltar para o editor" at bounding box center [1224, 51] width 101 height 14
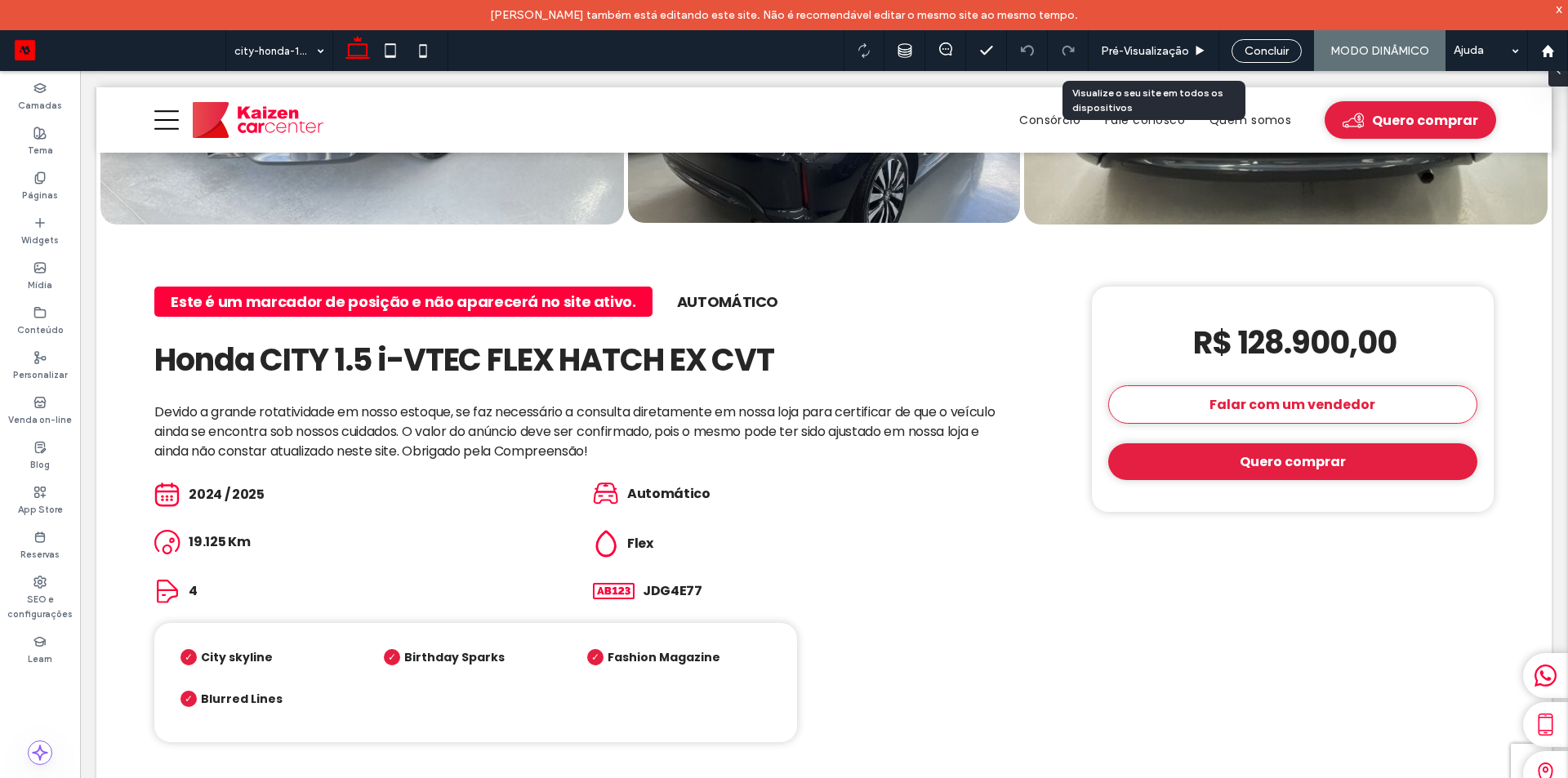
scroll to position [424, 0]
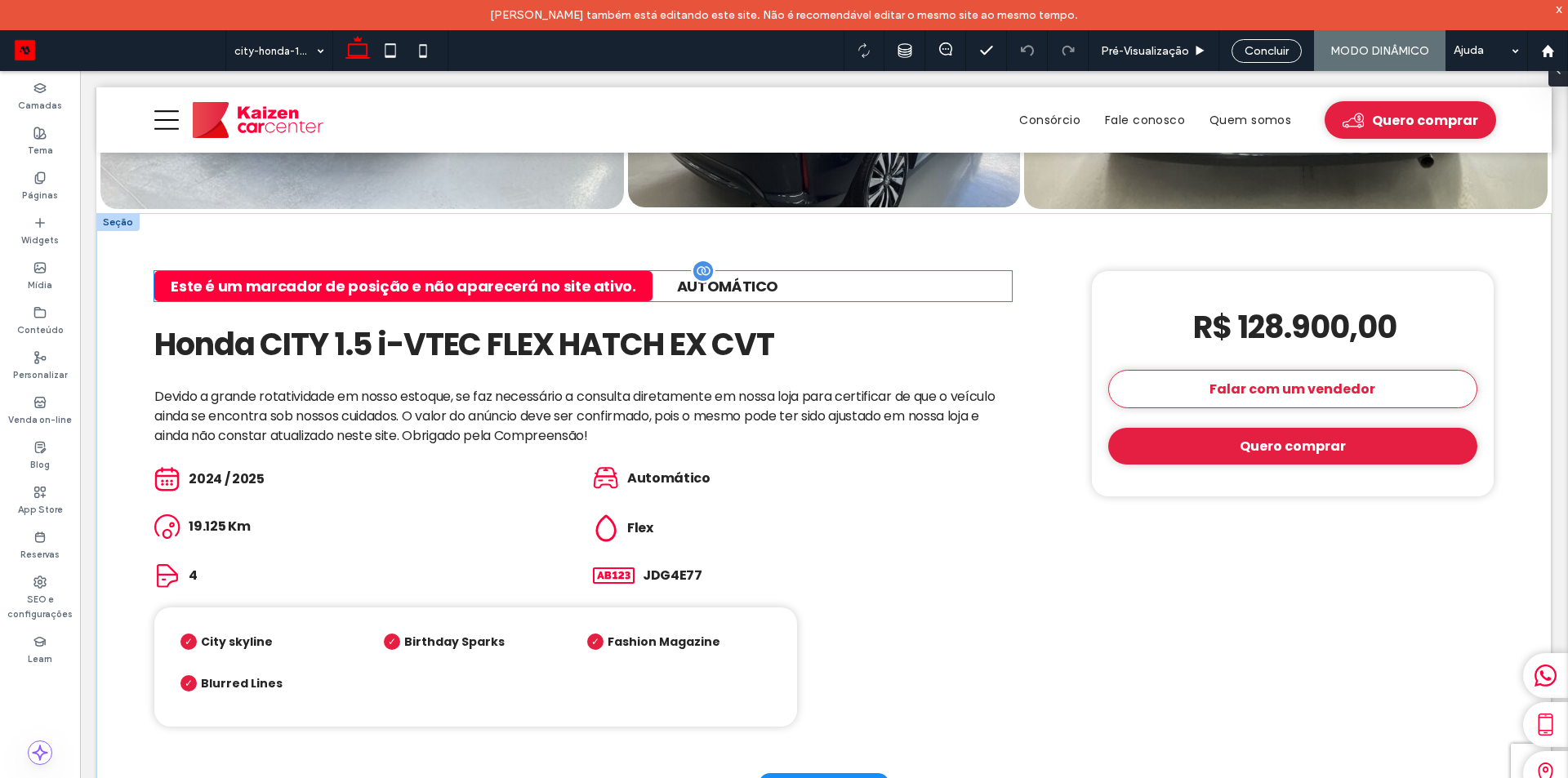
click at [711, 276] on span "Automático" at bounding box center [728, 286] width 101 height 20
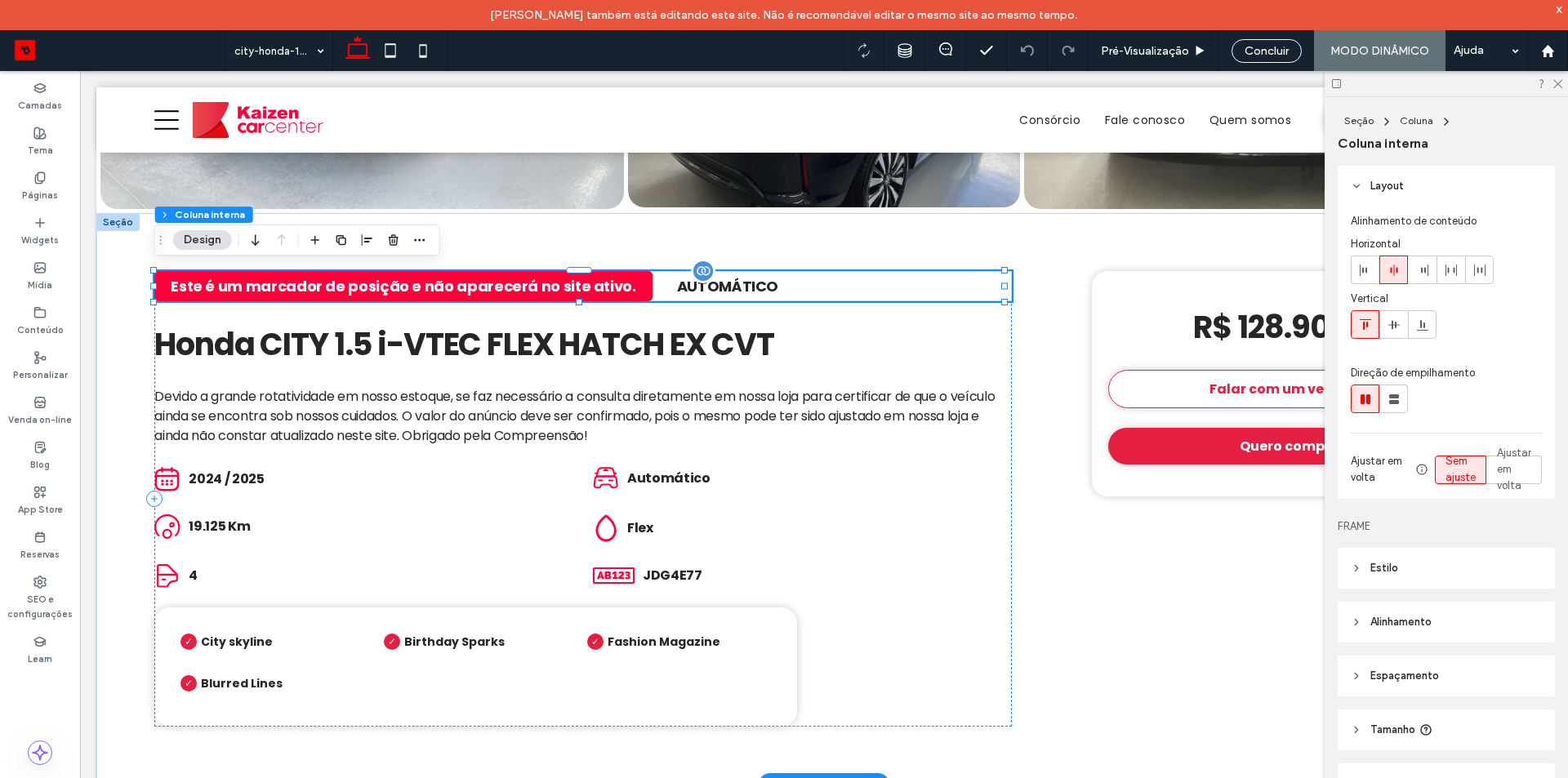
click at [711, 276] on span "Automático" at bounding box center [728, 286] width 101 height 20
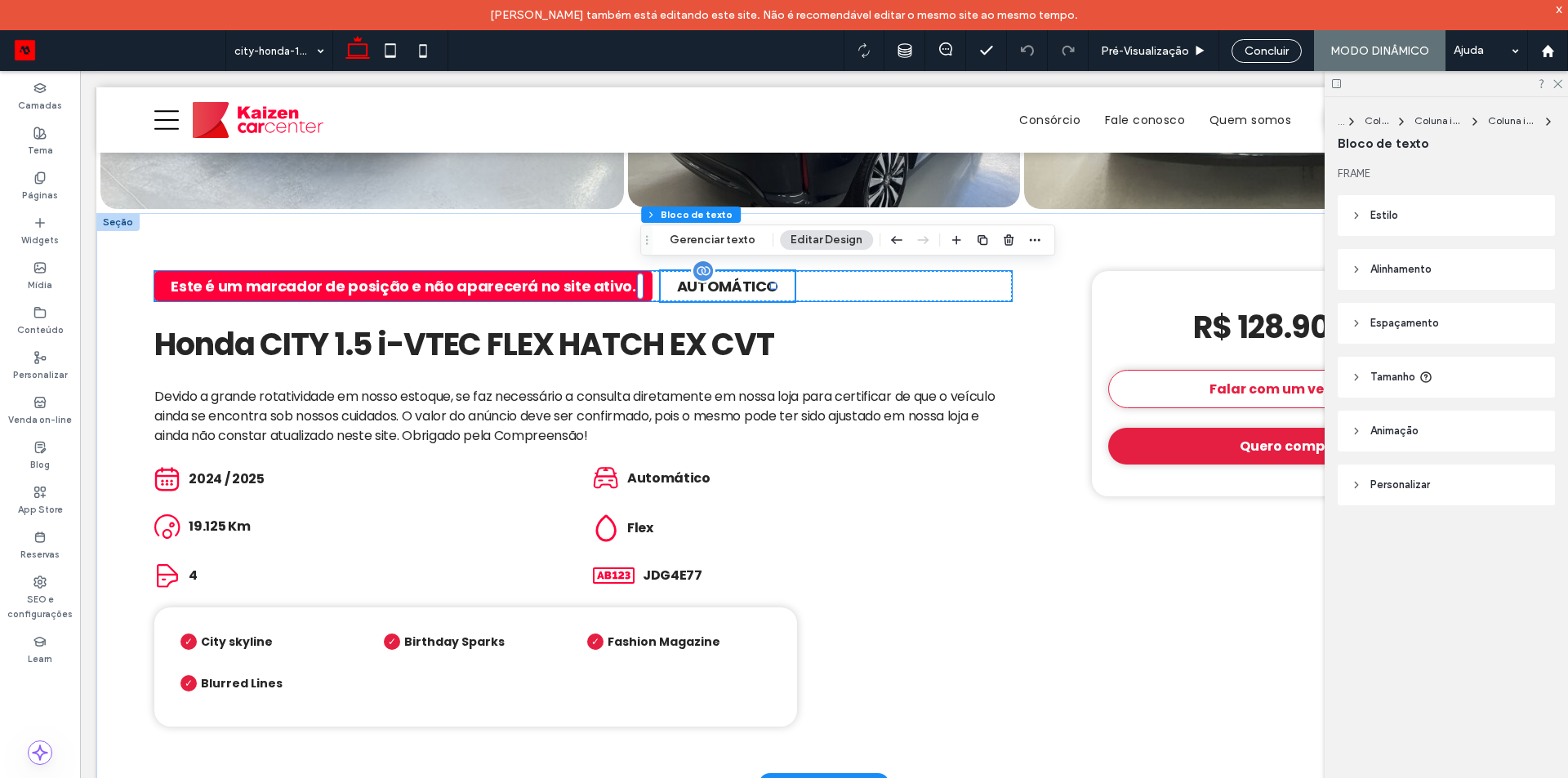
click at [711, 276] on span "Automático" at bounding box center [728, 286] width 101 height 20
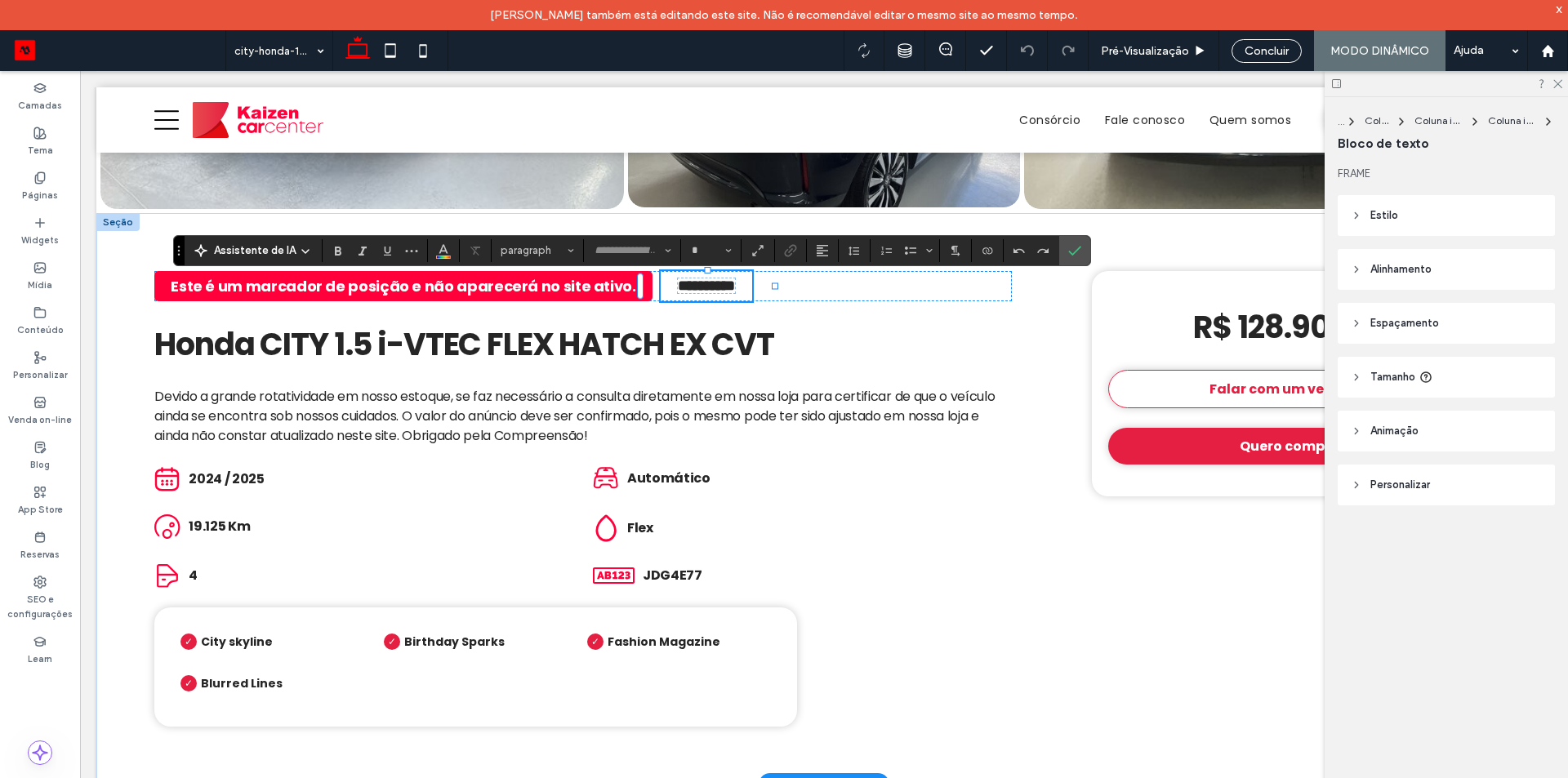
type input "*******"
type input "**"
click at [991, 250] on icon "Conectar-se a dados" at bounding box center [987, 250] width 13 height 13
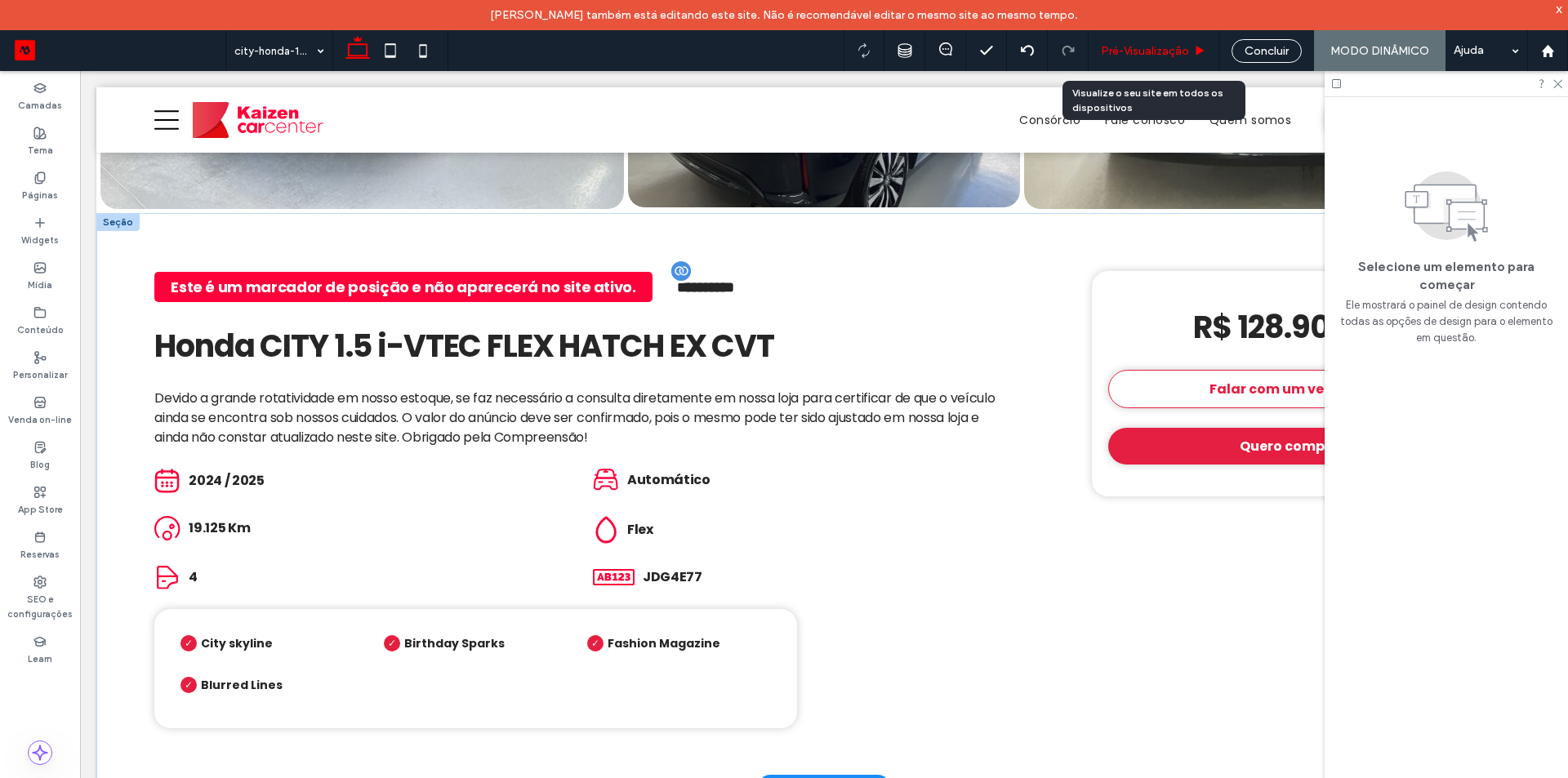
click at [1133, 51] on span "Pré-Visualizaçāo" at bounding box center [1145, 51] width 88 height 14
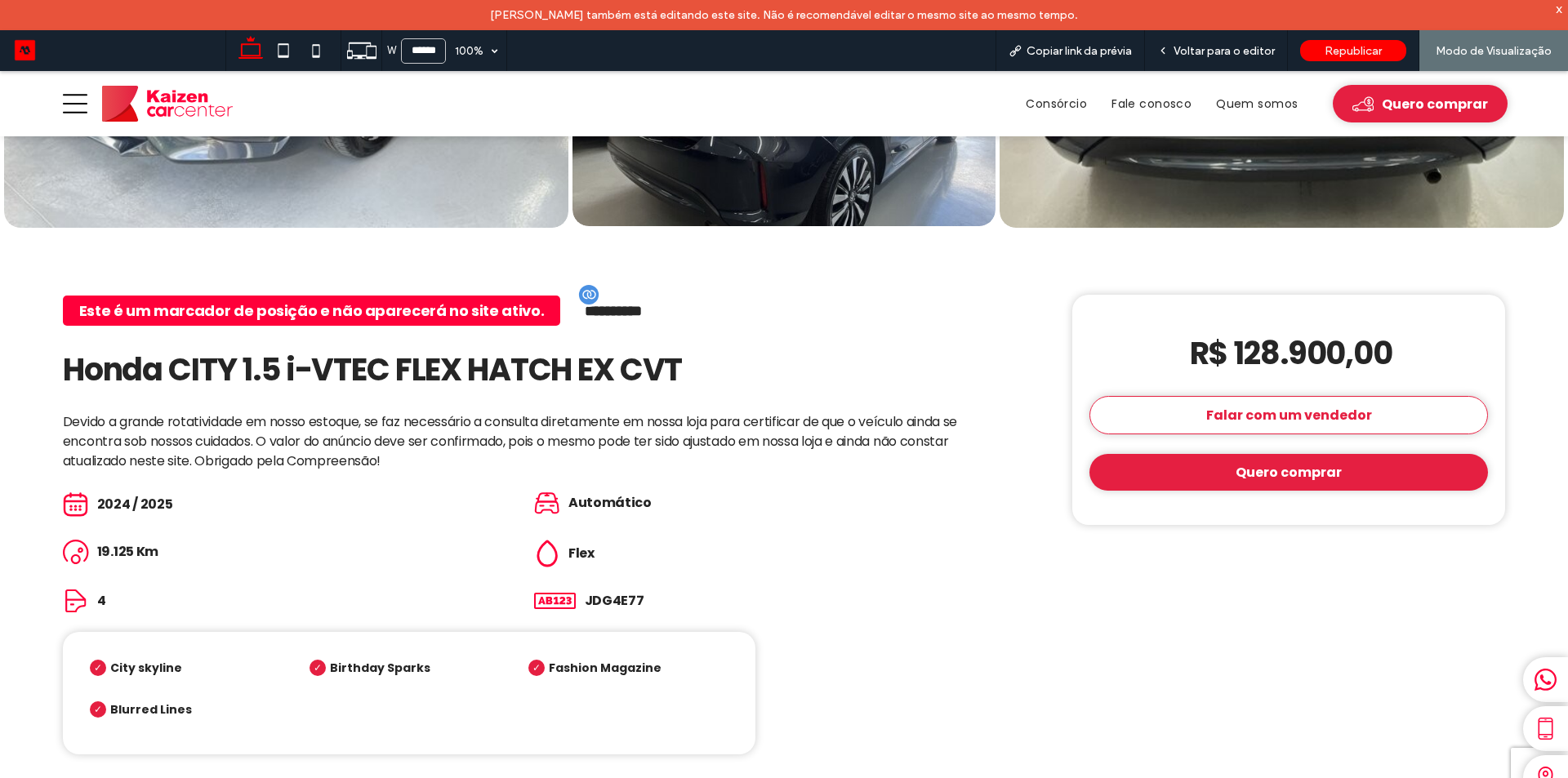
scroll to position [408, 0]
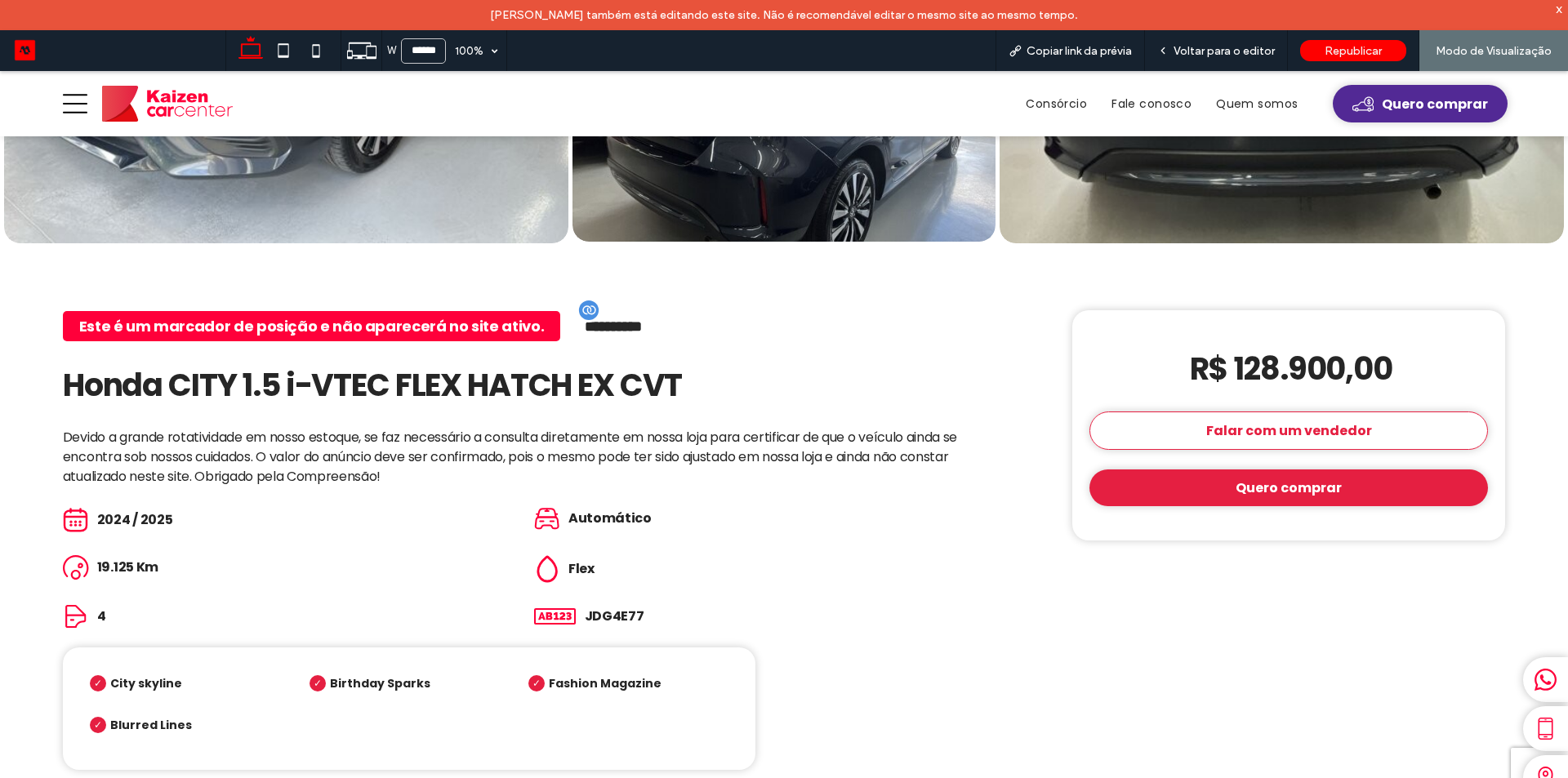
click at [1389, 105] on span "Quero comprar" at bounding box center [1434, 104] width 106 height 20
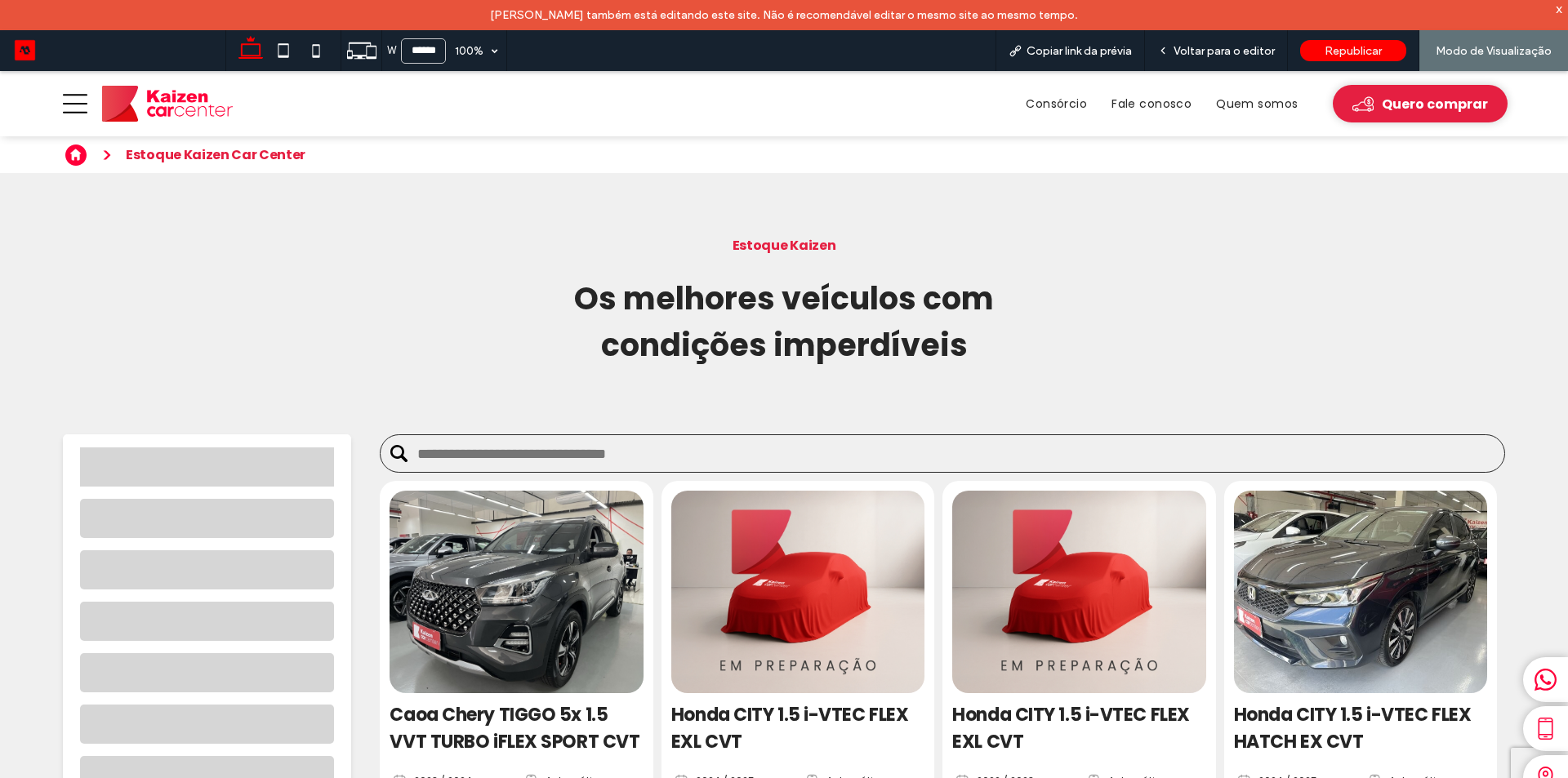
click at [1365, 571] on img at bounding box center [1360, 591] width 266 height 213
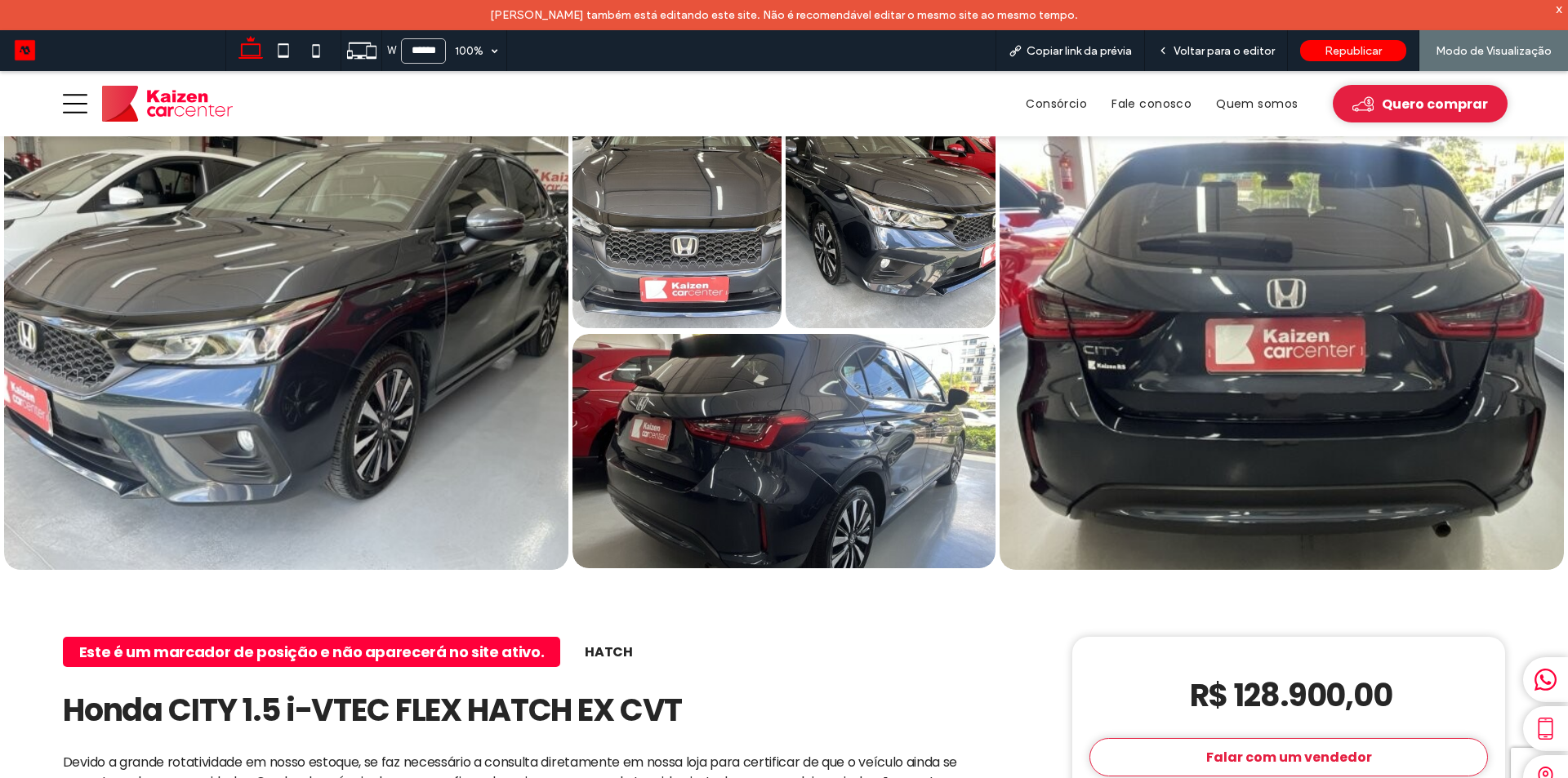
scroll to position [490, 0]
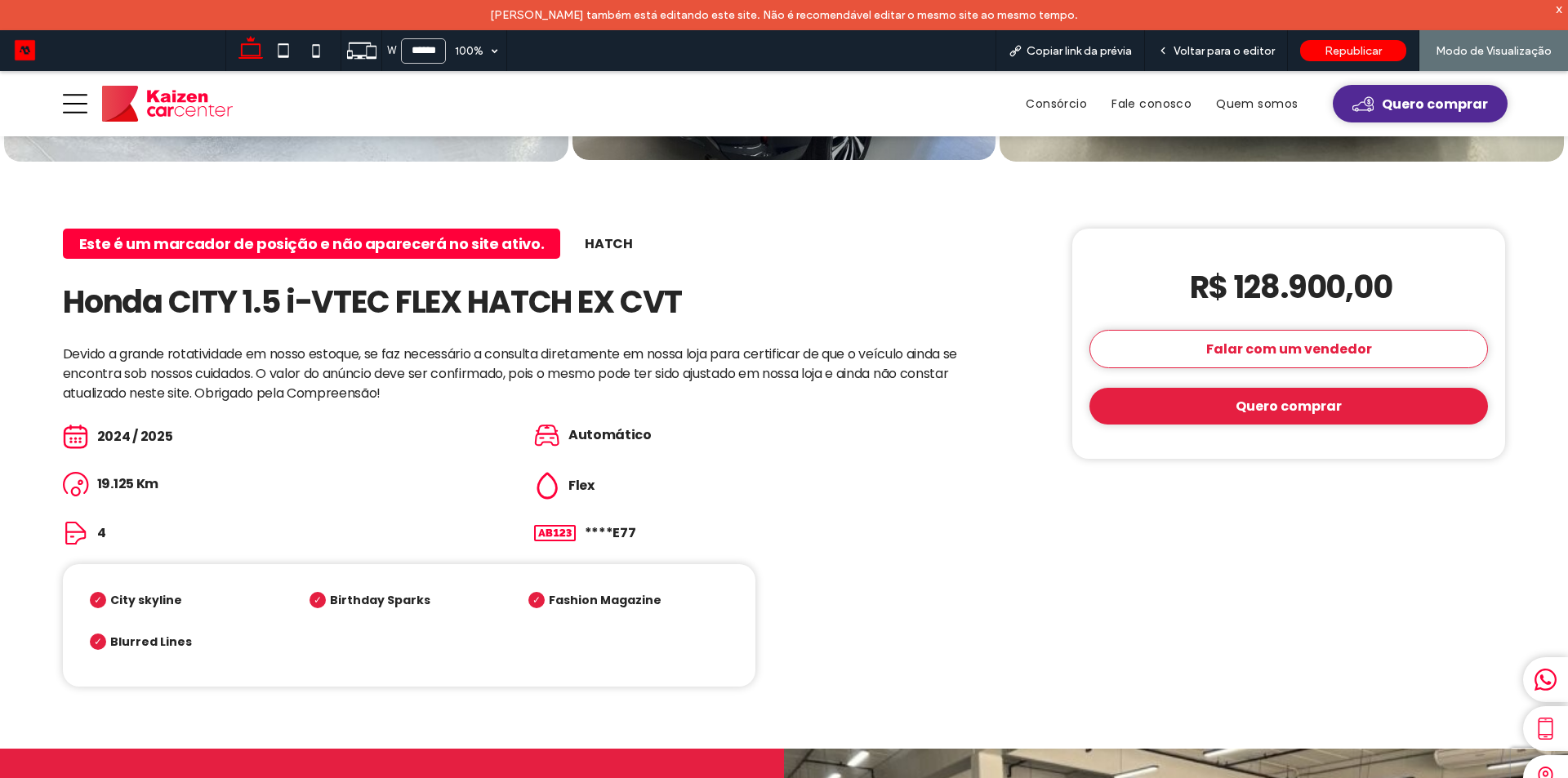
drag, startPoint x: 1381, startPoint y: 99, endPoint x: 1376, endPoint y: 168, distance: 69.2
click at [1382, 99] on span "Quero comprar" at bounding box center [1434, 104] width 106 height 20
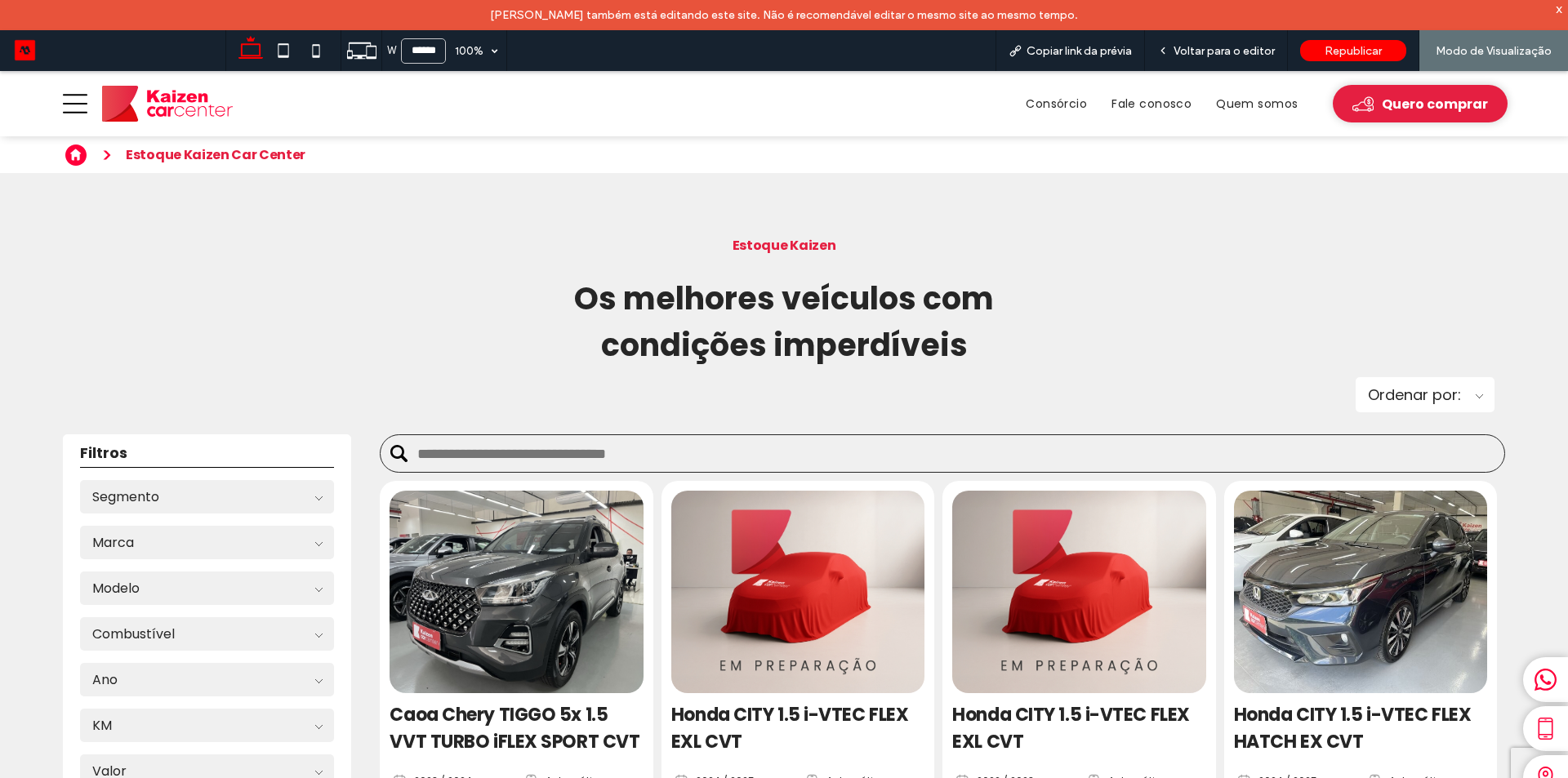
scroll to position [327, 0]
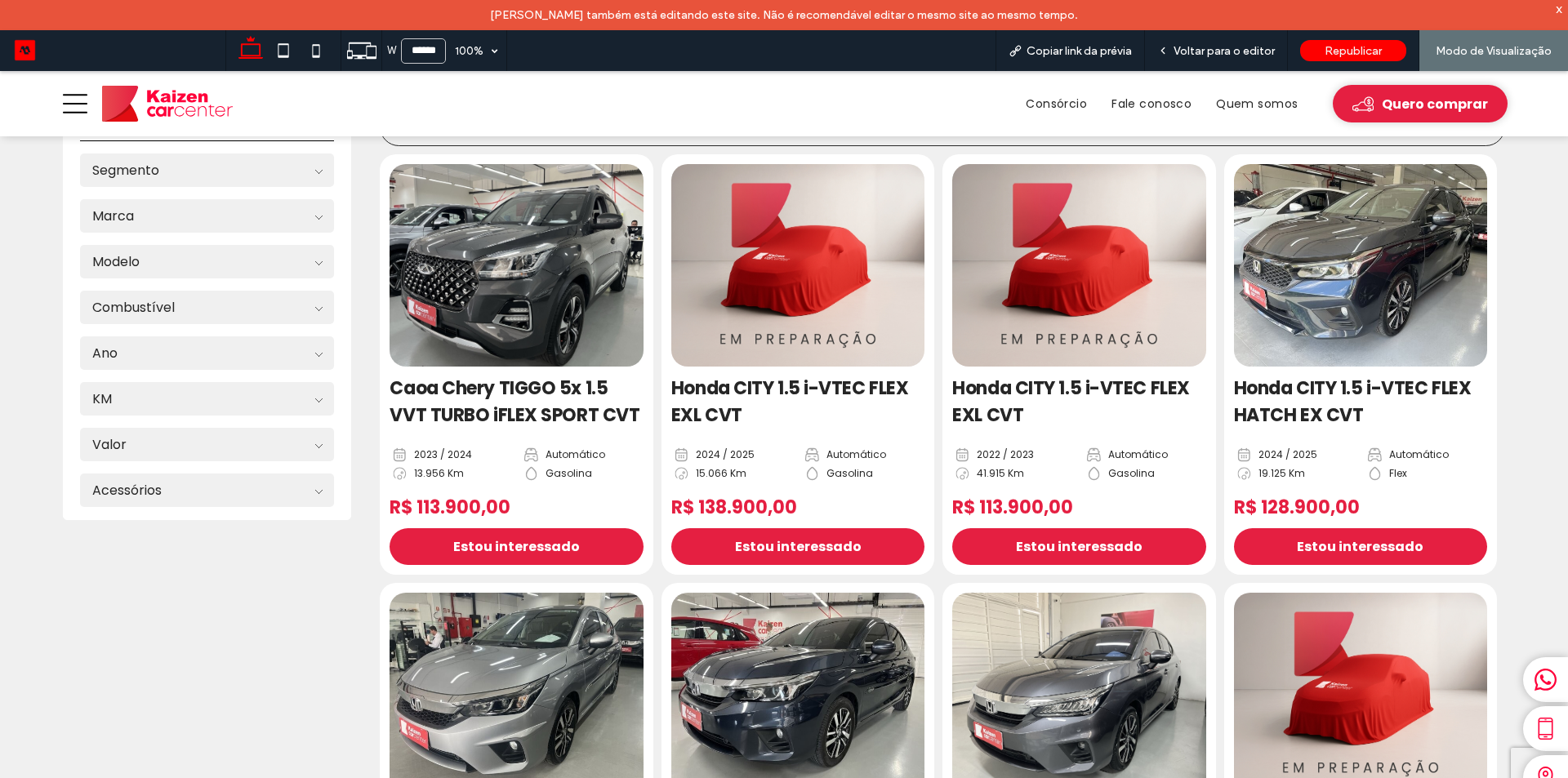
click at [475, 283] on img at bounding box center [517, 265] width 266 height 213
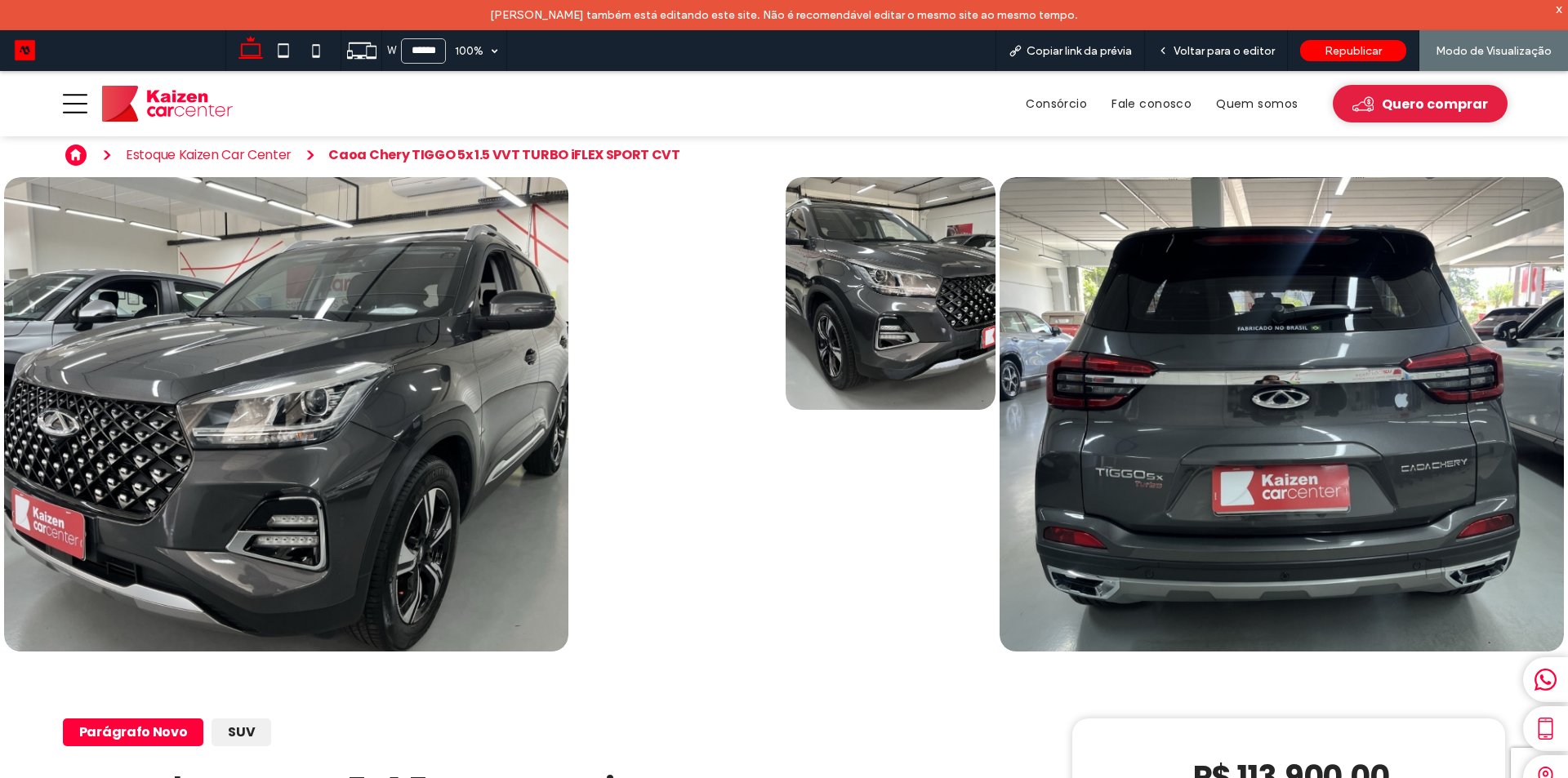
scroll to position [163, 0]
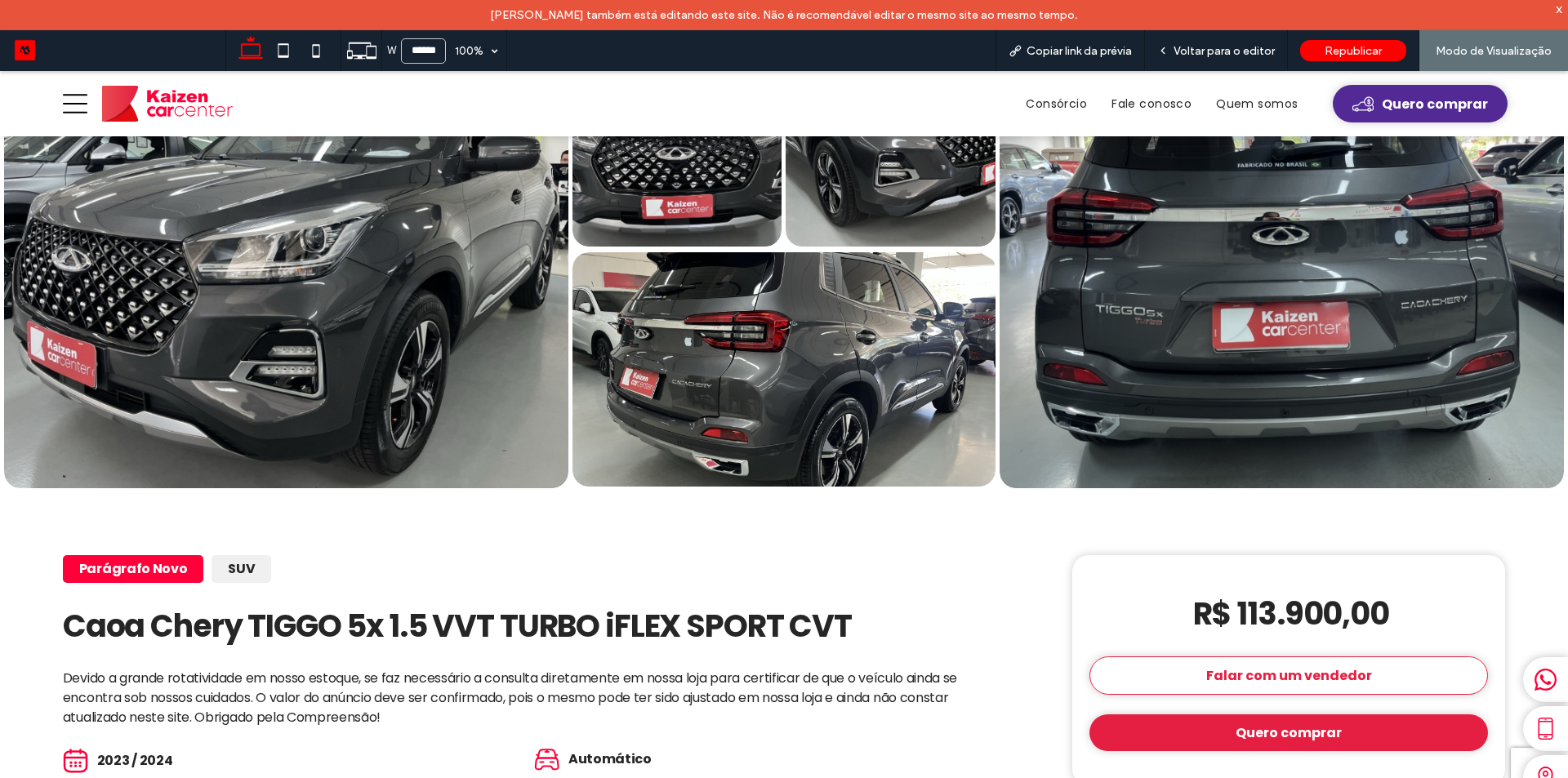
click at [1375, 89] on link "Quero comprar" at bounding box center [1420, 103] width 175 height 38
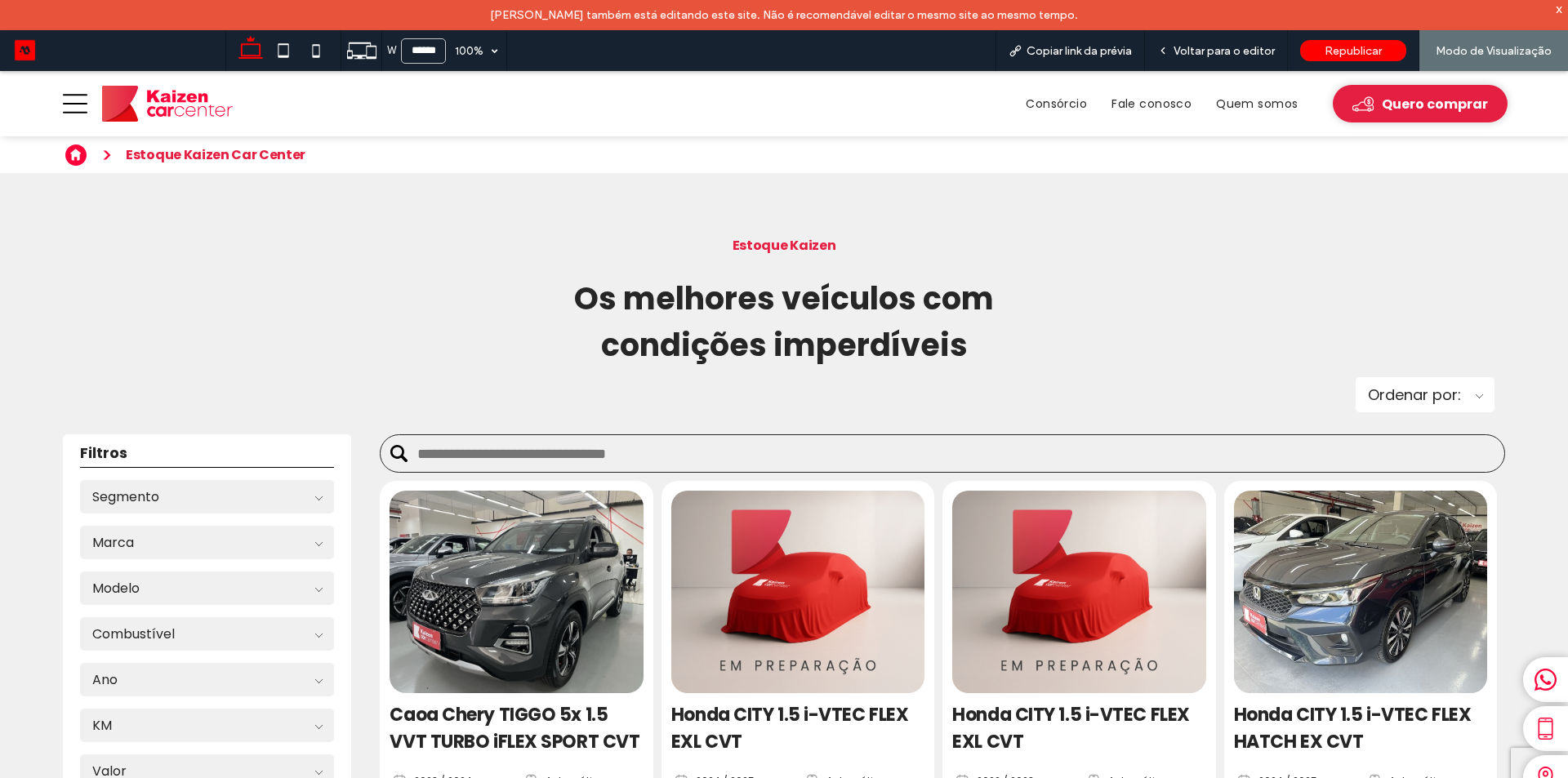
scroll to position [327, 0]
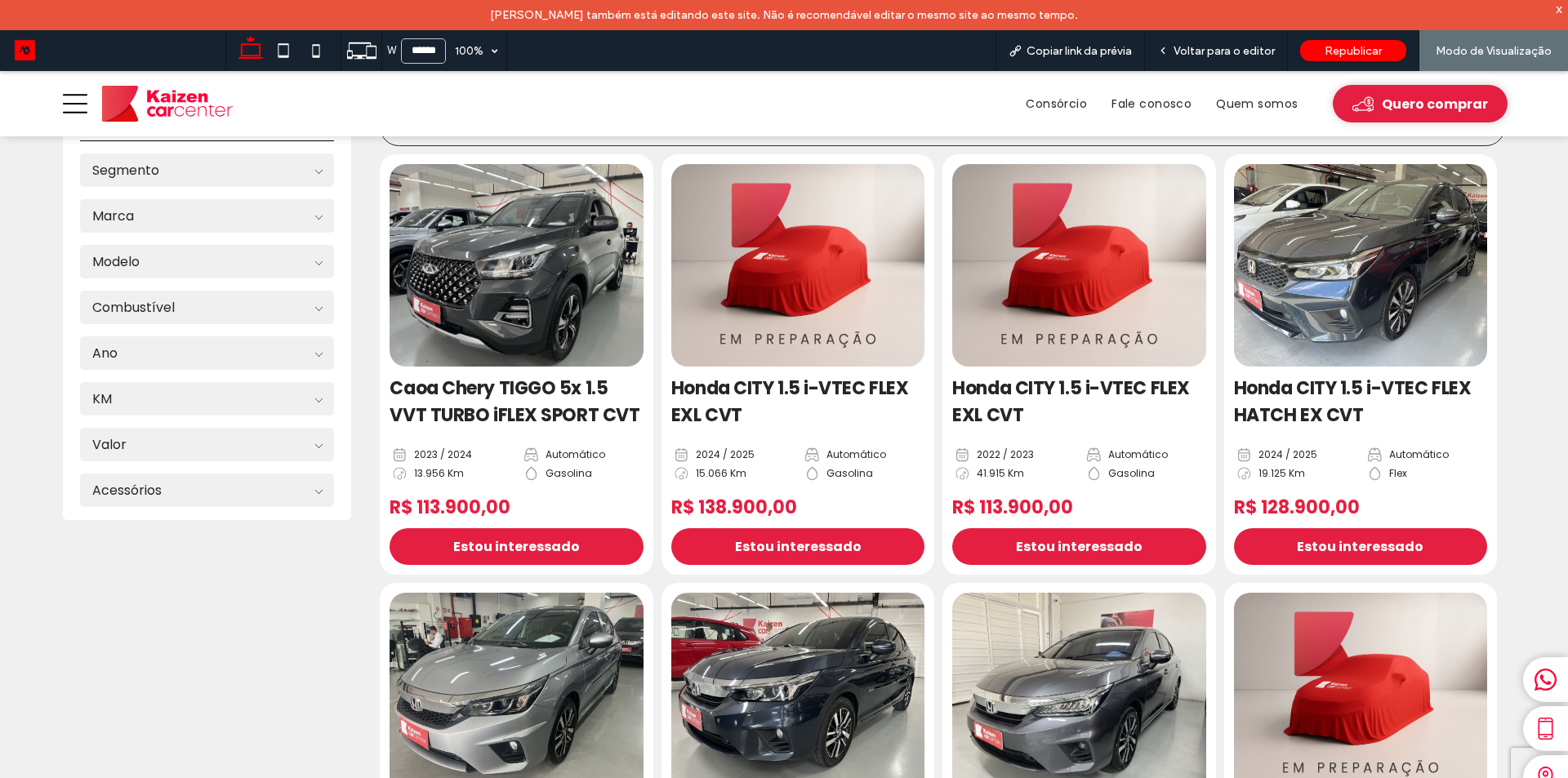
click at [1314, 269] on img at bounding box center [1360, 265] width 266 height 213
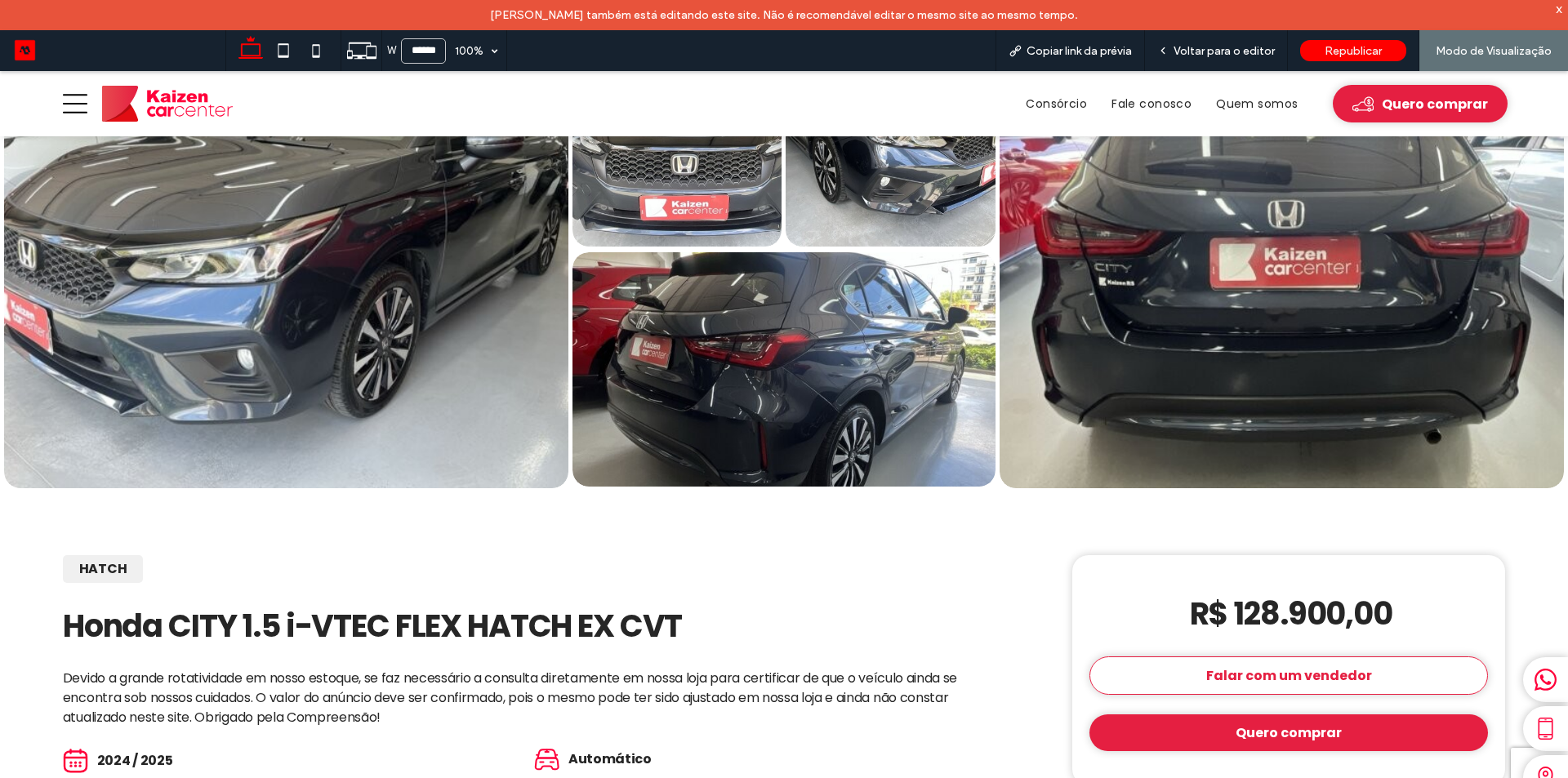
scroll to position [82, 0]
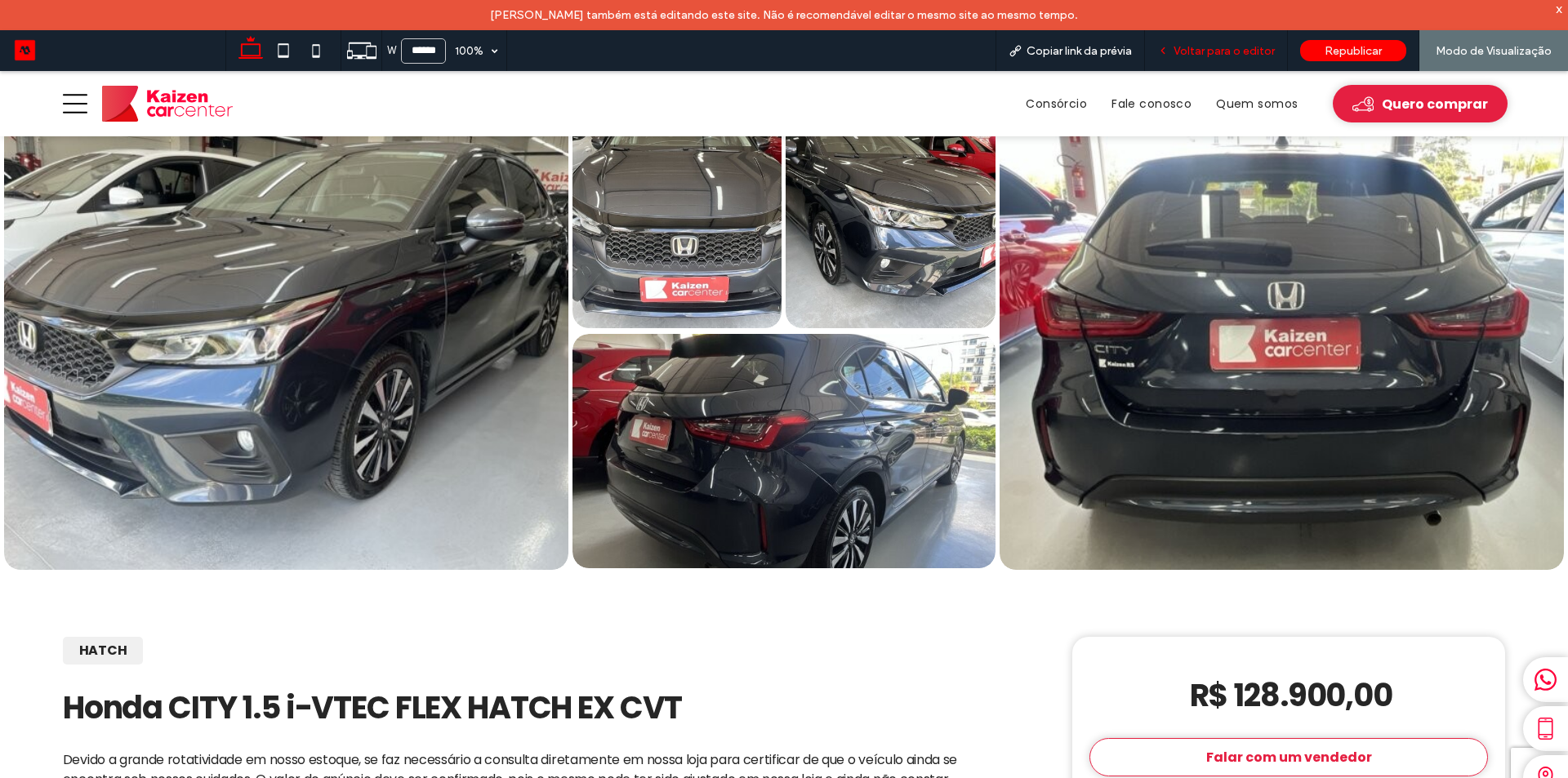
click at [1207, 51] on span "Voltar para o editor" at bounding box center [1224, 51] width 101 height 14
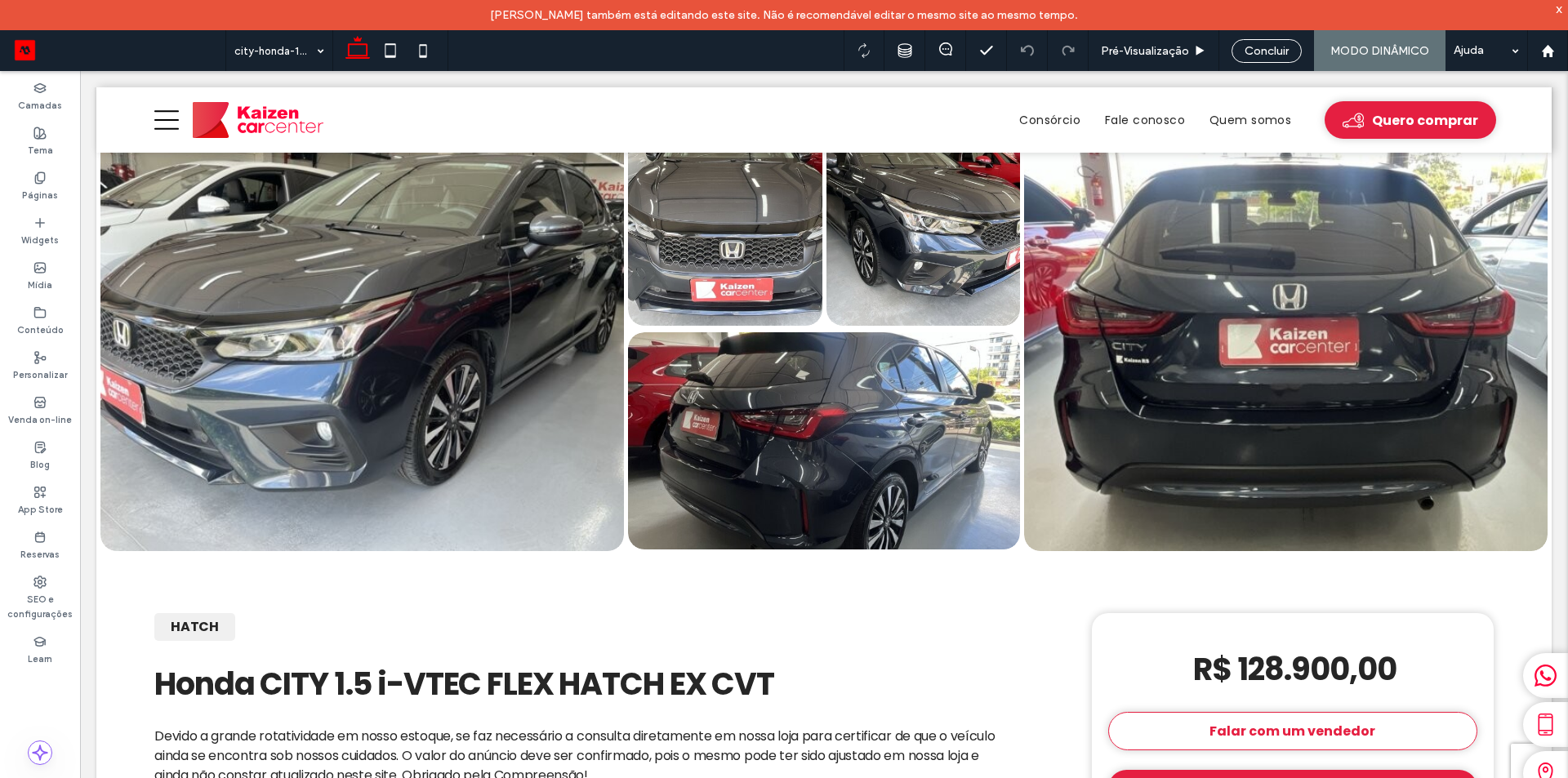
scroll to position [97, 0]
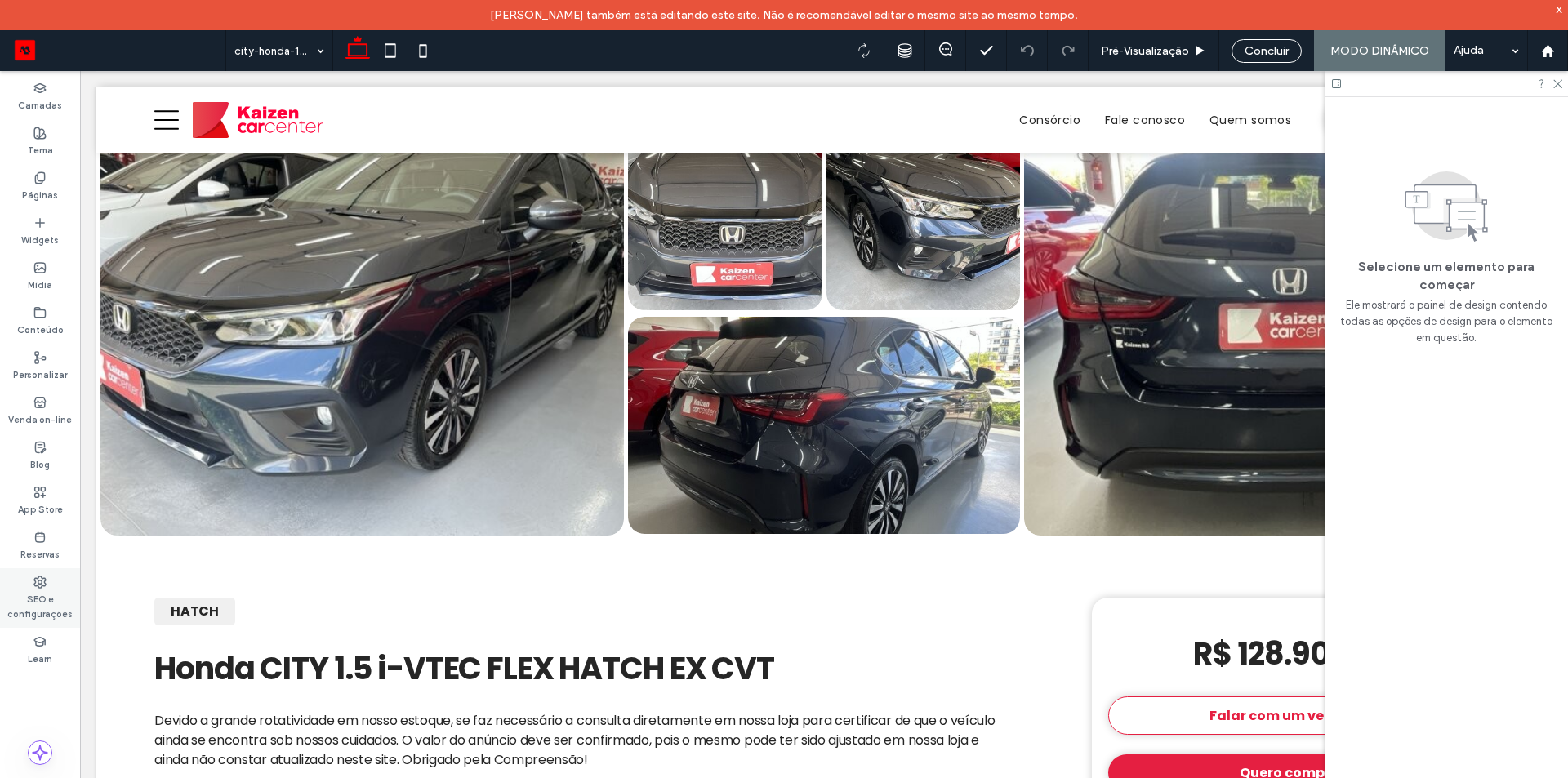
click at [40, 593] on label "SEO e configurações" at bounding box center [40, 604] width 80 height 32
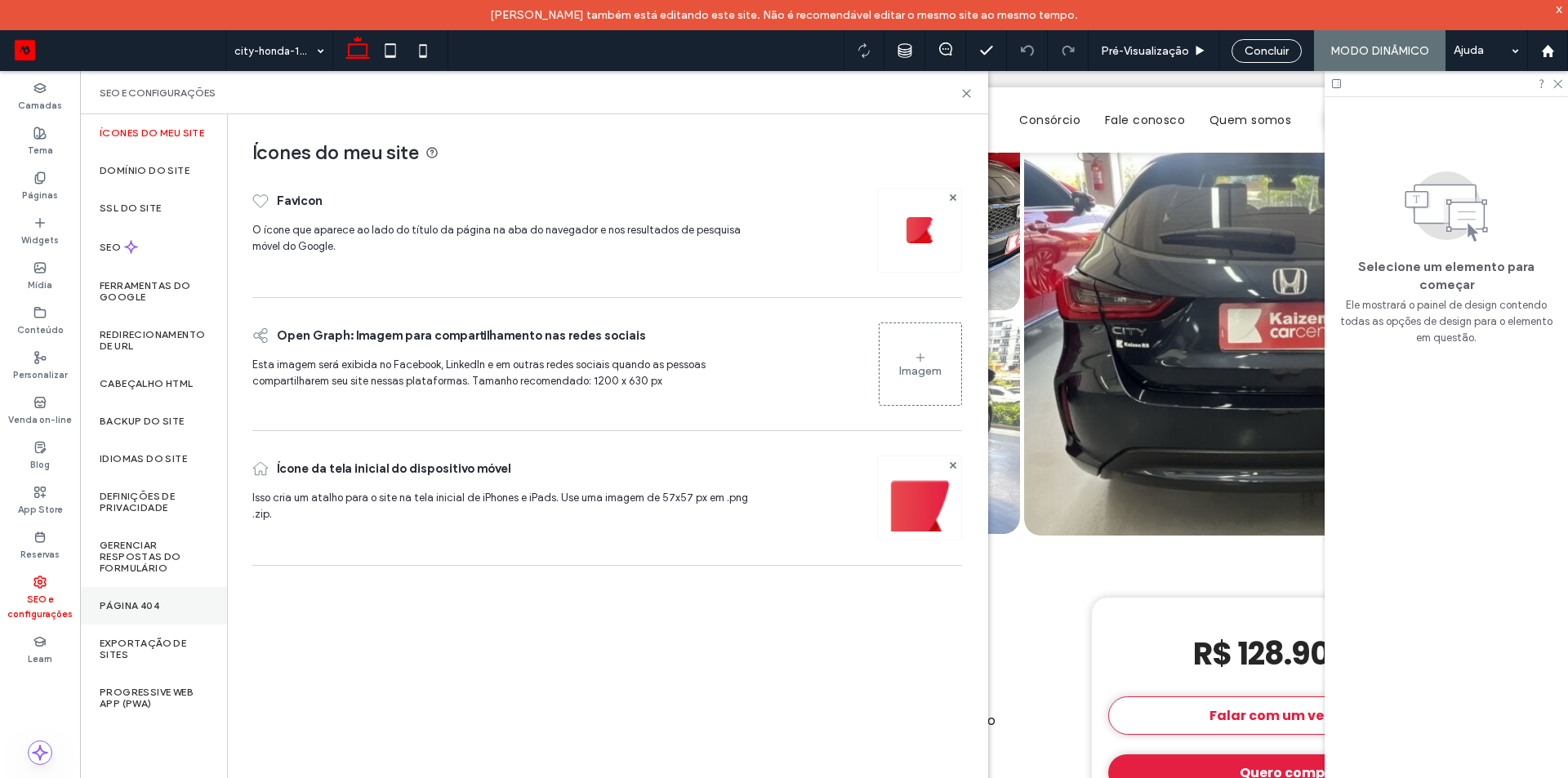
click at [123, 598] on div "Página 404" at bounding box center [154, 605] width 147 height 38
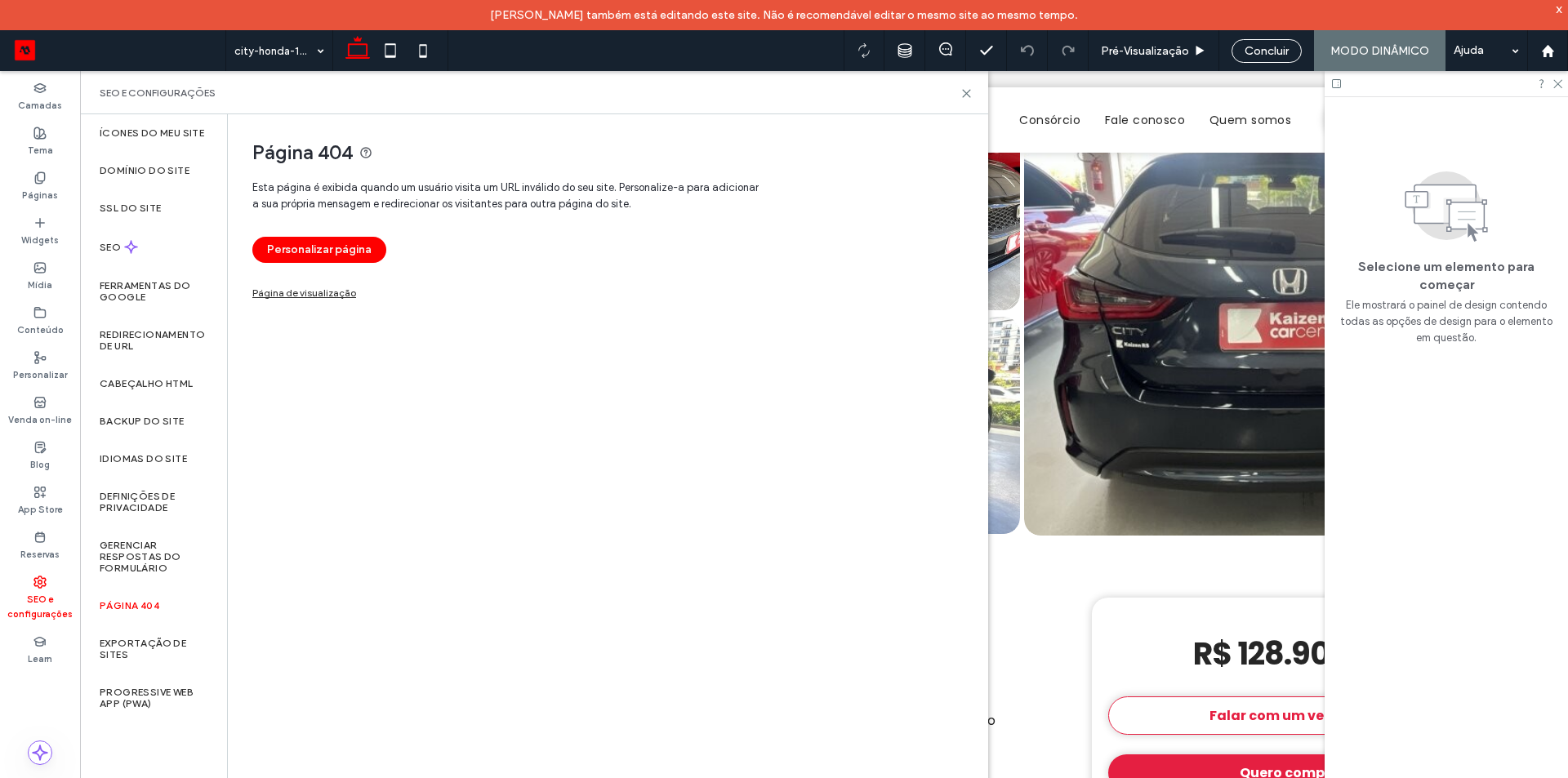
click at [376, 498] on div "Página 404 Esta página é exibida quando um usuário visita um URL inválido do se…" at bounding box center [606, 460] width 758 height 692
click at [315, 293] on link "Página de visualização" at bounding box center [304, 291] width 104 height 9
click at [47, 190] on label "Páginas" at bounding box center [40, 192] width 36 height 17
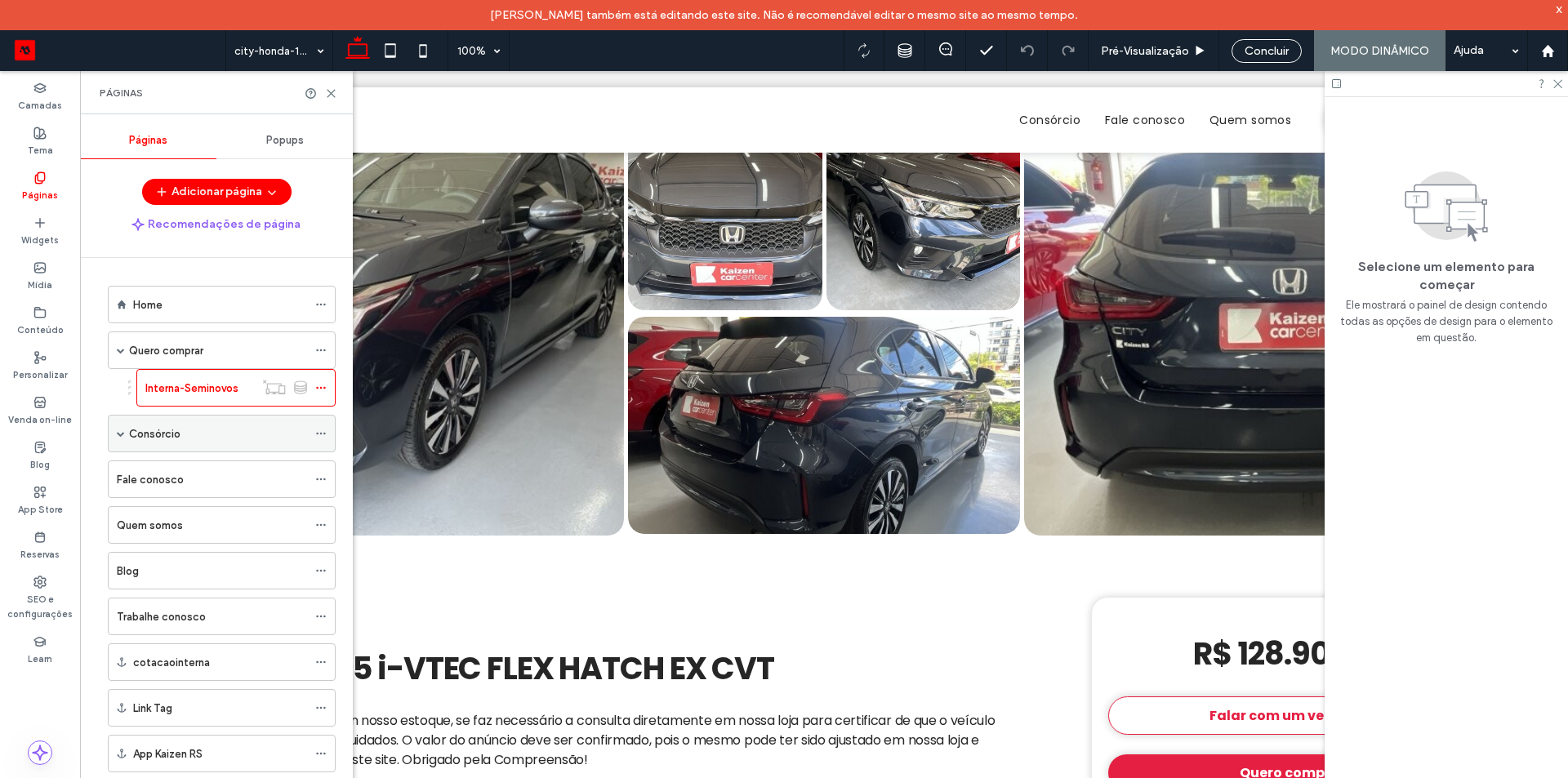
click at [176, 434] on label "Consórcio" at bounding box center [155, 434] width 52 height 29
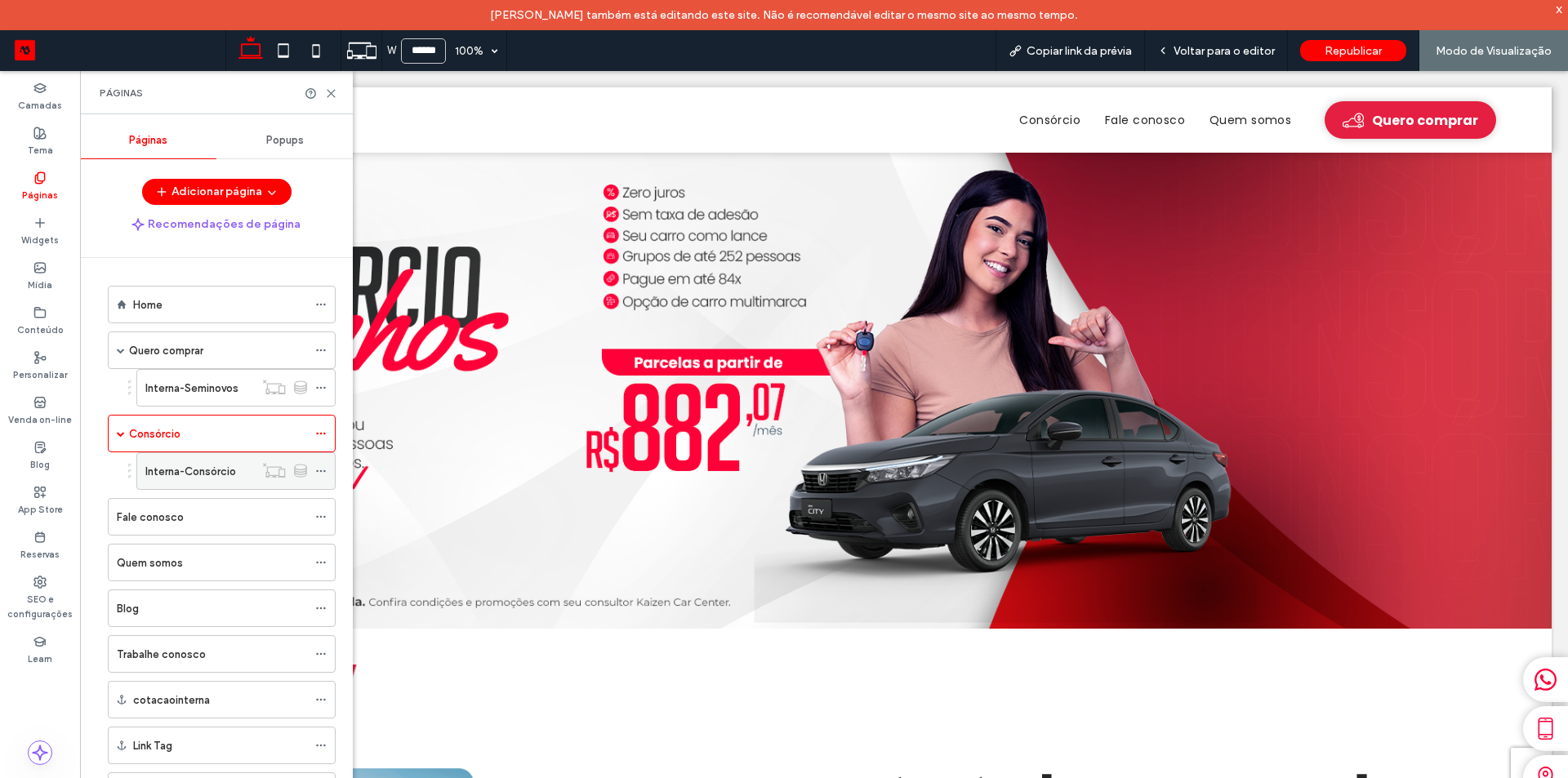
click at [192, 478] on label "Interna-Consórcio" at bounding box center [191, 470] width 90 height 29
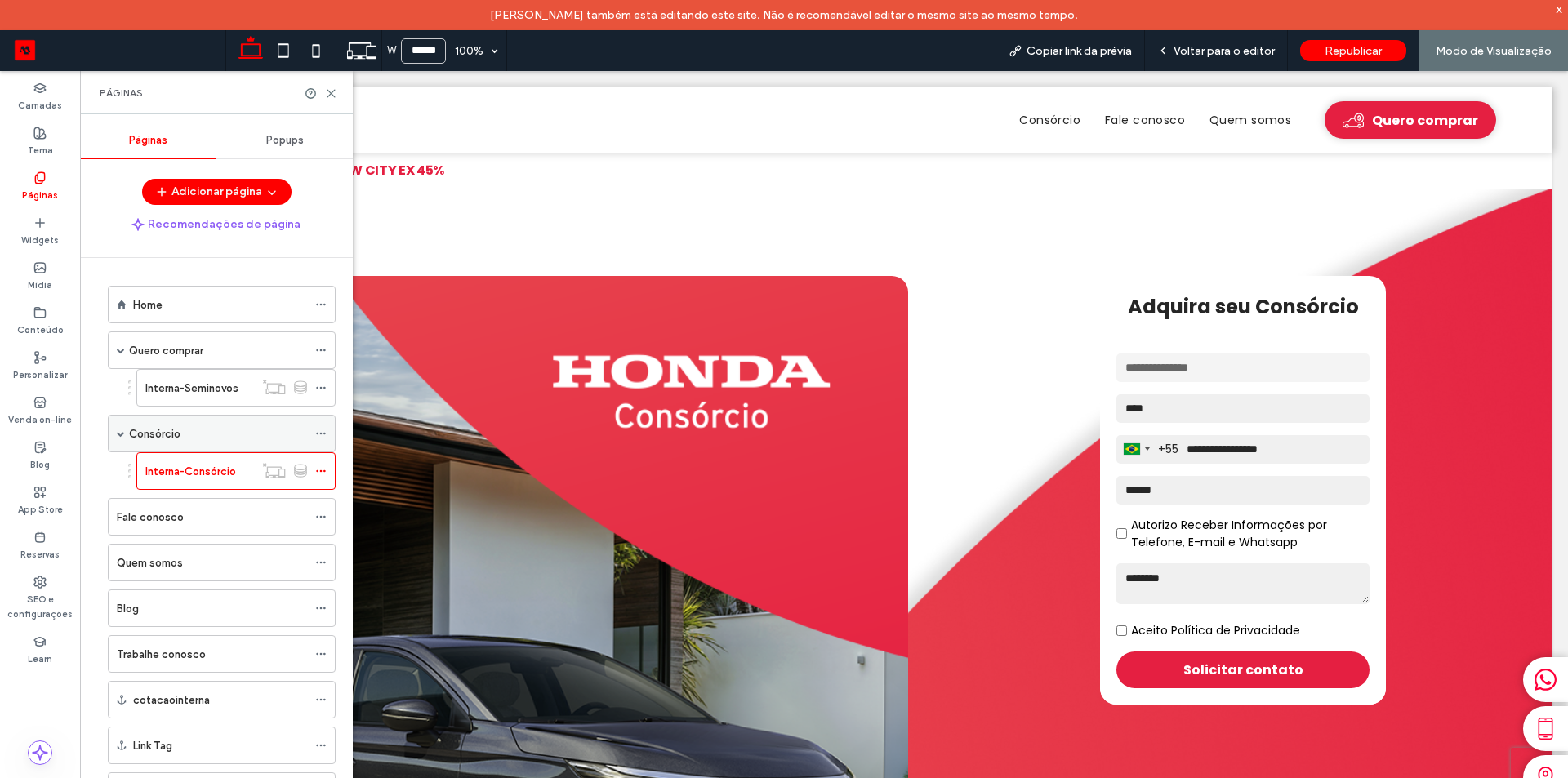
click at [119, 435] on span at bounding box center [121, 433] width 8 height 8
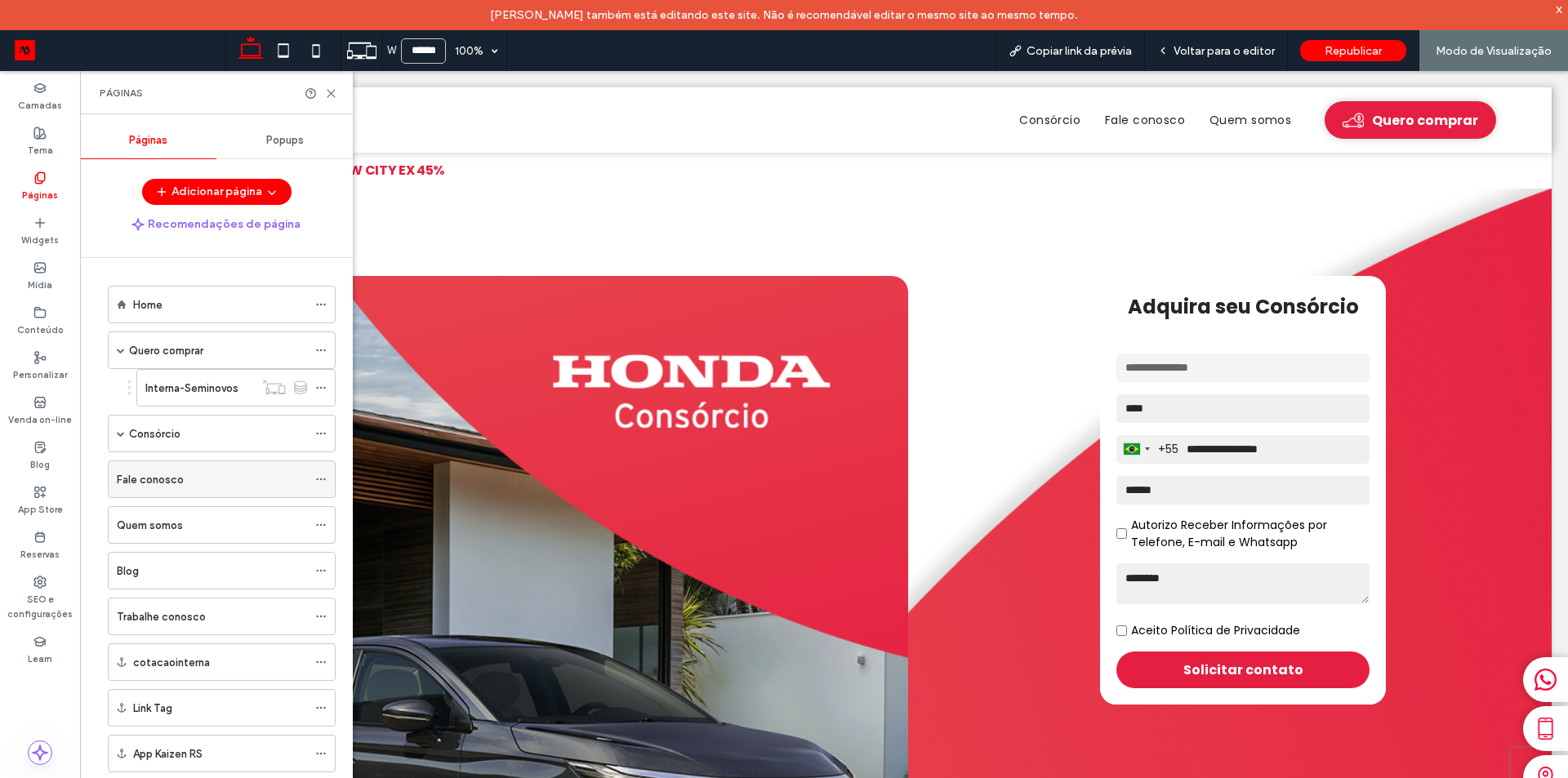
scroll to position [13, 0]
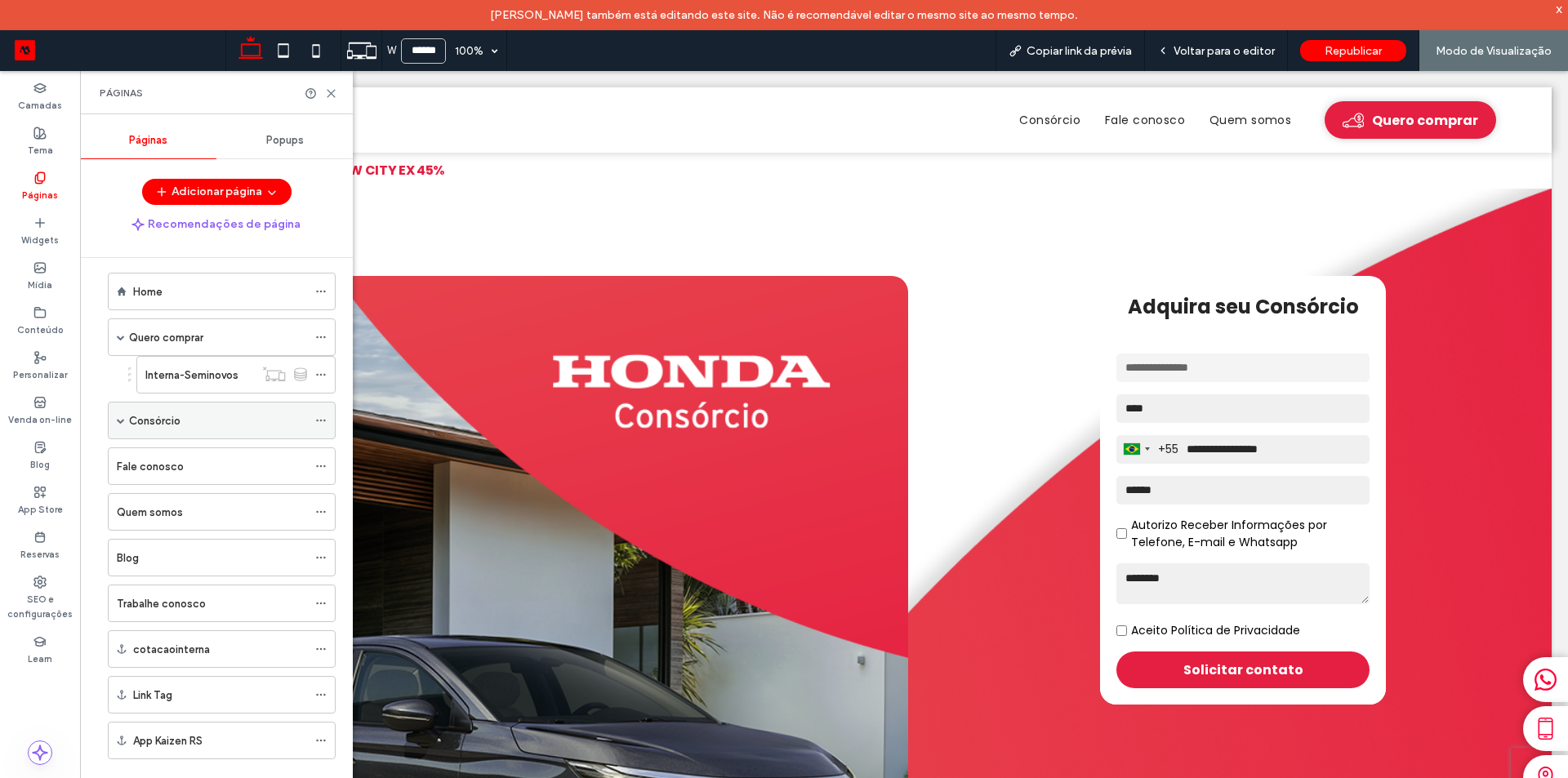
click at [164, 413] on label "Consórcio" at bounding box center [155, 420] width 52 height 29
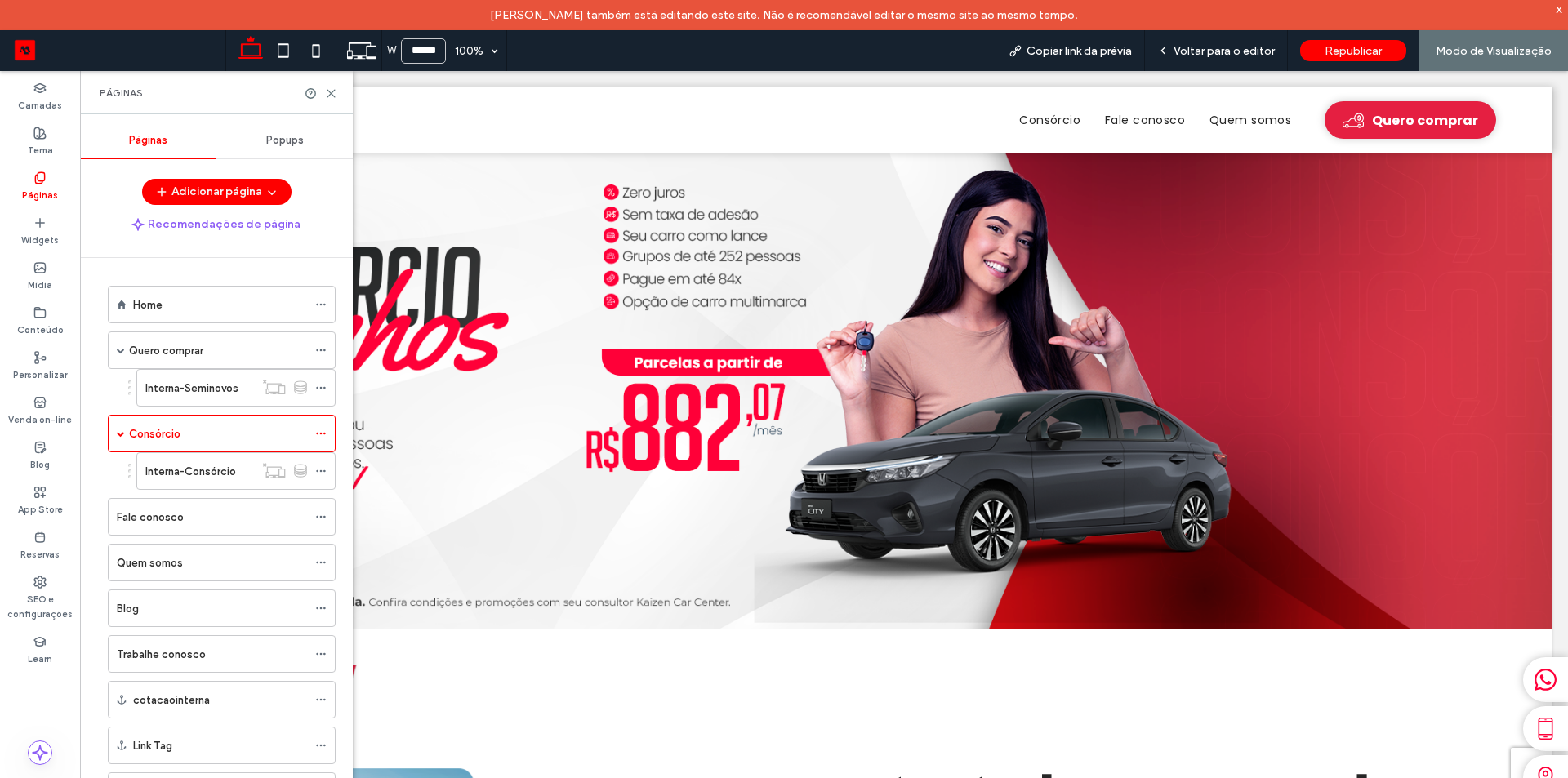
scroll to position [13, 0]
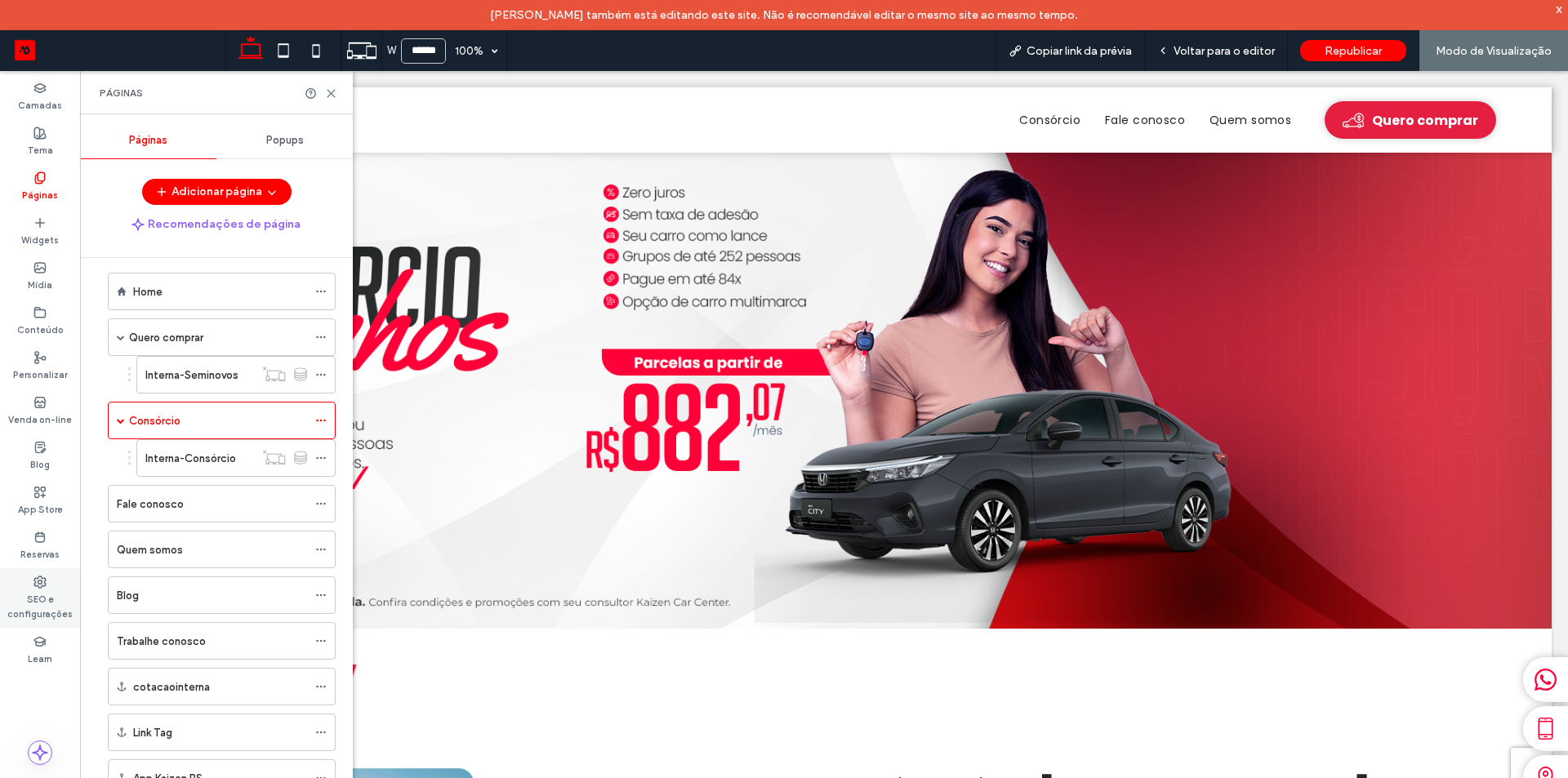
click at [41, 606] on label "SEO e configurações" at bounding box center [40, 604] width 80 height 32
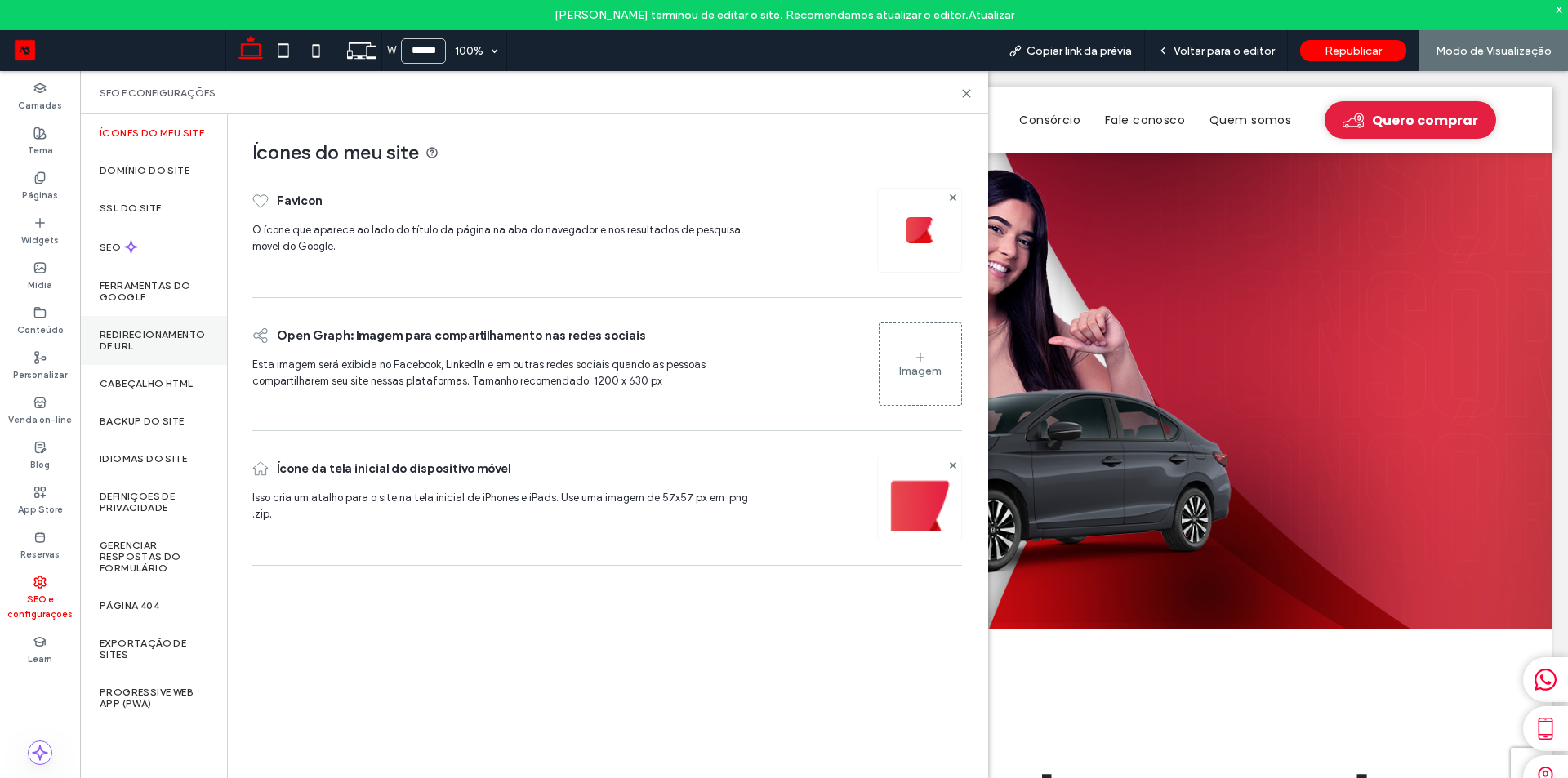
click at [137, 345] on label "Redirecionamento de URL" at bounding box center [153, 340] width 108 height 23
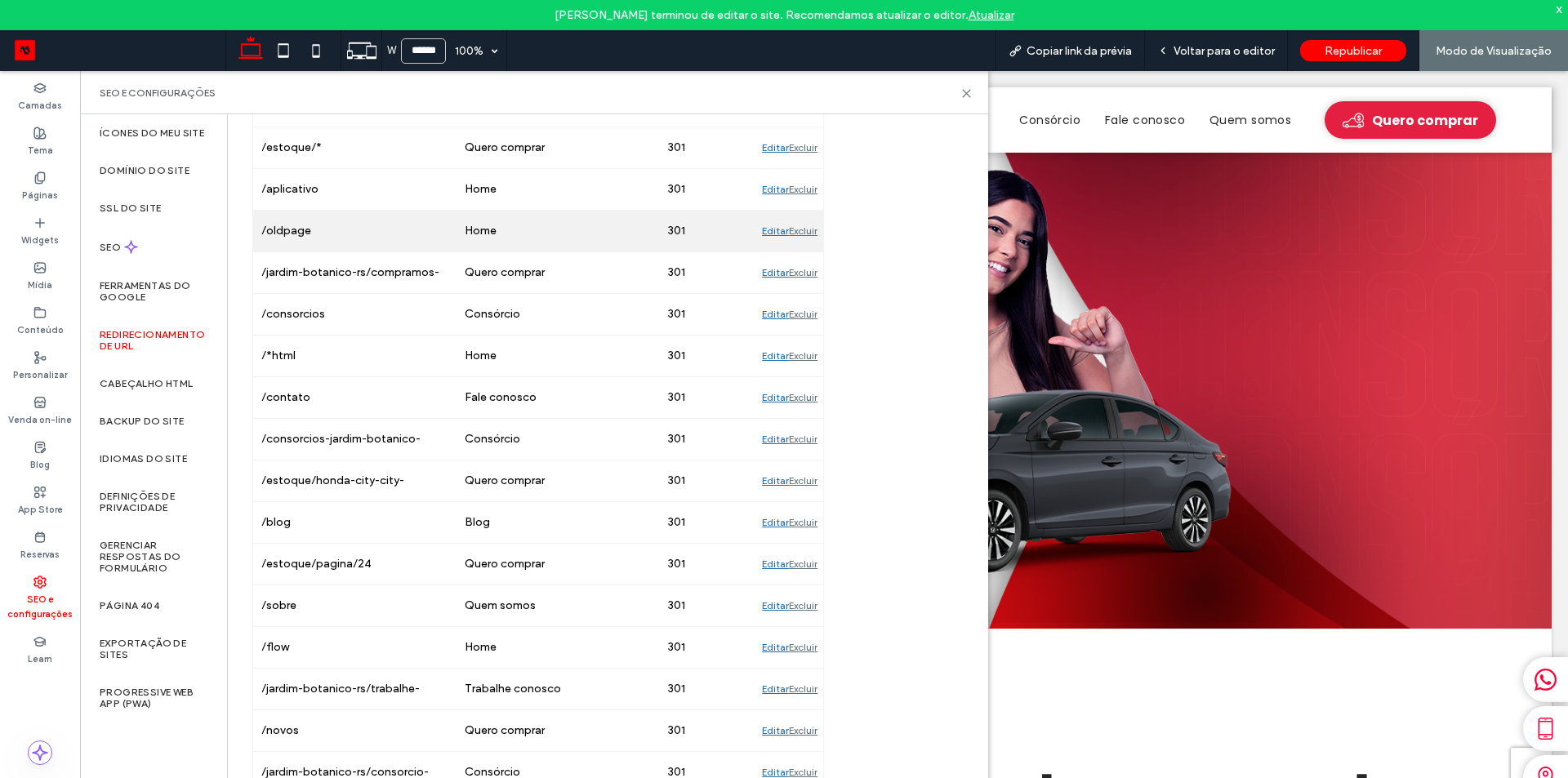
scroll to position [0, 0]
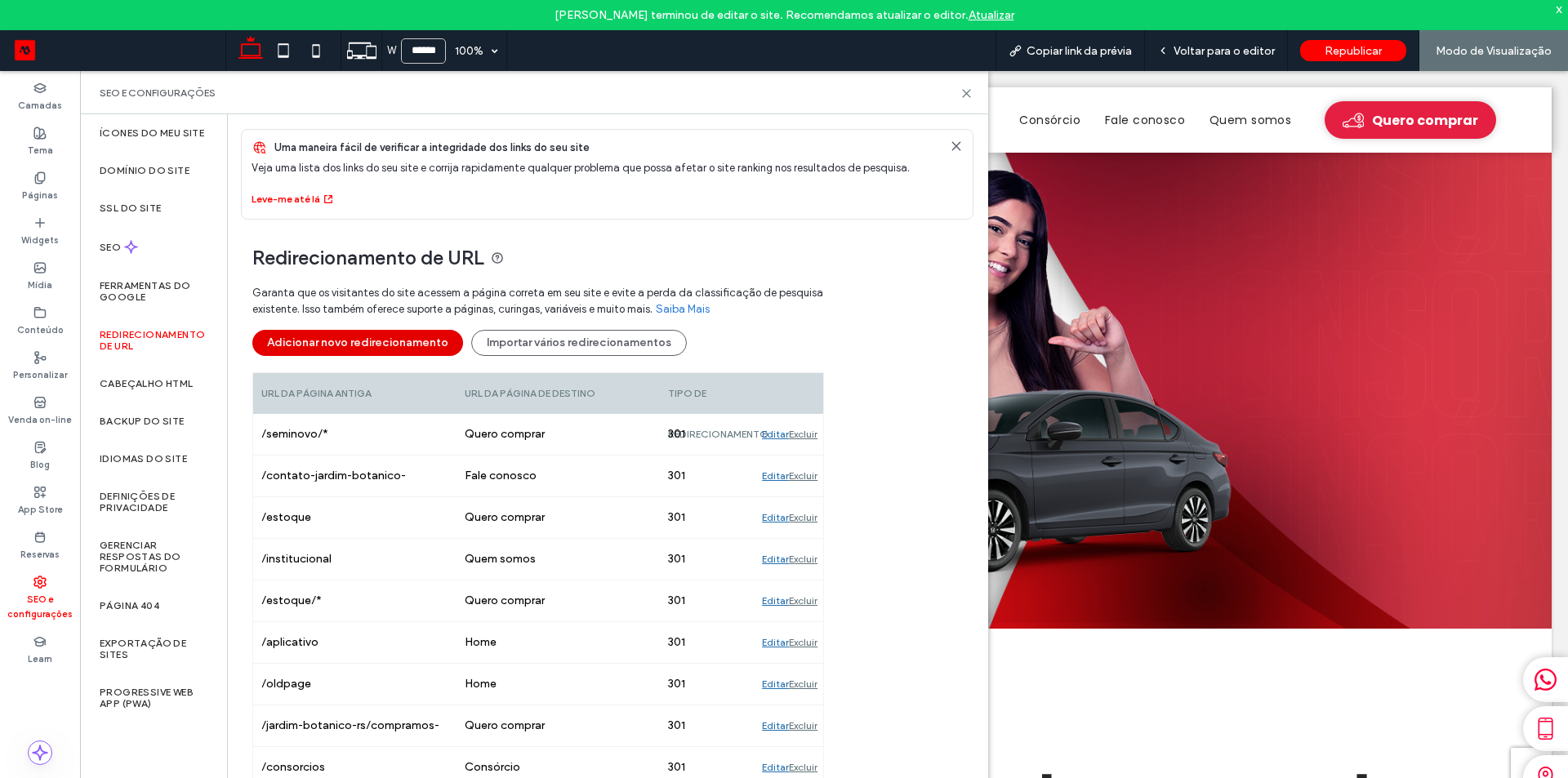
click at [350, 334] on button "Adicionar novo redirecionamento" at bounding box center [357, 343] width 211 height 26
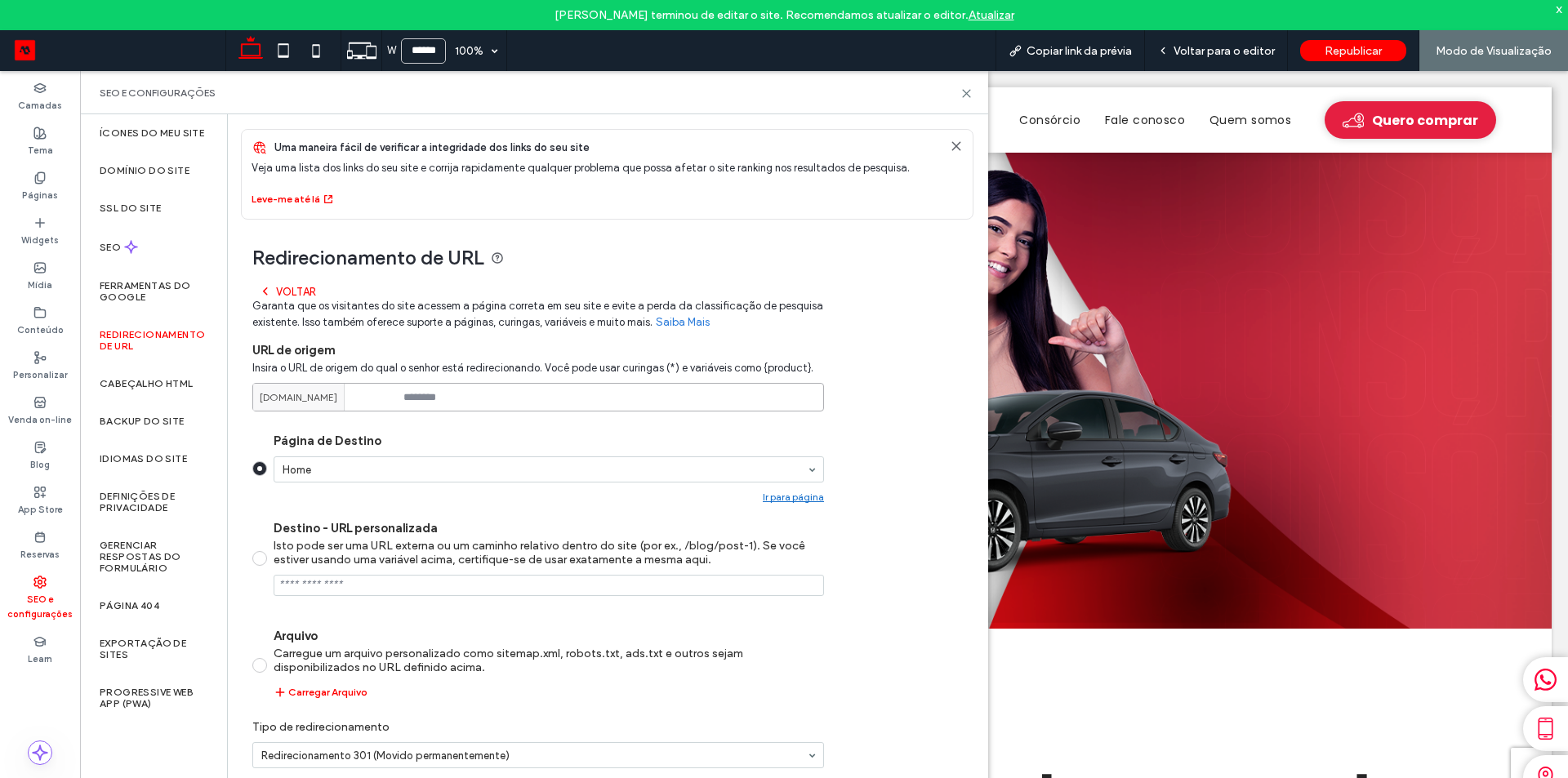
click at [508, 389] on input at bounding box center [538, 397] width 571 height 29
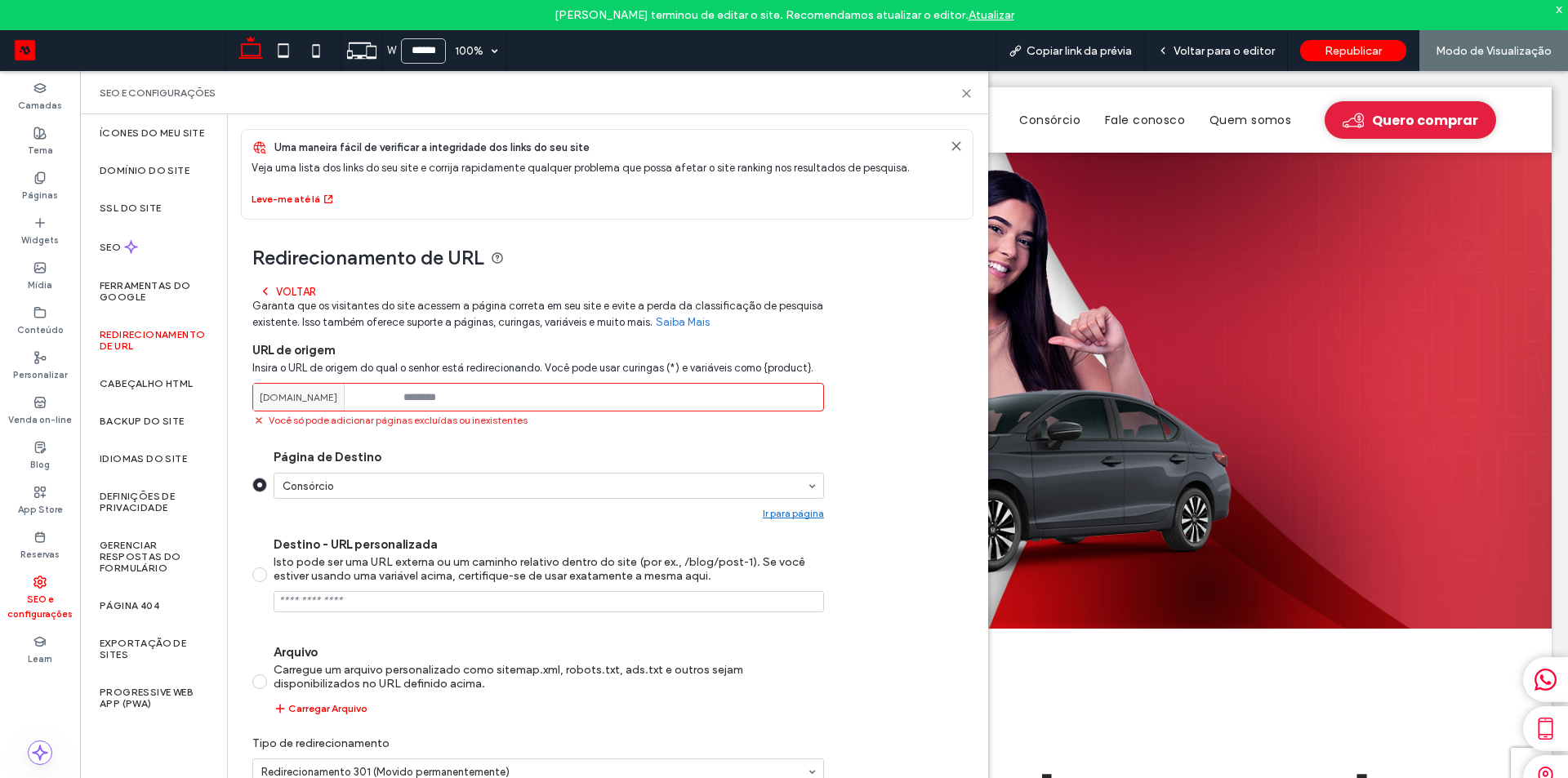
click at [489, 405] on input at bounding box center [538, 397] width 571 height 29
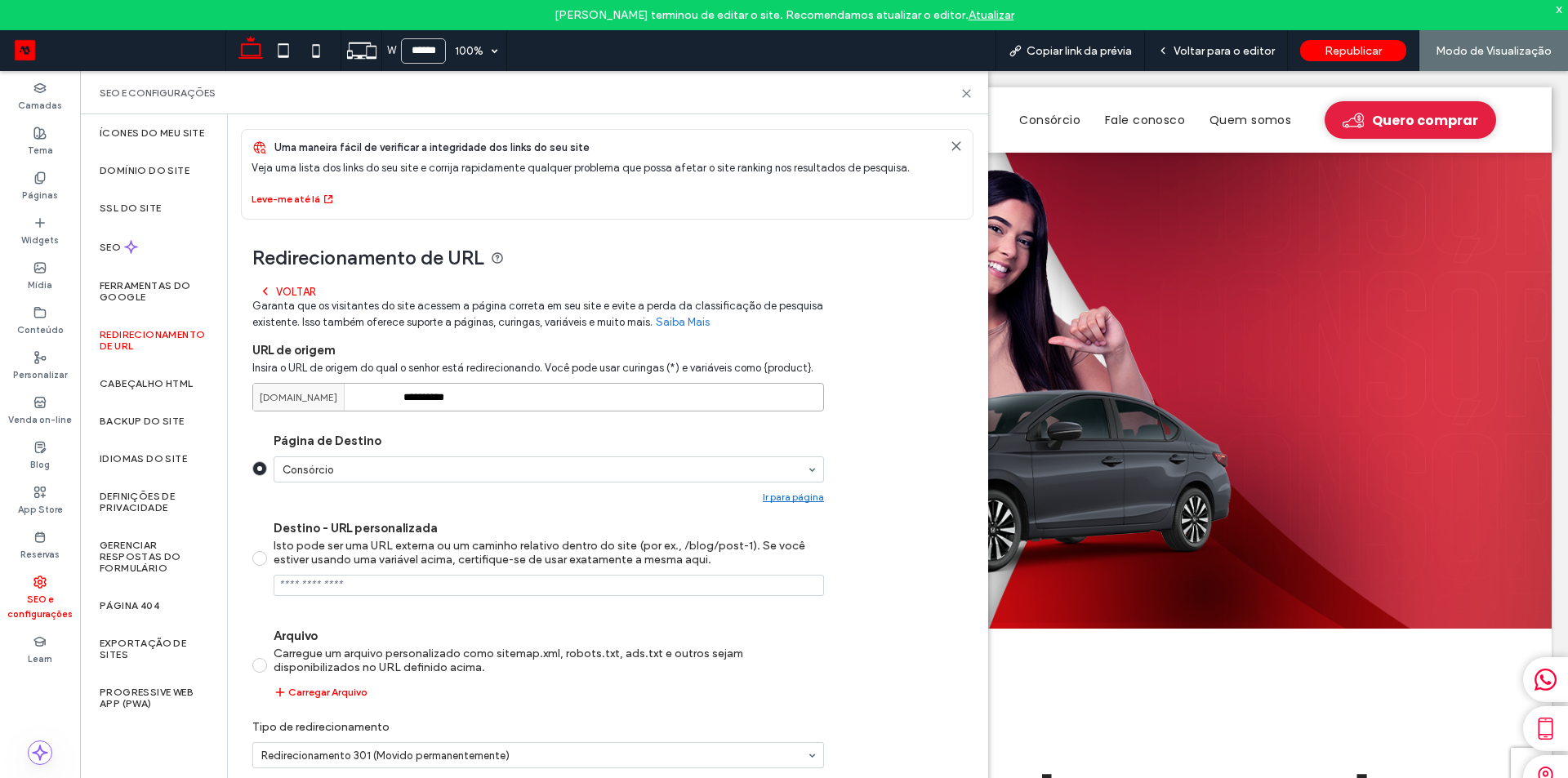
scroll to position [39, 0]
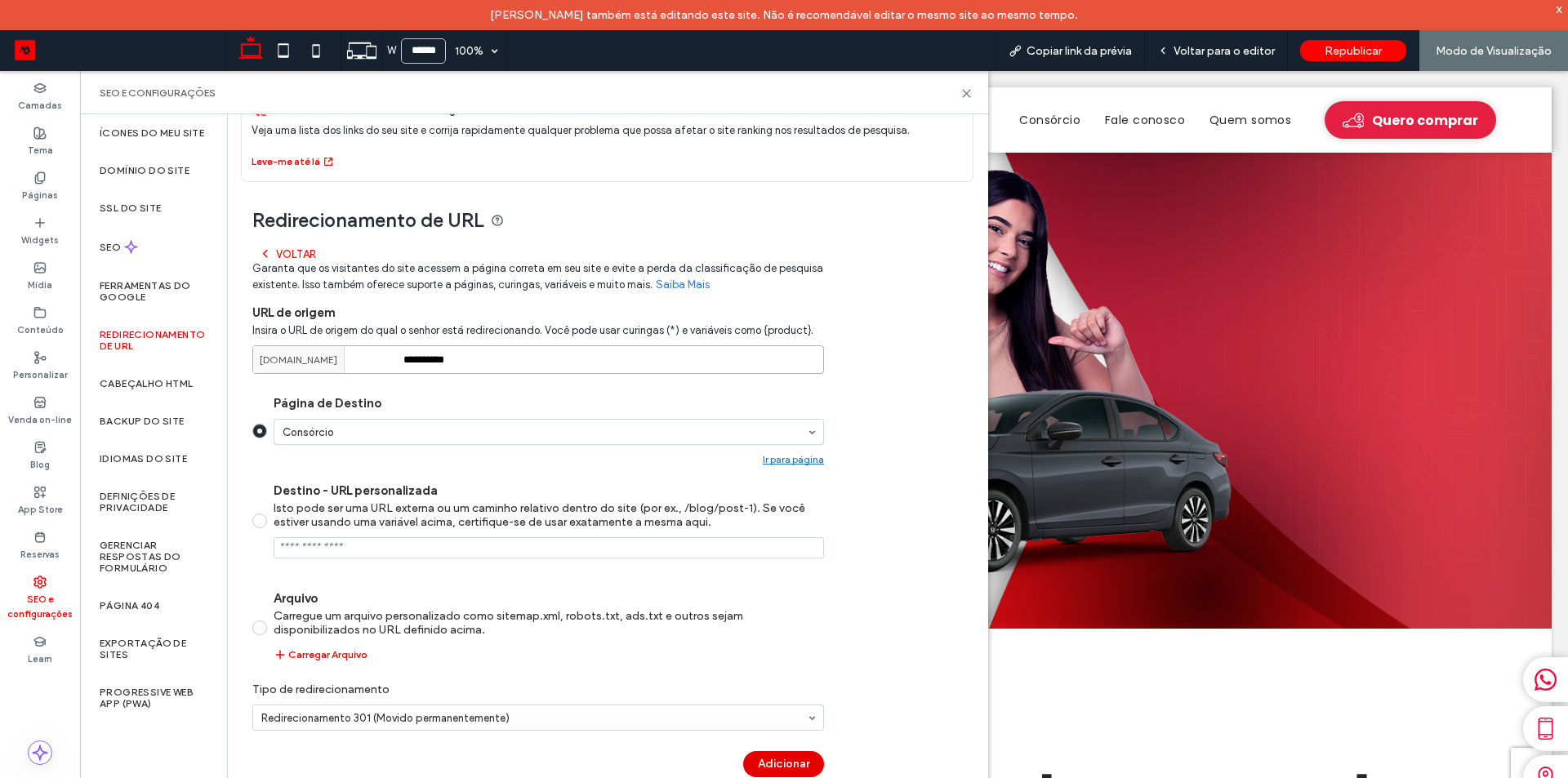
type input "**********"
click at [791, 757] on button "Adicionar" at bounding box center [783, 763] width 81 height 26
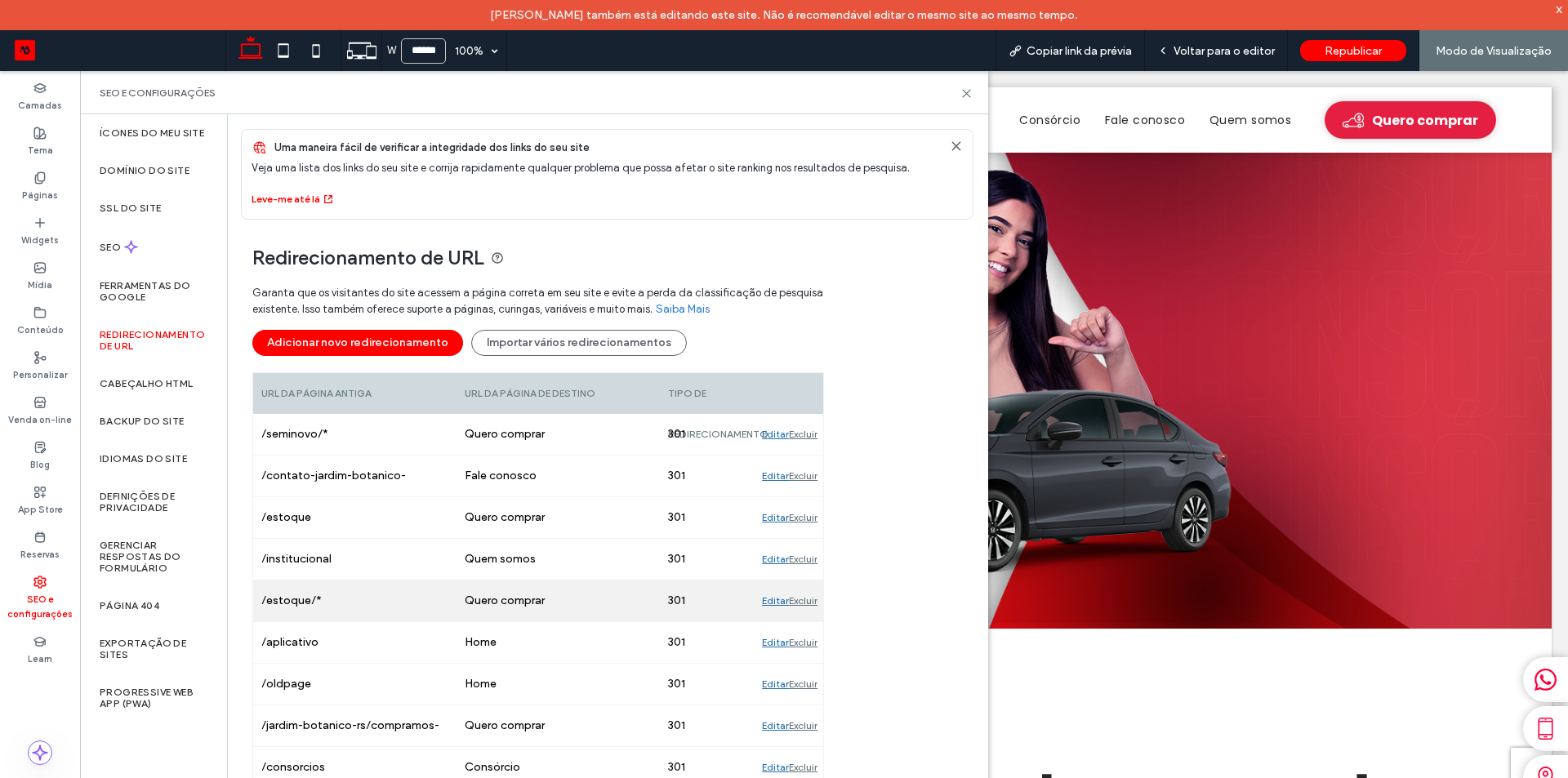
scroll to position [494, 0]
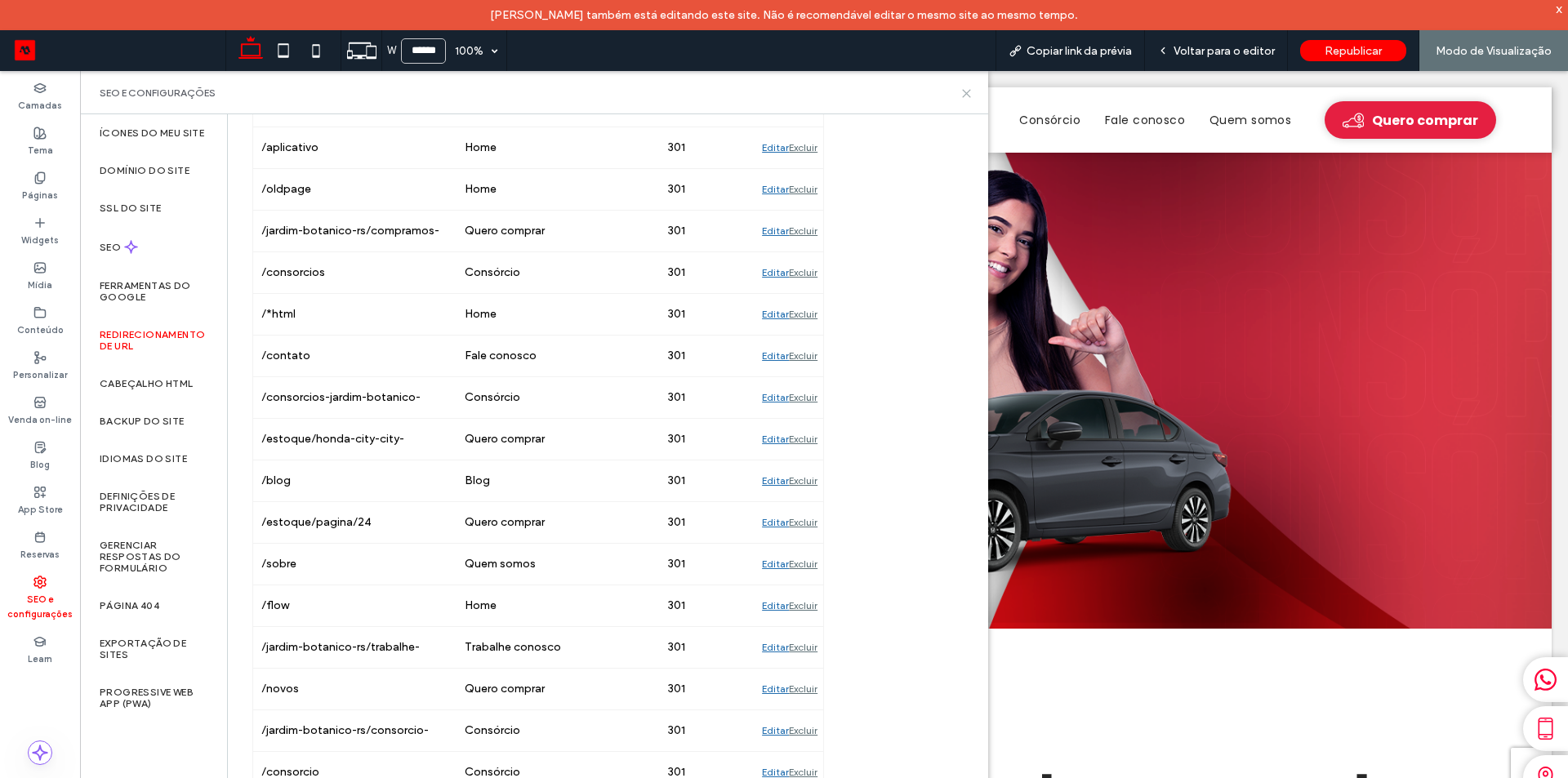
drag, startPoint x: 961, startPoint y: 89, endPoint x: 882, endPoint y: 19, distance: 105.6
click at [962, 89] on icon at bounding box center [965, 93] width 12 height 12
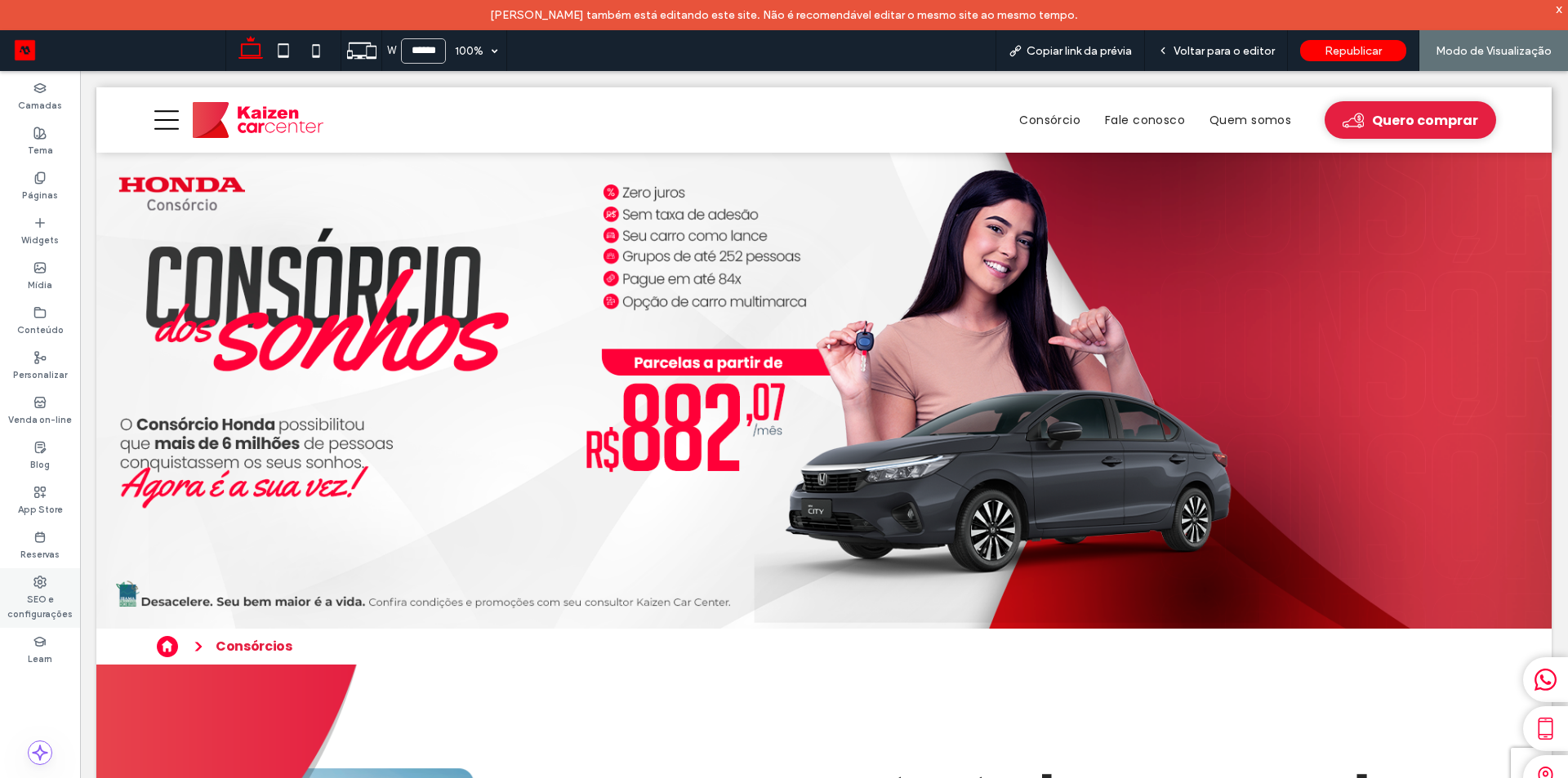
click at [50, 608] on label "SEO e configurações" at bounding box center [40, 604] width 80 height 32
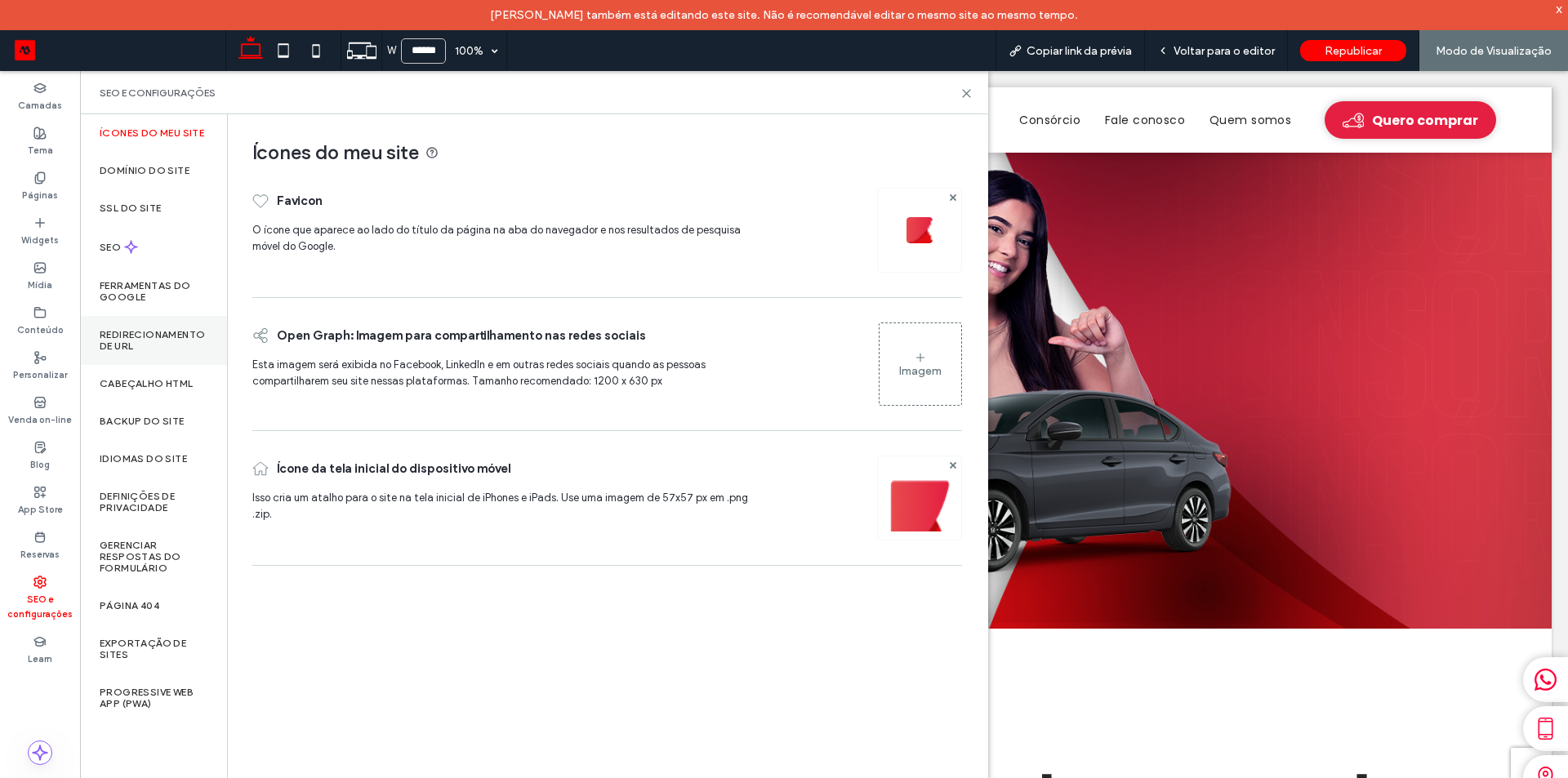
click at [161, 338] on label "Redirecionamento de URL" at bounding box center [153, 340] width 108 height 23
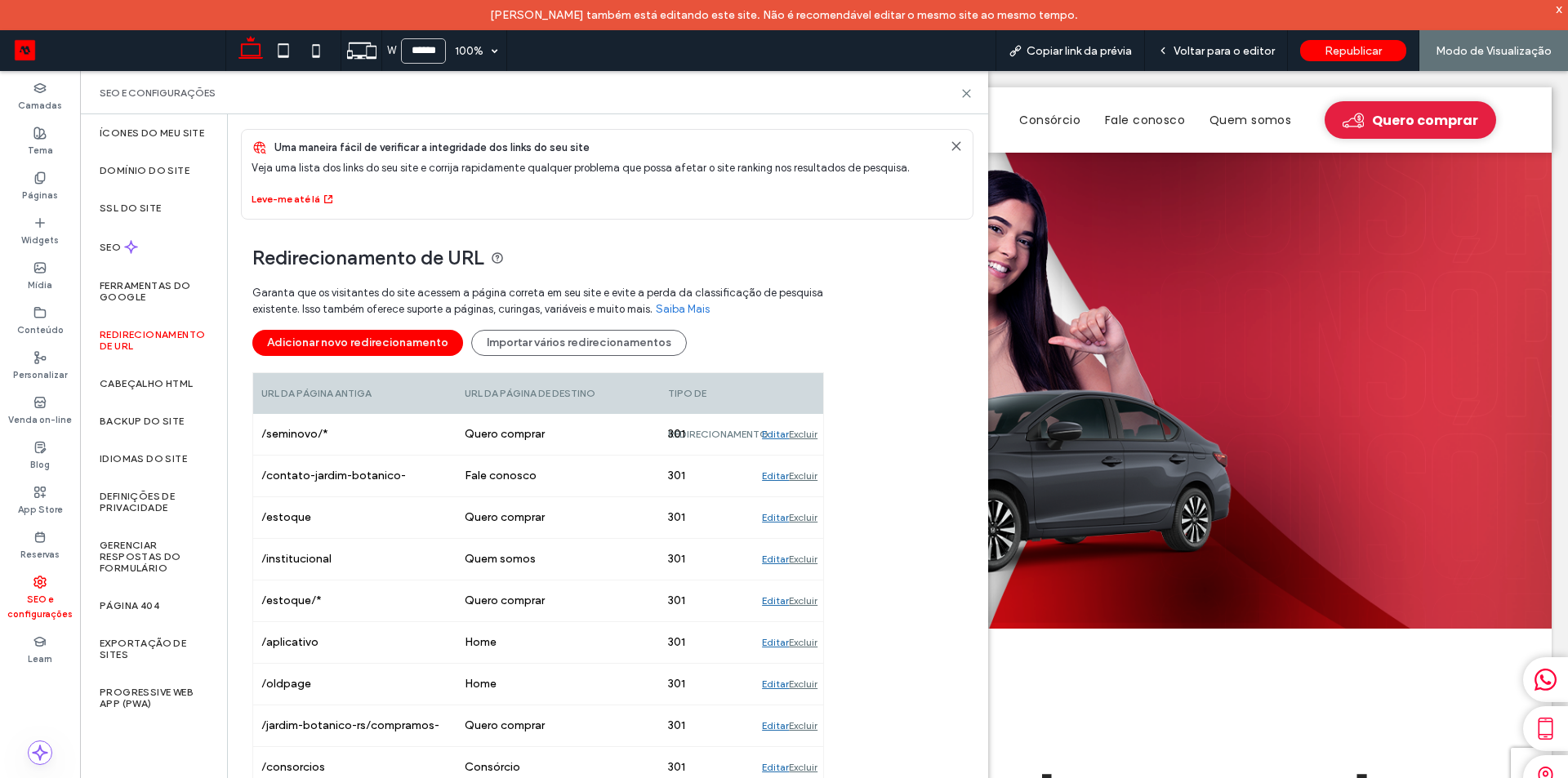
scroll to position [431, 0]
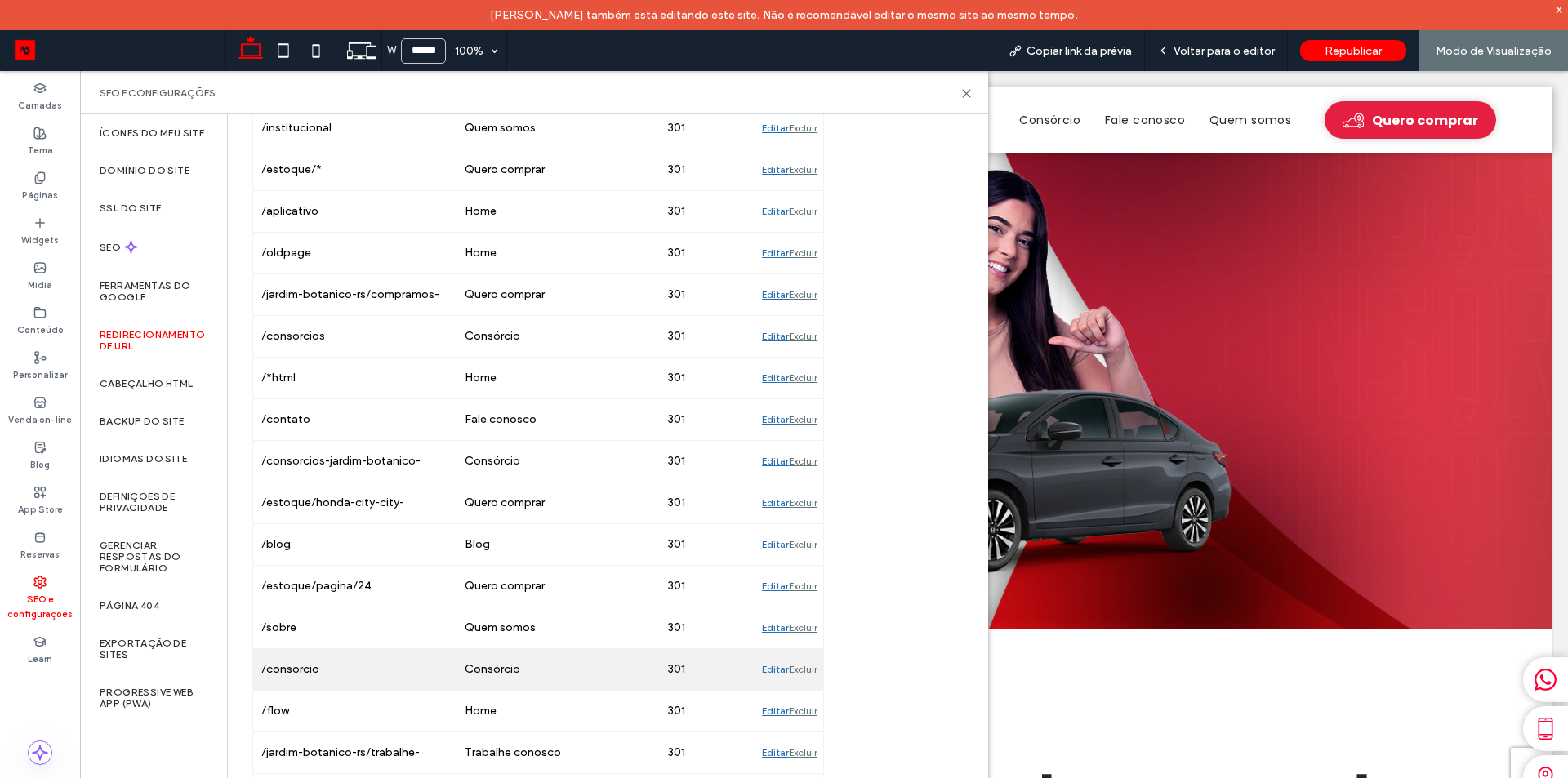
click at [769, 666] on div "Editar" at bounding box center [775, 669] width 27 height 41
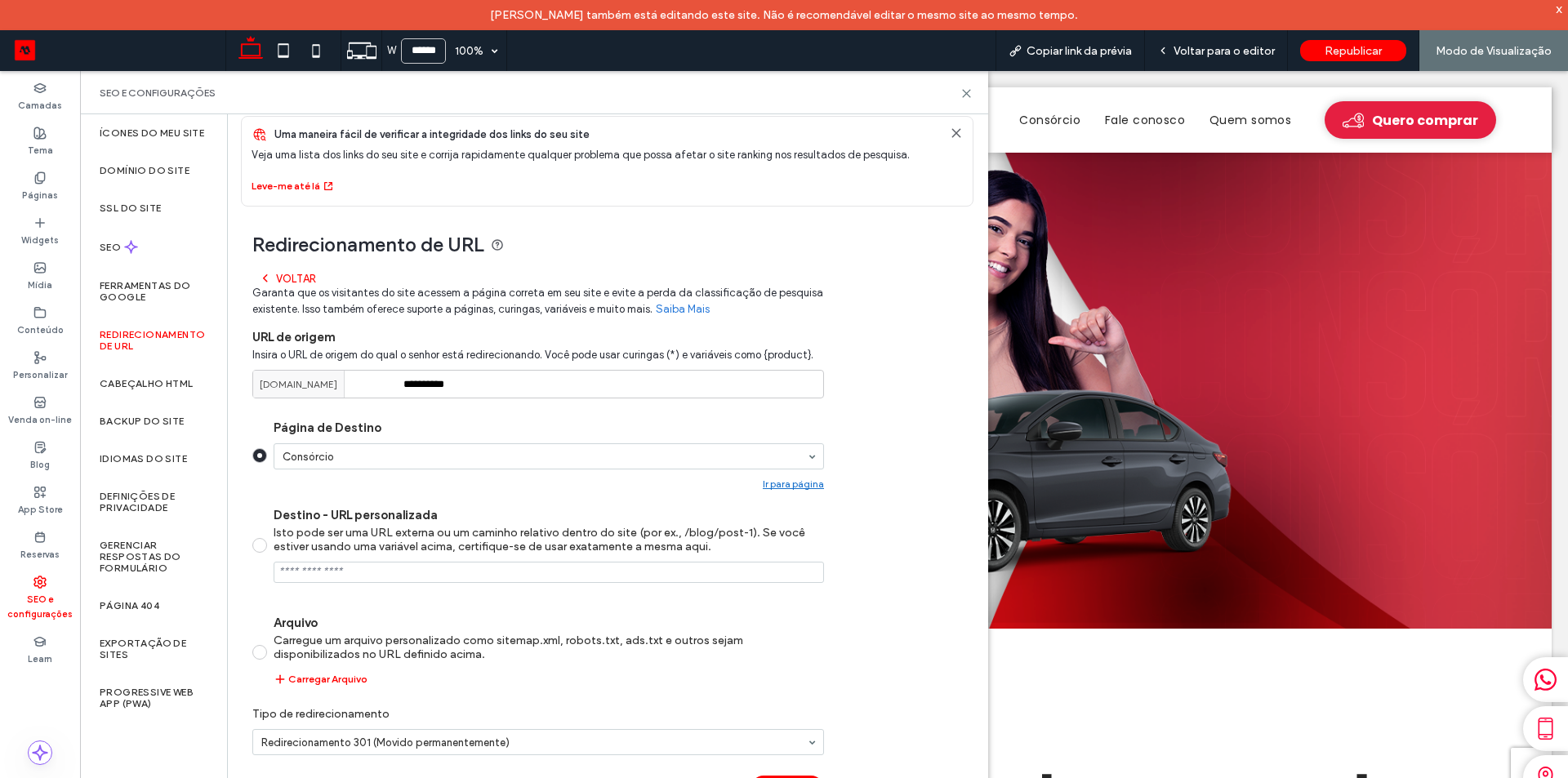
scroll to position [39, 0]
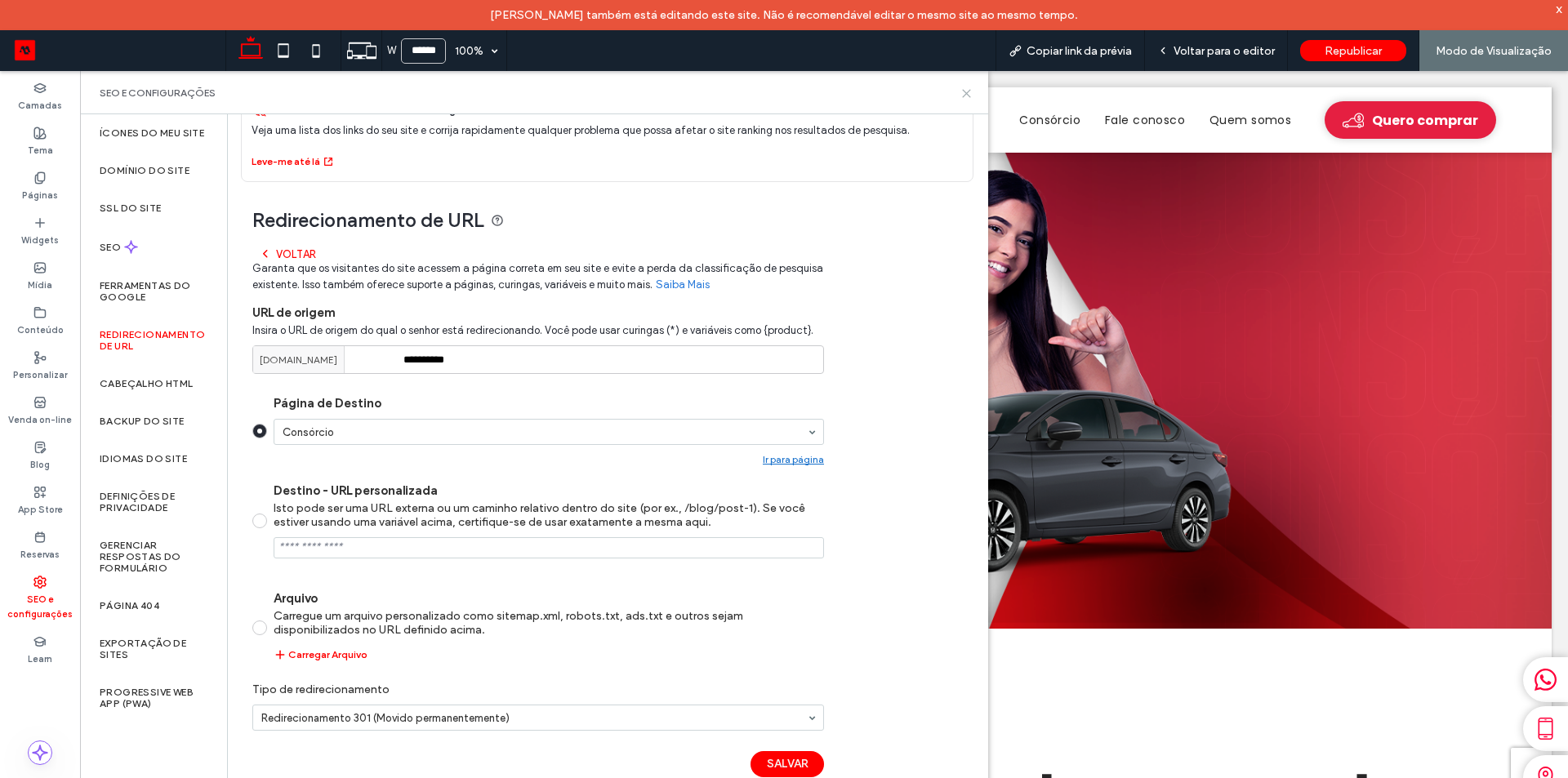
click at [966, 91] on icon at bounding box center [965, 93] width 12 height 12
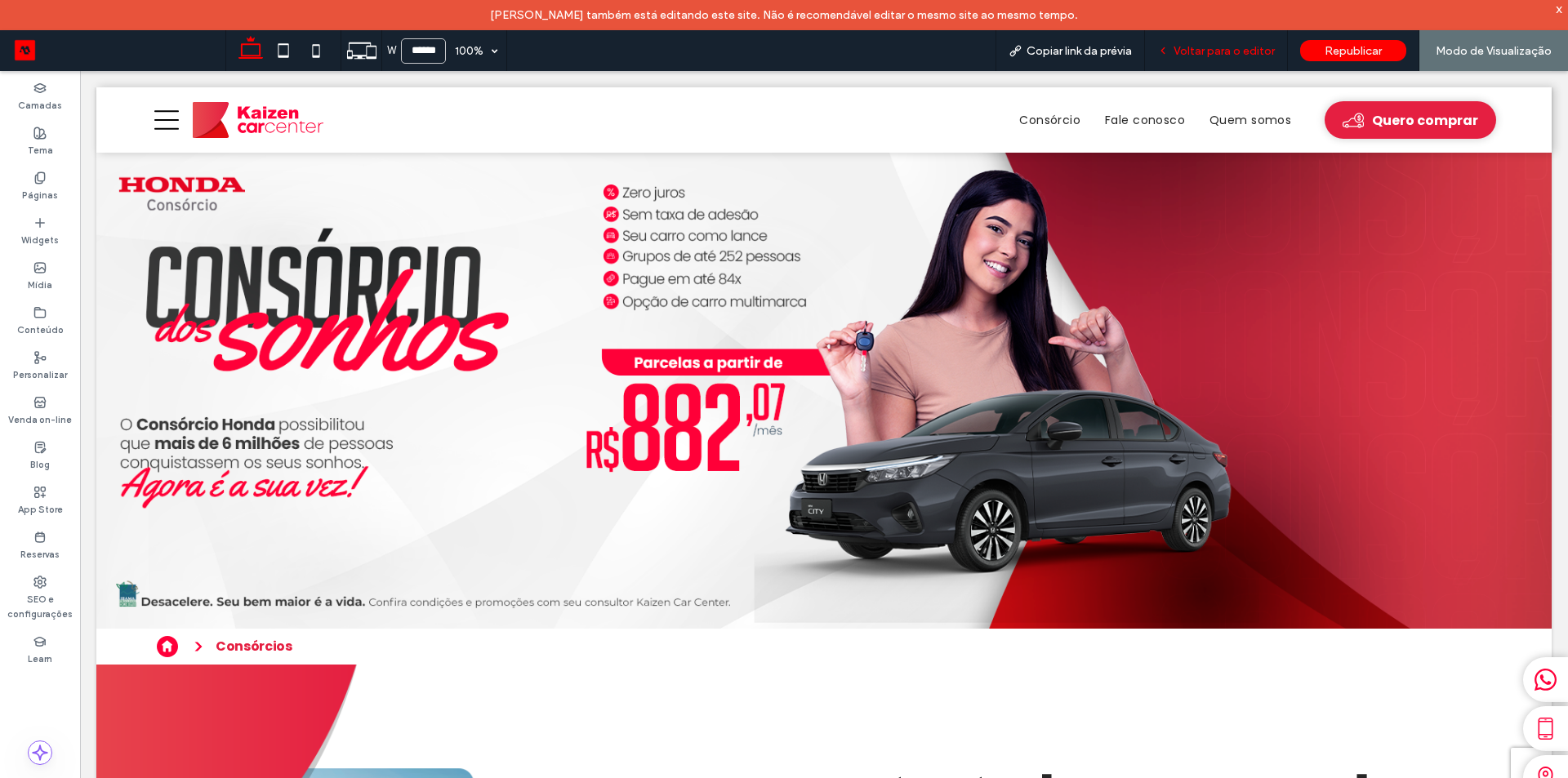
click at [1209, 57] on span "Voltar para o editor" at bounding box center [1224, 51] width 101 height 14
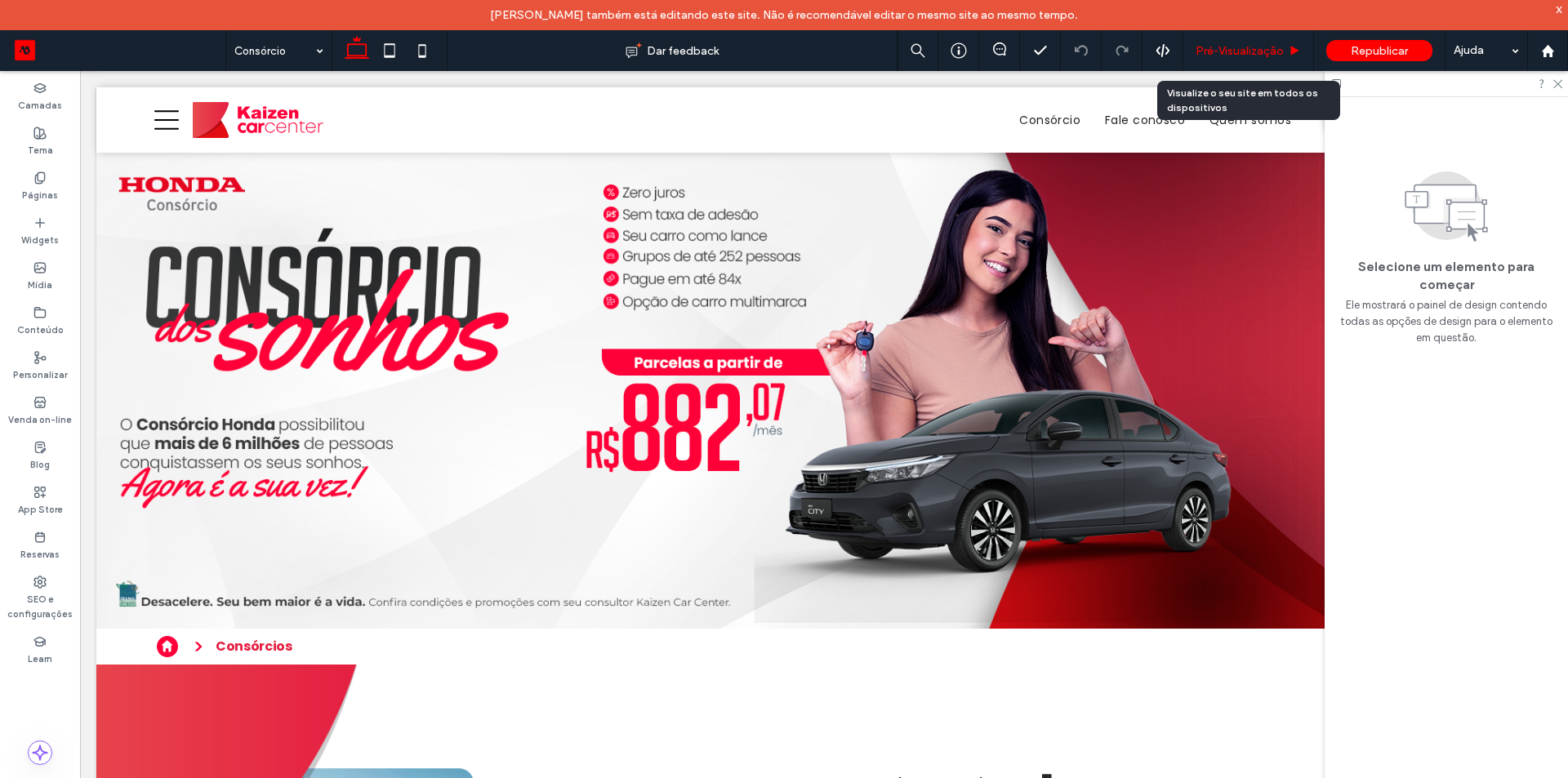
click at [1237, 52] on span "Pré-Visualizaçāo" at bounding box center [1239, 51] width 88 height 14
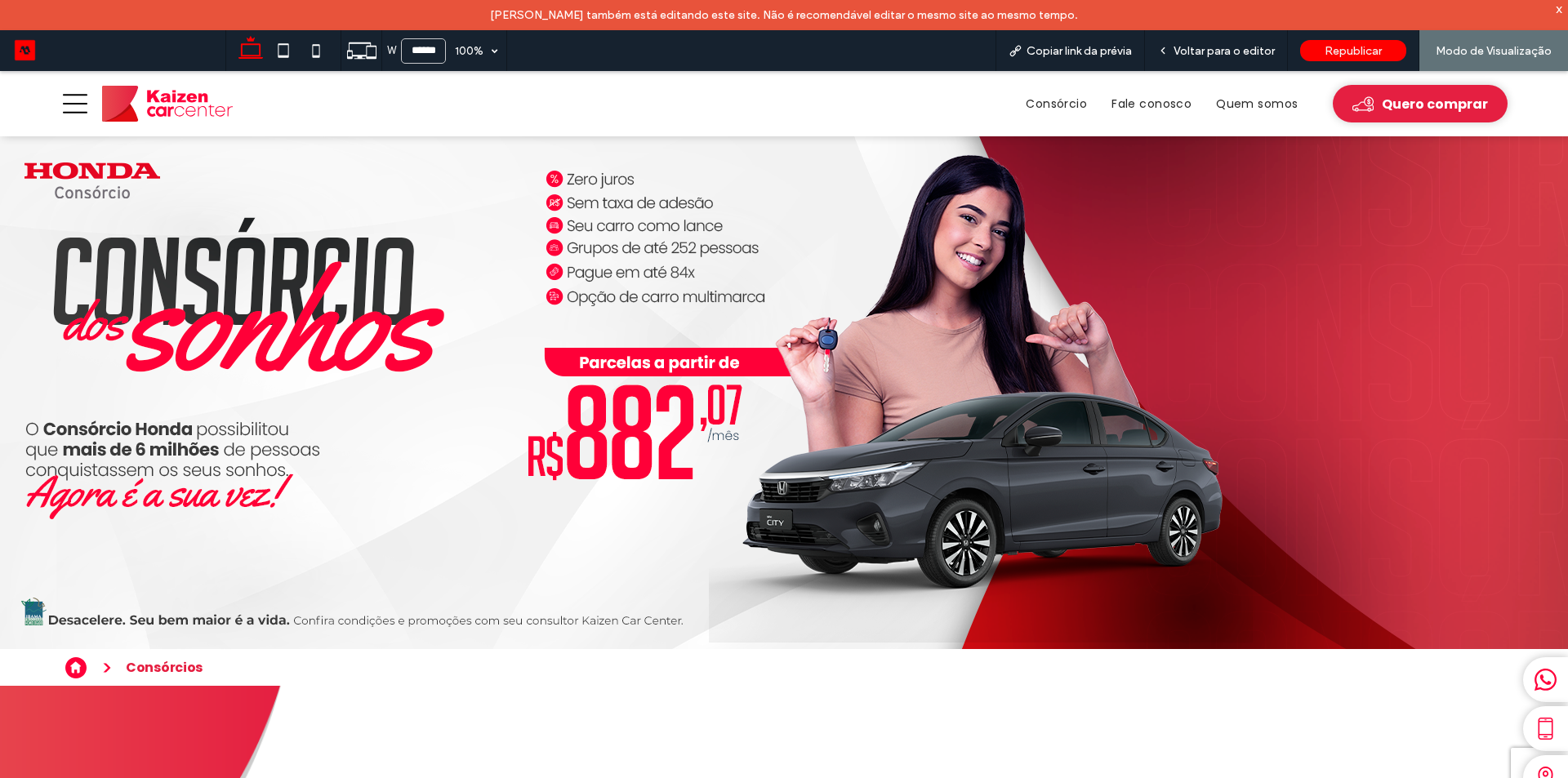
click at [142, 114] on img at bounding box center [168, 103] width 131 height 36
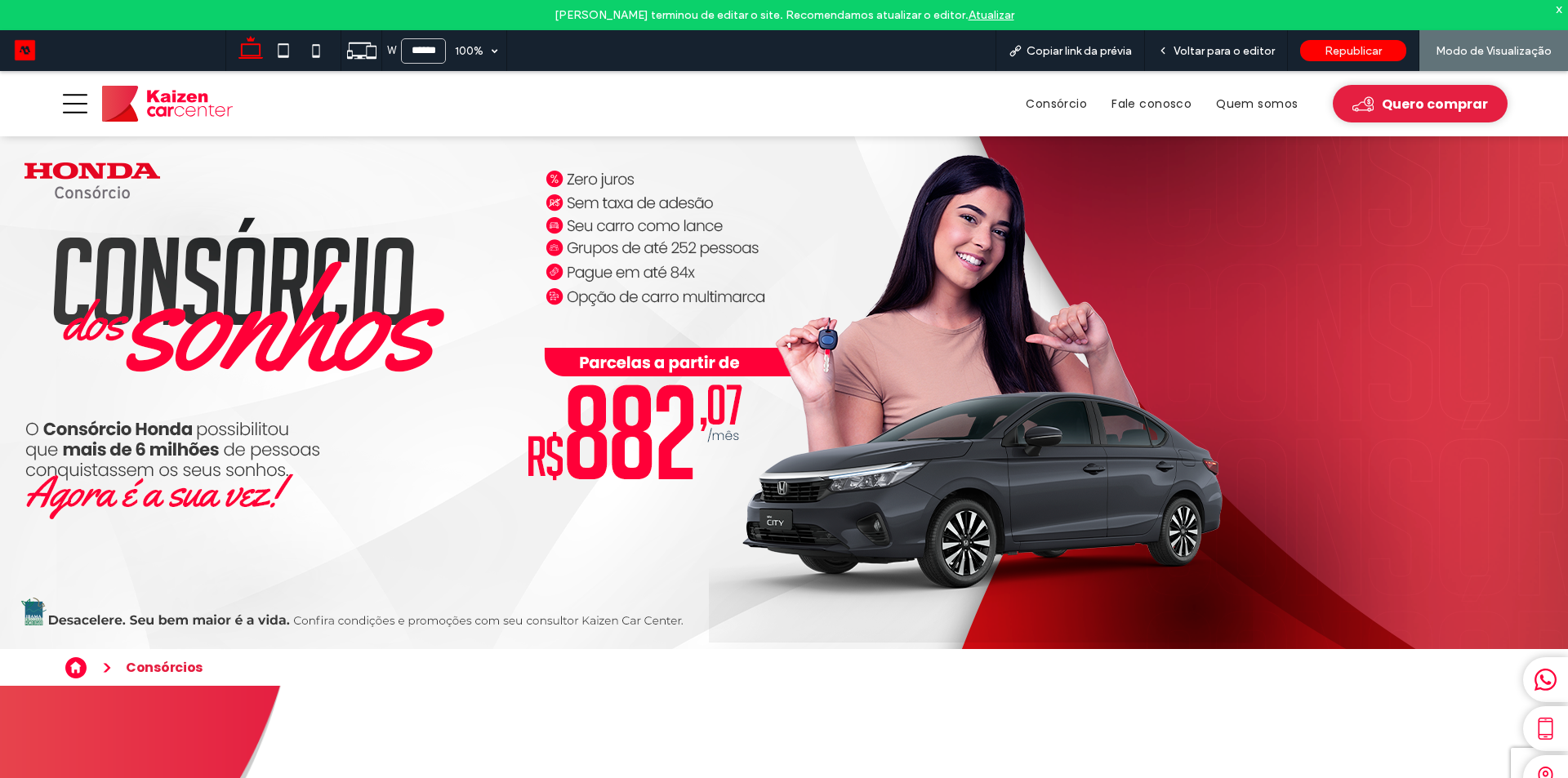
click at [1561, 13] on div "x" at bounding box center [1559, 8] width 7 height 14
